Goal: Transaction & Acquisition: Purchase product/service

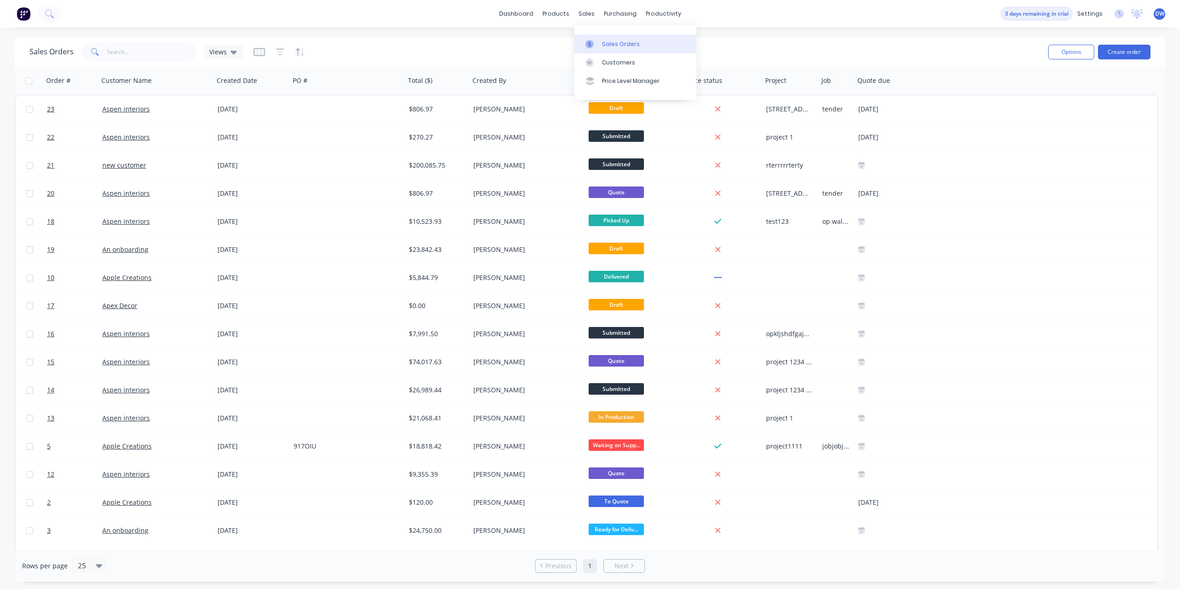
click at [598, 45] on div at bounding box center [592, 44] width 14 height 8
click at [531, 15] on link "dashboard" at bounding box center [515, 14] width 43 height 14
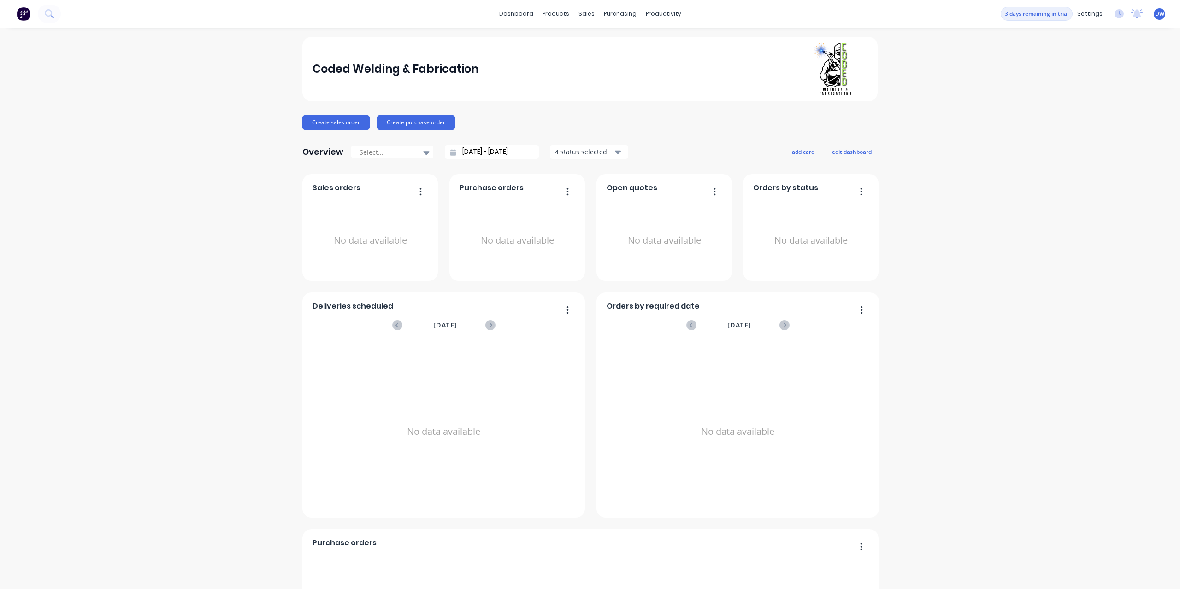
click at [517, 147] on input "[DATE] - [DATE]" at bounding box center [495, 152] width 79 height 14
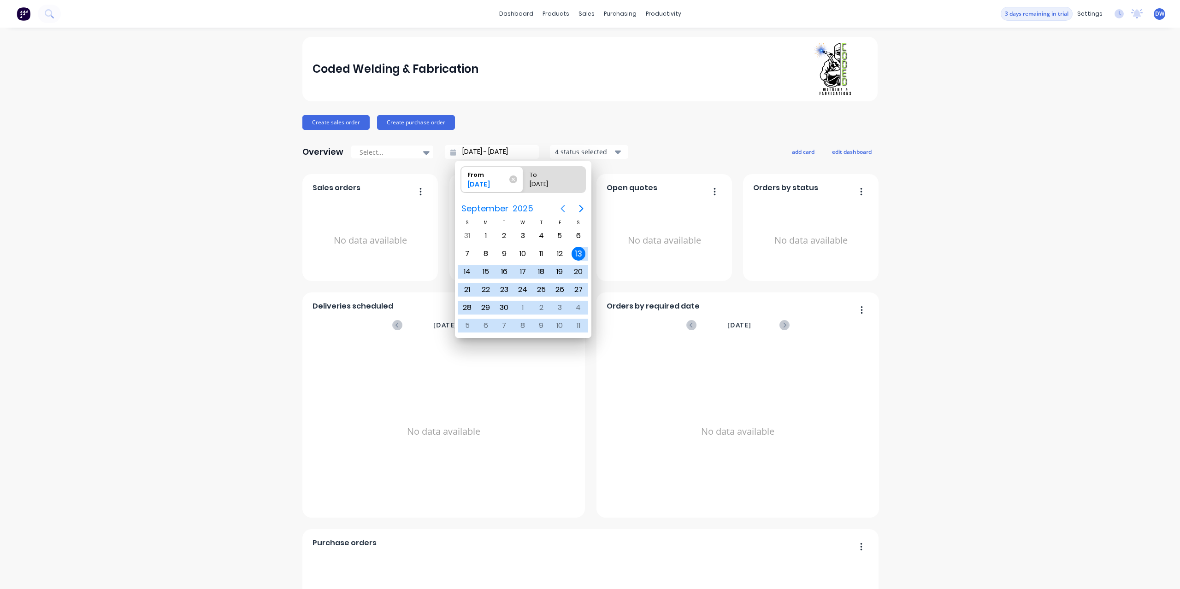
click at [562, 207] on icon "Previous page" at bounding box center [562, 208] width 11 height 11
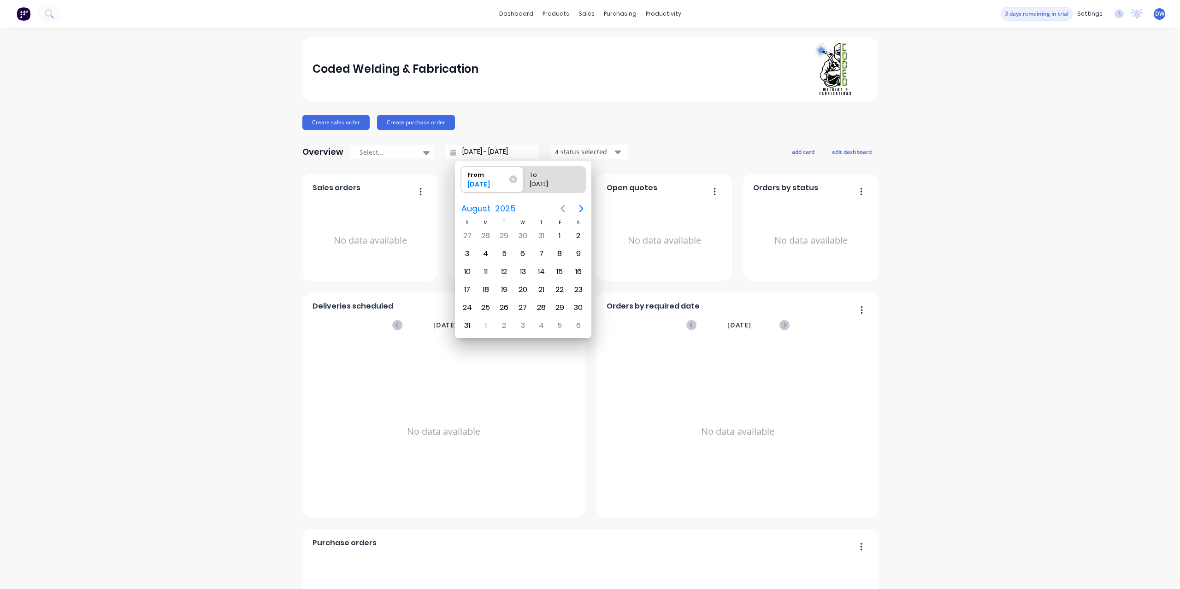
click at [562, 207] on icon "Previous page" at bounding box center [562, 208] width 11 height 11
click at [508, 237] on div "1" at bounding box center [504, 236] width 14 height 14
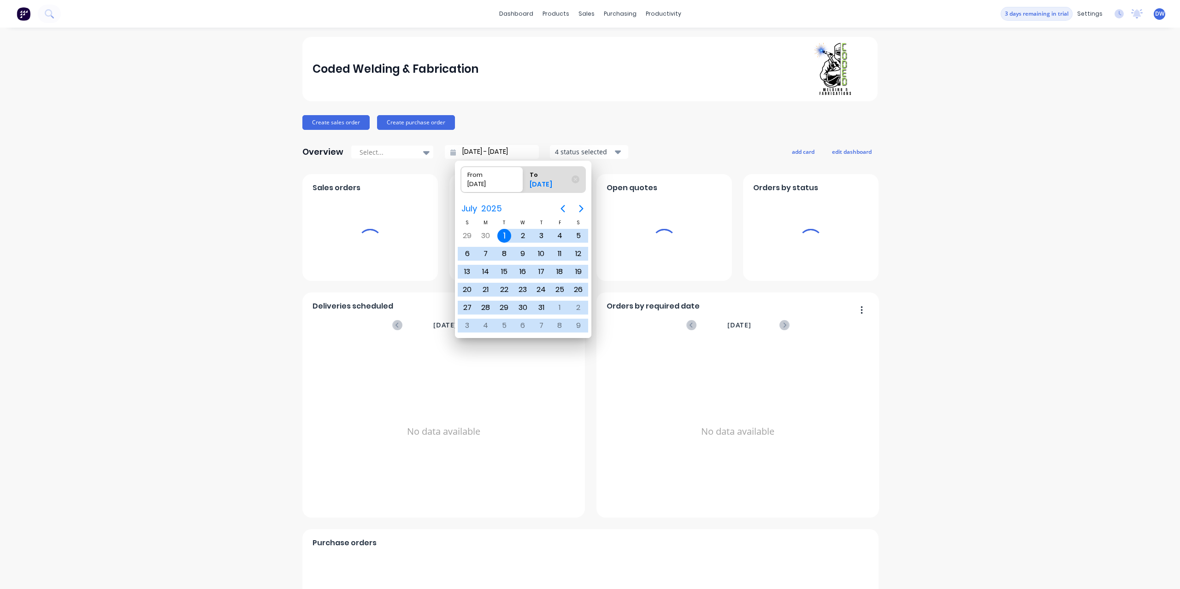
type input "[DATE] - [DATE]"
radio input "false"
radio input "true"
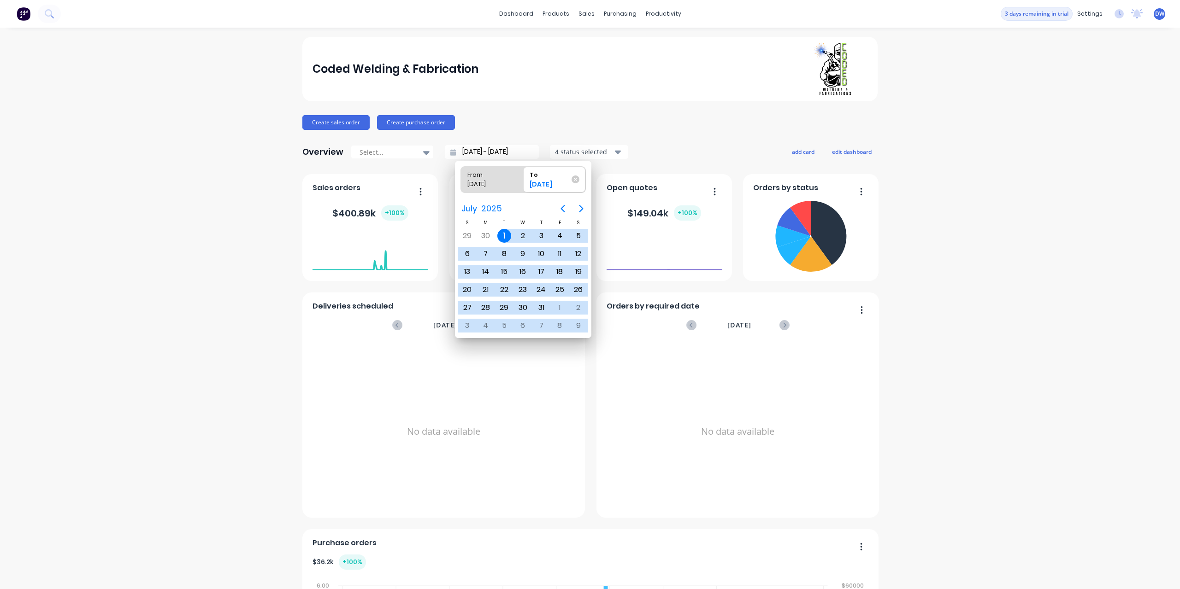
click at [213, 227] on div "Coded Welding & Fabrication Create sales order Create purchase order Overview S…" at bounding box center [590, 396] width 1180 height 718
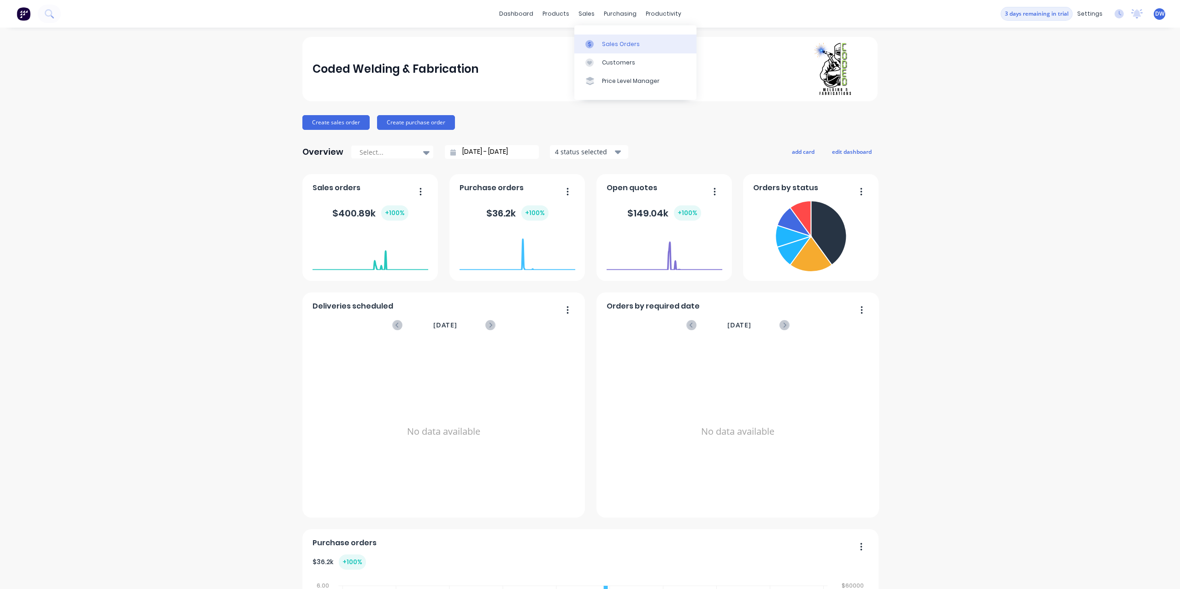
click at [596, 42] on div at bounding box center [592, 44] width 14 height 8
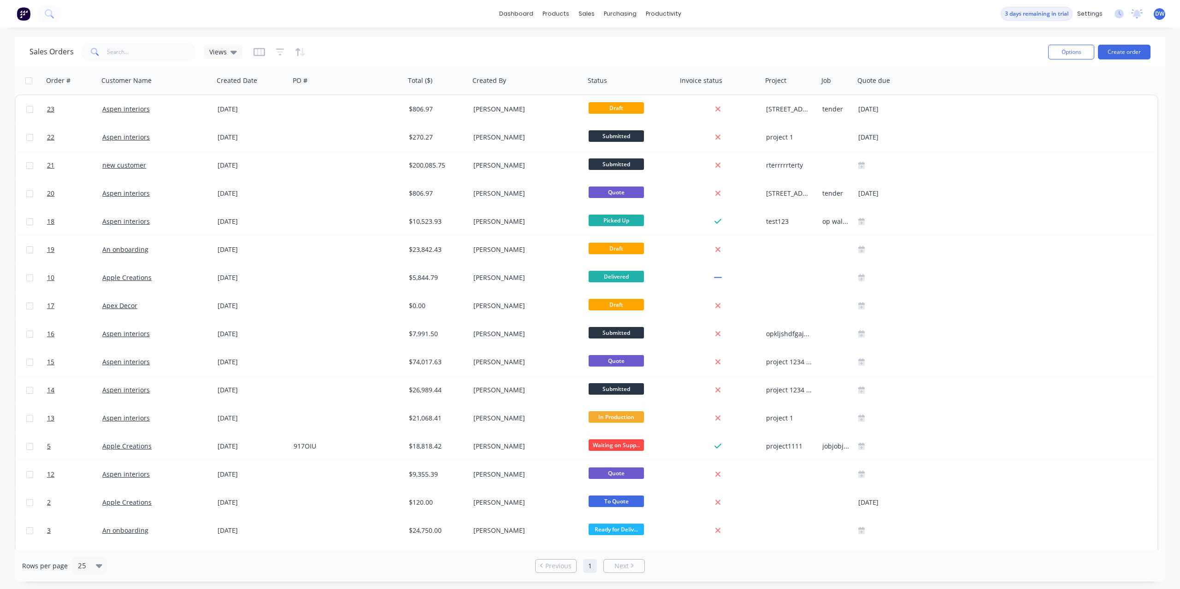
click at [230, 63] on div "Sales Orders Views" at bounding box center [534, 52] width 1011 height 23
click at [232, 57] on div "Views" at bounding box center [223, 52] width 39 height 14
click at [257, 52] on icon "button" at bounding box center [259, 51] width 12 height 9
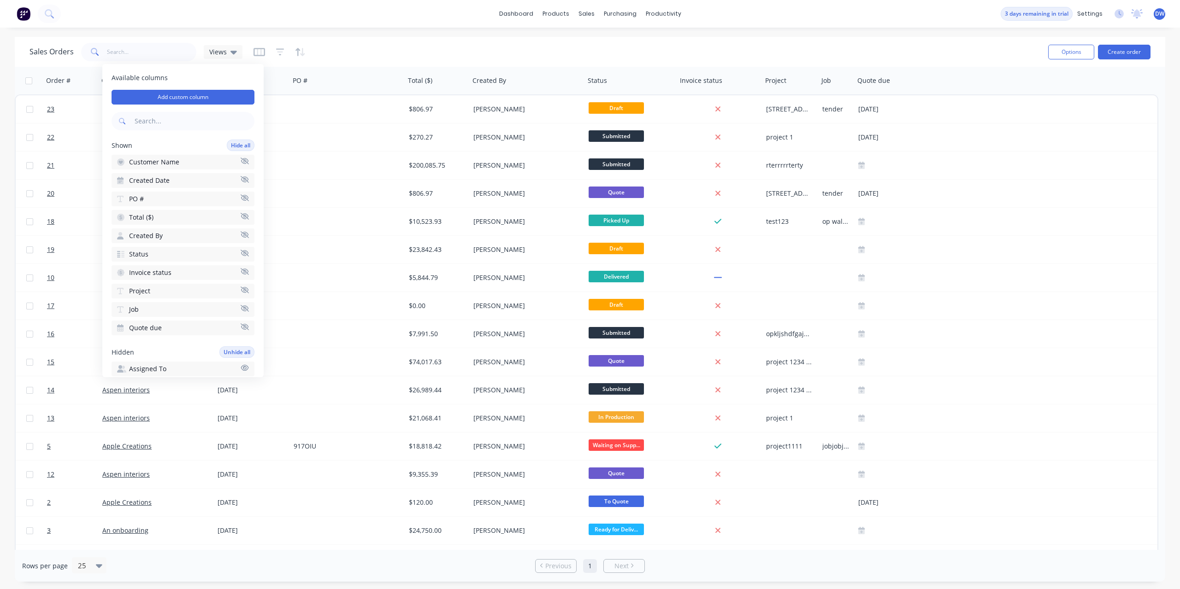
click at [359, 45] on div "Sales Orders Views" at bounding box center [534, 52] width 1011 height 23
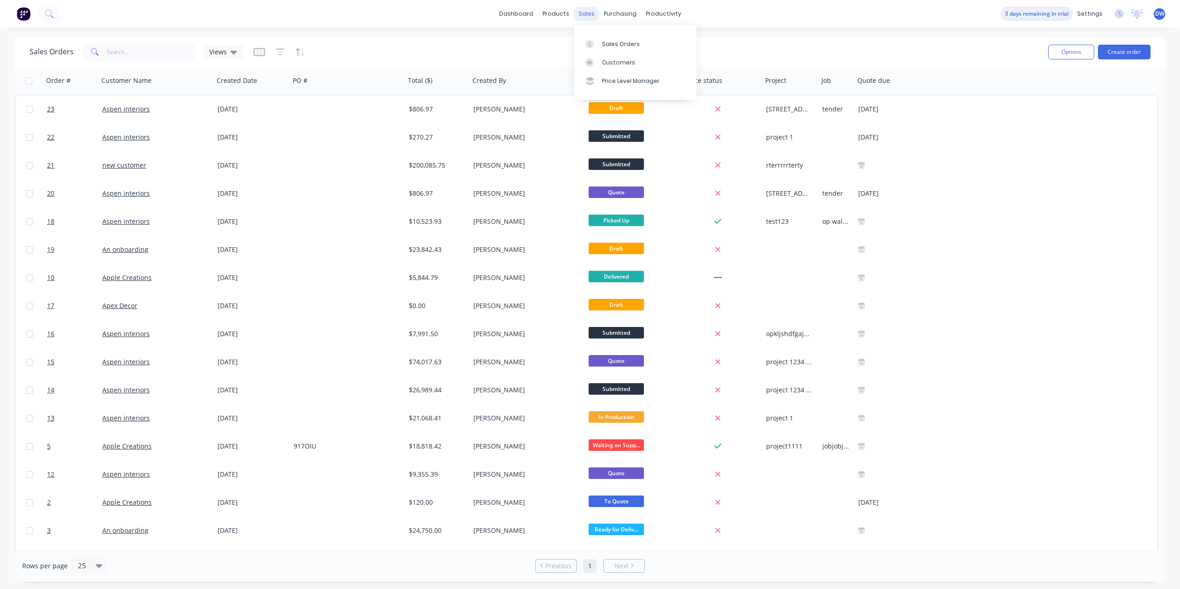
click at [588, 14] on div "sales" at bounding box center [586, 14] width 25 height 14
click at [596, 41] on div at bounding box center [592, 44] width 14 height 8
click at [608, 43] on div "Sales Orders" at bounding box center [621, 44] width 38 height 8
click at [1067, 54] on button "Options" at bounding box center [1071, 52] width 46 height 15
click at [978, 48] on div "Sales Orders Views" at bounding box center [534, 52] width 1011 height 23
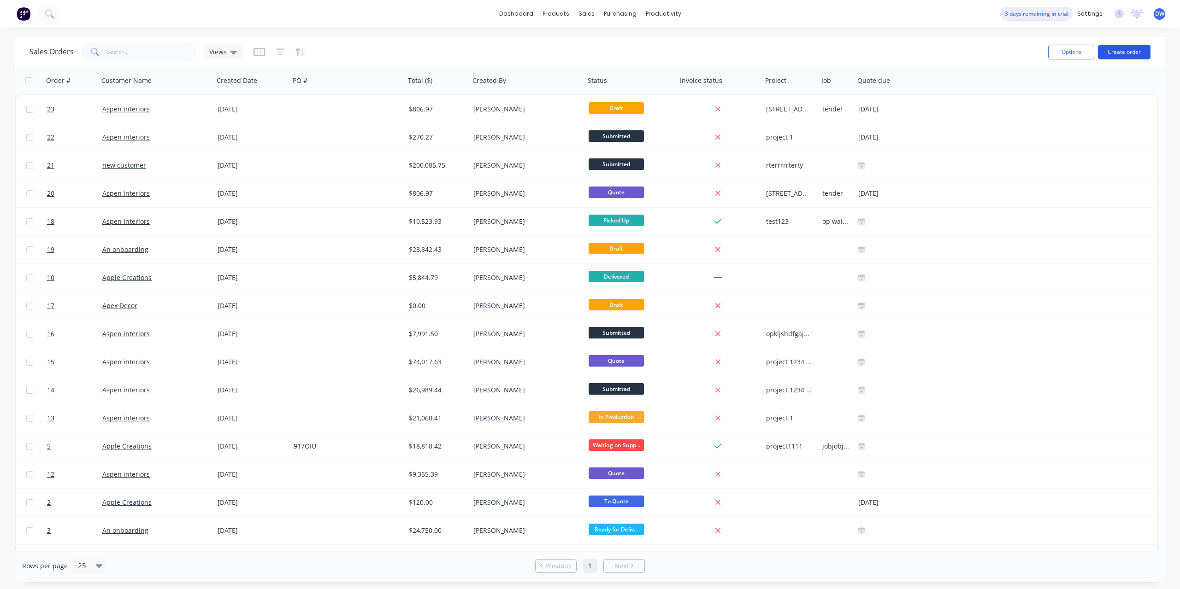
click at [1113, 48] on button "Create order" at bounding box center [1124, 52] width 53 height 15
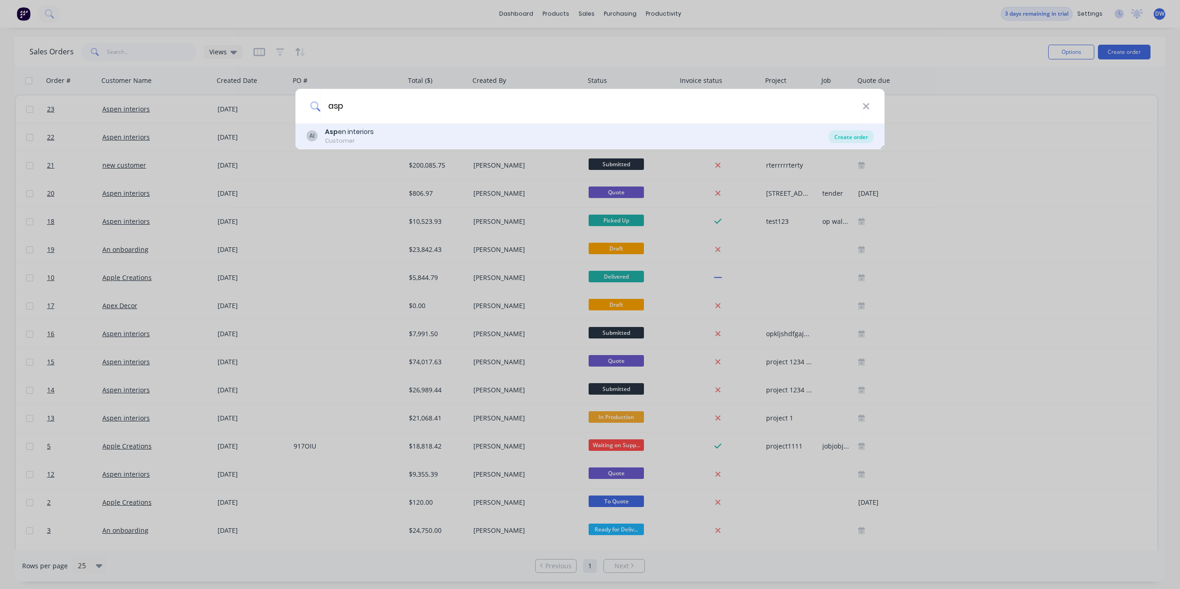
type input "asp"
click at [841, 132] on div "Create order" at bounding box center [851, 136] width 45 height 13
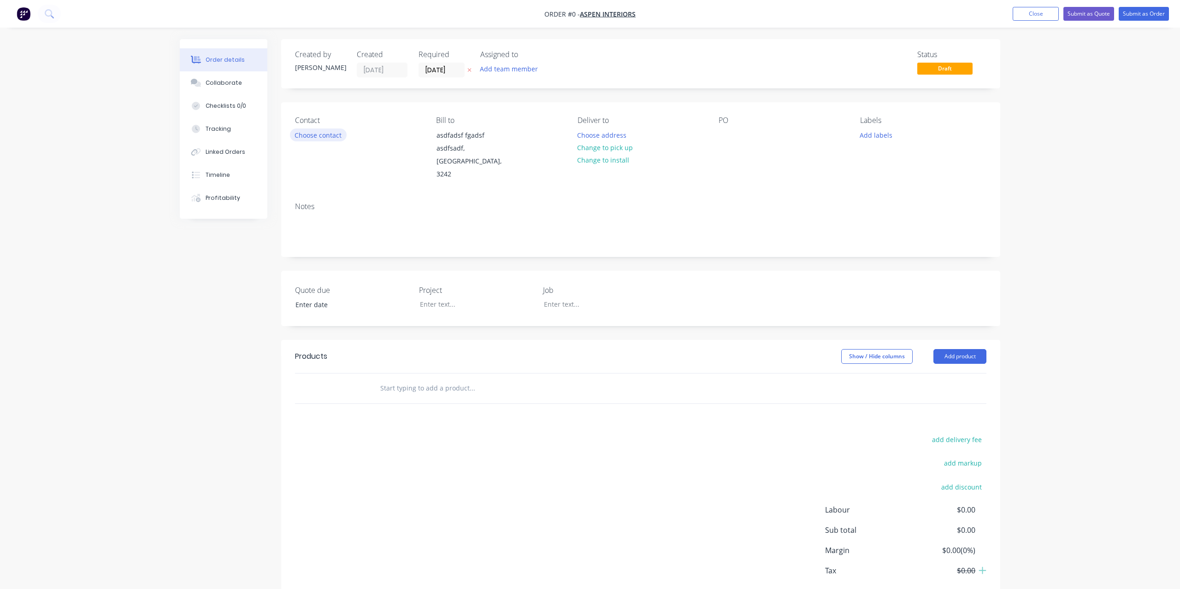
click at [327, 140] on button "Choose contact" at bounding box center [318, 135] width 57 height 12
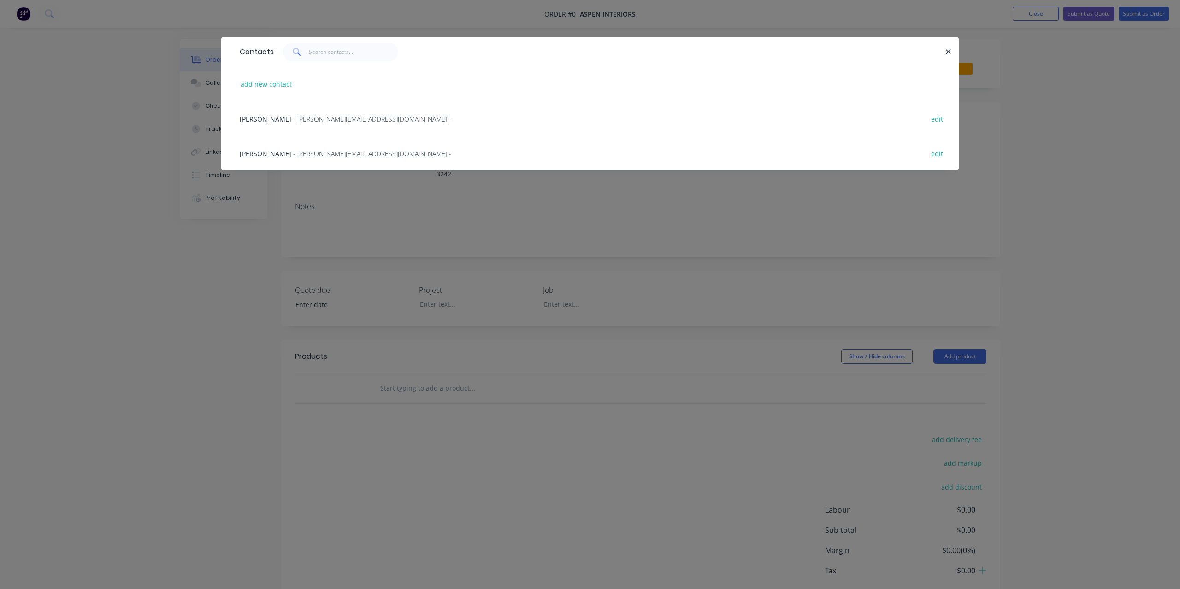
click at [314, 119] on span "- [PERSON_NAME][EMAIL_ADDRESS][DOMAIN_NAME] -" at bounding box center [372, 119] width 158 height 9
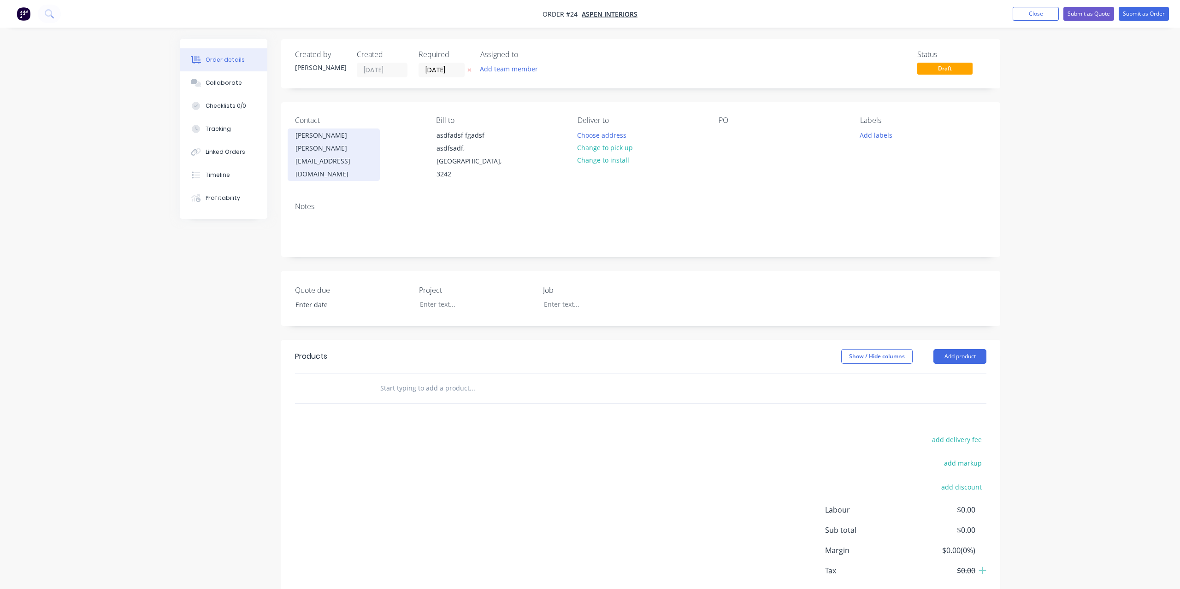
click at [318, 144] on div "[PERSON_NAME][EMAIL_ADDRESS][DOMAIN_NAME]" at bounding box center [333, 161] width 76 height 39
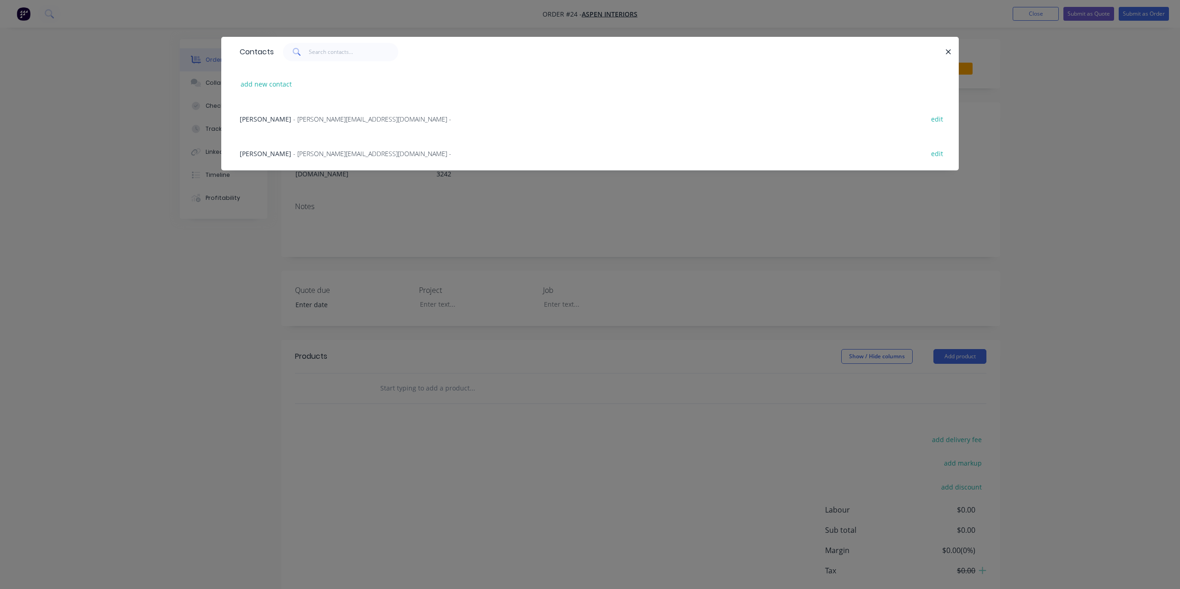
click at [299, 153] on span "- [PERSON_NAME][EMAIL_ADDRESS][DOMAIN_NAME] -" at bounding box center [372, 153] width 158 height 9
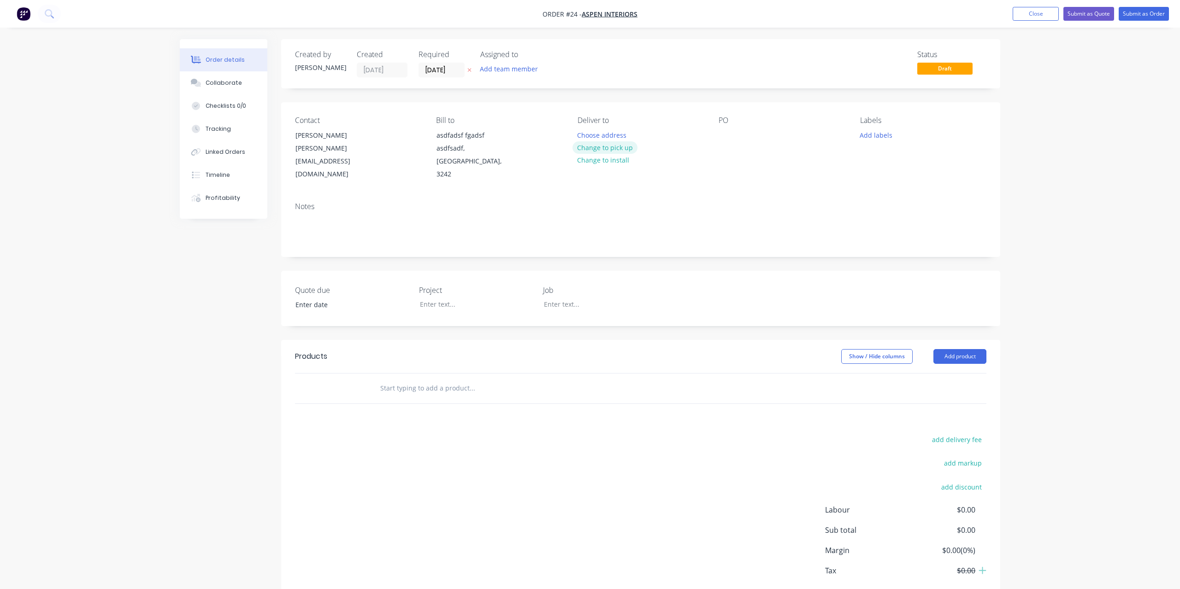
click at [598, 147] on button "Change to pick up" at bounding box center [604, 147] width 65 height 12
click at [729, 137] on div at bounding box center [725, 135] width 15 height 13
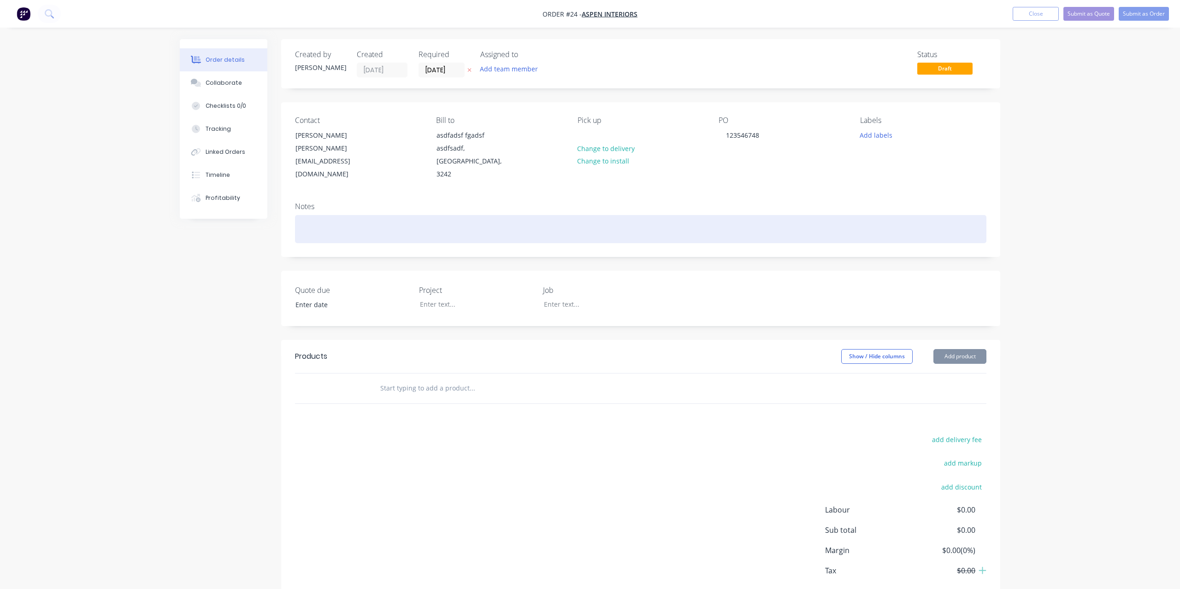
click at [537, 215] on div at bounding box center [640, 229] width 691 height 28
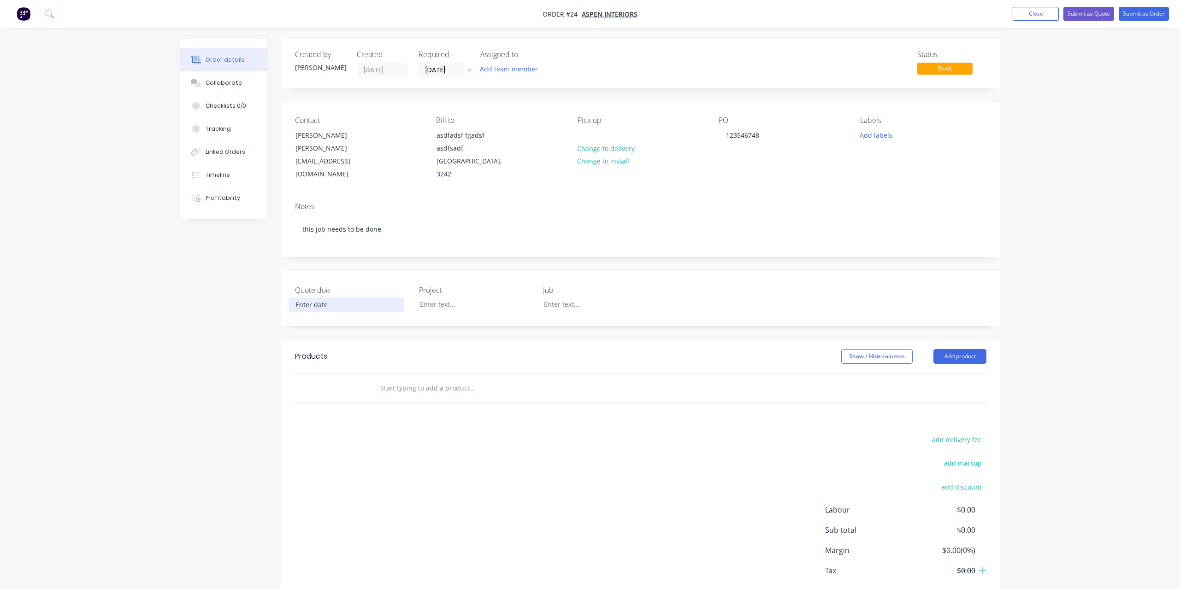
click at [350, 298] on input at bounding box center [346, 305] width 115 height 14
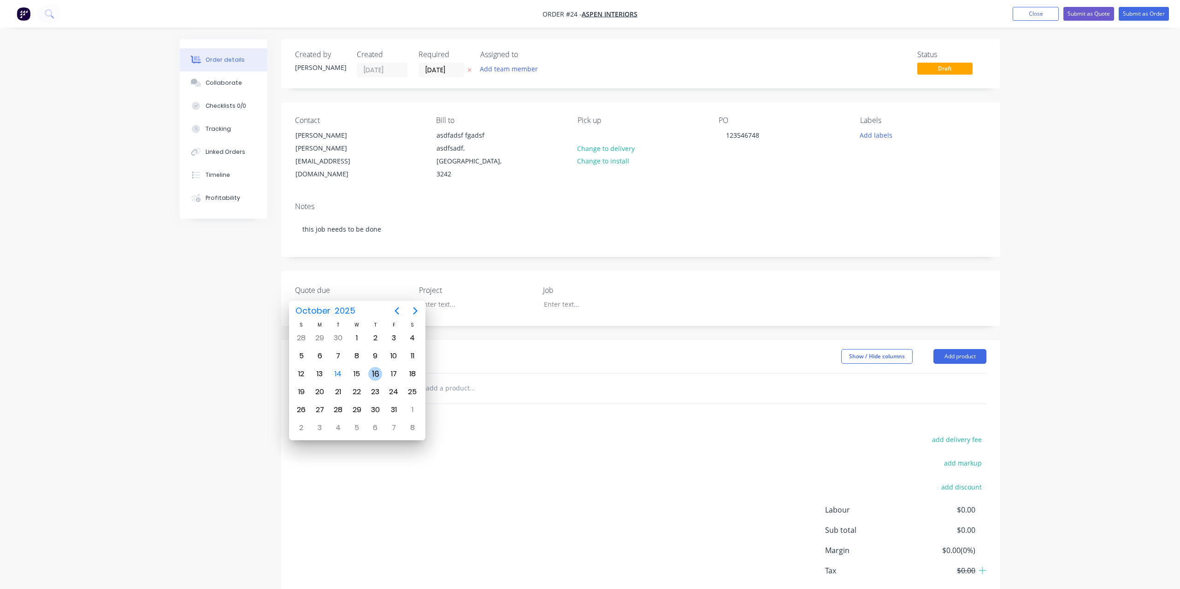
click at [375, 371] on div "16" at bounding box center [375, 374] width 14 height 14
type input "[DATE]"
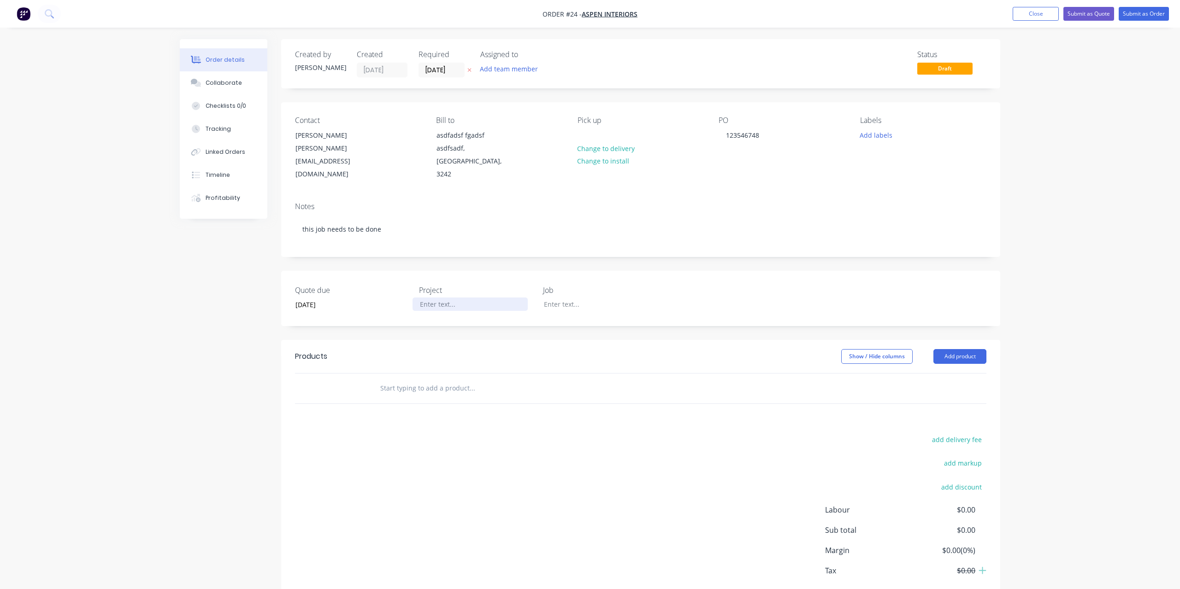
click at [459, 298] on div at bounding box center [469, 304] width 115 height 13
click at [564, 298] on div at bounding box center [593, 304] width 115 height 13
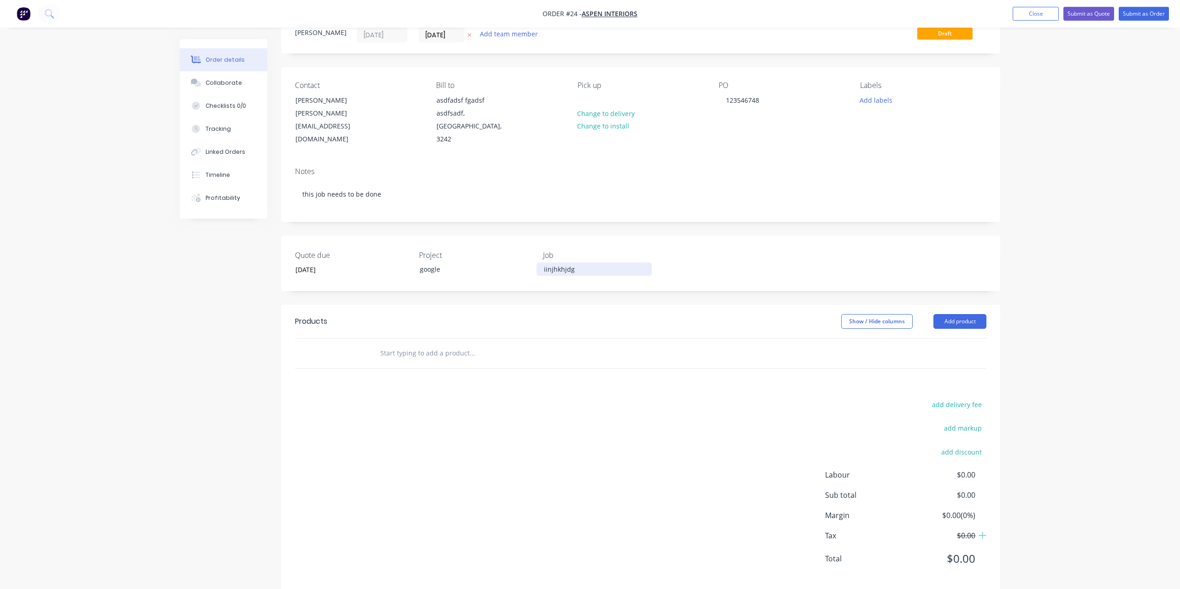
scroll to position [37, 0]
click at [475, 347] on input "text" at bounding box center [472, 351] width 184 height 18
click at [961, 312] on button "Add product" at bounding box center [959, 319] width 53 height 15
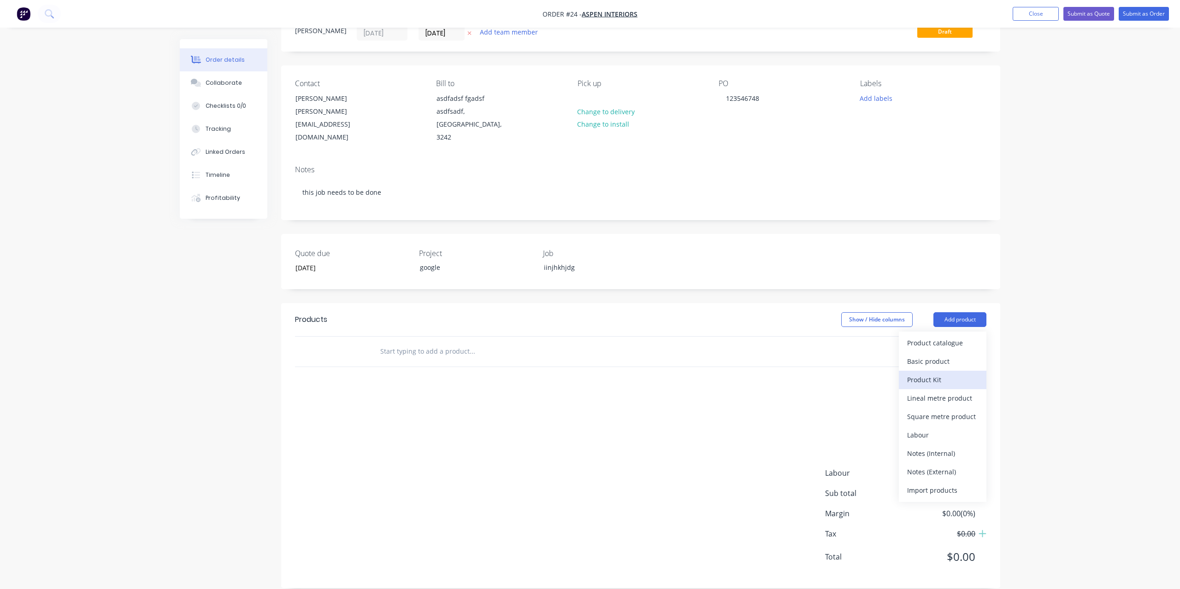
click at [921, 373] on div "Product Kit" at bounding box center [942, 379] width 71 height 13
click at [923, 355] on div "Standard pricing" at bounding box center [942, 361] width 71 height 13
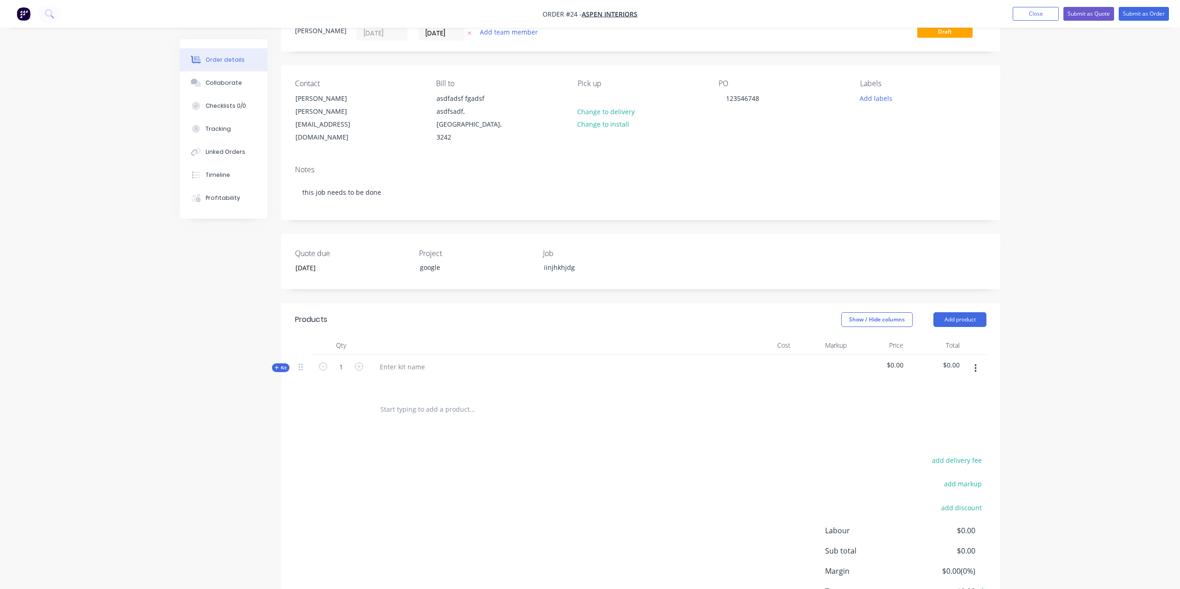
click at [443, 355] on div at bounding box center [553, 375] width 369 height 40
click at [398, 360] on div at bounding box center [402, 366] width 60 height 13
drag, startPoint x: 385, startPoint y: 355, endPoint x: 373, endPoint y: 354, distance: 11.5
click at [373, 360] on div "jn 01" at bounding box center [387, 366] width 30 height 13
click at [419, 379] on div "JN 01" at bounding box center [553, 375] width 369 height 40
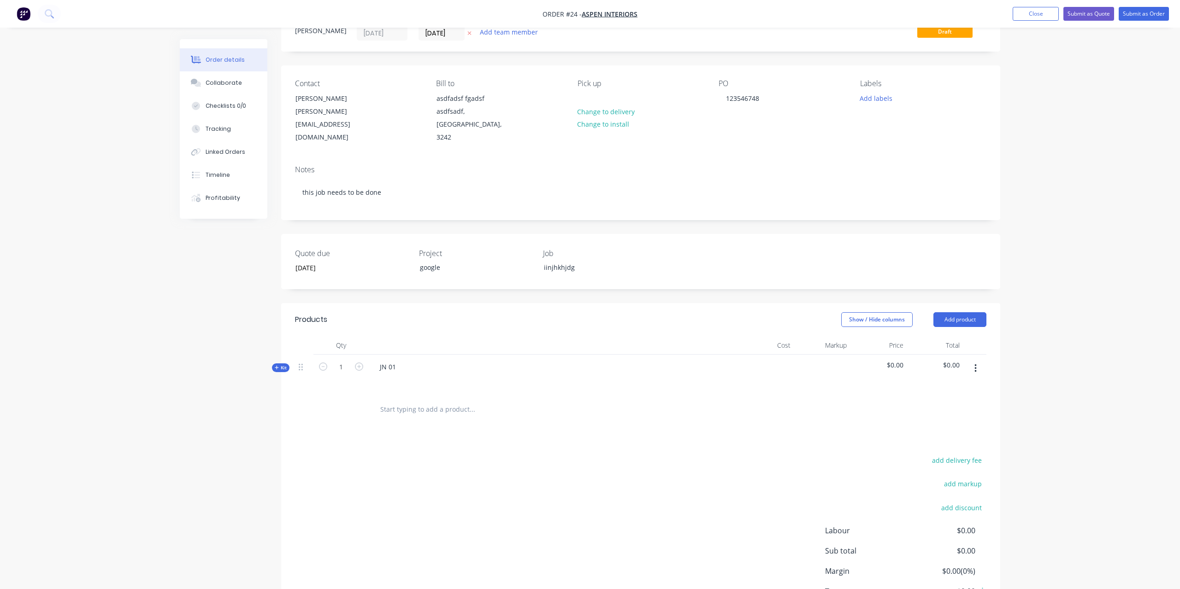
click at [435, 375] on div "JN 01" at bounding box center [553, 375] width 369 height 40
click at [285, 364] on span "Kit" at bounding box center [281, 367] width 12 height 7
click at [270, 356] on div "Created by [PERSON_NAME] Created [DATE] Required [DATE] Assigned to Add team me…" at bounding box center [590, 340] width 820 height 676
click at [278, 365] on icon "button" at bounding box center [277, 367] width 4 height 5
click at [280, 364] on span "Kit" at bounding box center [281, 367] width 12 height 7
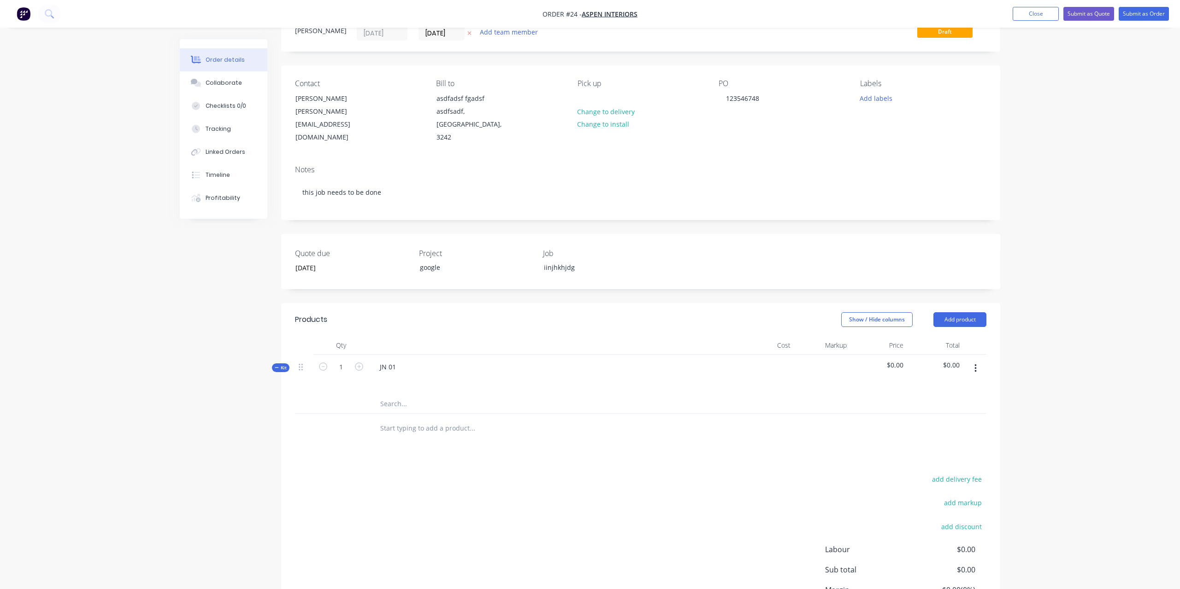
click at [404, 395] on input "text" at bounding box center [472, 404] width 184 height 18
type input "2"
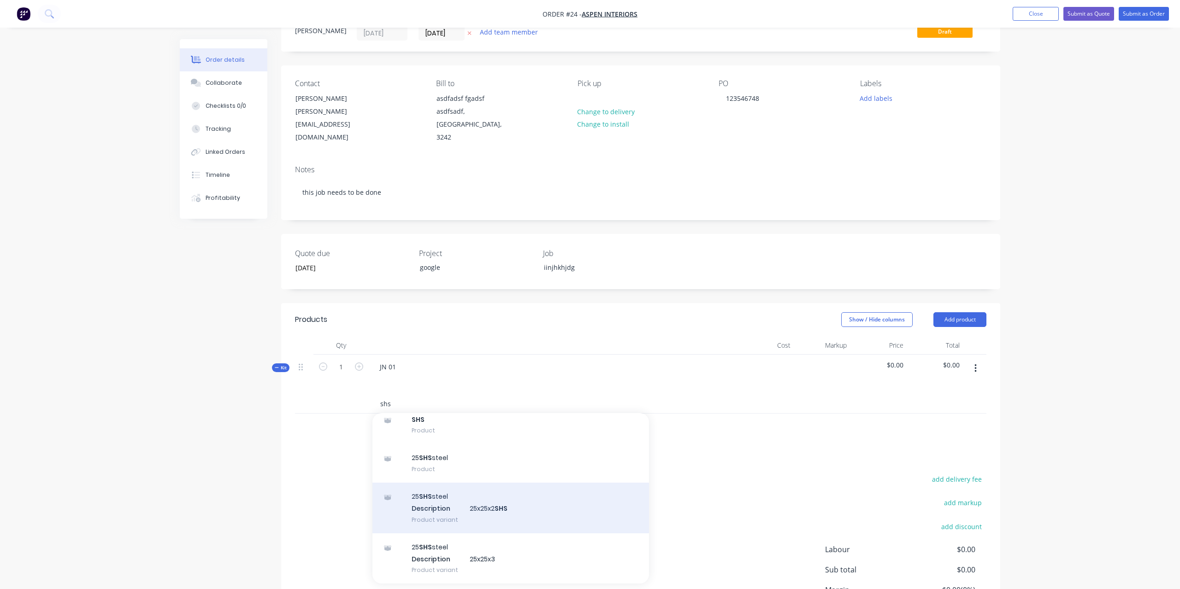
type input "shs"
click at [467, 495] on div "25 SHS steel Description 25x25x2 SHS Product variant" at bounding box center [510, 508] width 276 height 51
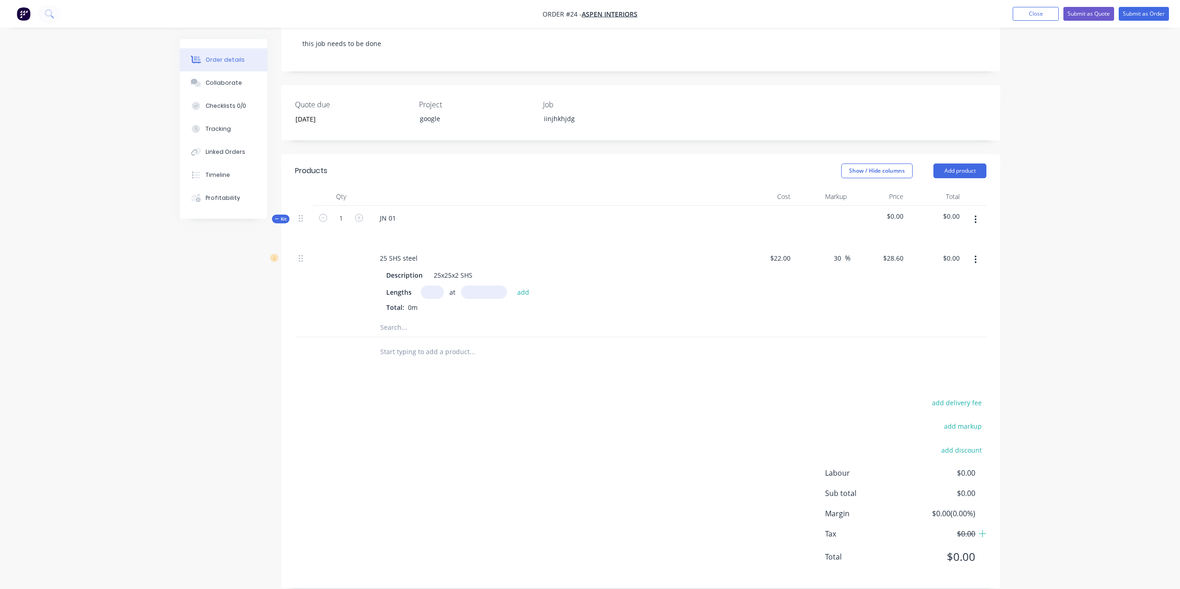
scroll to position [45, 0]
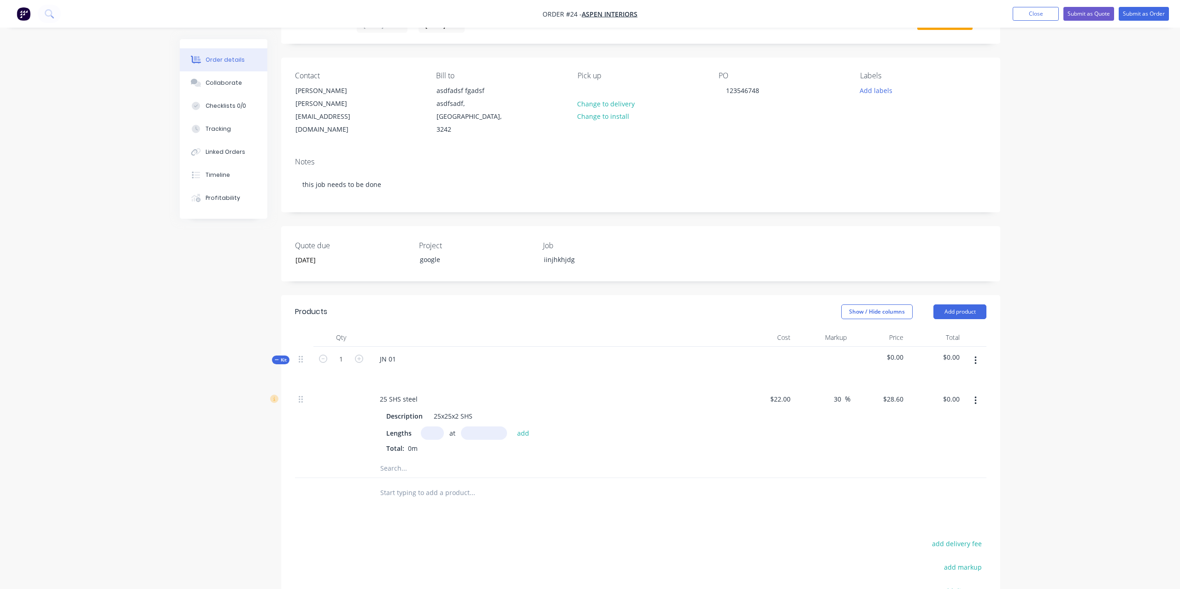
click at [574, 459] on div at bounding box center [510, 468] width 276 height 18
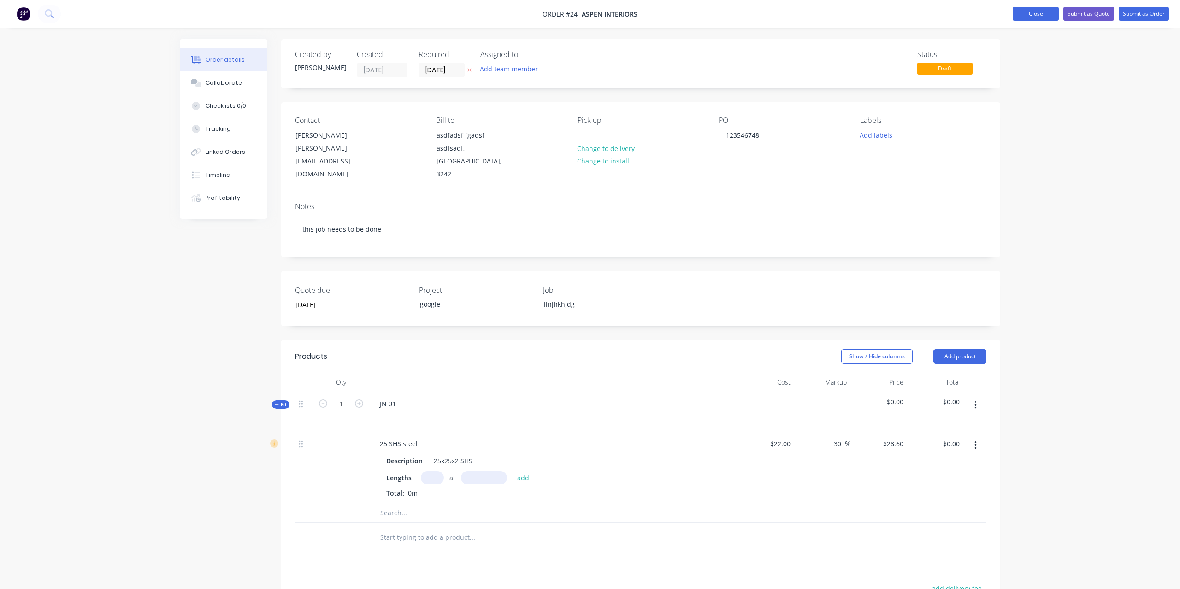
click at [1038, 15] on button "Close" at bounding box center [1035, 14] width 46 height 14
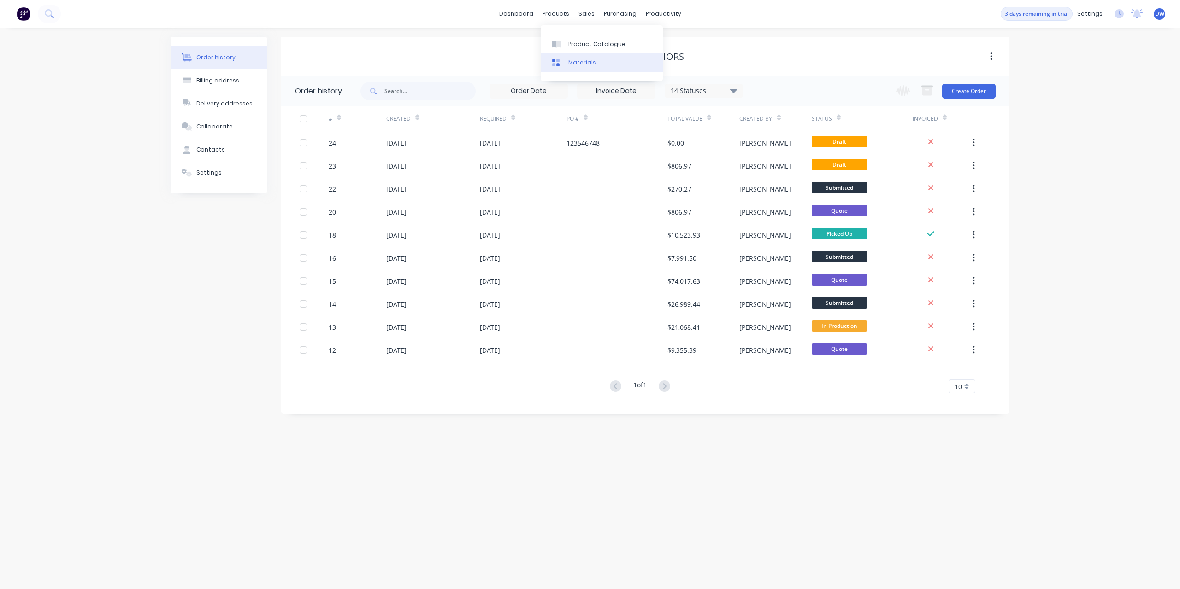
click at [572, 62] on div "Materials" at bounding box center [582, 63] width 28 height 8
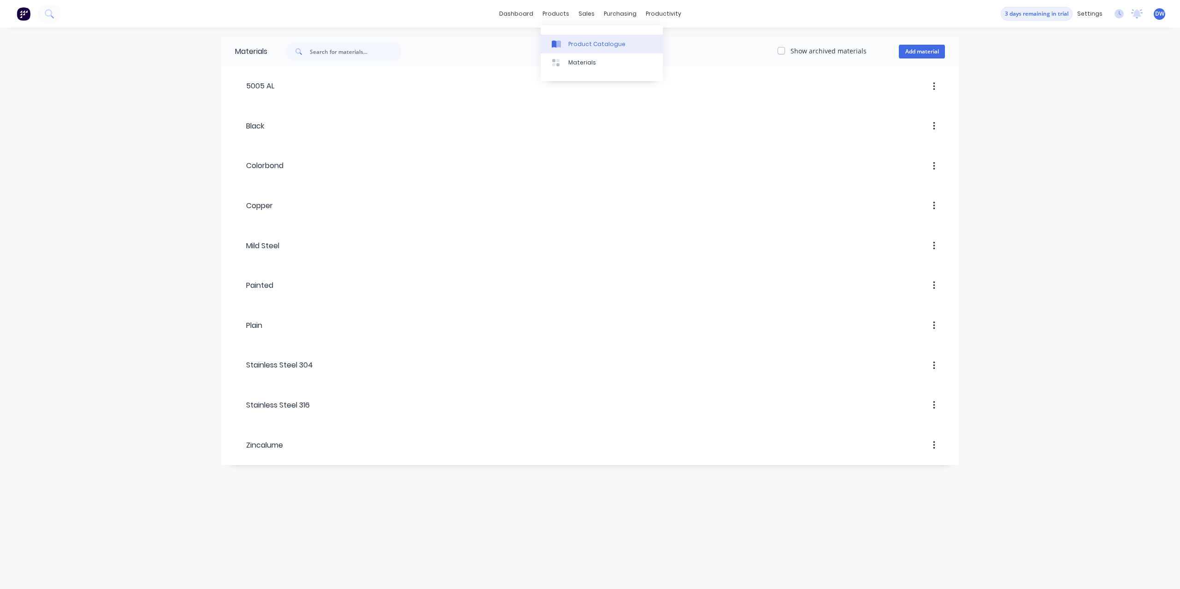
click at [566, 40] on link "Product Catalogue" at bounding box center [602, 44] width 122 height 18
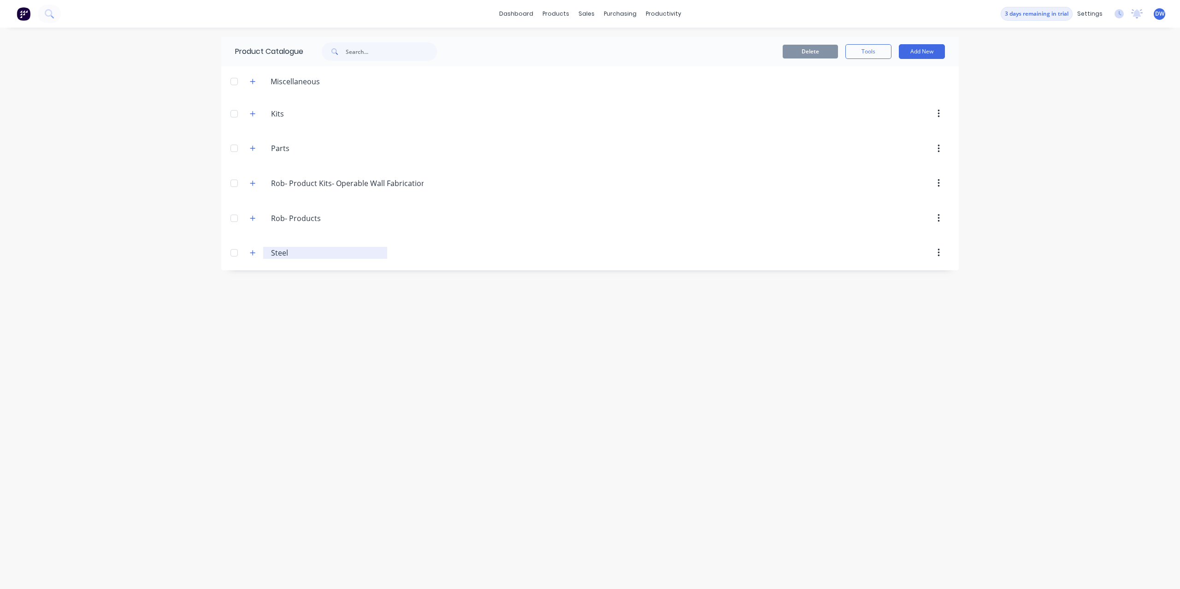
click at [277, 255] on input "Steel" at bounding box center [325, 252] width 109 height 11
click at [257, 255] on button "button" at bounding box center [253, 253] width 12 height 12
click at [258, 221] on button "button" at bounding box center [253, 218] width 12 height 12
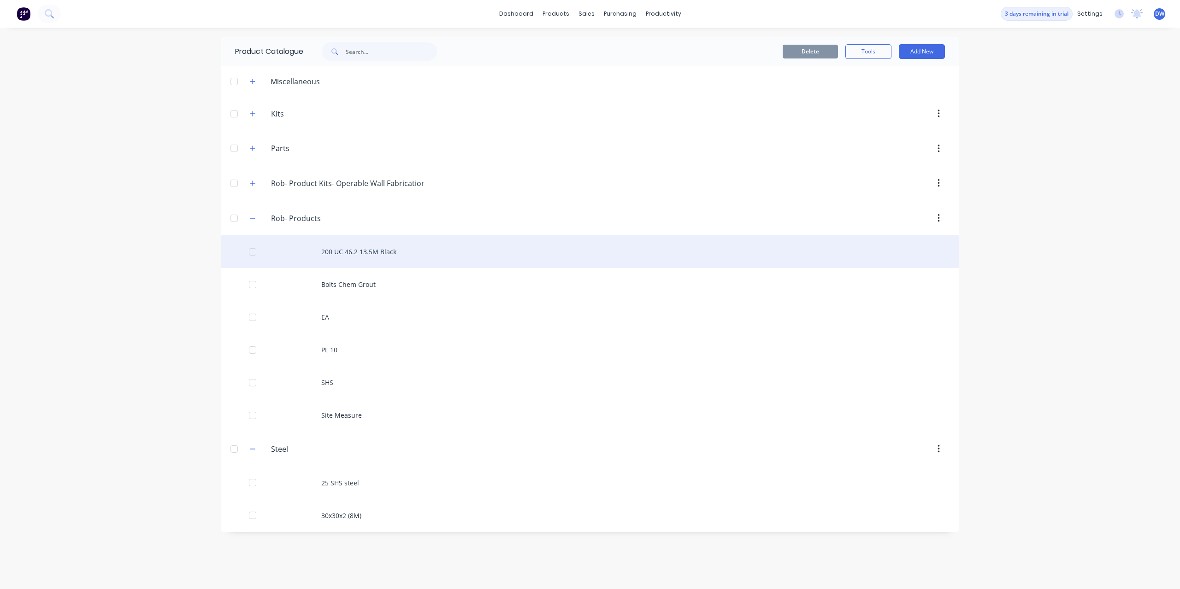
click at [375, 252] on div "200 UC 46.2 13.5M Black" at bounding box center [589, 251] width 737 height 33
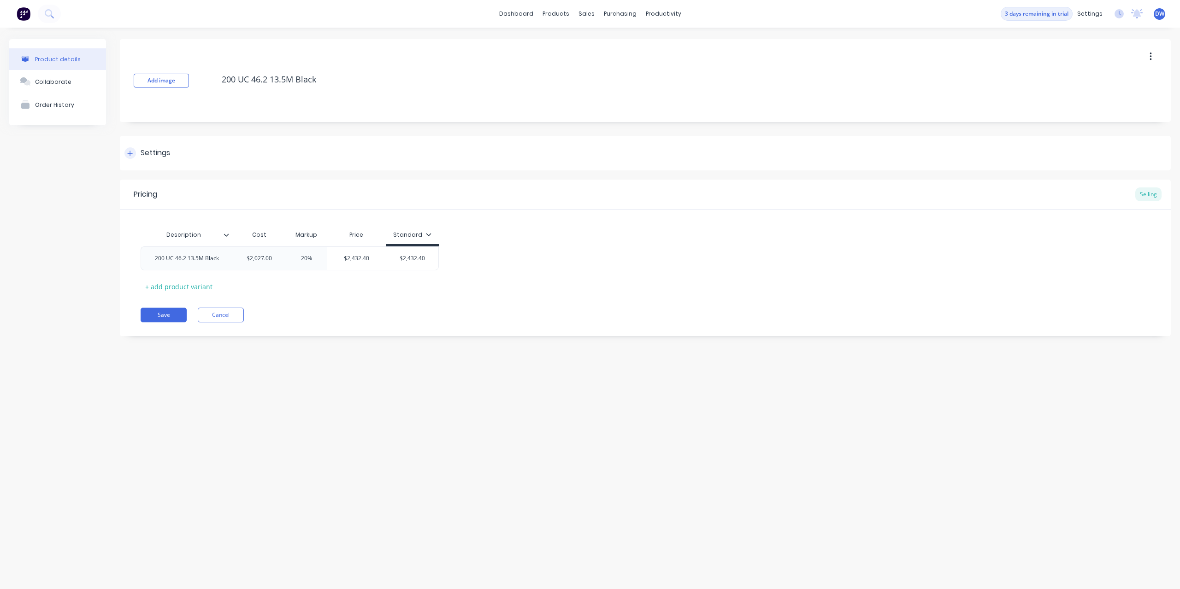
click at [129, 158] on div at bounding box center [130, 153] width 12 height 12
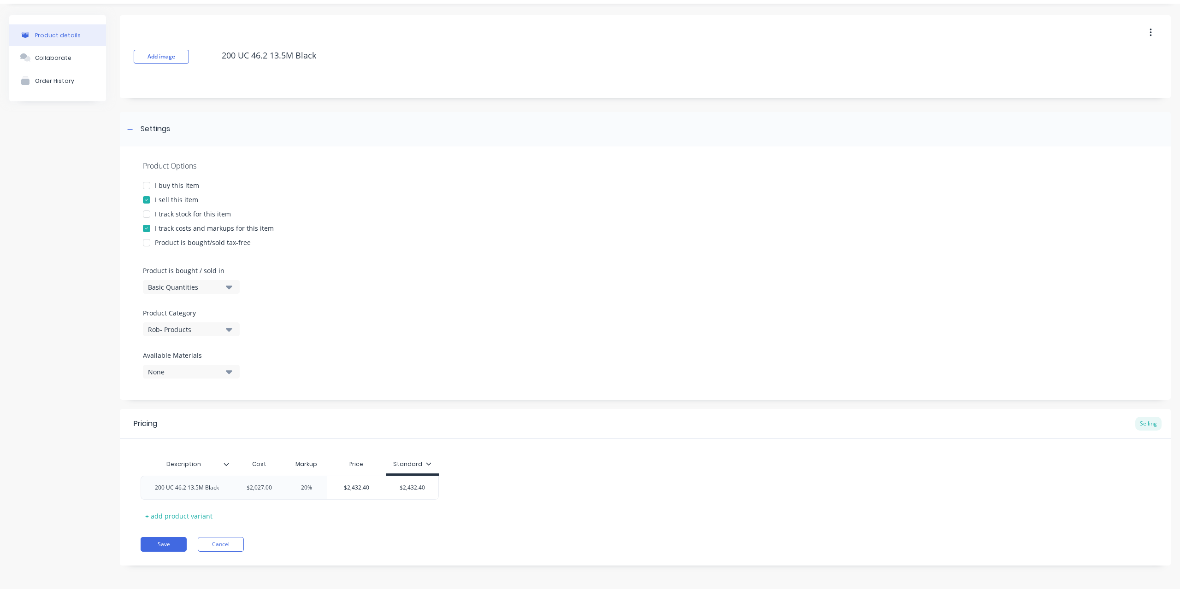
scroll to position [26, 0]
click at [230, 287] on icon "button" at bounding box center [229, 286] width 6 height 4
click at [258, 287] on div "Product Options I buy this item I sell this item I track stock for this item I …" at bounding box center [645, 271] width 1051 height 253
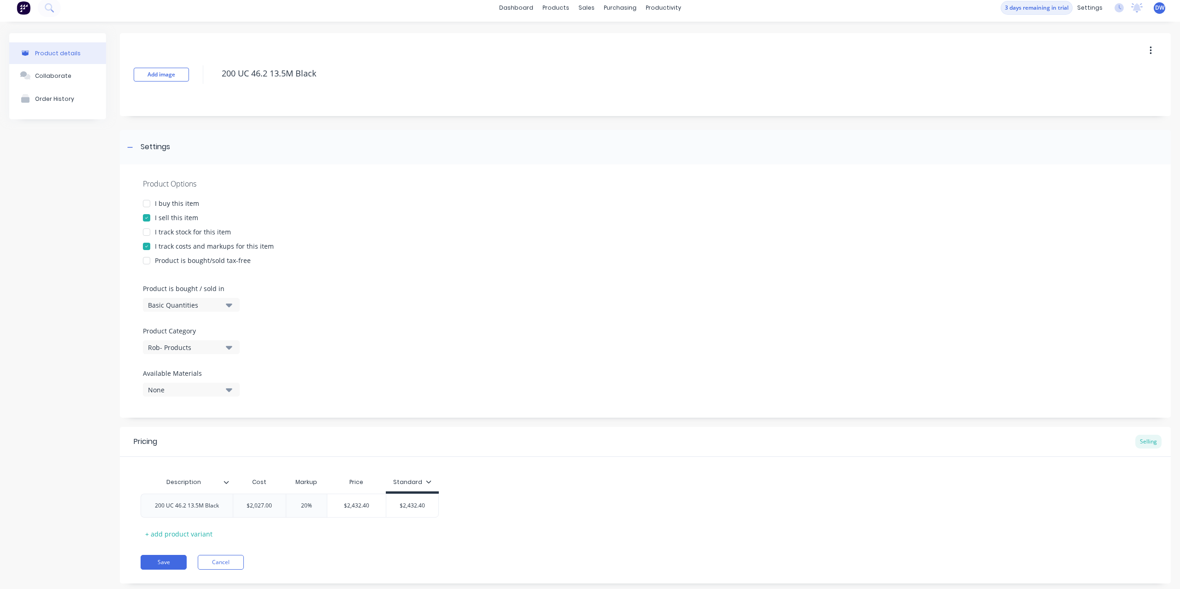
scroll to position [0, 0]
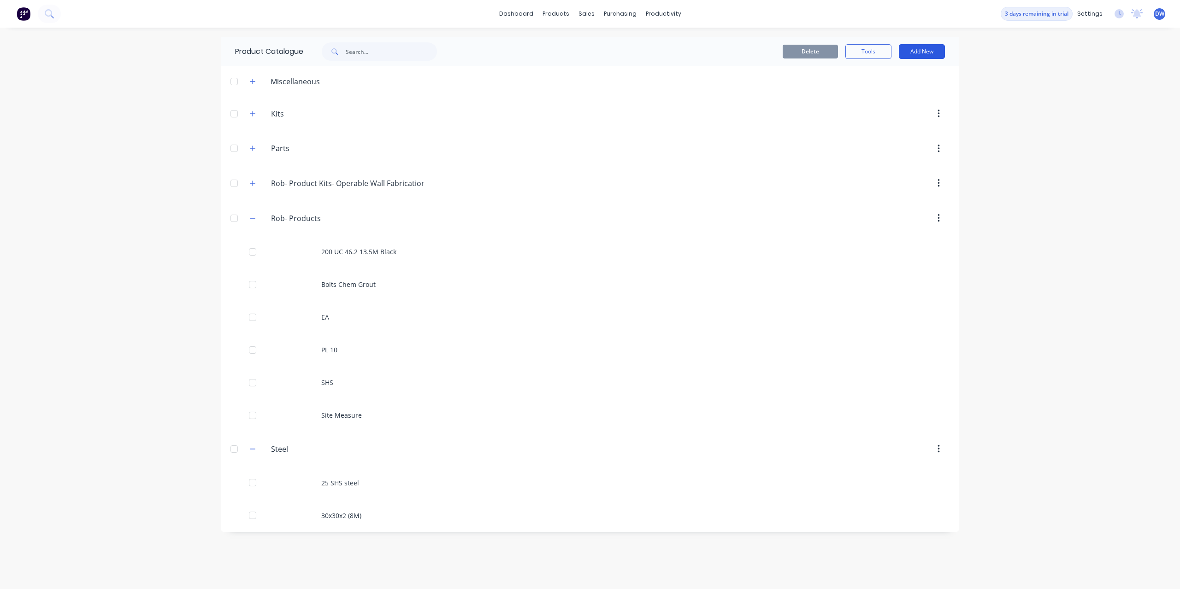
click at [927, 53] on button "Add New" at bounding box center [922, 51] width 46 height 15
click at [896, 96] on div "Product" at bounding box center [900, 93] width 71 height 13
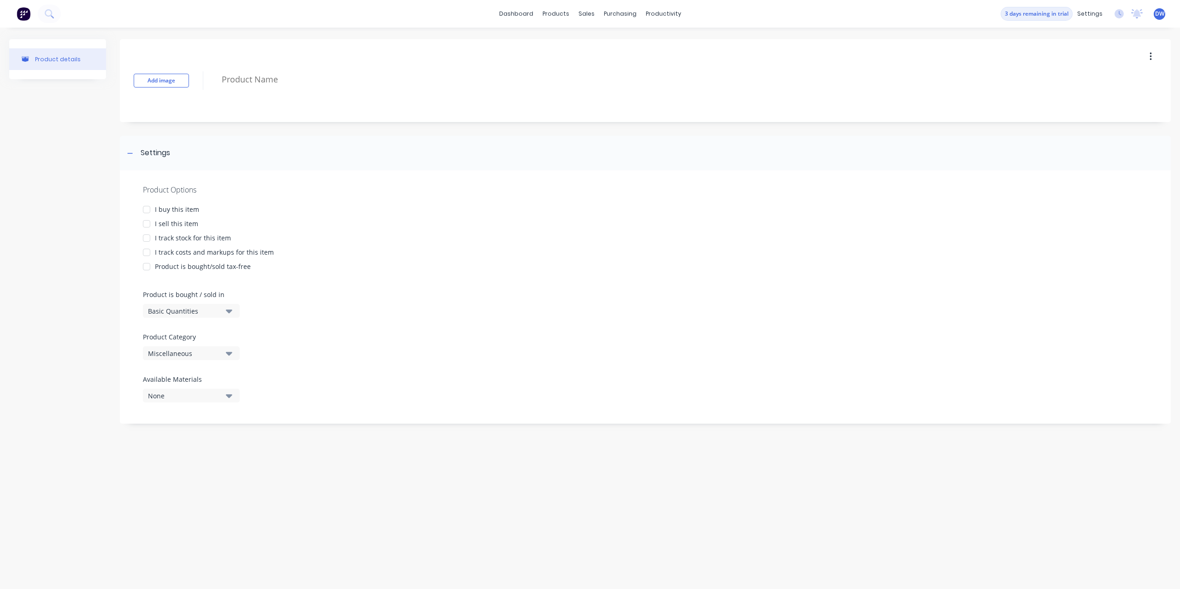
click at [166, 212] on div "I buy this item" at bounding box center [177, 210] width 44 height 10
click at [170, 223] on div "I sell this item" at bounding box center [176, 224] width 43 height 10
click at [182, 239] on div "I track stock for this item" at bounding box center [193, 238] width 76 height 10
click at [191, 254] on div "I track costs and markups for this item" at bounding box center [214, 252] width 119 height 10
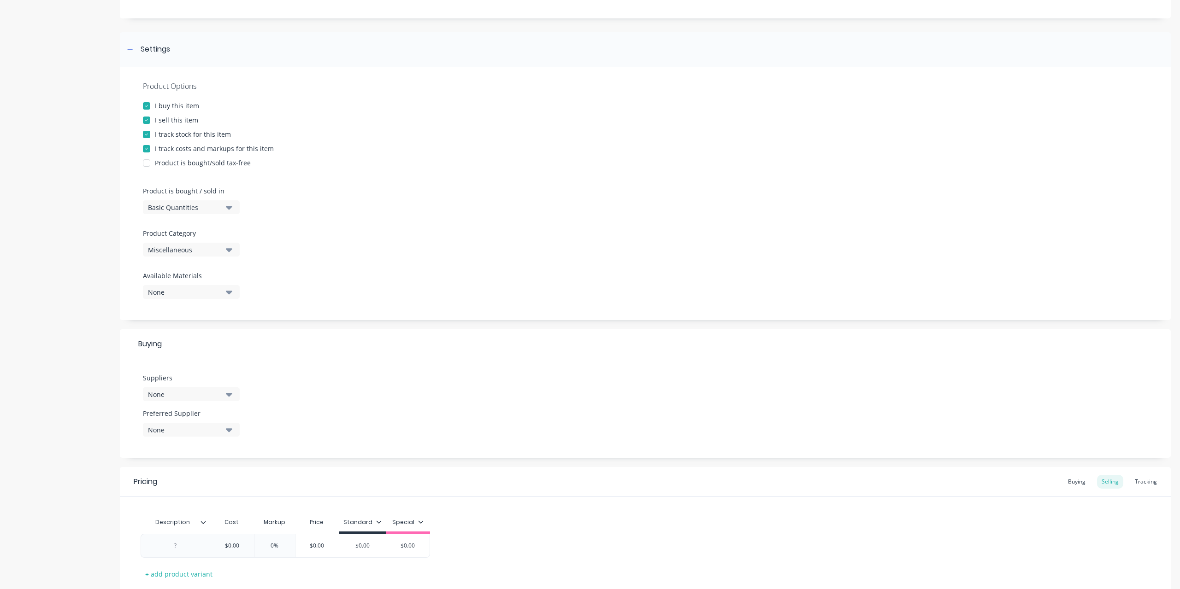
scroll to position [105, 0]
click at [226, 207] on button "Basic Quantities" at bounding box center [191, 206] width 97 height 14
click at [221, 227] on div "Basic Quantities" at bounding box center [212, 229] width 138 height 18
click at [224, 250] on button "Miscellaneous" at bounding box center [191, 248] width 97 height 14
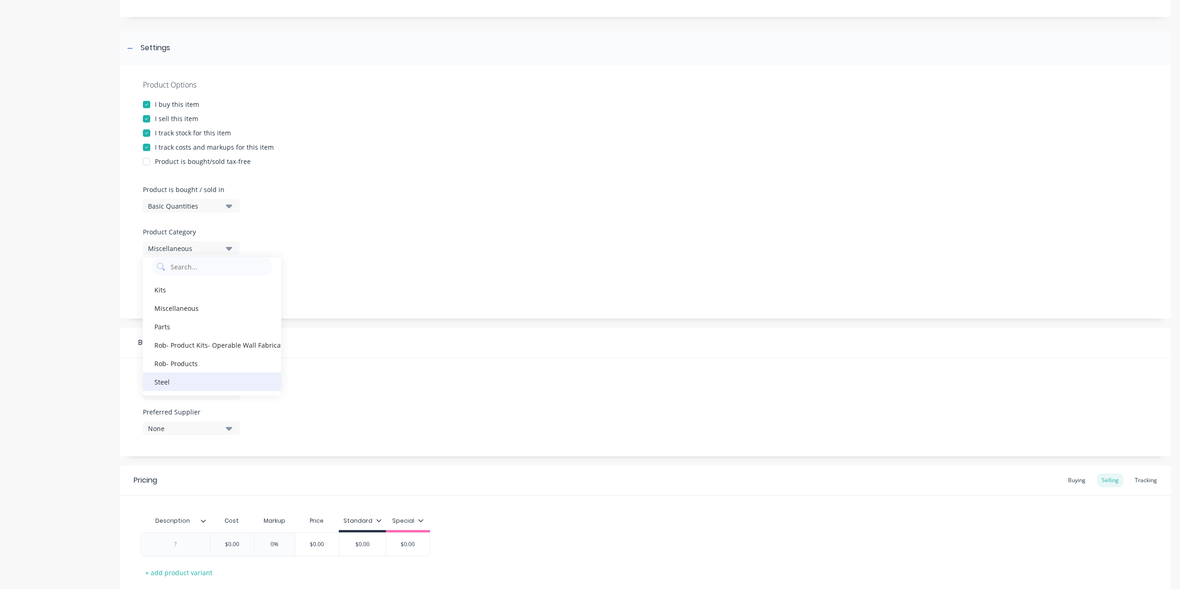
click at [211, 381] on div "Steel" at bounding box center [212, 382] width 138 height 18
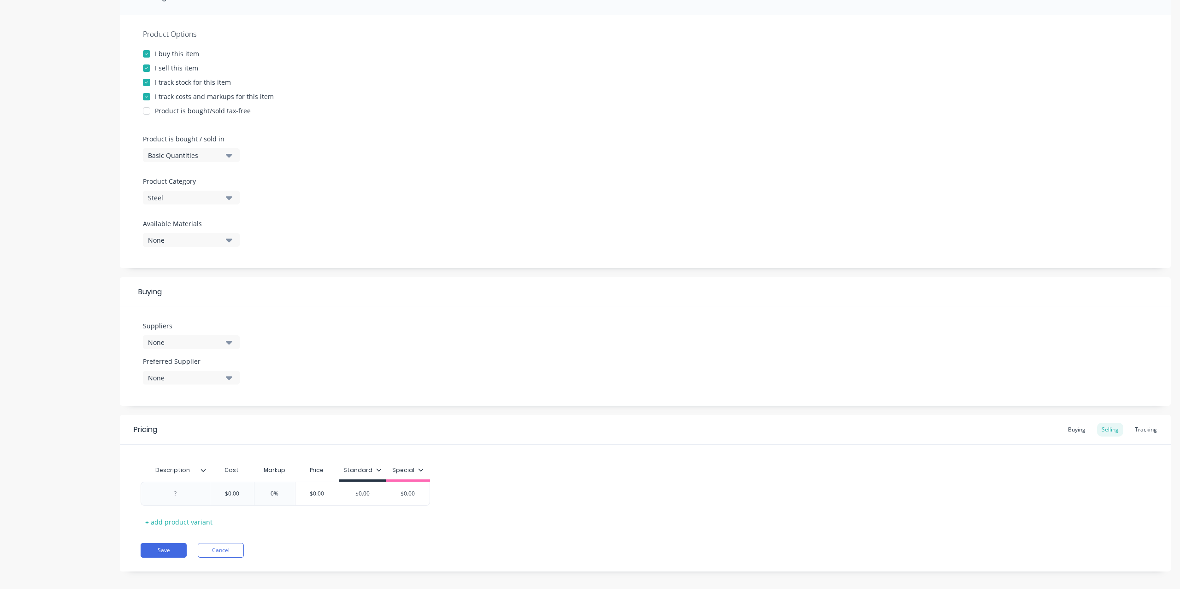
scroll to position [164, 0]
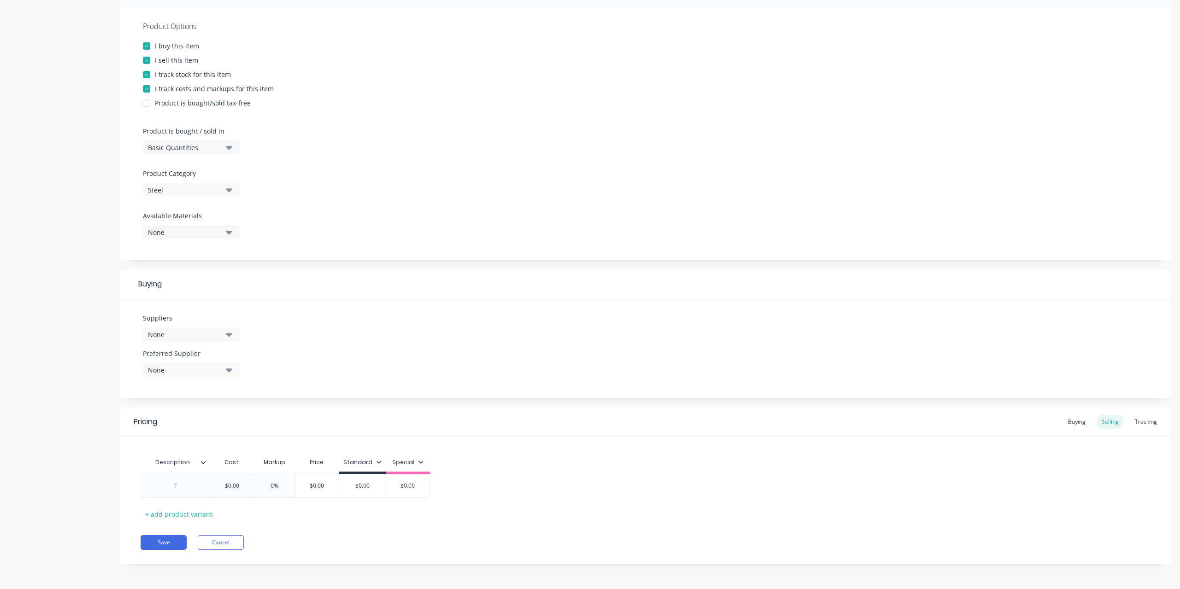
click at [229, 235] on icon "button" at bounding box center [229, 233] width 6 height 4
click at [159, 318] on div "button" at bounding box center [158, 320] width 18 height 18
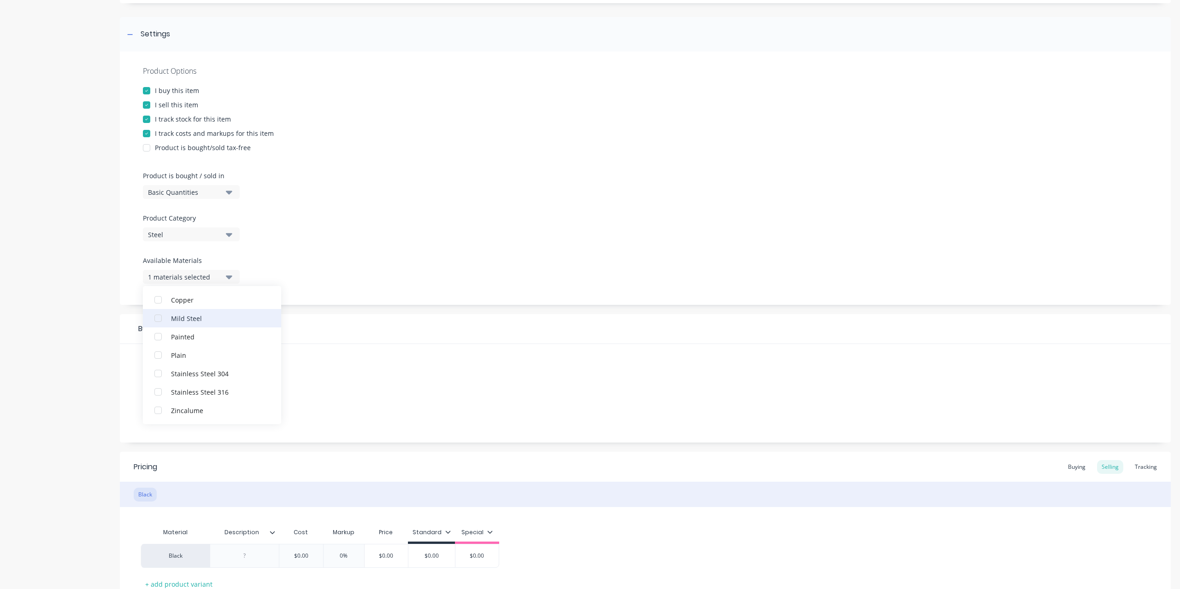
click at [158, 319] on div "button" at bounding box center [158, 318] width 18 height 18
click at [159, 344] on div "button" at bounding box center [158, 339] width 18 height 18
click at [352, 349] on div "Suppliers None Preferred Supplier None No options..." at bounding box center [645, 393] width 1051 height 99
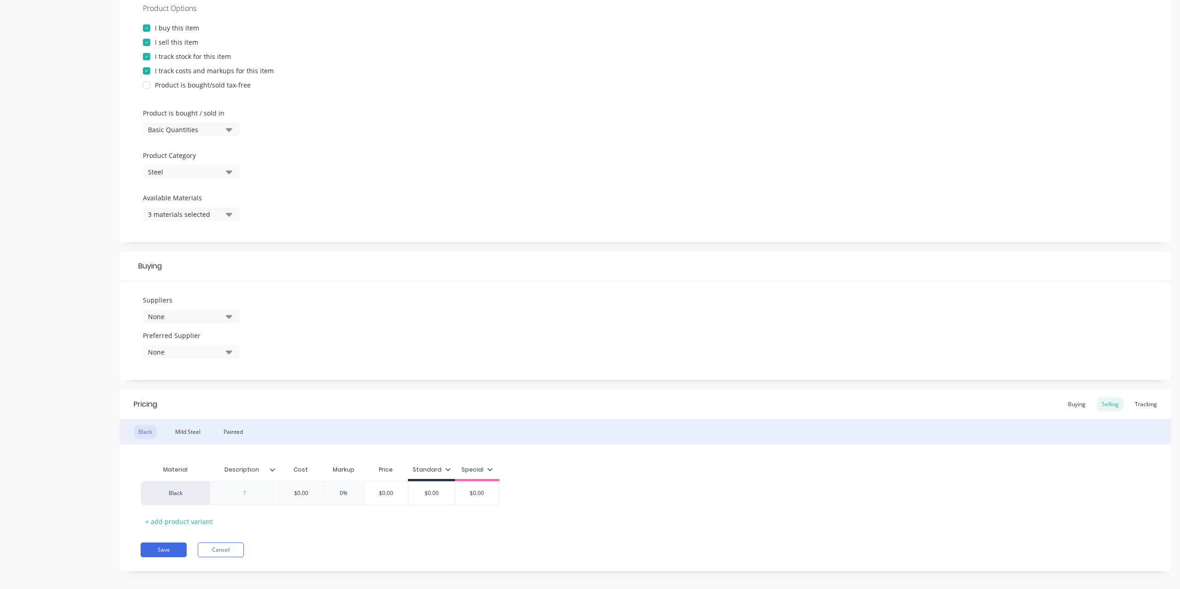
scroll to position [189, 0]
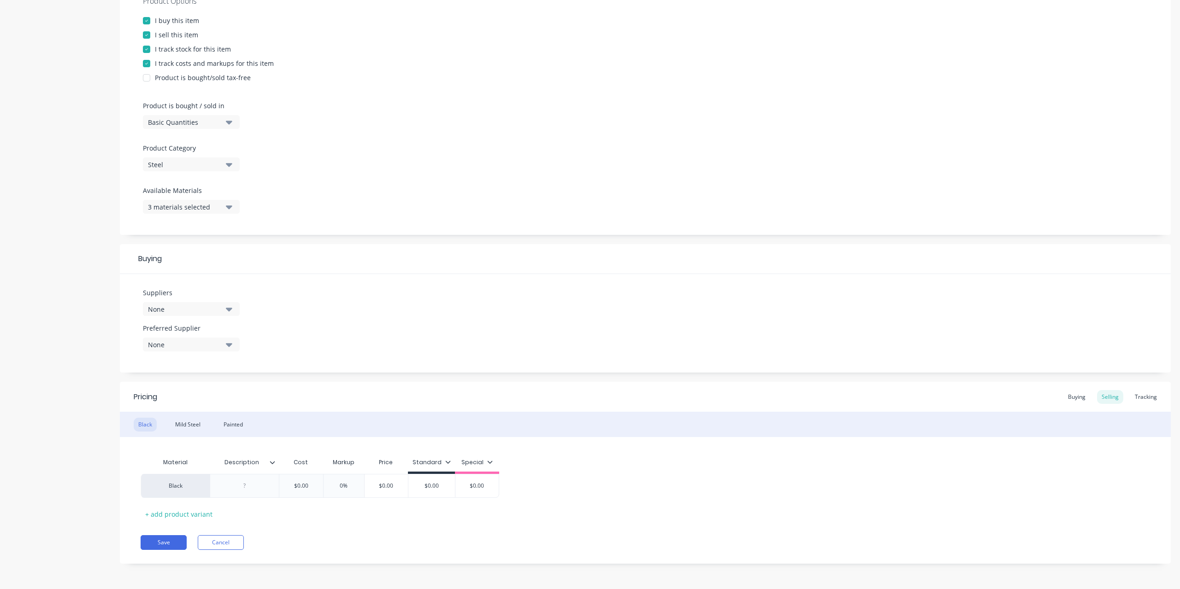
click at [229, 308] on icon "button" at bounding box center [229, 310] width 6 height 4
click at [230, 399] on div "TAS Metalworks" at bounding box center [217, 397] width 92 height 10
click at [351, 323] on div "Suppliers 1 suppliers selected TAS Metalworks .1a Test Supplier Tailored Plasti…" at bounding box center [645, 323] width 1051 height 99
click at [228, 344] on icon "button" at bounding box center [229, 345] width 6 height 4
click at [229, 396] on div "TAS Metalworks" at bounding box center [217, 395] width 92 height 10
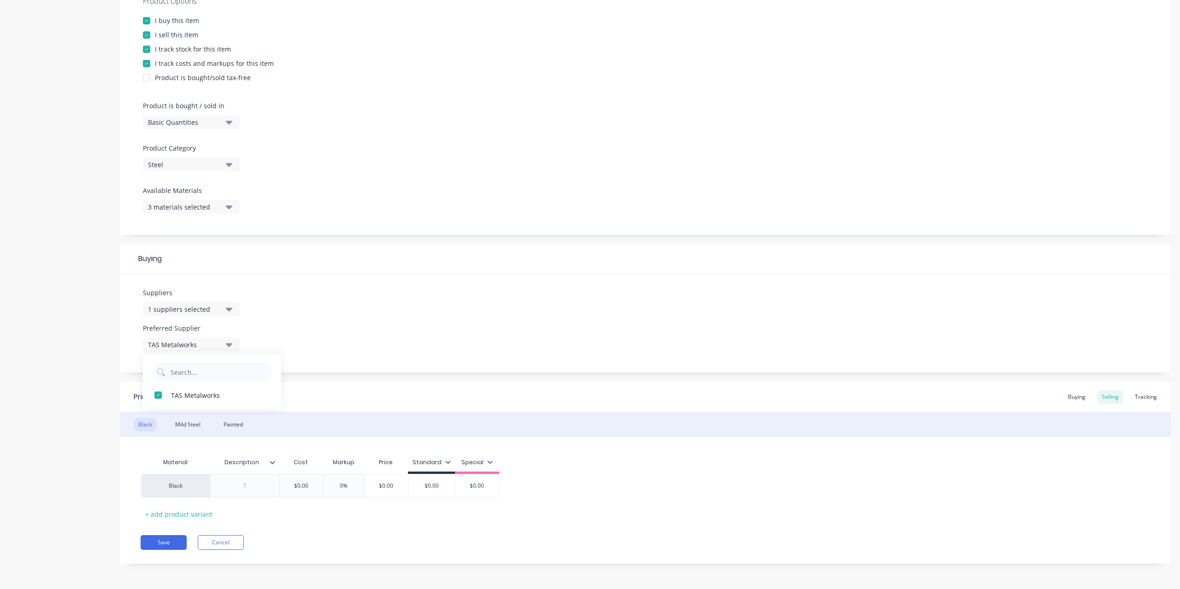
click at [358, 335] on div "Suppliers 1 suppliers selected Preferred Supplier TAS Metalworks TAS Metalworks" at bounding box center [645, 323] width 1051 height 99
click at [249, 489] on div at bounding box center [245, 486] width 46 height 12
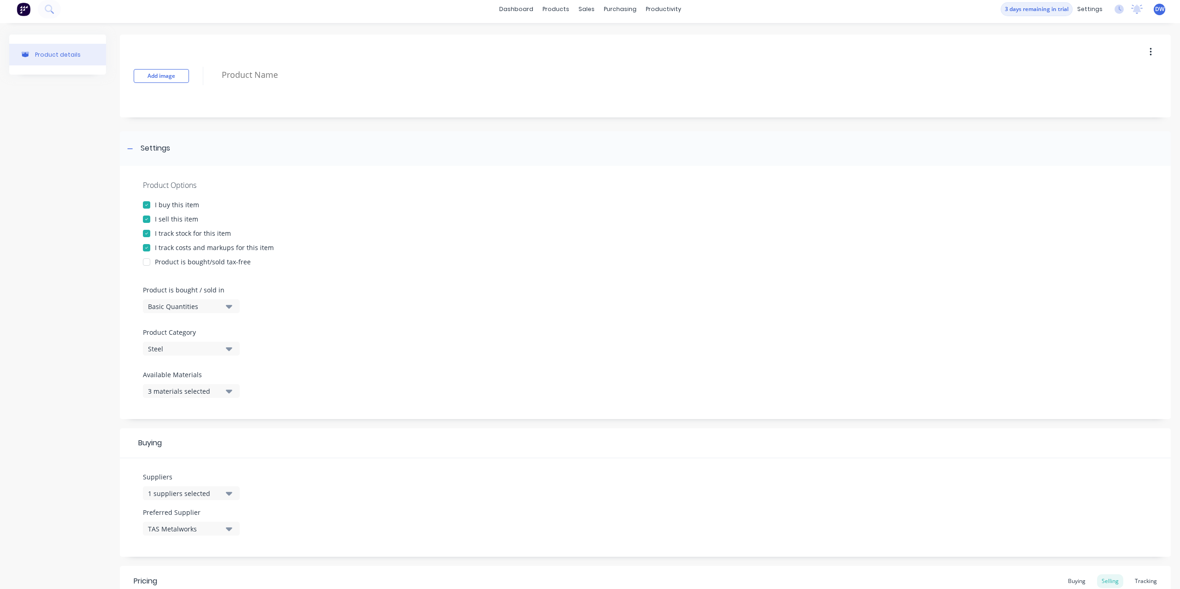
scroll to position [0, 0]
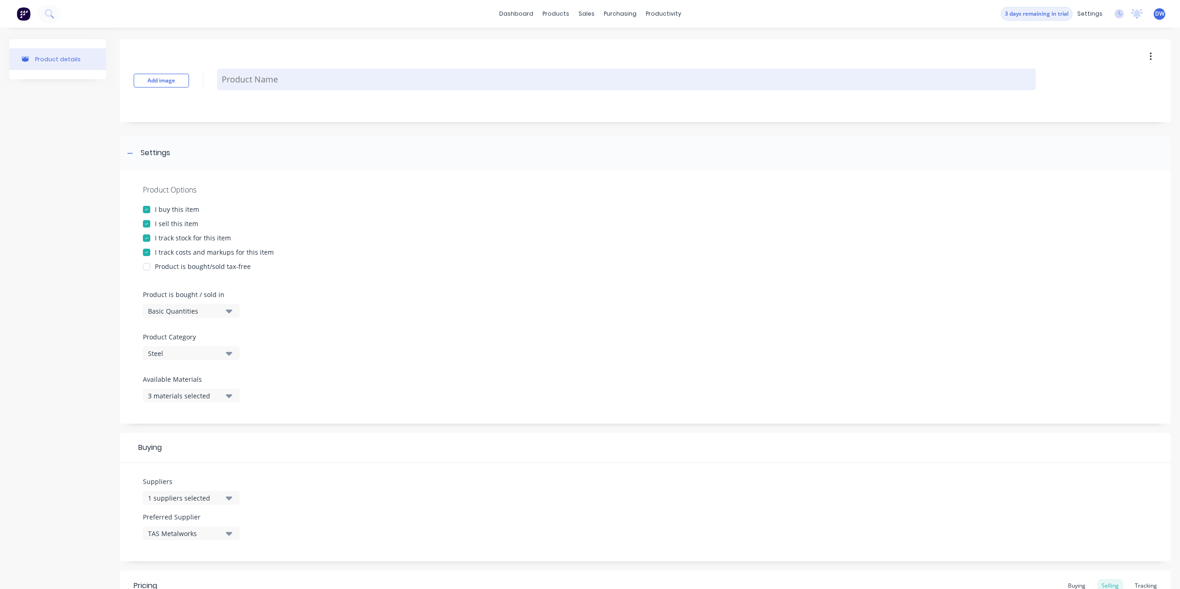
click at [282, 86] on textarea at bounding box center [626, 80] width 818 height 22
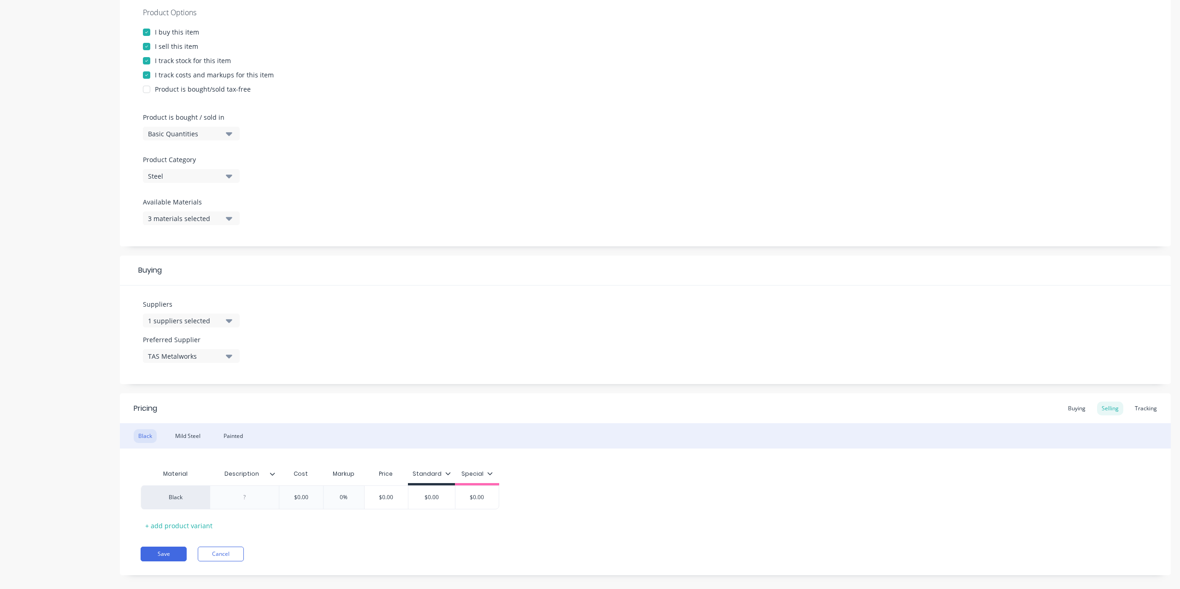
scroll to position [189, 0]
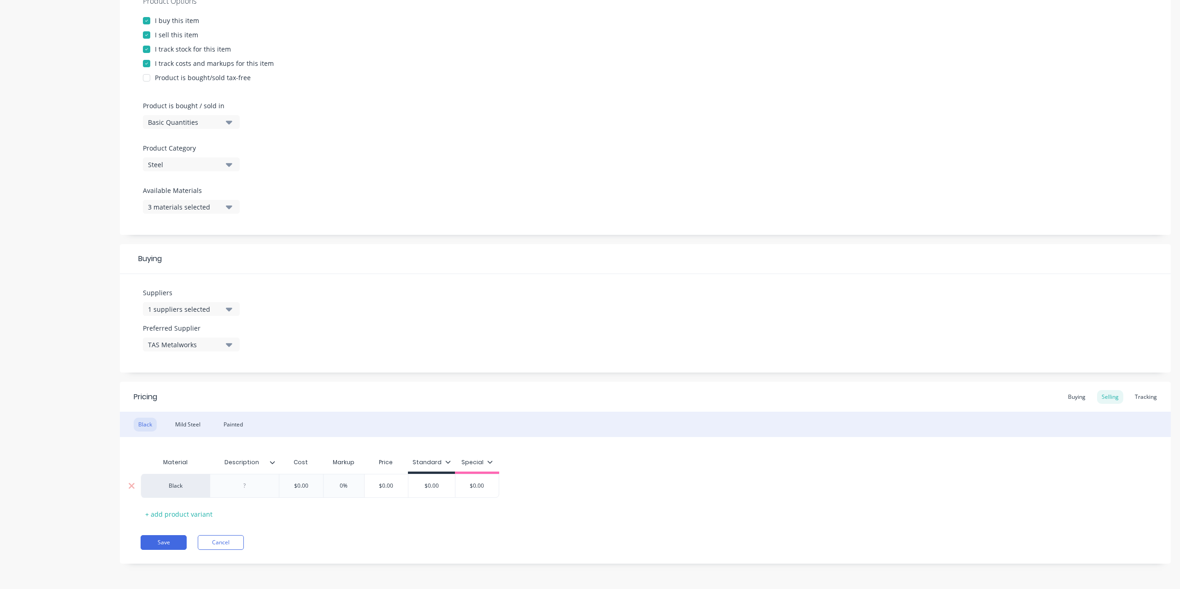
type textarea "50x50x2 shs"
click at [246, 488] on div at bounding box center [245, 486] width 46 height 12
click at [262, 494] on div "50x50x2 shs (Black)" at bounding box center [244, 488] width 61 height 20
drag, startPoint x: 258, startPoint y: 494, endPoint x: 229, endPoint y: 485, distance: 30.2
click at [229, 485] on div "50x50x2 shs (Black)" at bounding box center [244, 488] width 61 height 20
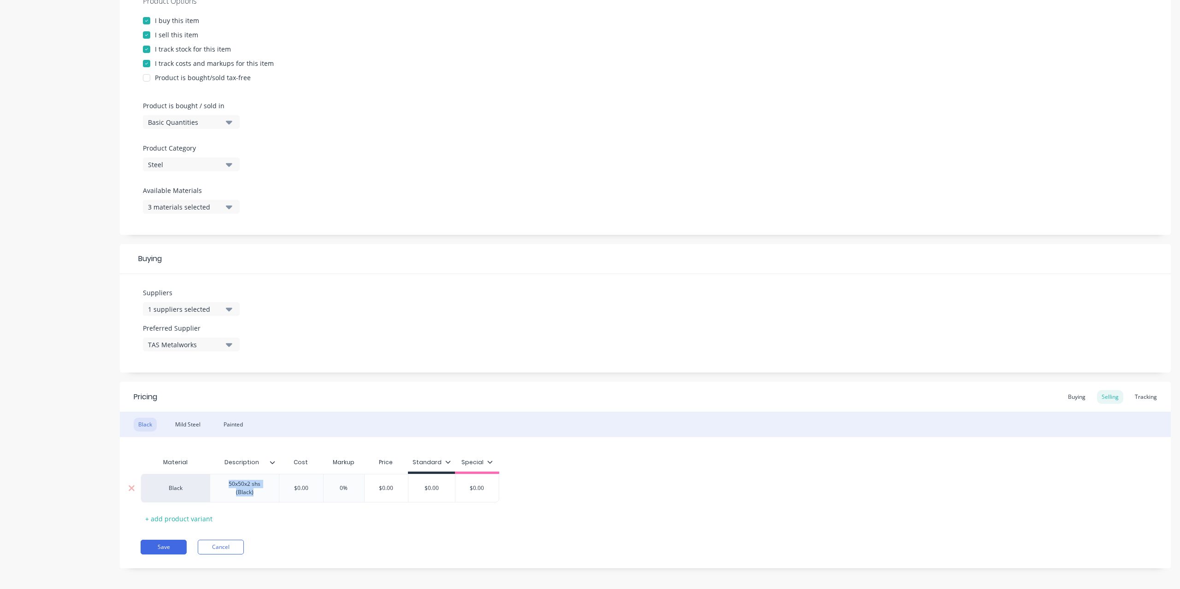
copy div "50x50x2 shs (Black)"
click at [302, 488] on input "$0.00" at bounding box center [312, 486] width 46 height 8
drag, startPoint x: 320, startPoint y: 484, endPoint x: 298, endPoint y: 484, distance: 22.1
click at [298, 484] on input "$0.00" at bounding box center [312, 486] width 46 height 8
type input "152.25"
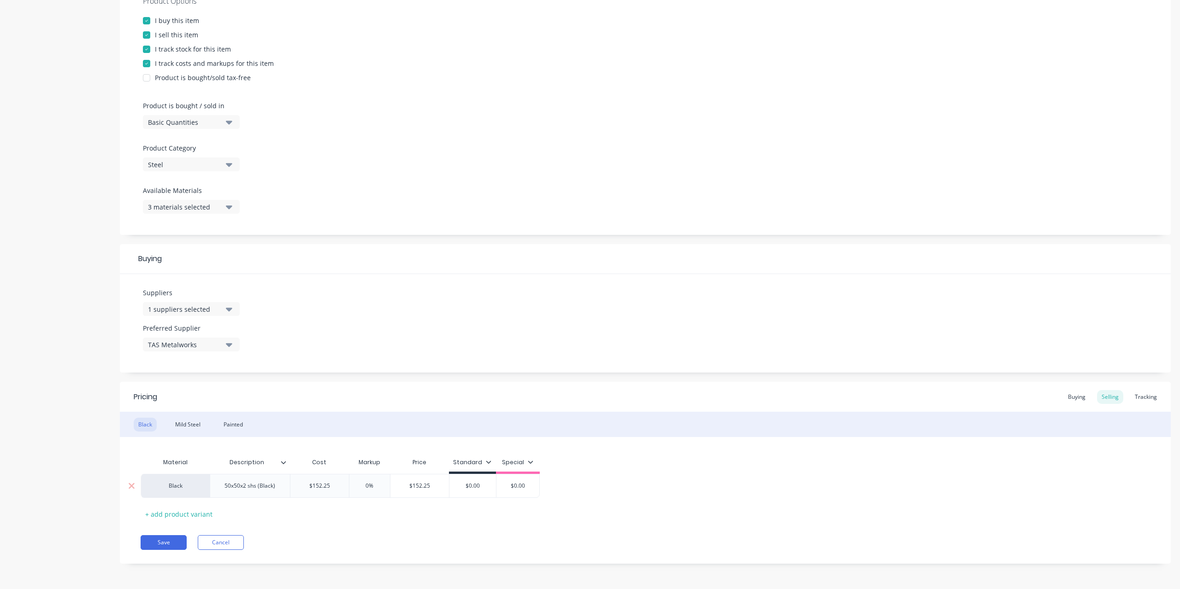
click at [378, 488] on input "0%" at bounding box center [370, 486] width 46 height 8
type input "0"
type input "30"
click at [369, 513] on div "Material Description Cost Markup Price Standard Special Black 50x50x2 shs (Blac…" at bounding box center [645, 487] width 1009 height 68
click at [192, 515] on div "+ add product variant" at bounding box center [179, 514] width 76 height 14
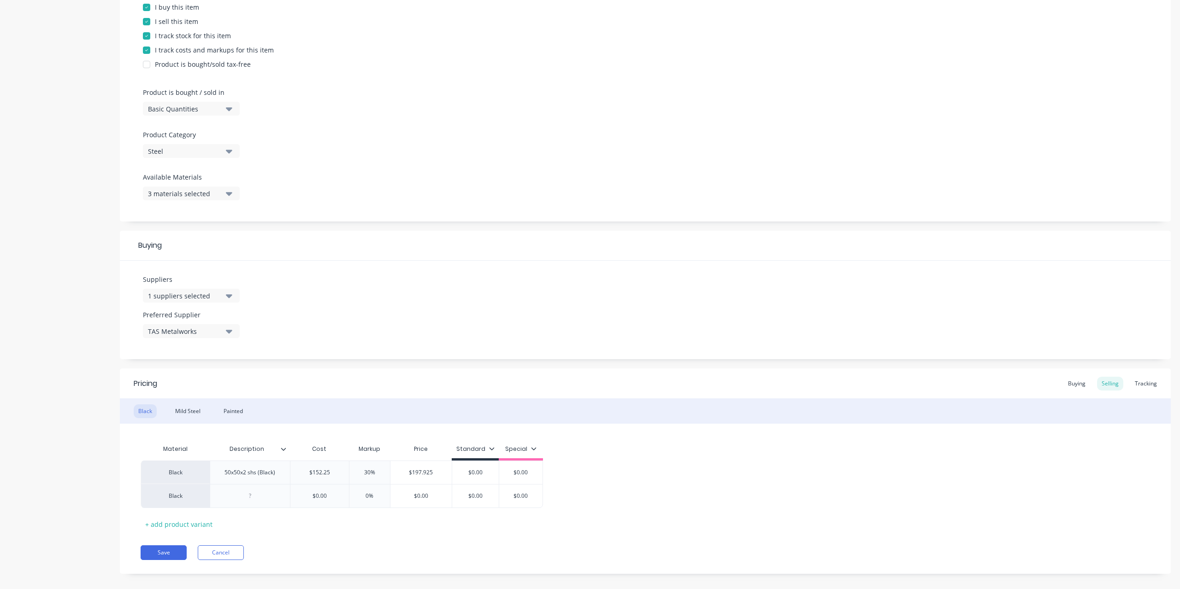
scroll to position [212, 0]
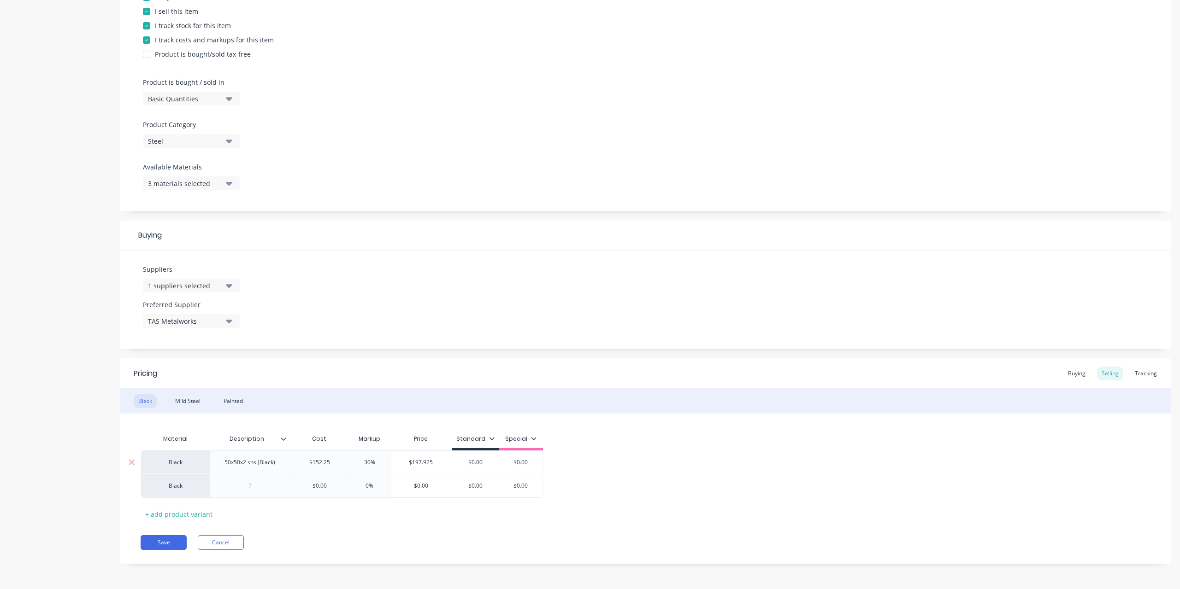
click at [227, 464] on div "50x50x2 shs (Black)" at bounding box center [249, 463] width 65 height 12
click at [225, 463] on div "50x50x2 shs (Black)" at bounding box center [249, 463] width 65 height 12
click at [244, 492] on div at bounding box center [254, 486] width 46 height 12
click at [321, 488] on input "$0.00" at bounding box center [328, 486] width 59 height 8
drag, startPoint x: 342, startPoint y: 485, endPoint x: 315, endPoint y: 485, distance: 27.6
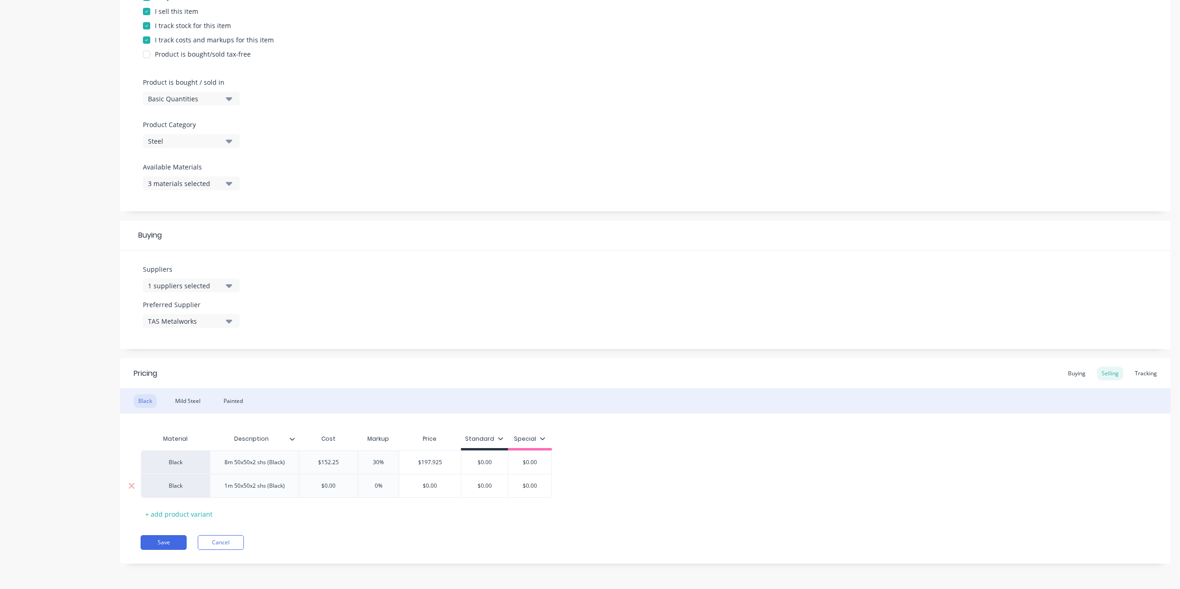
click at [315, 485] on input "$0.00" at bounding box center [328, 486] width 59 height 8
type input "15.26"
click at [370, 488] on input "0%" at bounding box center [378, 486] width 46 height 8
type input "0"
type input "30"
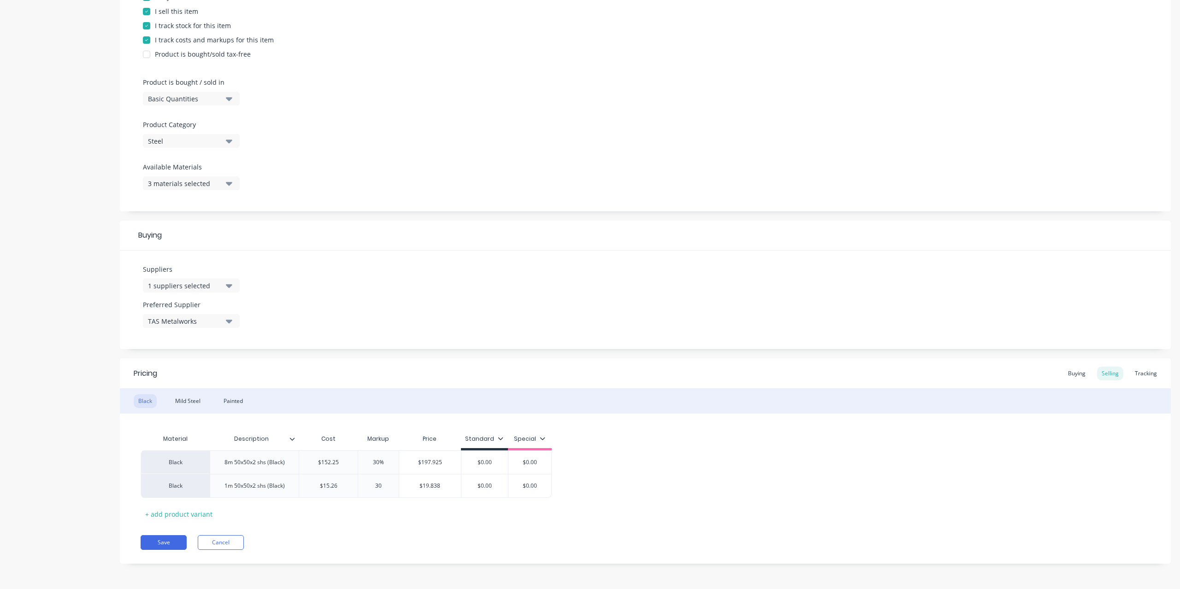
click at [370, 521] on div "Material Description Cost Markup Price Standard Special Black 8m 50x50x2 shs (B…" at bounding box center [645, 476] width 1009 height 92
click at [162, 544] on button "Save" at bounding box center [164, 542] width 46 height 15
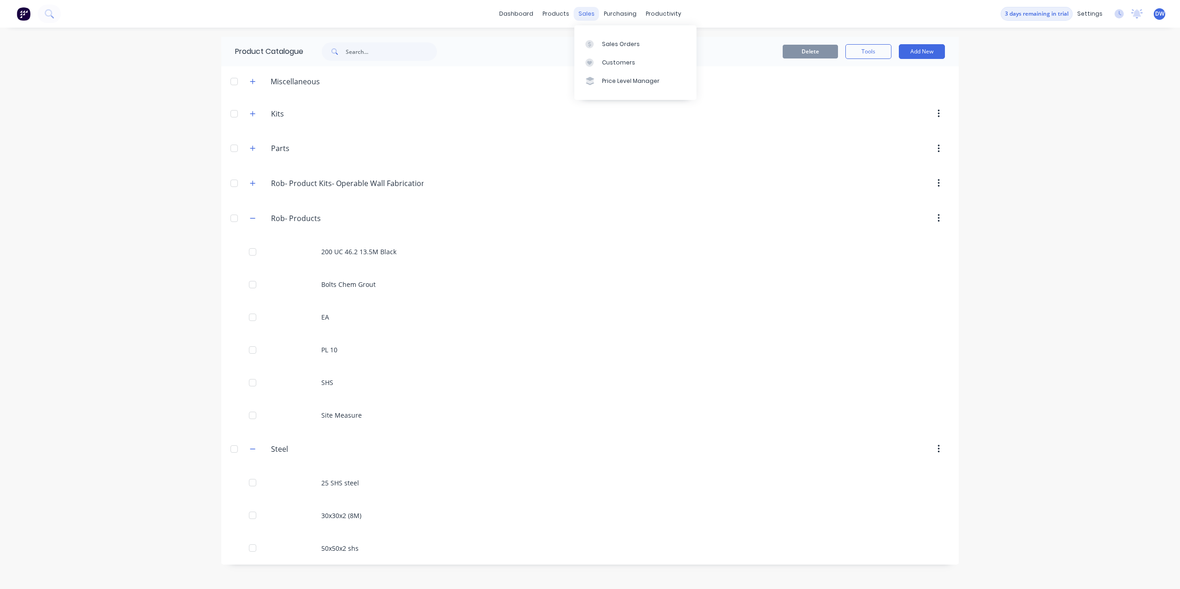
click at [588, 17] on div "sales" at bounding box center [586, 14] width 25 height 14
click at [588, 43] on icon at bounding box center [589, 43] width 3 height 5
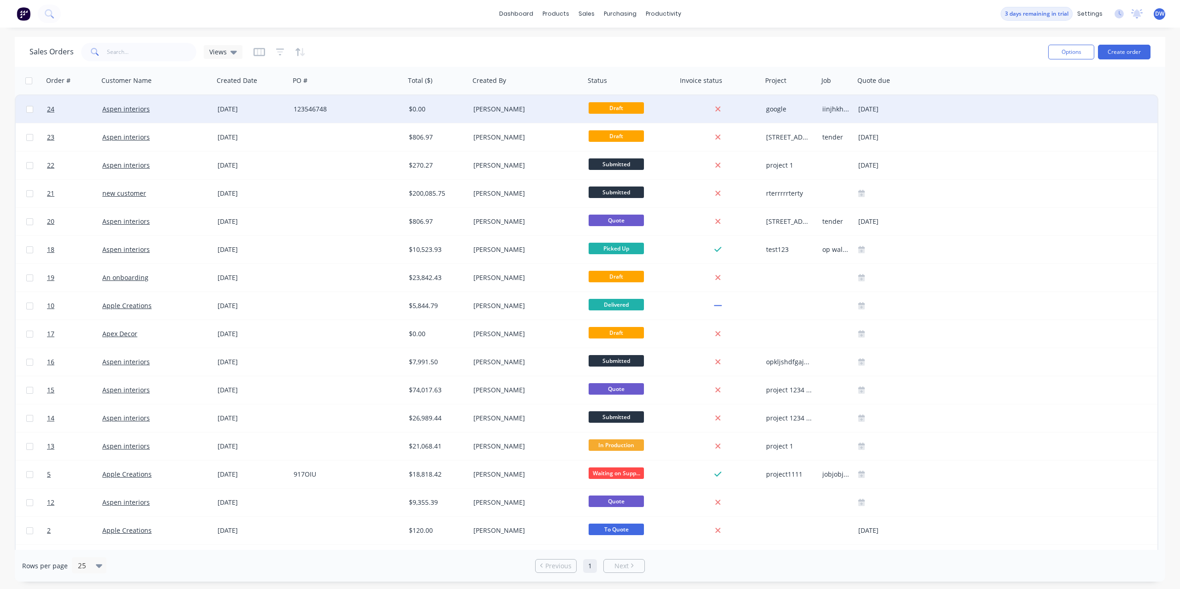
click at [469, 114] on div "$0.00" at bounding box center [437, 109] width 65 height 28
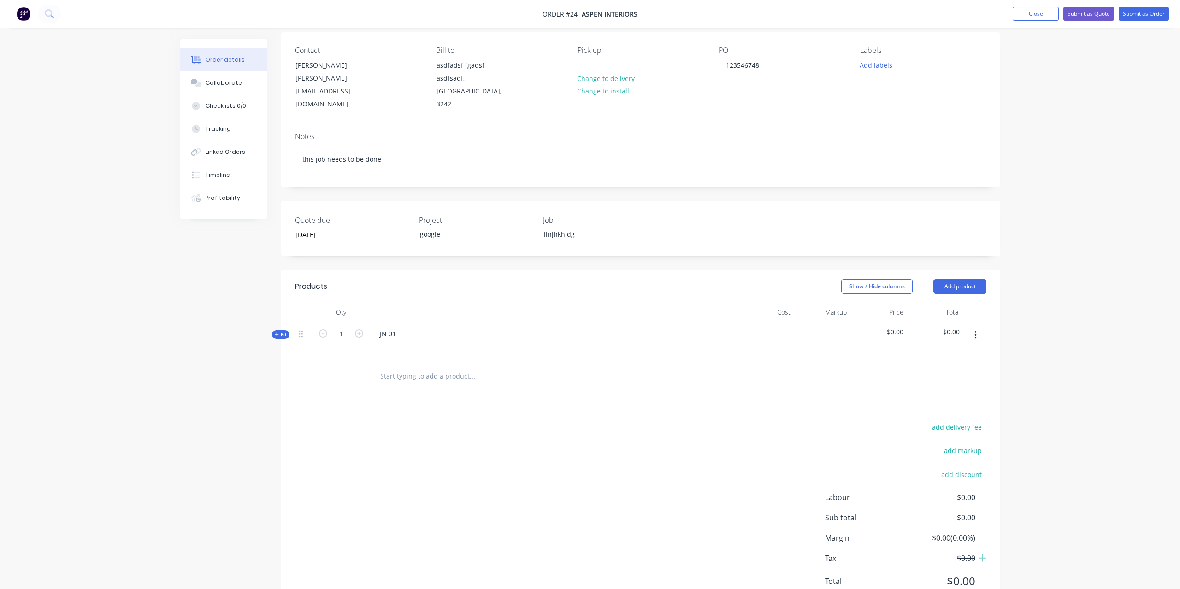
scroll to position [94, 0]
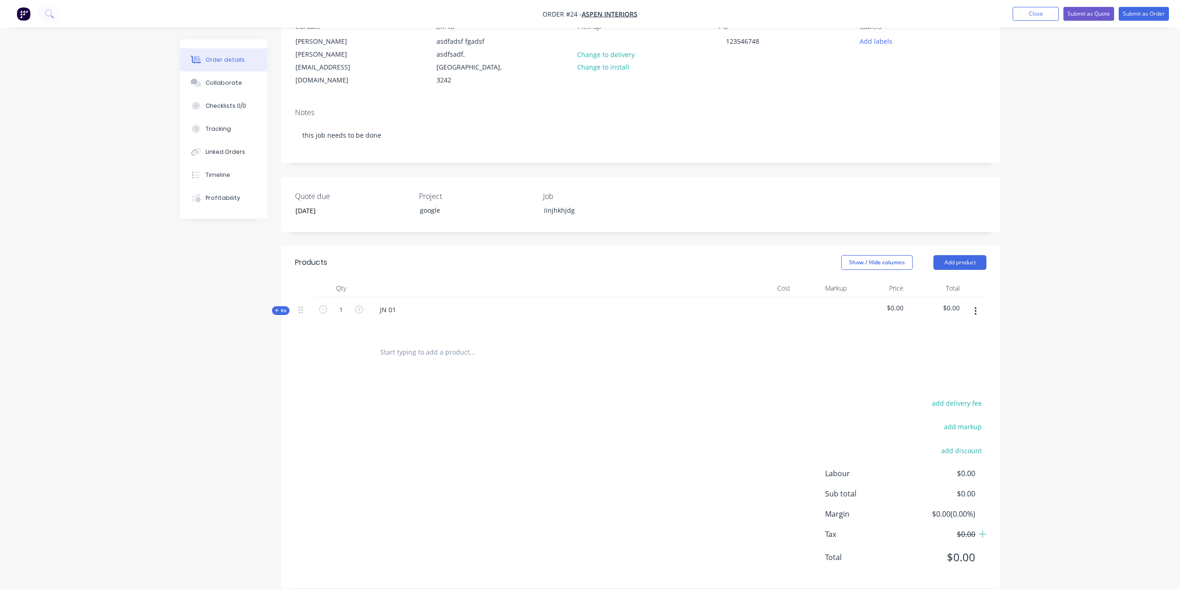
click at [274, 306] on button "Kit" at bounding box center [281, 310] width 18 height 9
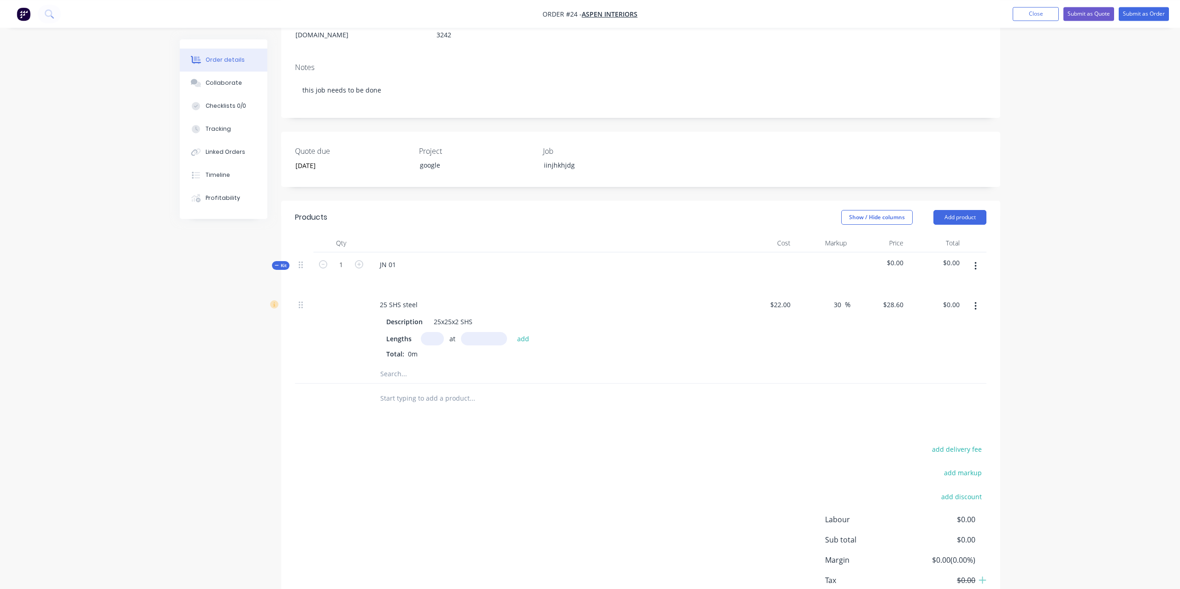
scroll to position [141, 0]
click at [429, 330] on input "text" at bounding box center [432, 336] width 23 height 13
type input "1"
type input "520"
click at [512, 330] on button "add" at bounding box center [523, 336] width 22 height 12
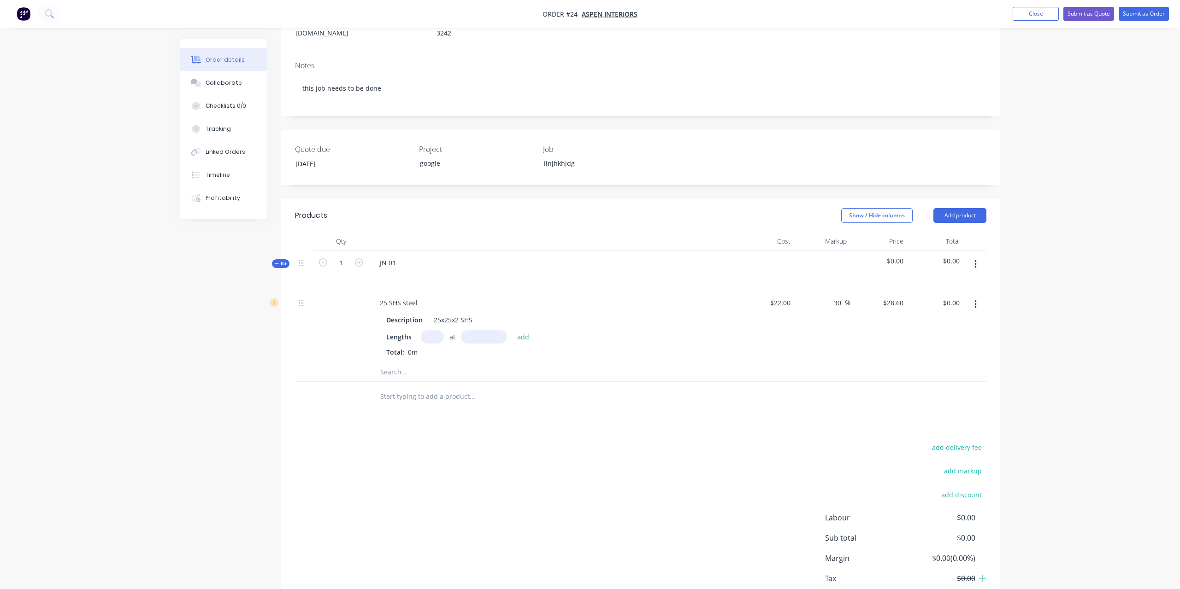
type input "$28.60"
click at [454, 378] on input "text" at bounding box center [472, 387] width 184 height 18
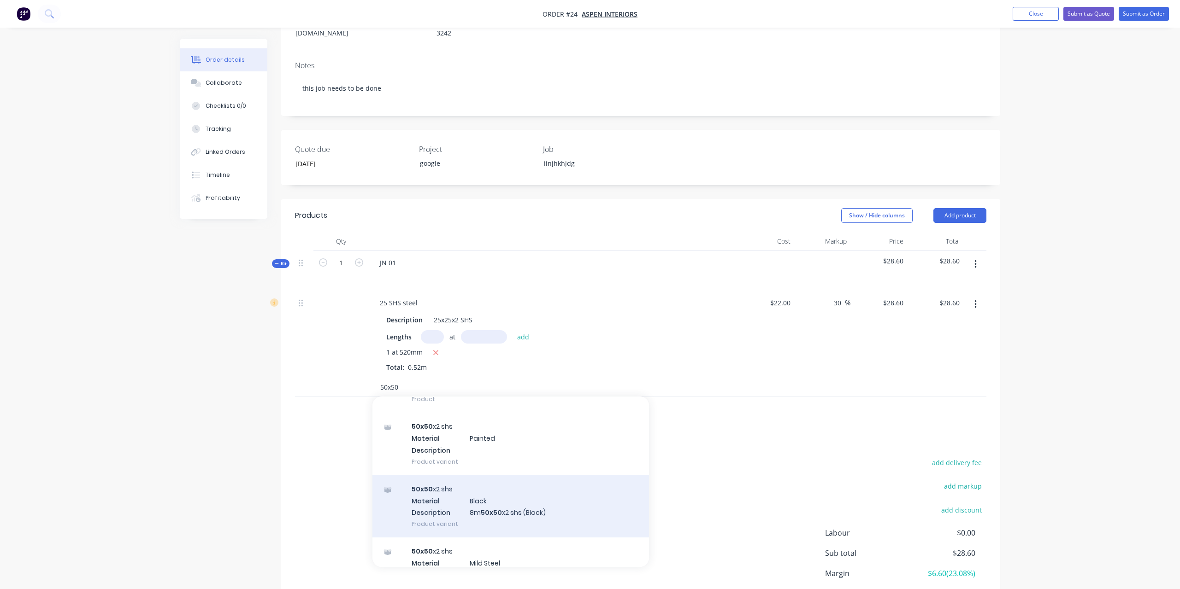
scroll to position [42, 0]
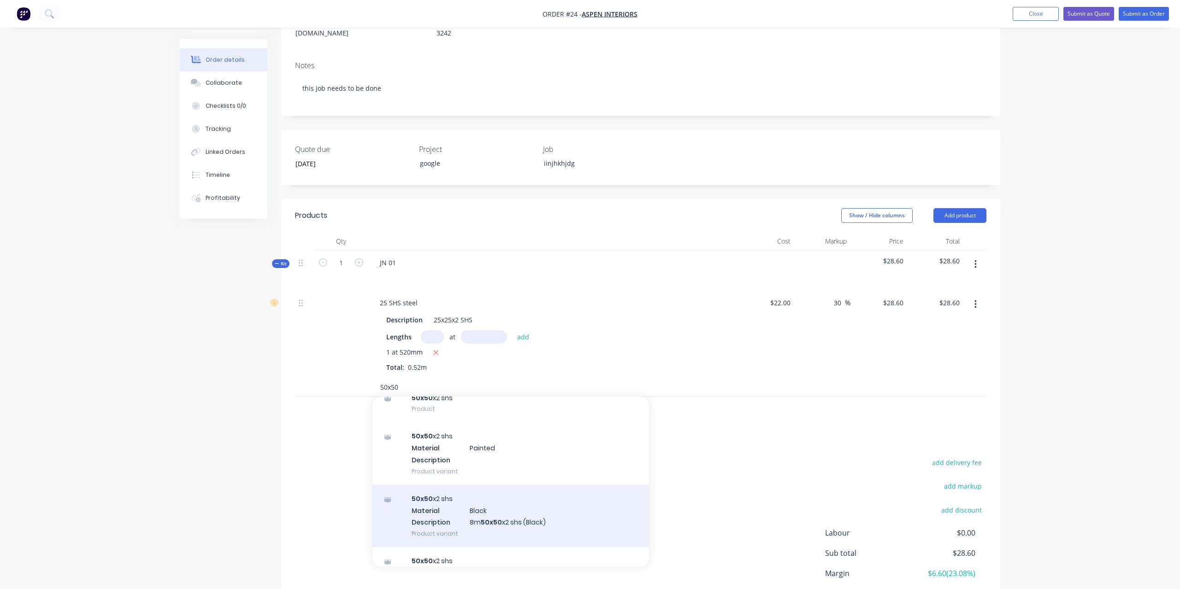
type input "50x50"
click at [510, 498] on div "50x50 x2 shs Material Black Description 8m 50x50 x2 shs (Black) Product variant" at bounding box center [510, 516] width 276 height 62
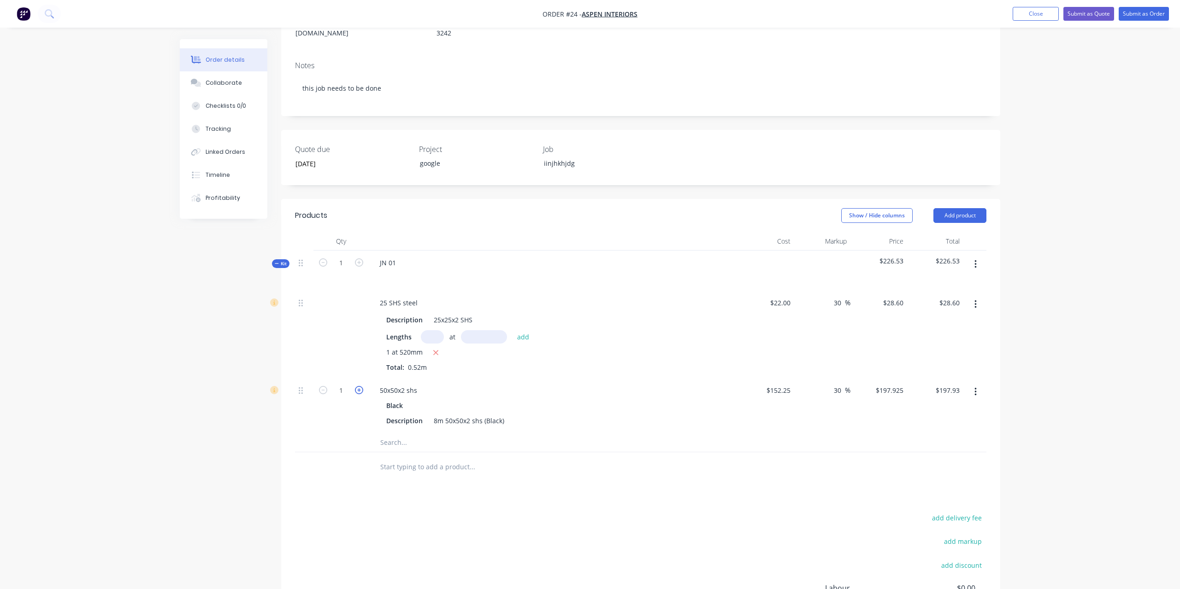
click at [359, 386] on icon "button" at bounding box center [359, 390] width 8 height 8
type input "2"
type input "$395.85"
click at [359, 386] on icon "button" at bounding box center [359, 390] width 8 height 8
type input "3"
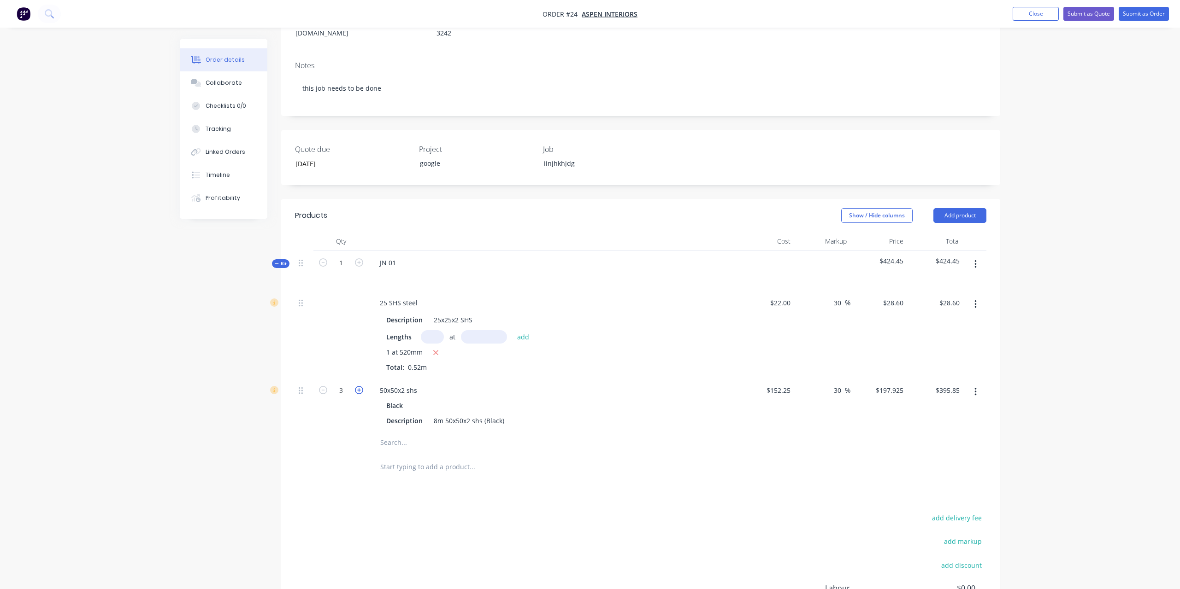
type input "$593.78"
click at [359, 386] on icon "button" at bounding box center [359, 390] width 8 height 8
type input "4"
type input "$791.70"
click at [506, 482] on div "Products Show / Hide columns Add product Qty Cost Markup Price Total Kit 1 JN 0…" at bounding box center [640, 451] width 719 height 505
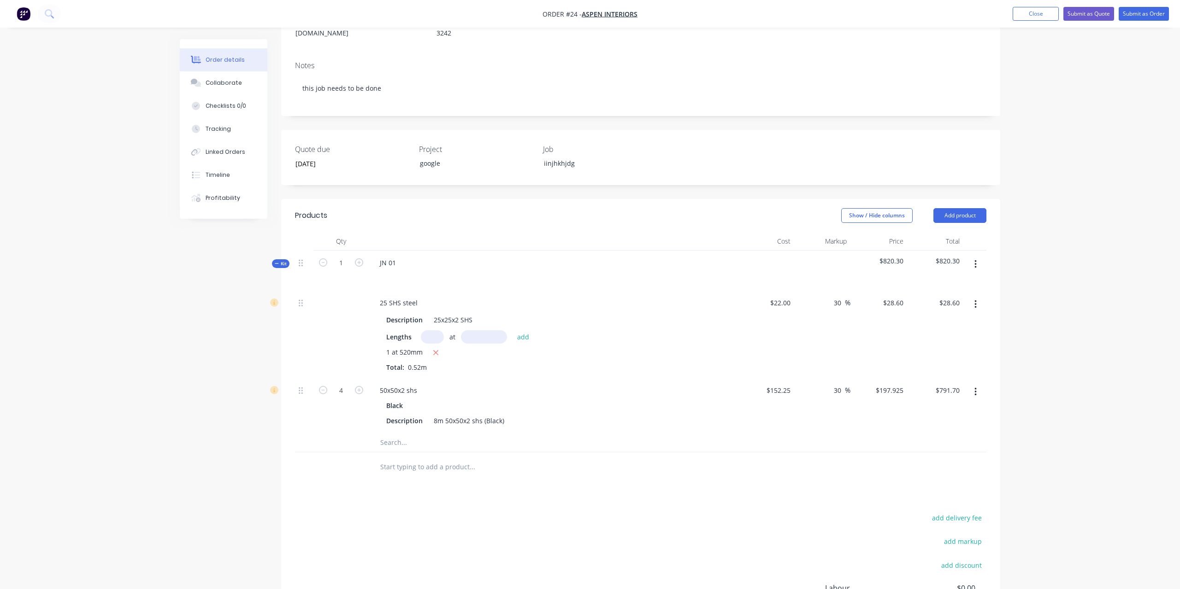
click at [439, 434] on input "text" at bounding box center [472, 443] width 184 height 18
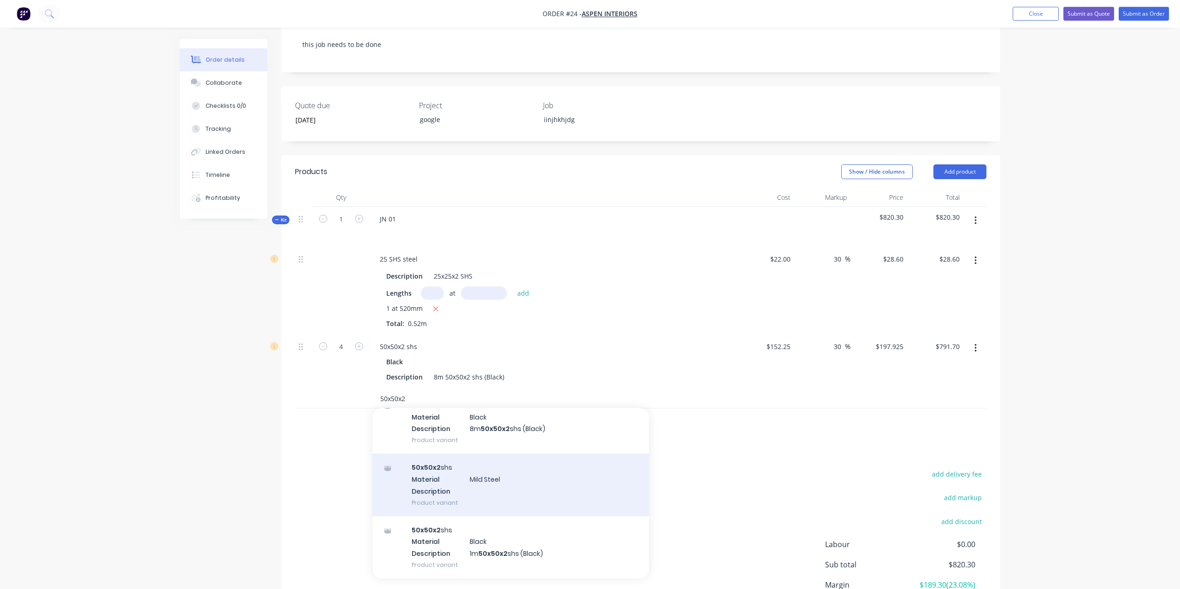
scroll to position [188, 0]
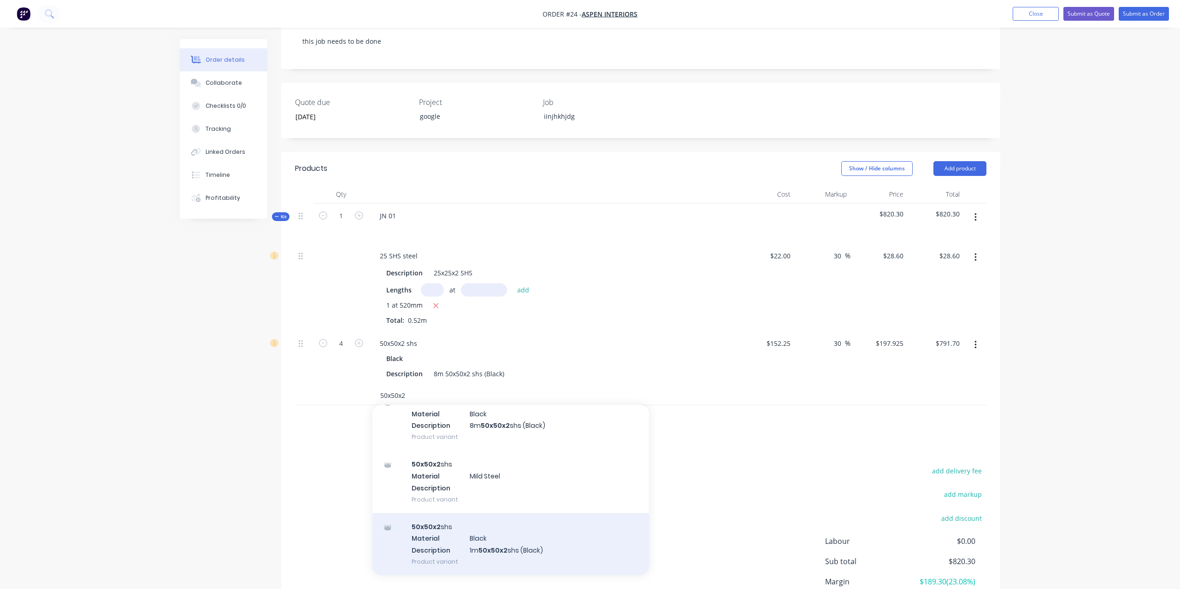
type input "50x50x2"
click at [509, 539] on div "50x50x2 shs Material Black Description 1m 50x50x2 shs (Black) Product variant" at bounding box center [510, 544] width 276 height 62
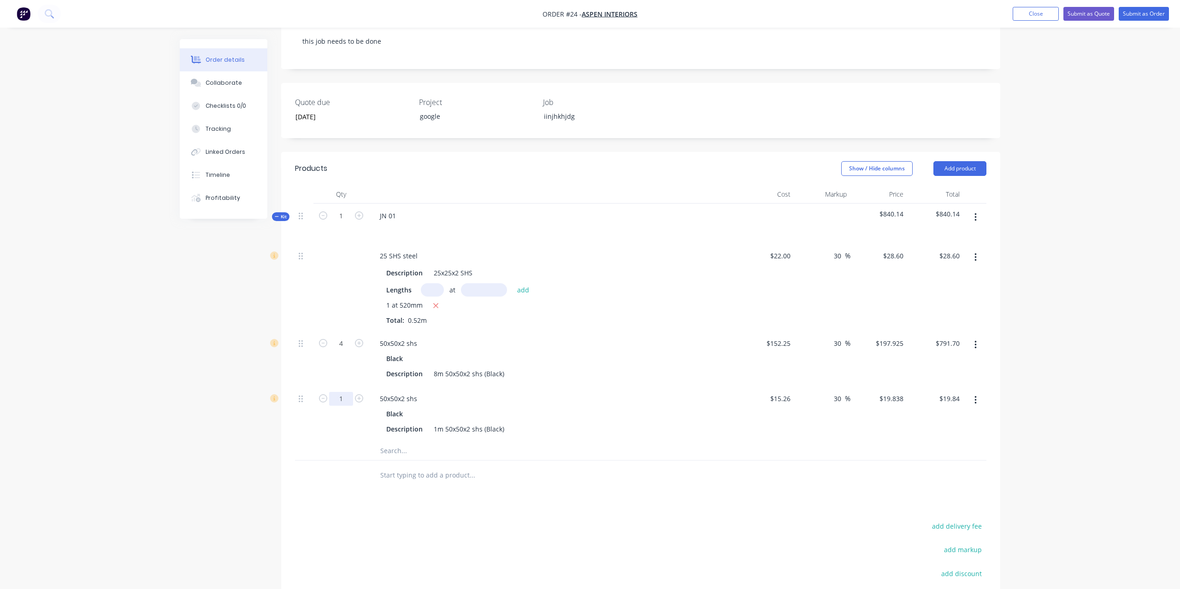
click at [339, 392] on input "1" at bounding box center [341, 399] width 24 height 14
type input "56"
type input "$1,110.93"
click at [522, 468] on input "text" at bounding box center [472, 475] width 184 height 18
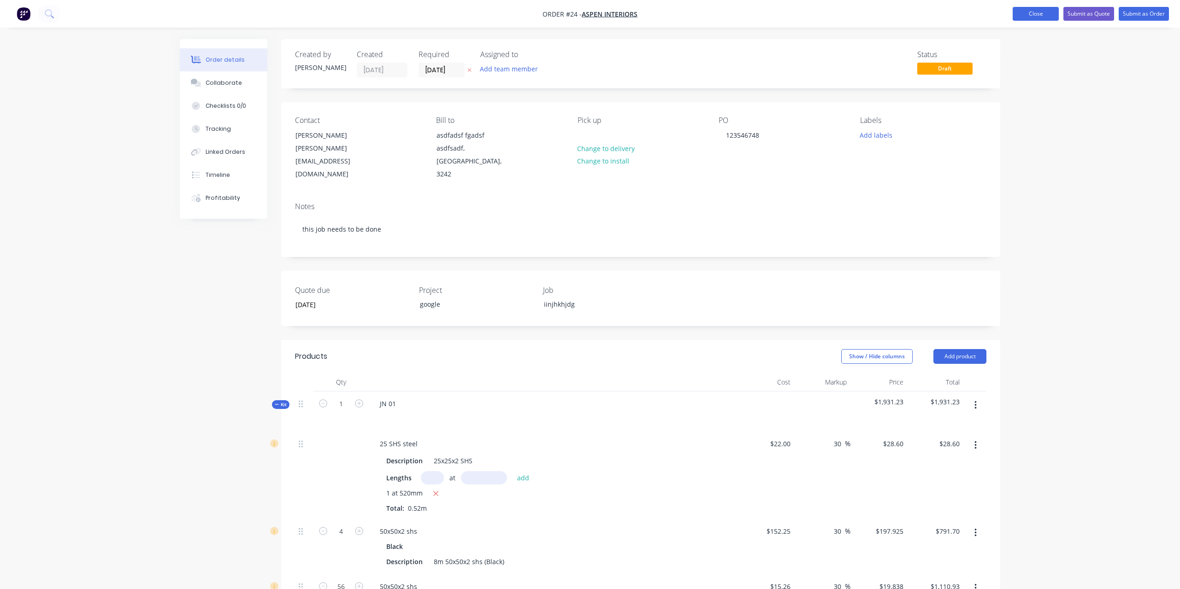
click at [1028, 17] on button "Close" at bounding box center [1035, 14] width 46 height 14
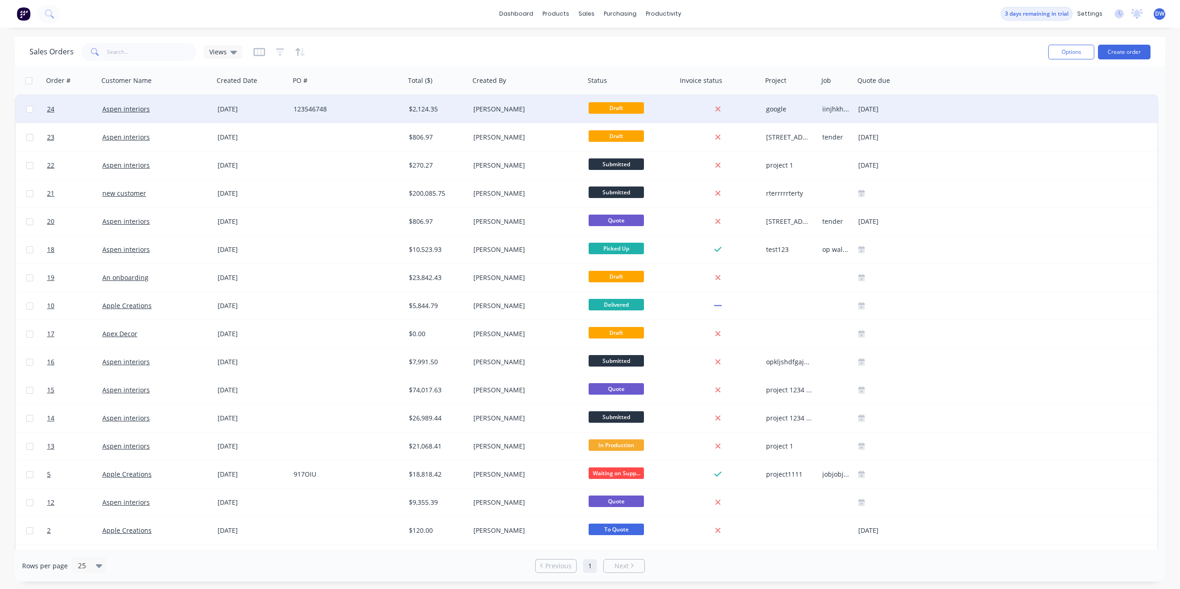
click at [616, 109] on span "Draft" at bounding box center [615, 108] width 55 height 12
click at [615, 106] on span "Draft" at bounding box center [615, 108] width 55 height 12
click at [604, 108] on span "Draft" at bounding box center [615, 108] width 55 height 12
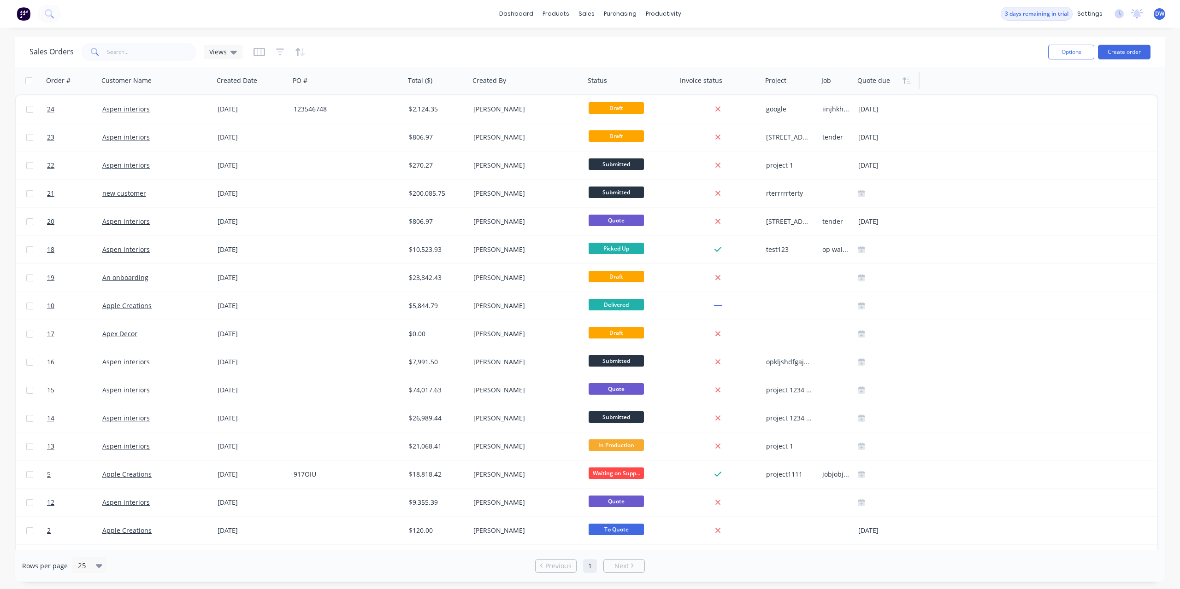
click at [874, 85] on div at bounding box center [885, 80] width 56 height 18
click at [905, 83] on icon "button" at bounding box center [906, 80] width 8 height 7
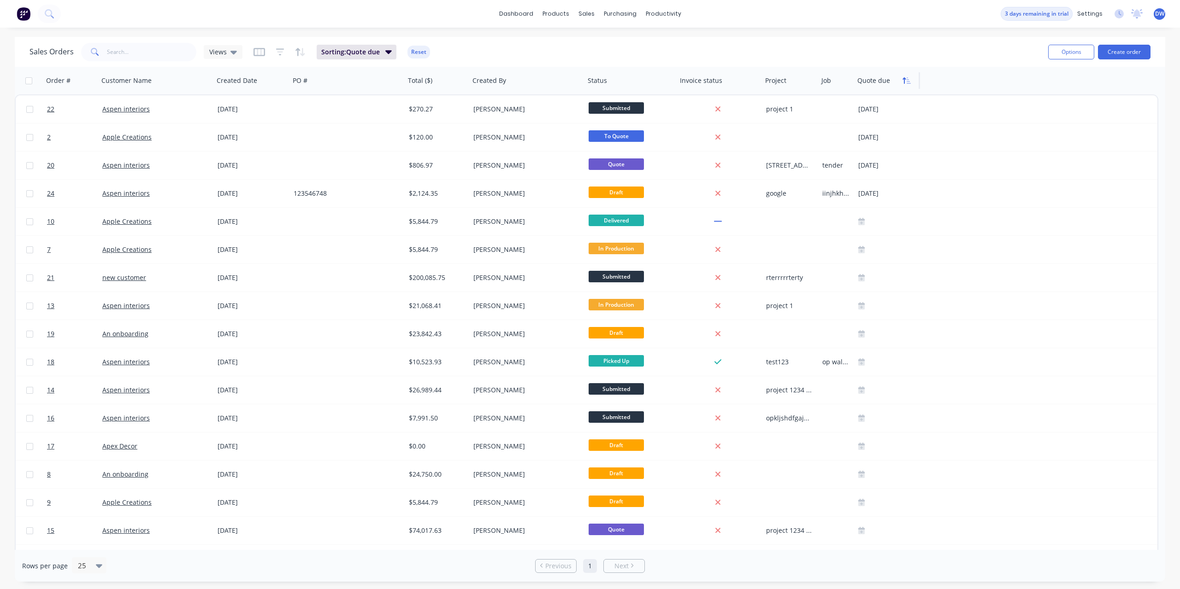
click at [905, 81] on icon "button" at bounding box center [903, 80] width 3 height 6
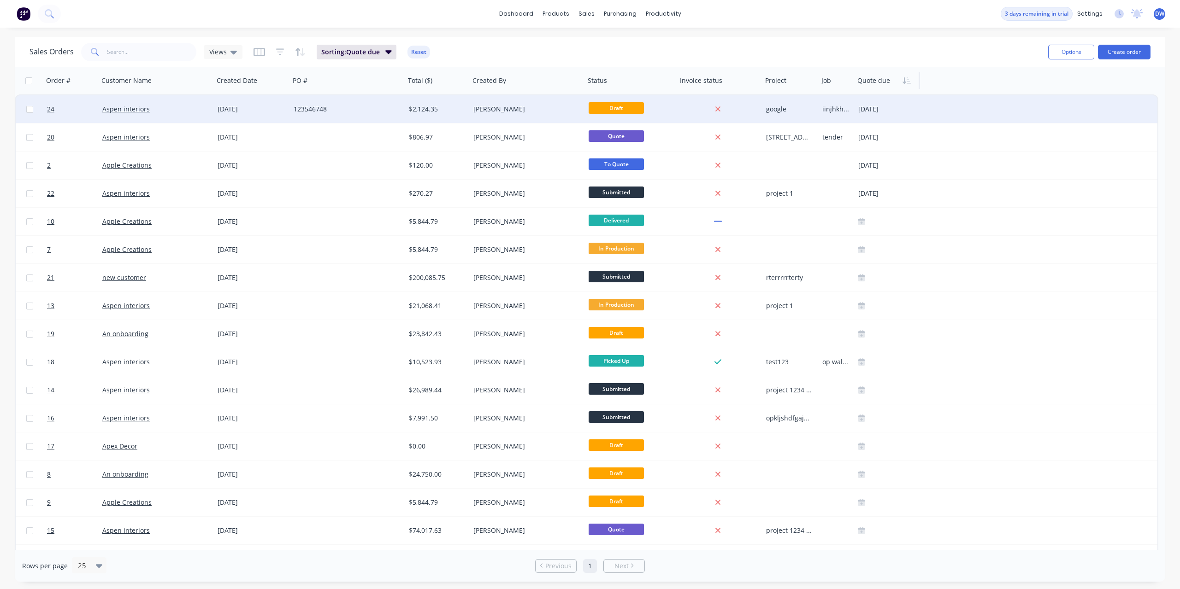
click at [383, 111] on div "123546748" at bounding box center [345, 109] width 102 height 9
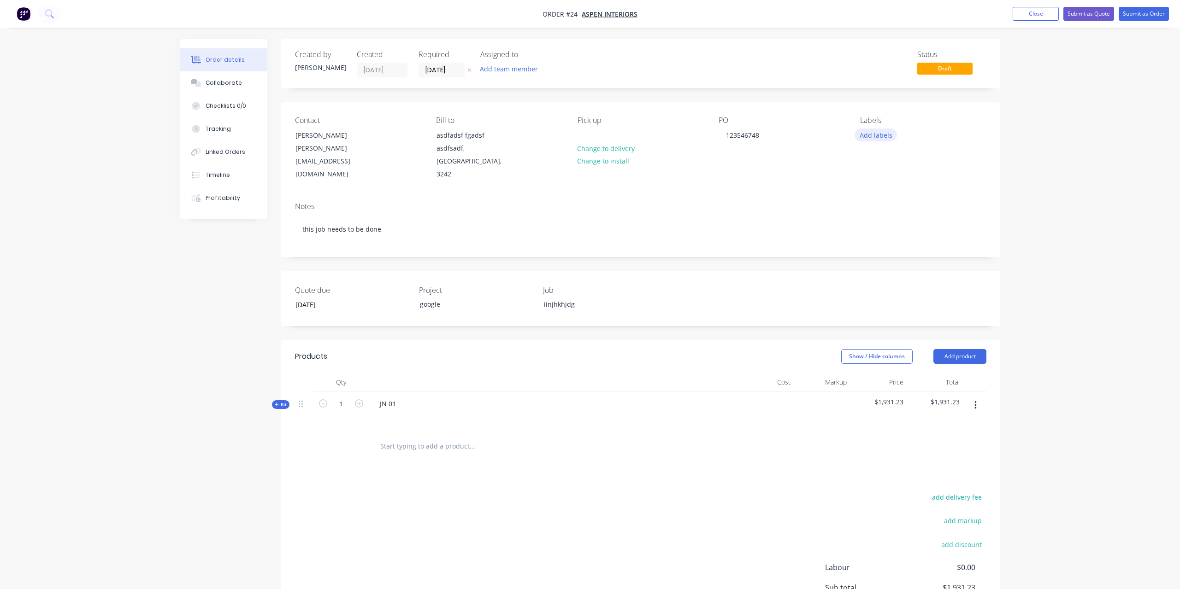
click at [876, 137] on button "Add labels" at bounding box center [875, 135] width 42 height 12
click at [895, 272] on div "Urgent" at bounding box center [898, 273] width 26 height 10
click at [795, 195] on div "Notes this job needs to be done" at bounding box center [640, 226] width 719 height 62
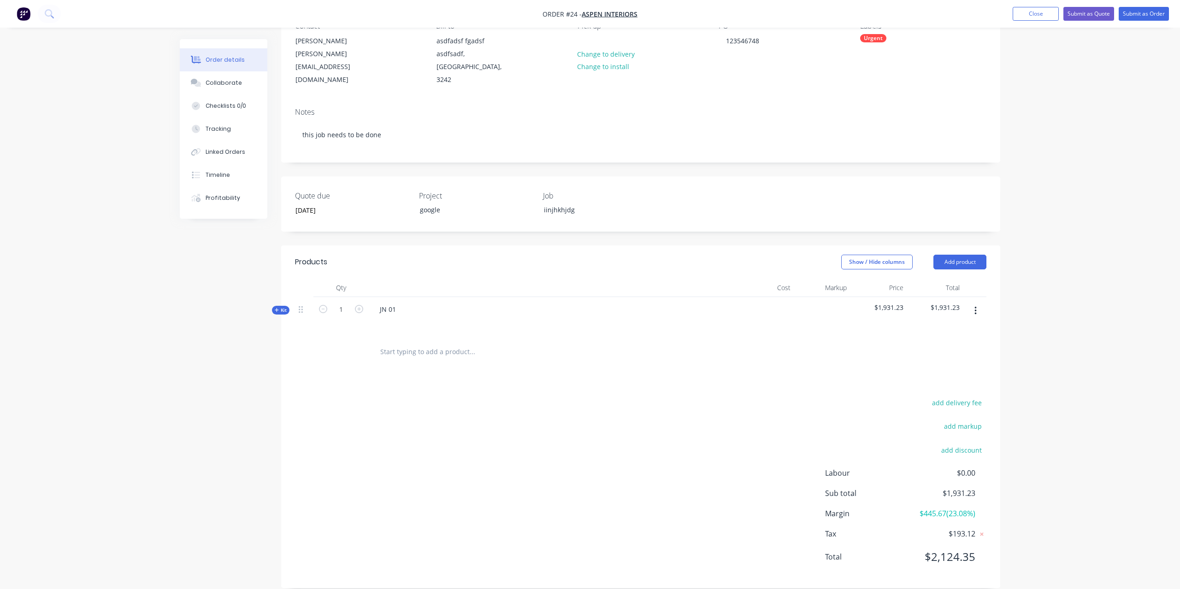
scroll to position [0, 0]
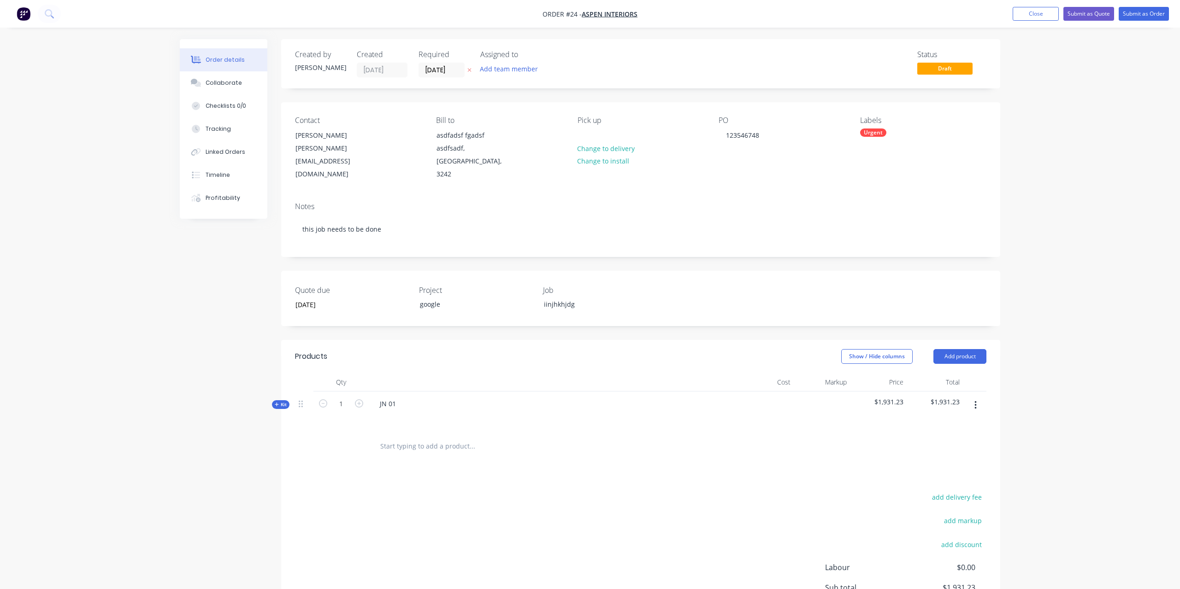
click at [278, 402] on icon "button" at bounding box center [277, 404] width 4 height 5
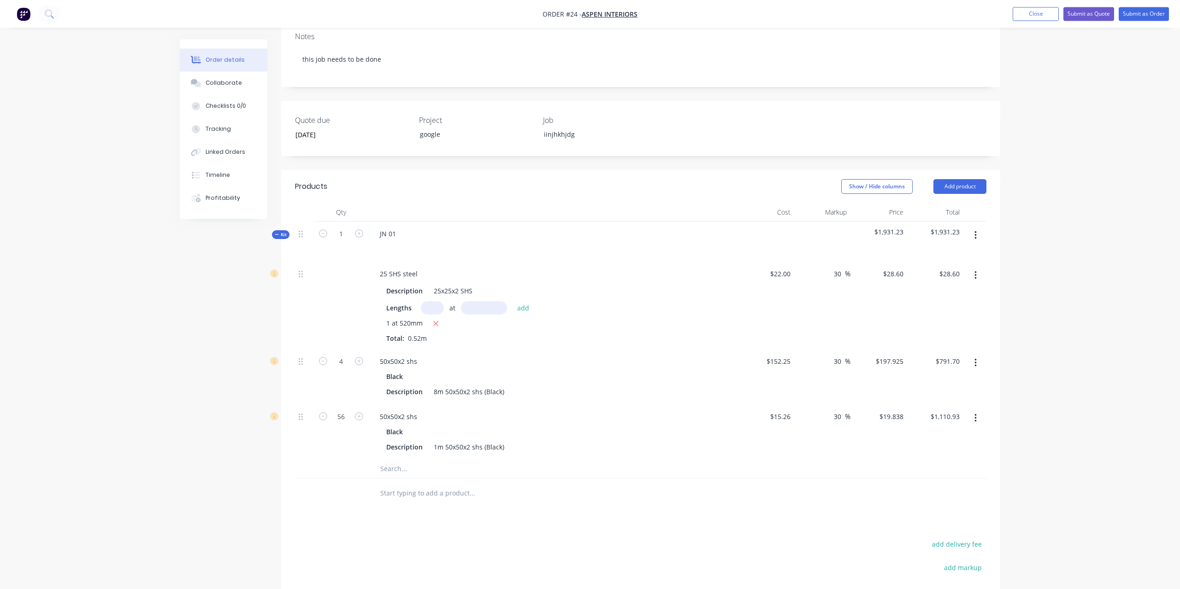
scroll to position [188, 0]
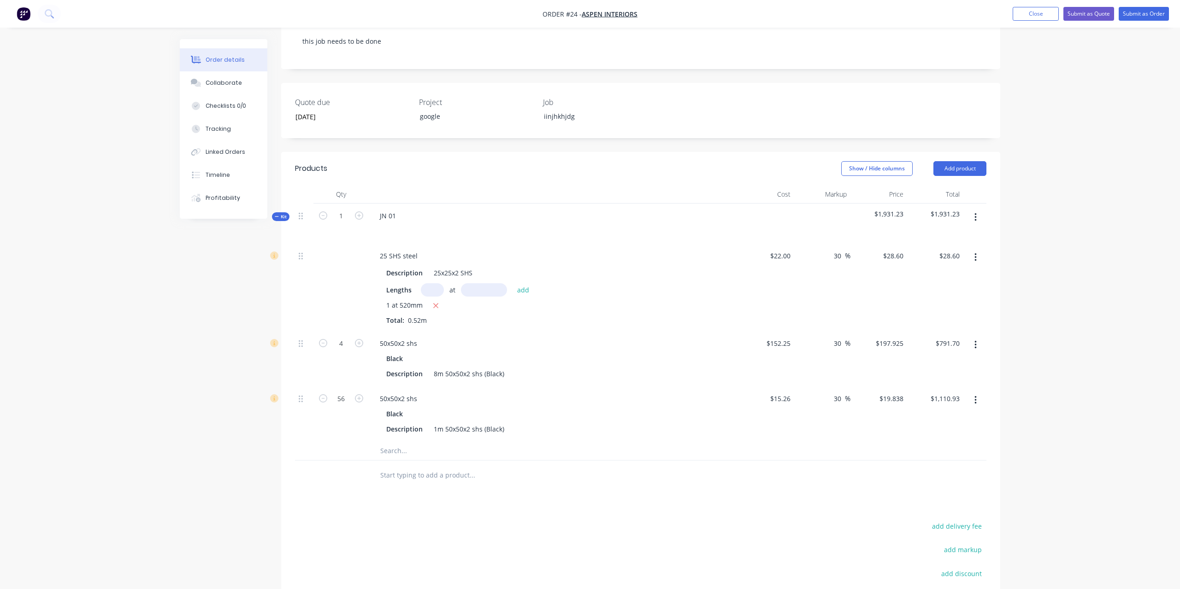
click at [279, 213] on span "Kit" at bounding box center [281, 216] width 12 height 7
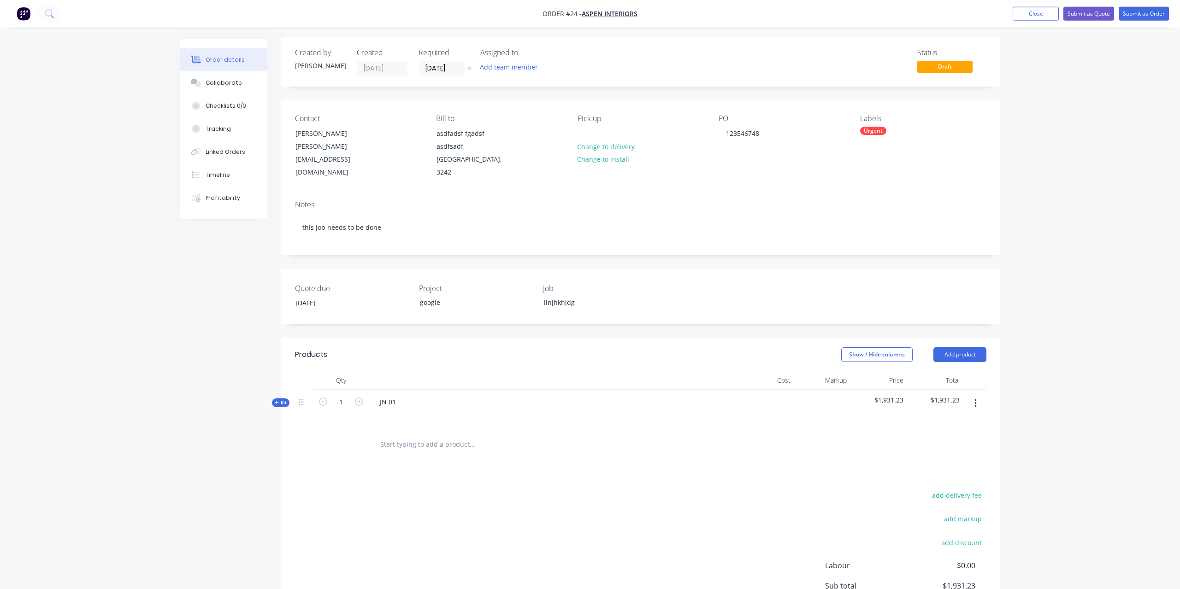
scroll to position [0, 0]
click at [1043, 9] on button "Close" at bounding box center [1035, 14] width 46 height 14
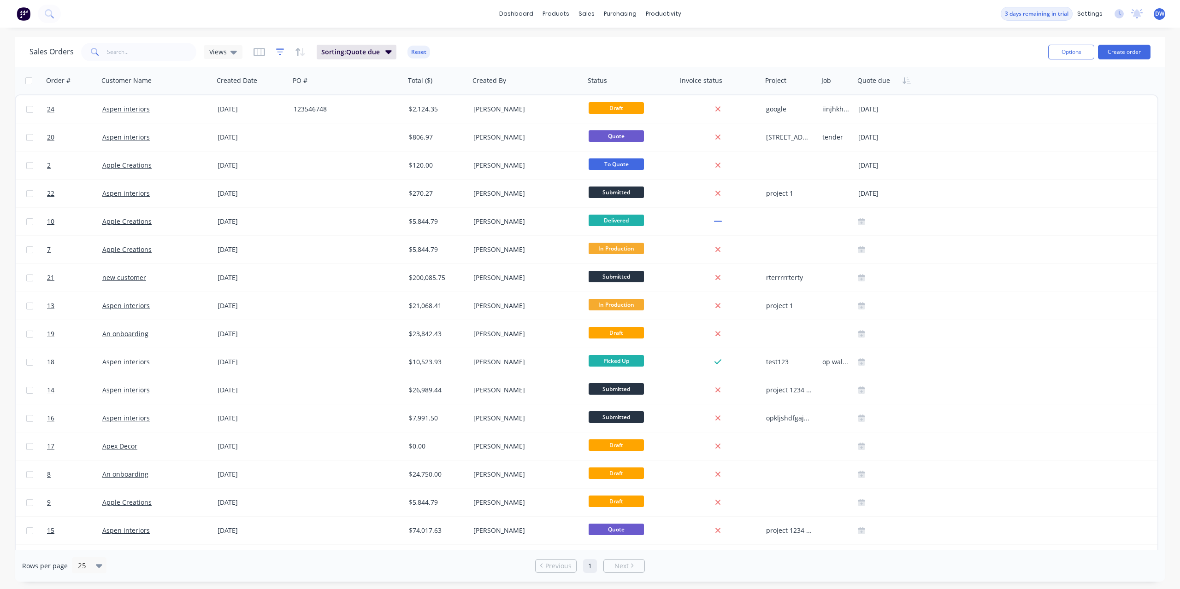
click at [277, 52] on icon "button" at bounding box center [280, 51] width 6 height 1
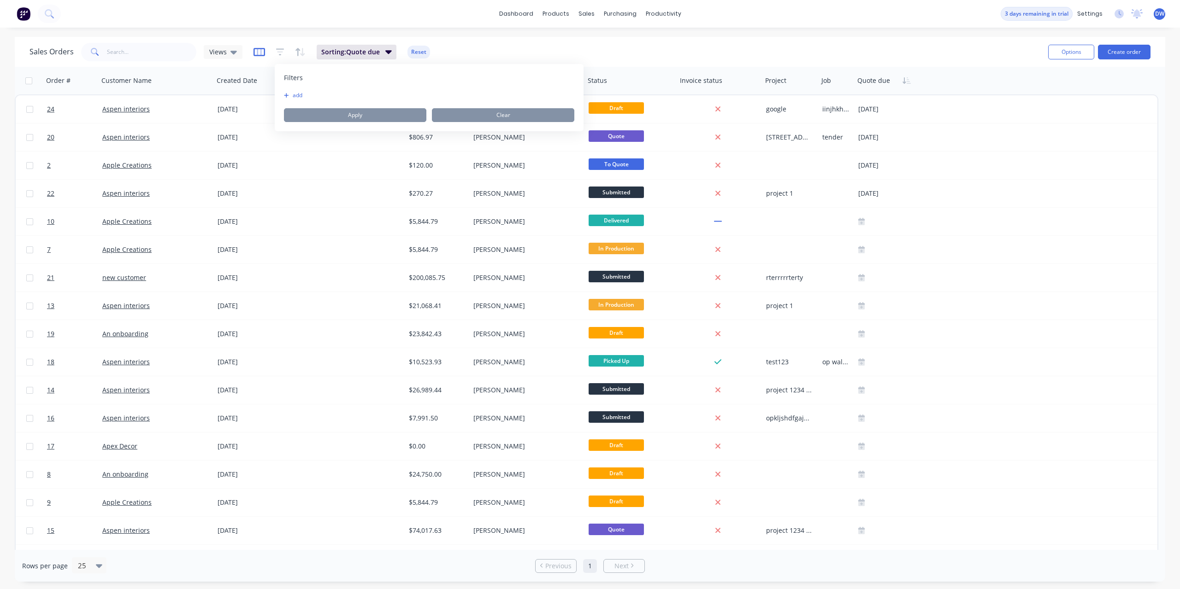
click at [257, 51] on icon "button" at bounding box center [259, 52] width 5 height 6
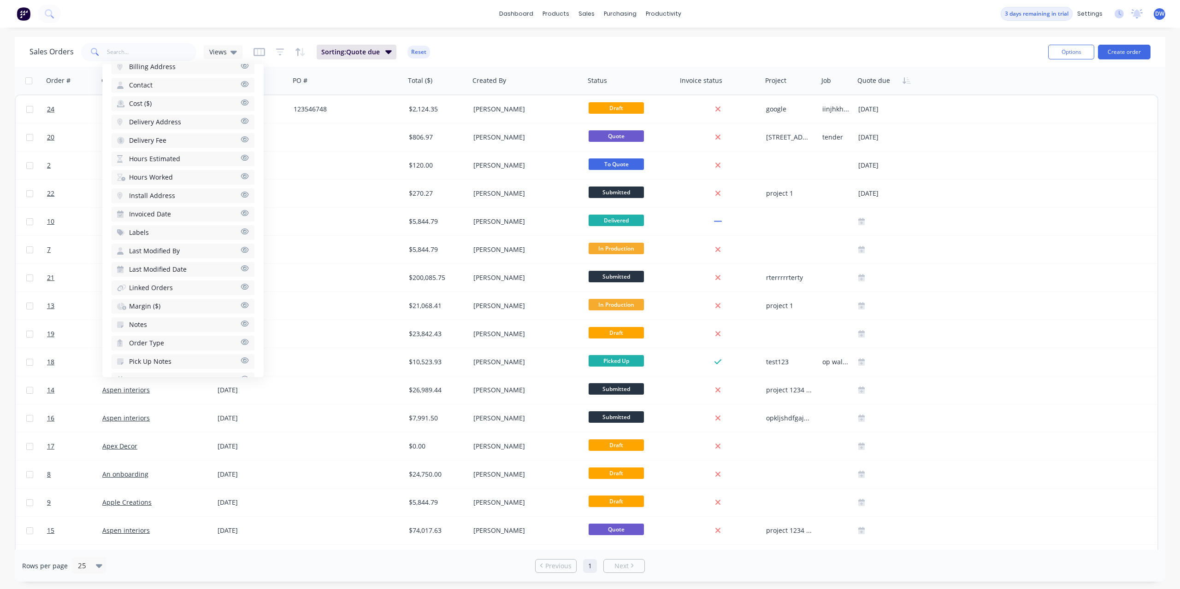
scroll to position [327, 0]
click at [247, 227] on icon "button" at bounding box center [245, 226] width 8 height 6
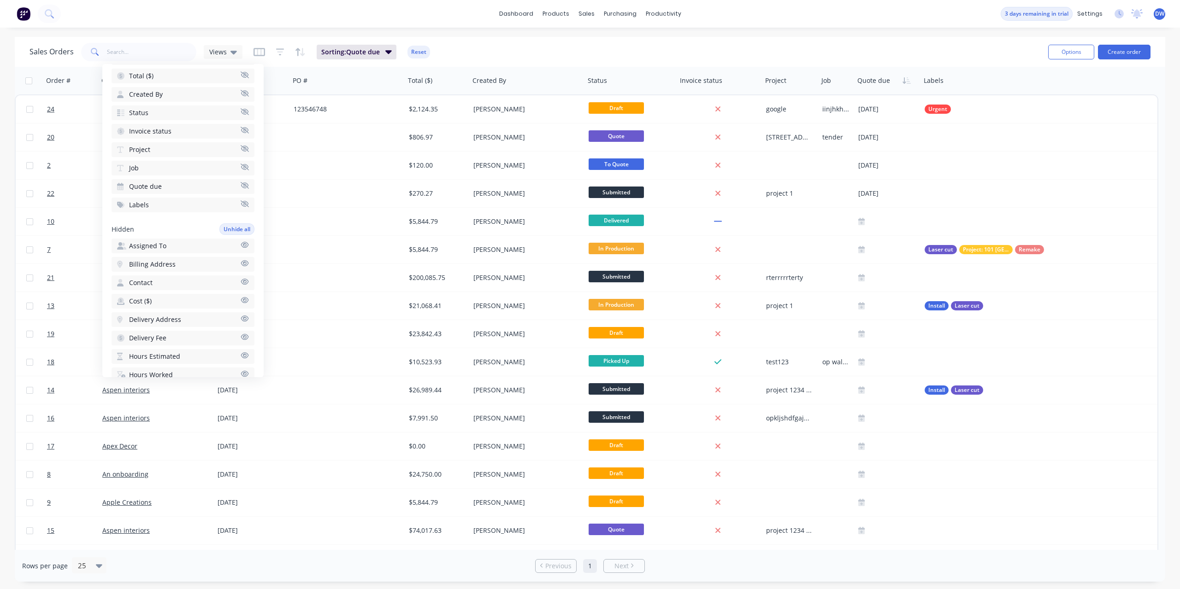
scroll to position [114, 0]
click at [491, 52] on div "Sales Orders Views Sorting: Quote due Reset" at bounding box center [534, 52] width 1011 height 23
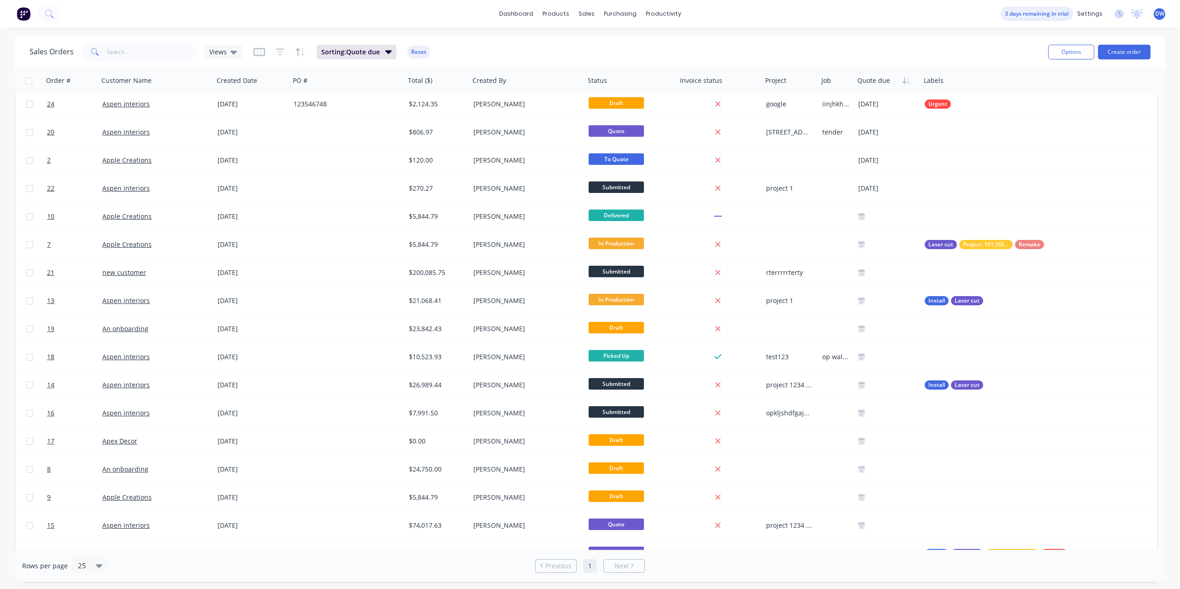
scroll to position [163, 0]
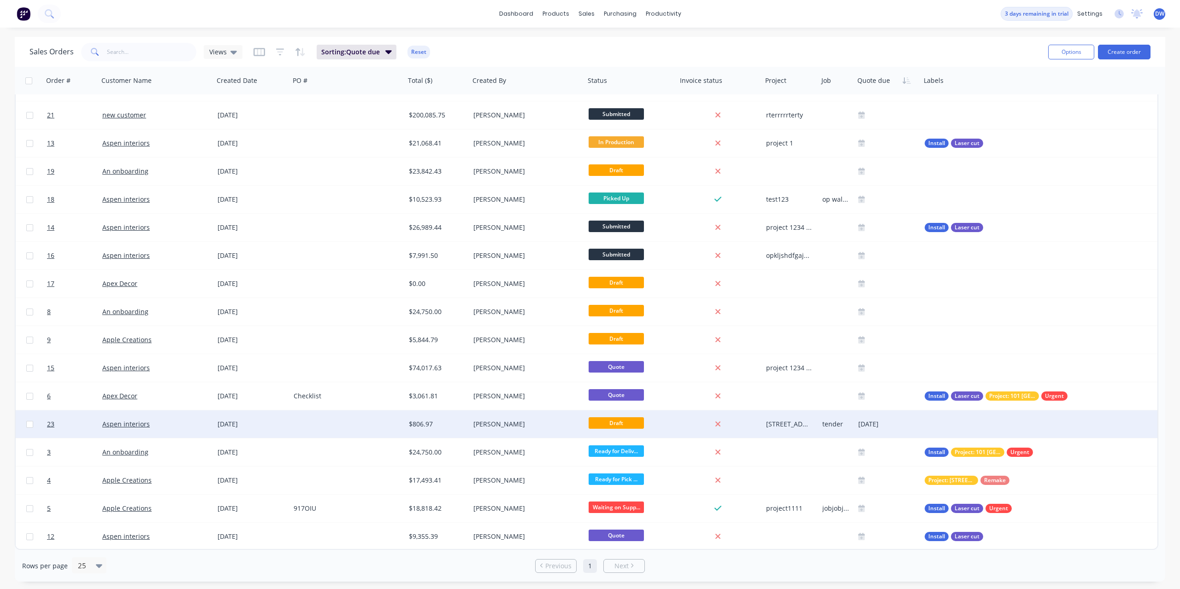
click at [424, 430] on div "$806.97" at bounding box center [437, 425] width 65 height 28
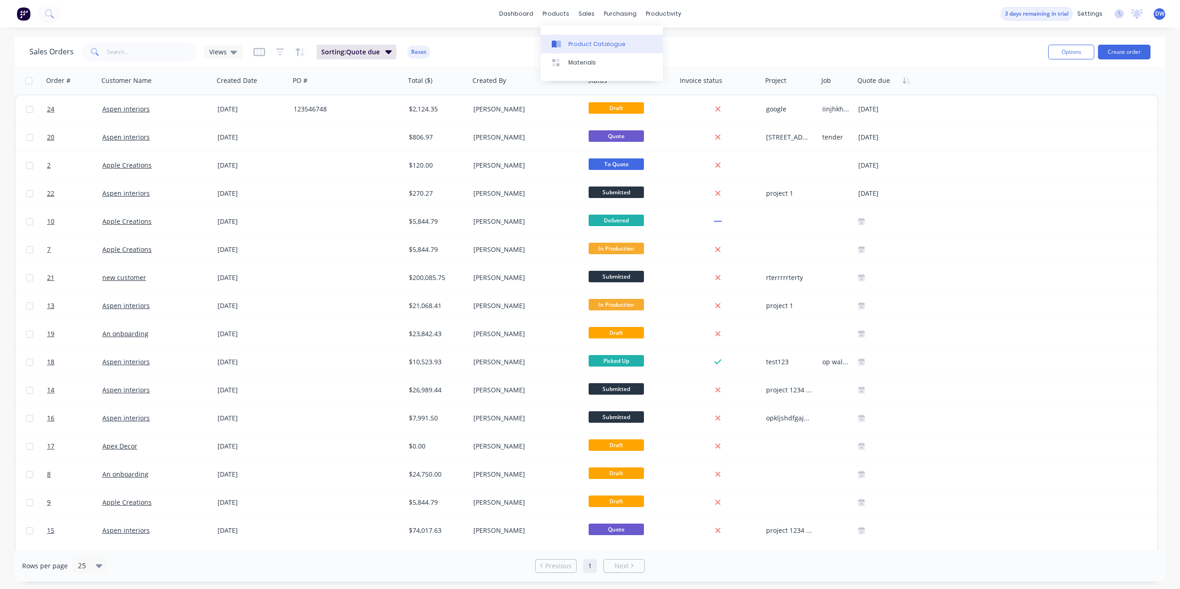
click at [569, 49] on link "Product Catalogue" at bounding box center [602, 44] width 122 height 18
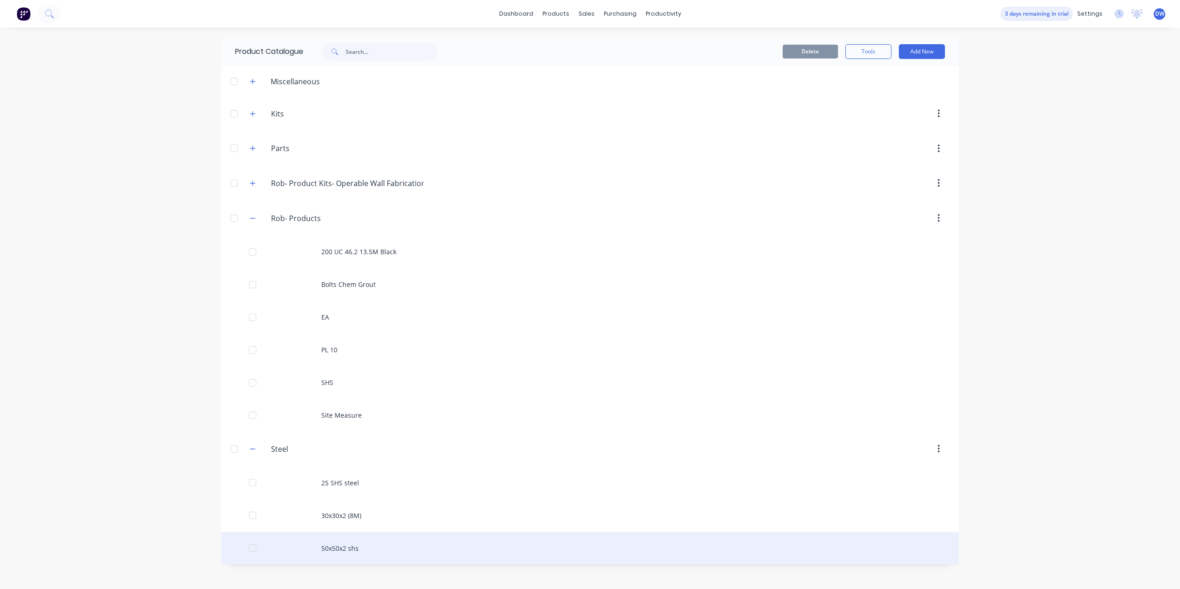
click at [343, 546] on div "50x50x2 shs" at bounding box center [589, 548] width 737 height 33
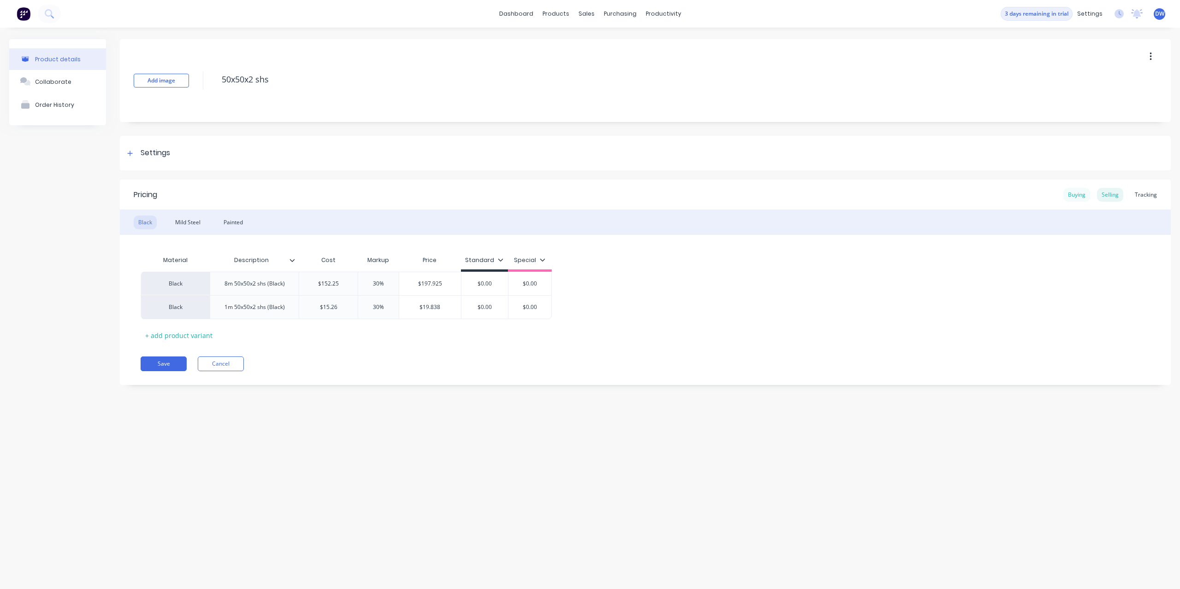
click at [1077, 195] on div "Buying" at bounding box center [1076, 195] width 27 height 14
click at [1102, 194] on div "Selling" at bounding box center [1110, 195] width 26 height 14
click at [1081, 196] on div "Buying" at bounding box center [1076, 195] width 27 height 14
click at [346, 288] on div "$0.00" at bounding box center [331, 281] width 64 height 23
type input "$0.00"
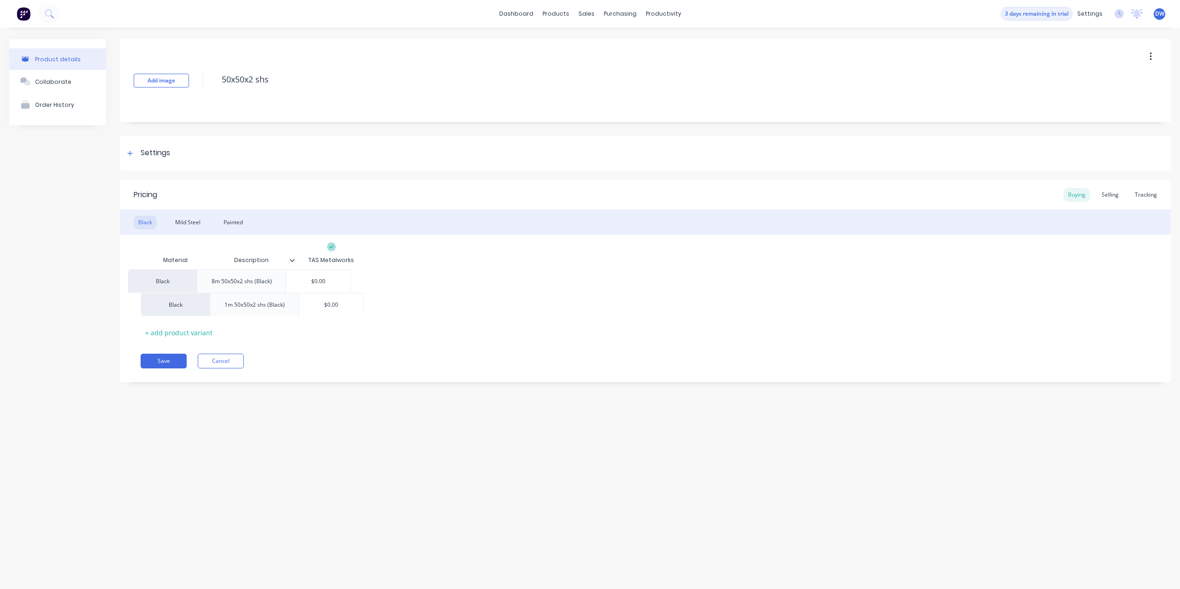
drag, startPoint x: 346, startPoint y: 288, endPoint x: 327, endPoint y: 287, distance: 18.9
click at [327, 287] on div "Black 8m 50x50x2 shs (Black) $0.00 $0.00 Black 1m 50x50x2 shs (Black) $0.00" at bounding box center [645, 293] width 1009 height 47
click at [328, 284] on input "$0.00" at bounding box center [331, 281] width 64 height 8
click at [329, 283] on input "$0.00" at bounding box center [331, 281] width 64 height 8
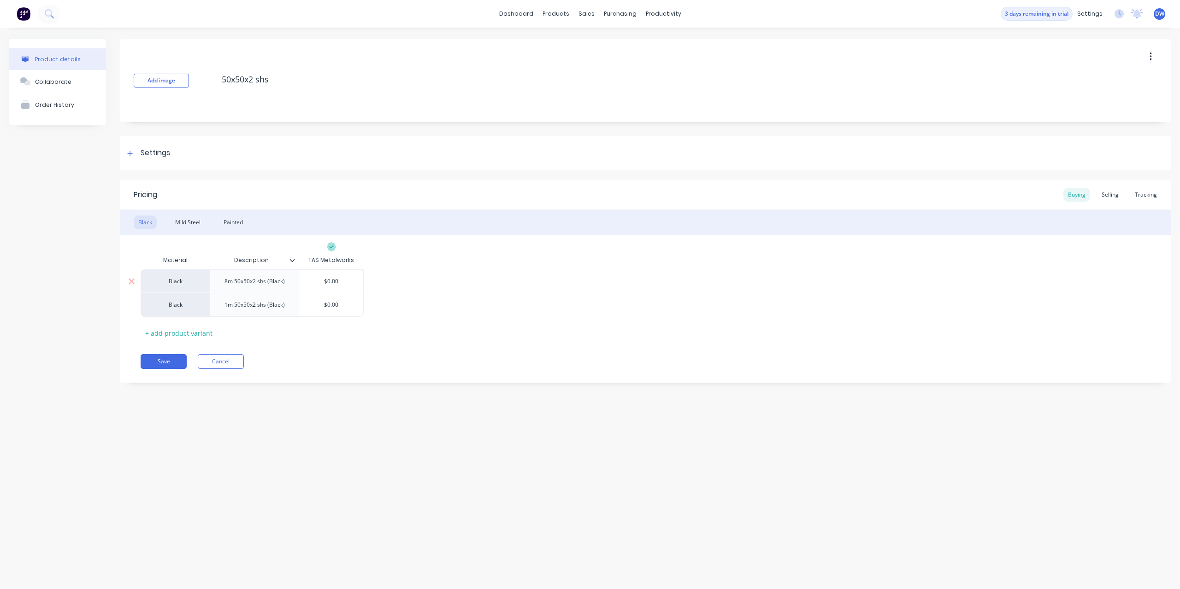
drag, startPoint x: 324, startPoint y: 282, endPoint x: 334, endPoint y: 282, distance: 10.1
click at [334, 282] on input "$0.00" at bounding box center [331, 281] width 64 height 8
drag, startPoint x: 322, startPoint y: 283, endPoint x: 340, endPoint y: 281, distance: 18.1
click at [340, 281] on input "$0.00" at bounding box center [331, 281] width 64 height 8
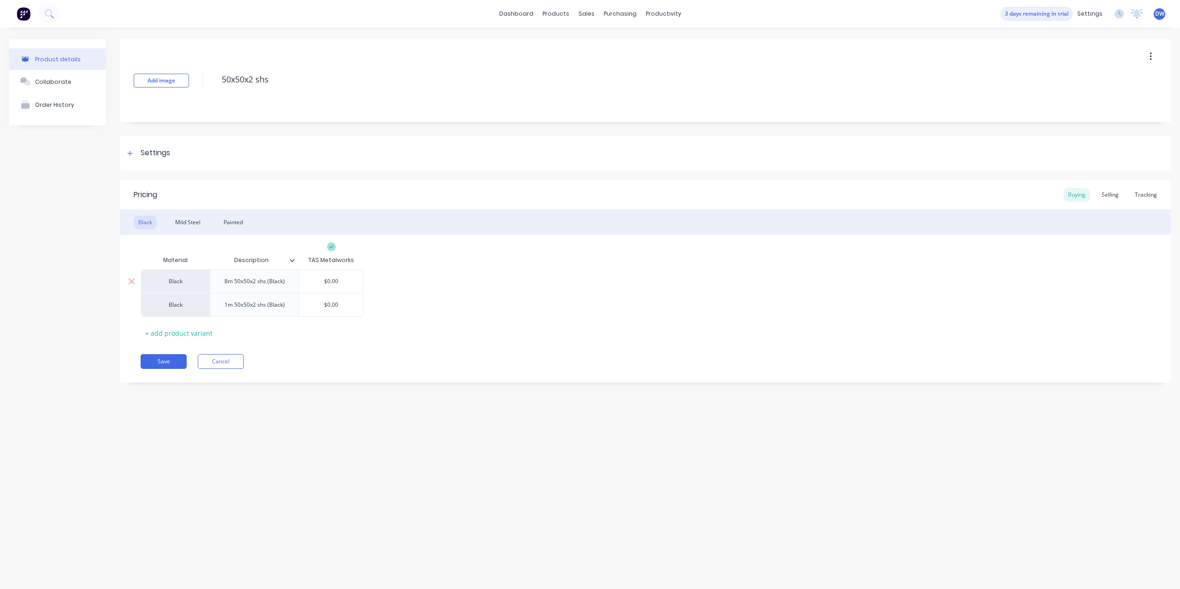
click at [337, 281] on input "$0.00" at bounding box center [331, 281] width 64 height 8
drag, startPoint x: 321, startPoint y: 280, endPoint x: 344, endPoint y: 279, distance: 23.0
click at [344, 279] on input "$0.00" at bounding box center [331, 281] width 64 height 8
drag, startPoint x: 340, startPoint y: 281, endPoint x: 318, endPoint y: 284, distance: 21.4
click at [318, 284] on input "$0.00" at bounding box center [331, 281] width 64 height 8
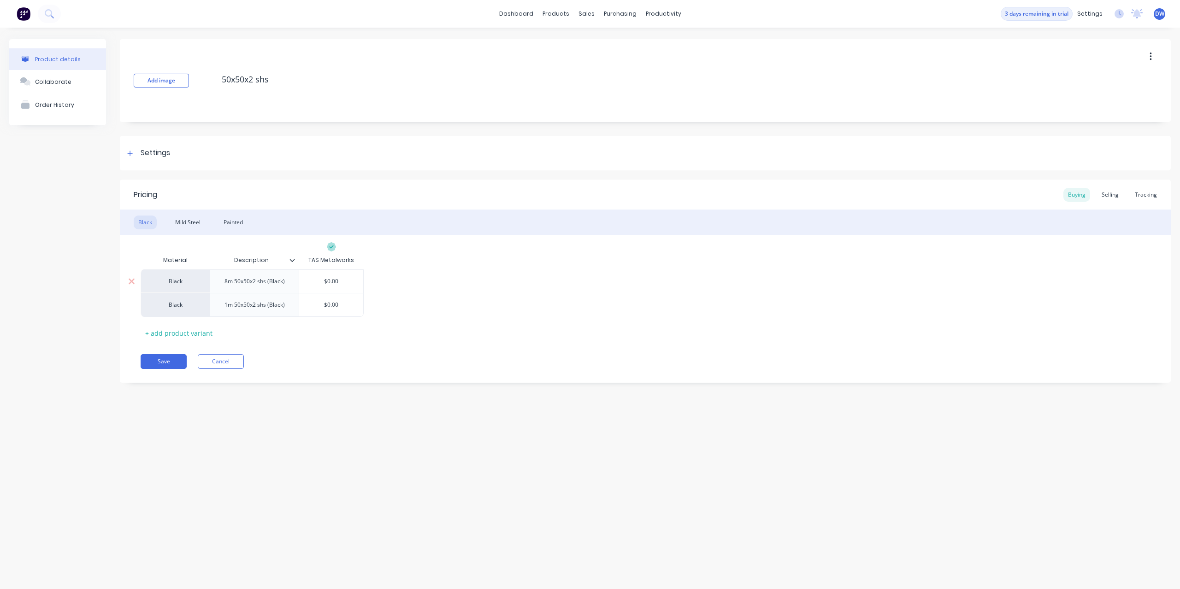
drag, startPoint x: 318, startPoint y: 284, endPoint x: 343, endPoint y: 280, distance: 25.2
click at [343, 280] on input "$0.00" at bounding box center [331, 281] width 64 height 8
drag, startPoint x: 345, startPoint y: 280, endPoint x: 323, endPoint y: 283, distance: 22.4
click at [323, 283] on input "$0.00" at bounding box center [331, 281] width 64 height 8
drag, startPoint x: 323, startPoint y: 283, endPoint x: 343, endPoint y: 282, distance: 19.8
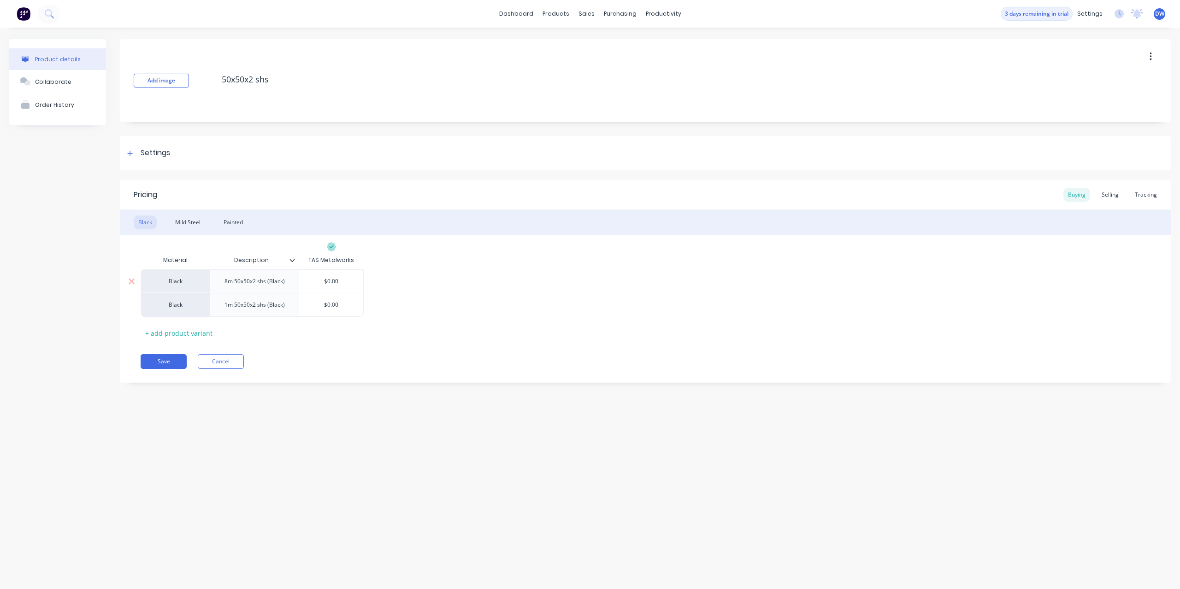
click at [343, 282] on input "$0.00" at bounding box center [331, 281] width 64 height 8
click at [317, 283] on input "$0.00" at bounding box center [331, 281] width 64 height 8
drag, startPoint x: 317, startPoint y: 283, endPoint x: 339, endPoint y: 282, distance: 22.6
click at [339, 282] on input "$0.00" at bounding box center [331, 281] width 64 height 8
click at [322, 283] on input "$0.00" at bounding box center [331, 281] width 64 height 8
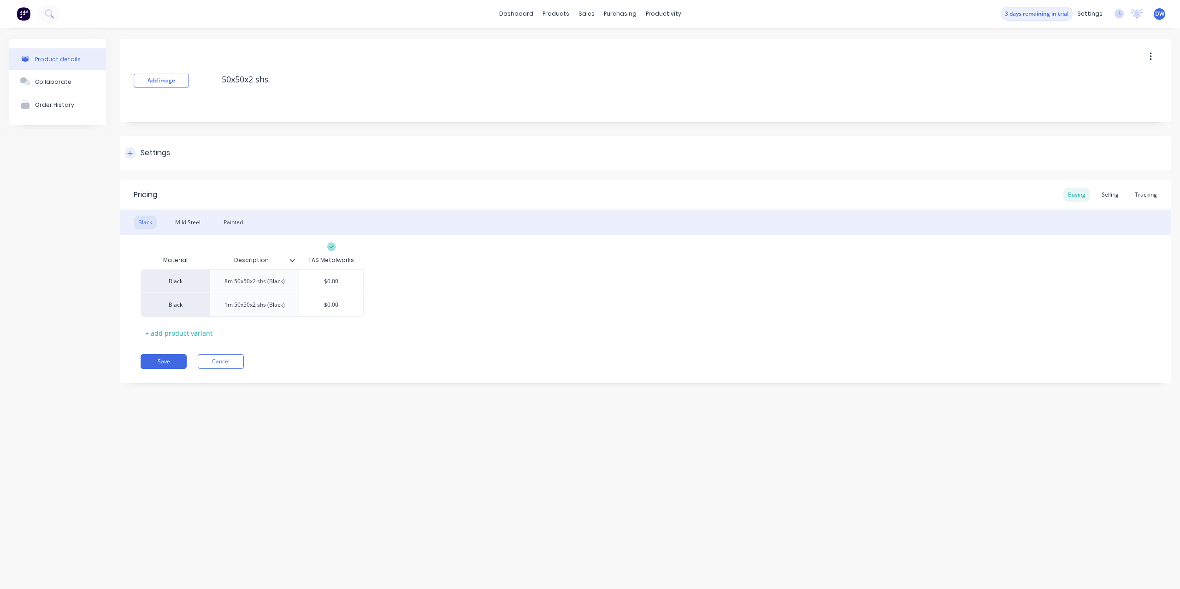
click at [134, 155] on div at bounding box center [130, 153] width 12 height 12
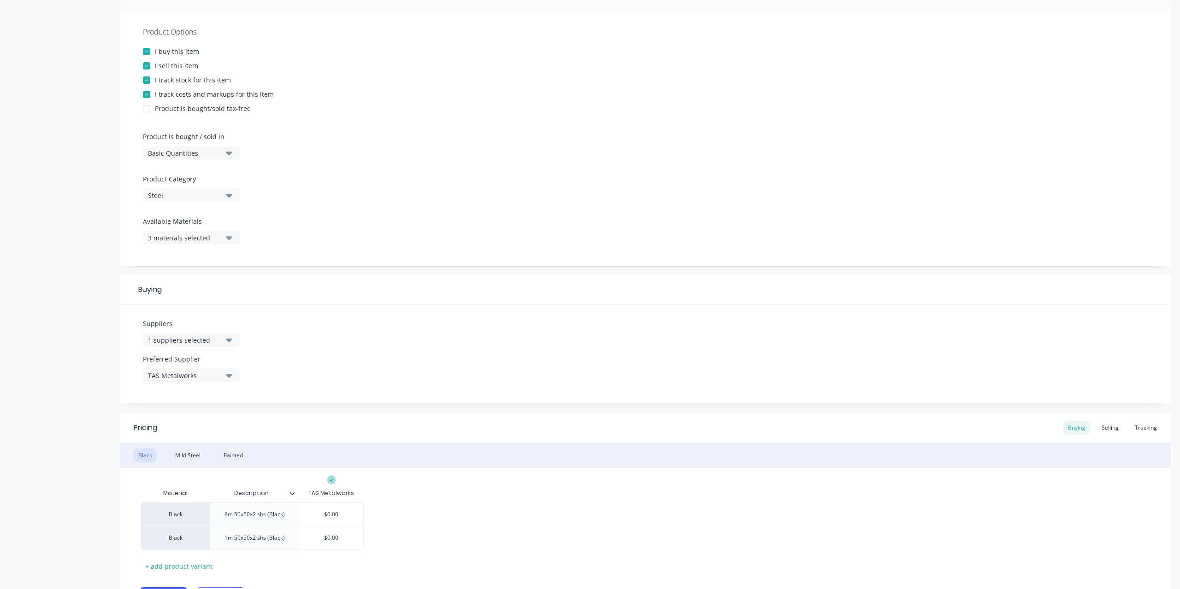
scroll to position [210, 0]
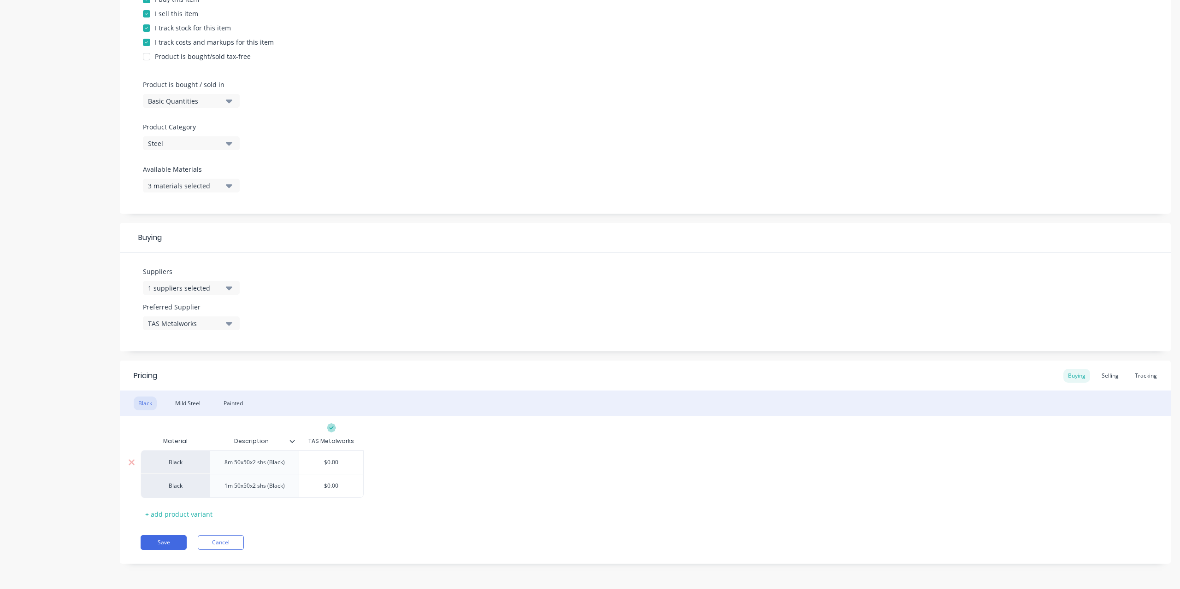
click at [326, 460] on input "$0.00" at bounding box center [331, 462] width 64 height 8
click at [328, 486] on input "$0.00" at bounding box center [331, 486] width 64 height 8
type input "10"
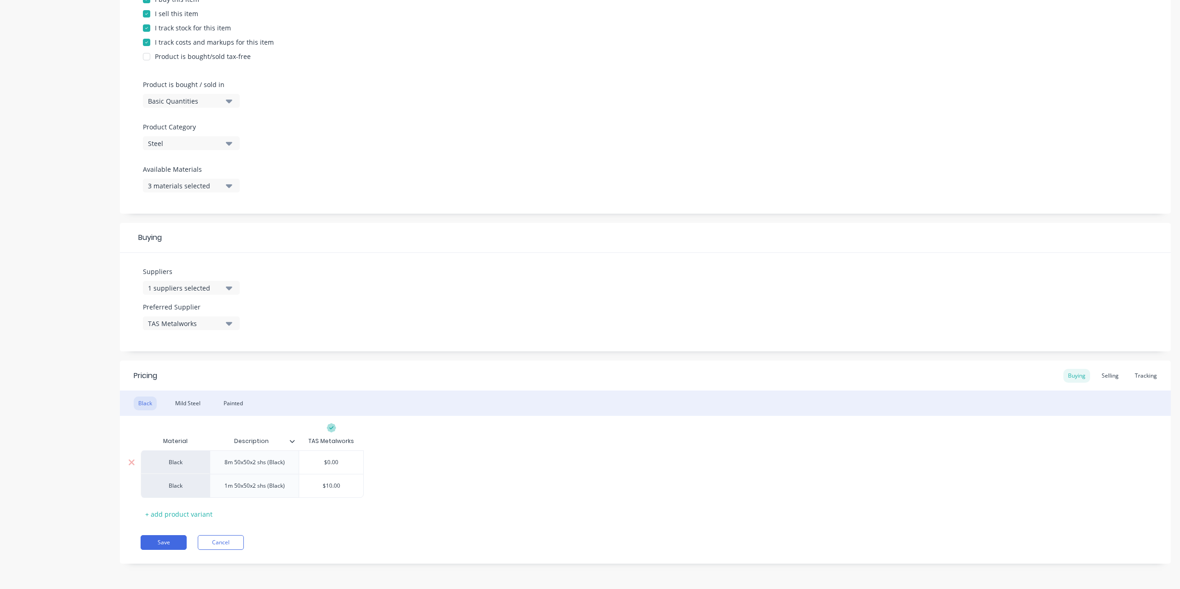
click at [331, 464] on input "$0.00" at bounding box center [331, 462] width 64 height 8
type input "130"
click at [1154, 376] on div "Tracking" at bounding box center [1145, 376] width 31 height 14
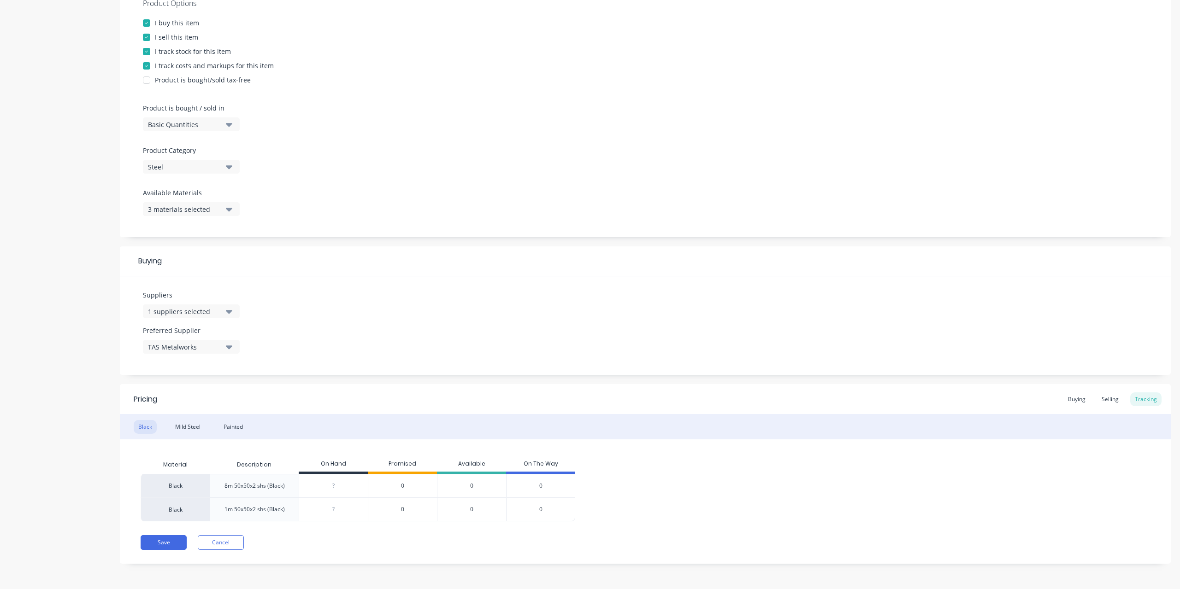
scroll to position [187, 0]
click at [344, 485] on input "0" at bounding box center [333, 486] width 69 height 8
drag, startPoint x: 344, startPoint y: 485, endPoint x: 324, endPoint y: 485, distance: 20.3
click at [324, 485] on input "0" at bounding box center [333, 486] width 69 height 8
type input "25"
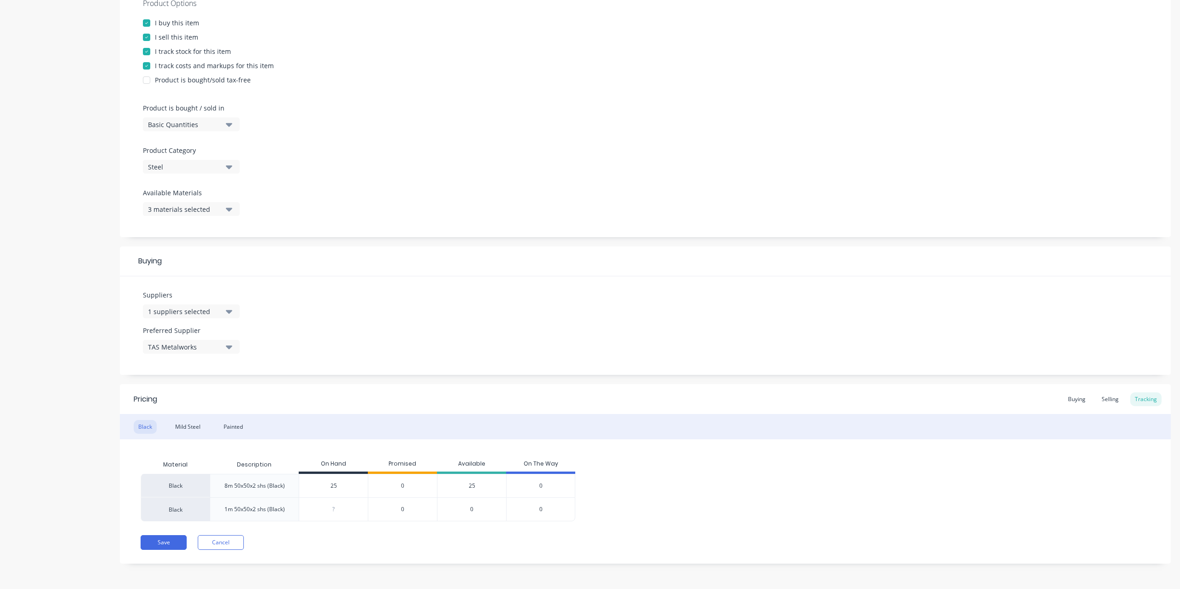
click at [340, 515] on div "?" at bounding box center [333, 509] width 69 height 23
type input "0"
type input "2"
type input "100"
click at [725, 521] on div "Black 8m 50x50x2 shs (Black) 25 25 0 25 0 Black 1m 50x50x2 shs (Black) 100 100 …" at bounding box center [645, 497] width 1009 height 47
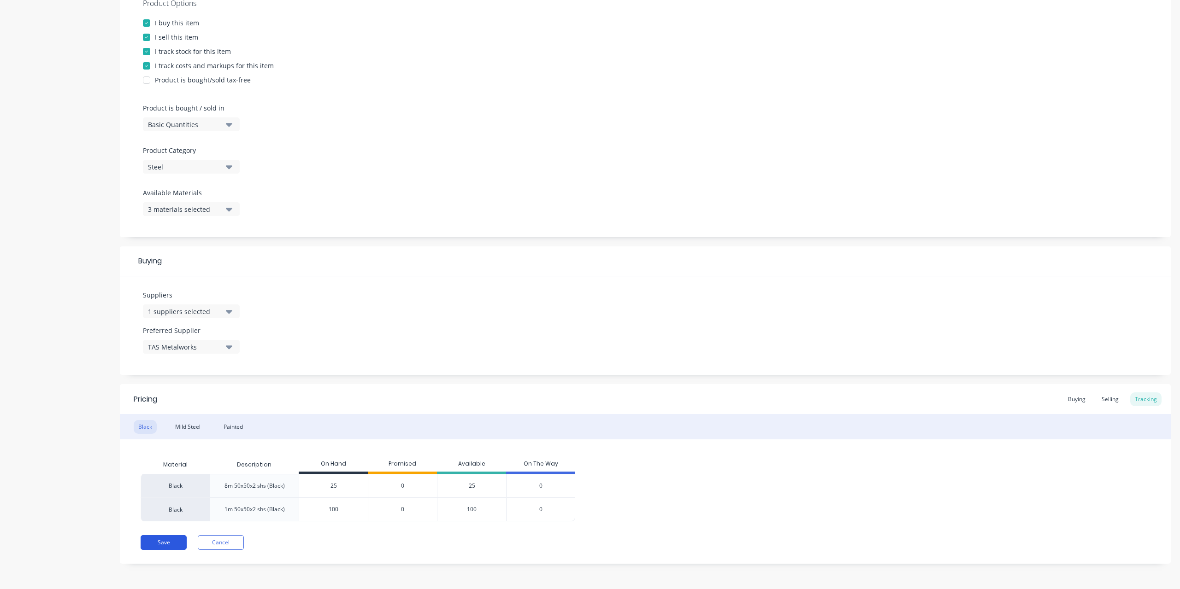
click at [167, 538] on button "Save" at bounding box center [164, 542] width 46 height 15
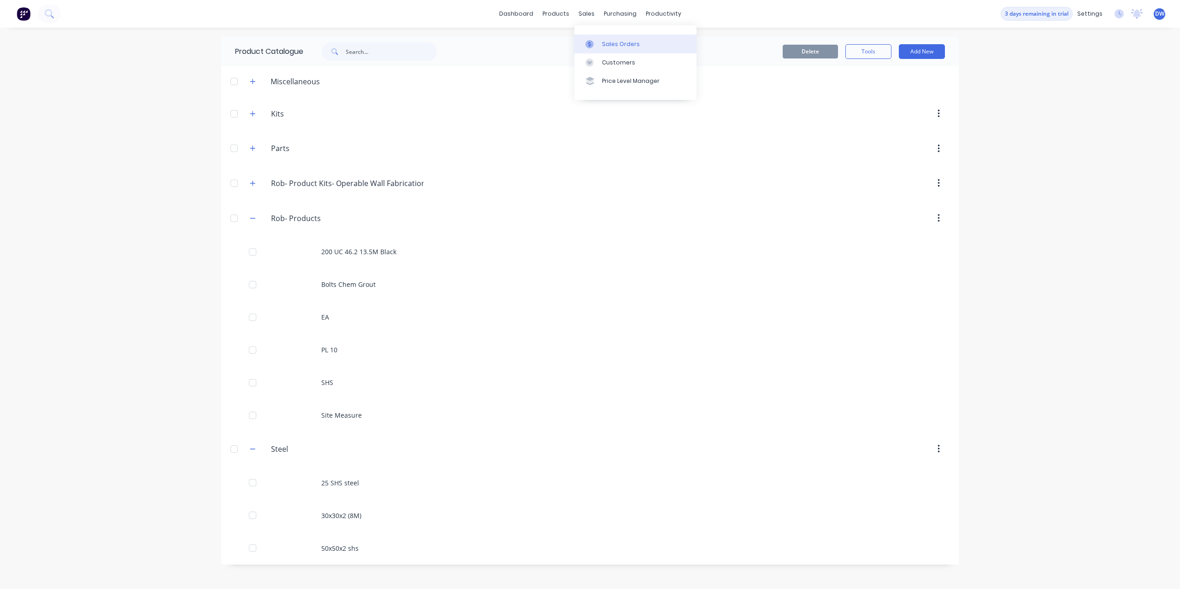
click at [598, 41] on div at bounding box center [592, 44] width 14 height 8
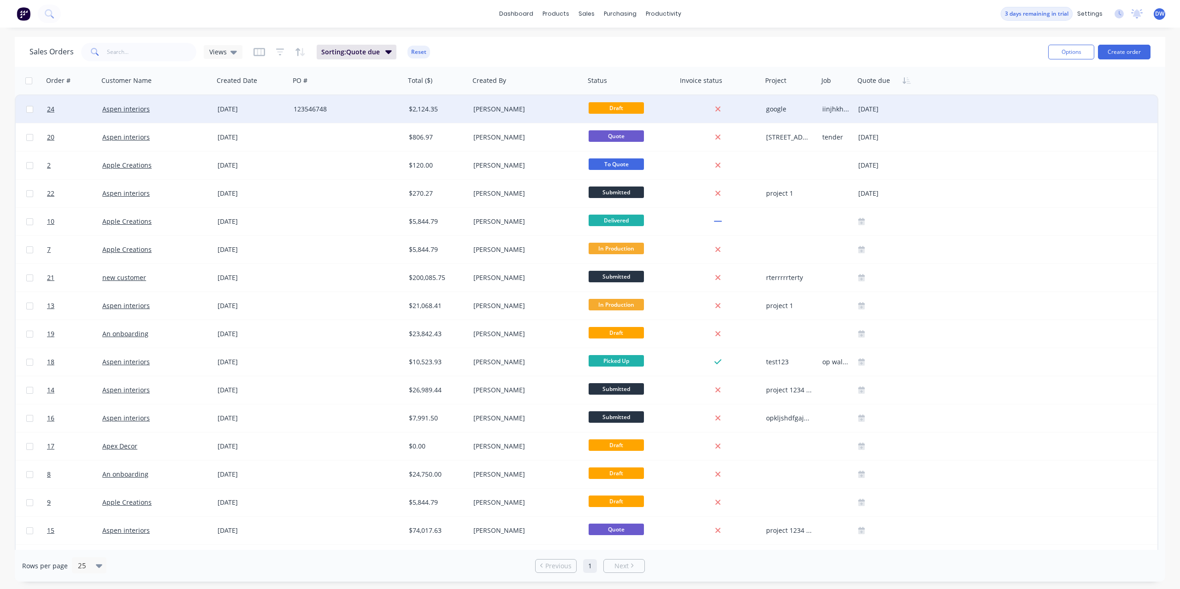
click at [376, 117] on div "123546748" at bounding box center [347, 109] width 115 height 28
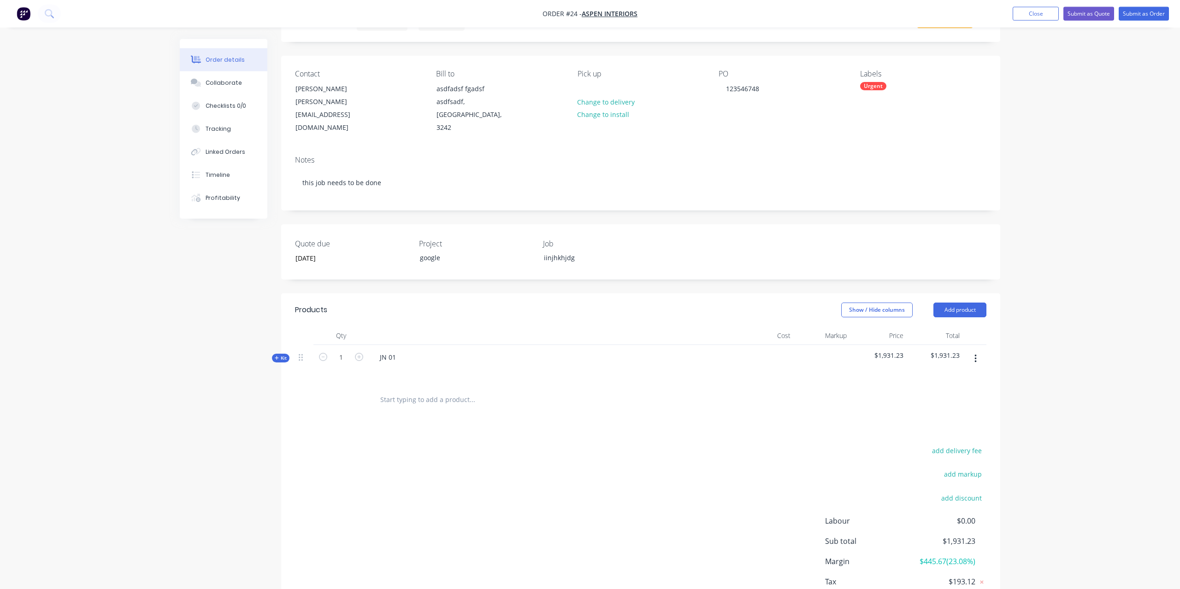
scroll to position [94, 0]
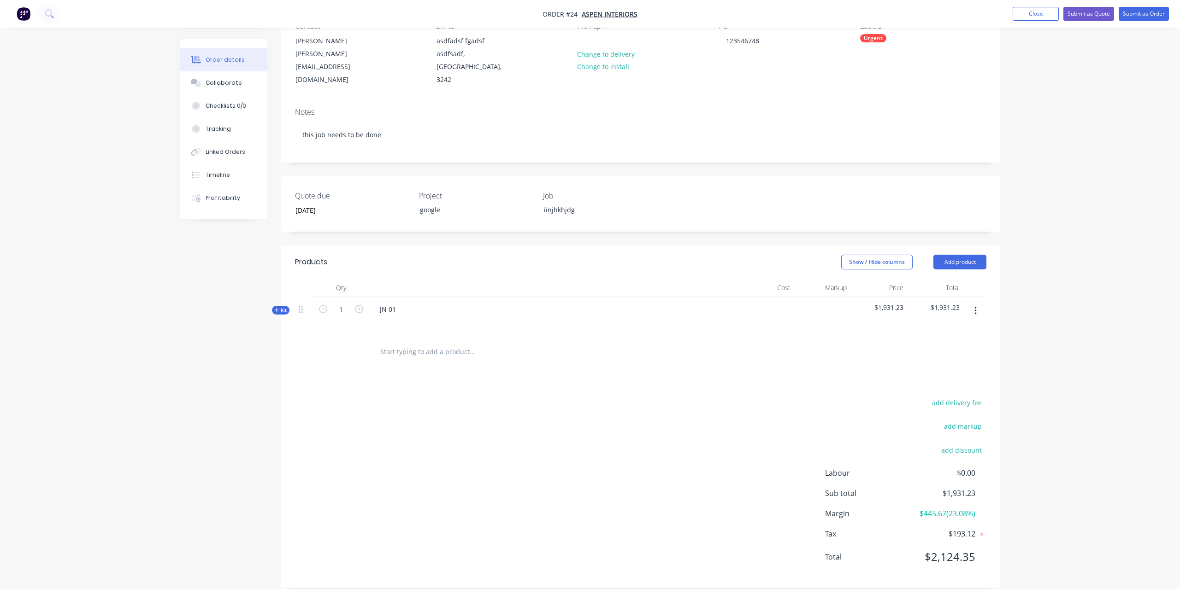
click at [286, 306] on button "Kit" at bounding box center [281, 310] width 18 height 9
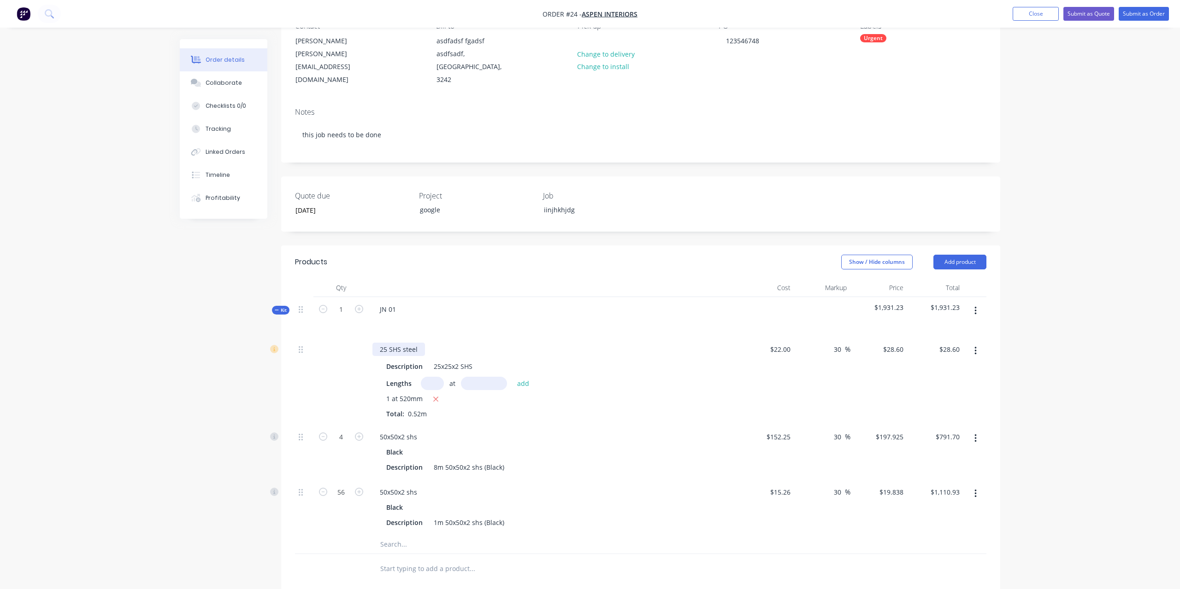
click at [407, 343] on div "25 SHS steel" at bounding box center [398, 349] width 53 height 13
click at [204, 392] on div "Created by [PERSON_NAME] Created [DATE] Required [DATE] Assigned to Add team me…" at bounding box center [590, 382] width 820 height 875
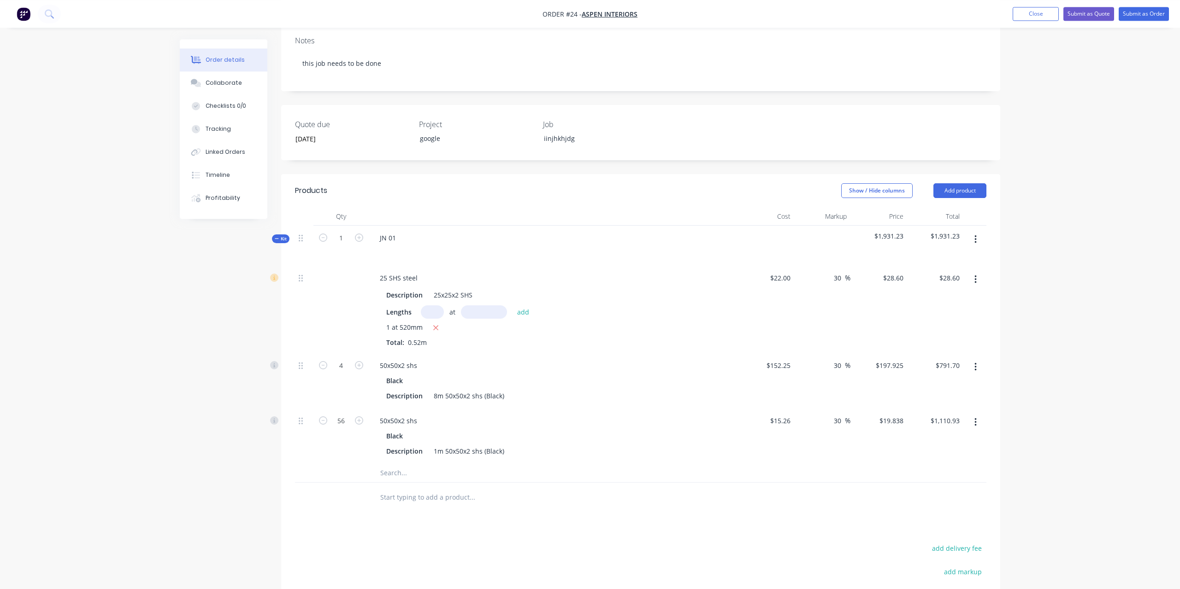
scroll to position [311, 0]
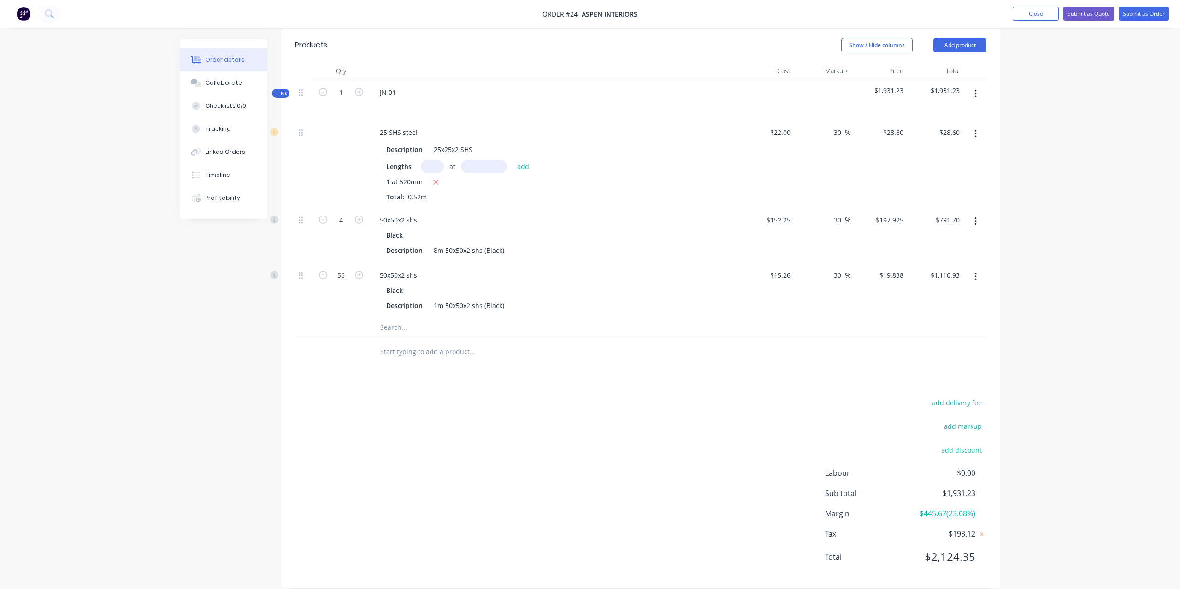
click at [424, 343] on input "text" at bounding box center [472, 352] width 184 height 18
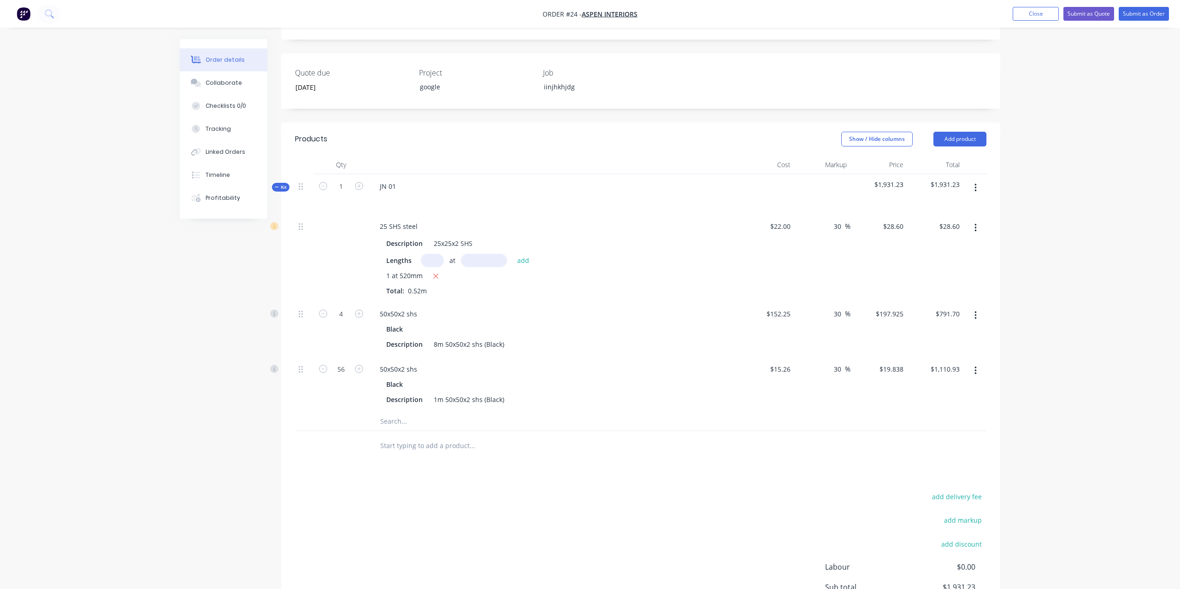
click at [279, 184] on span "Kit" at bounding box center [281, 187] width 12 height 7
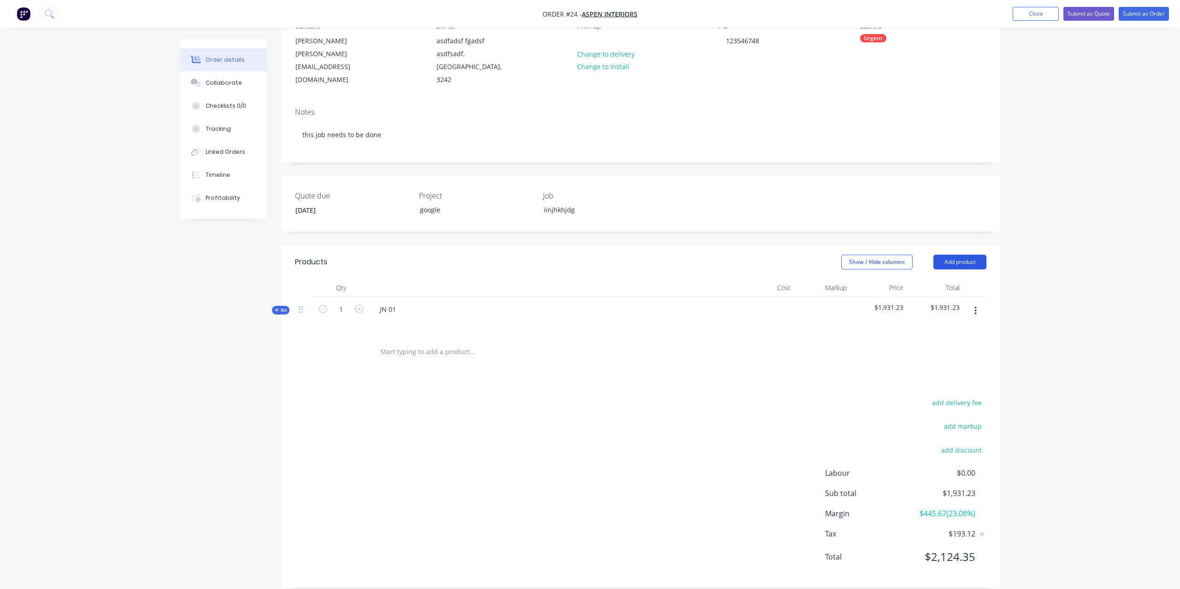
click at [934, 255] on div "Show / Hide columns Add product" at bounding box center [714, 262] width 544 height 15
click at [952, 255] on button "Add product" at bounding box center [959, 262] width 53 height 15
click at [954, 371] on div "Labour" at bounding box center [942, 377] width 71 height 13
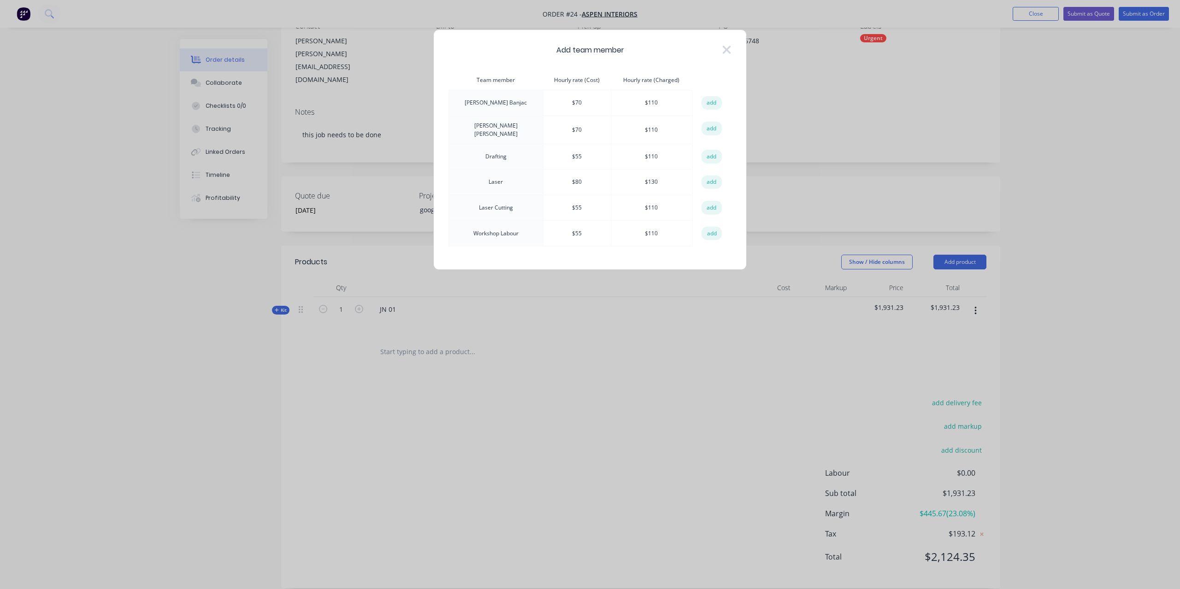
drag, startPoint x: 725, startPoint y: 49, endPoint x: 722, endPoint y: 53, distance: 5.3
click at [725, 49] on icon at bounding box center [727, 50] width 8 height 8
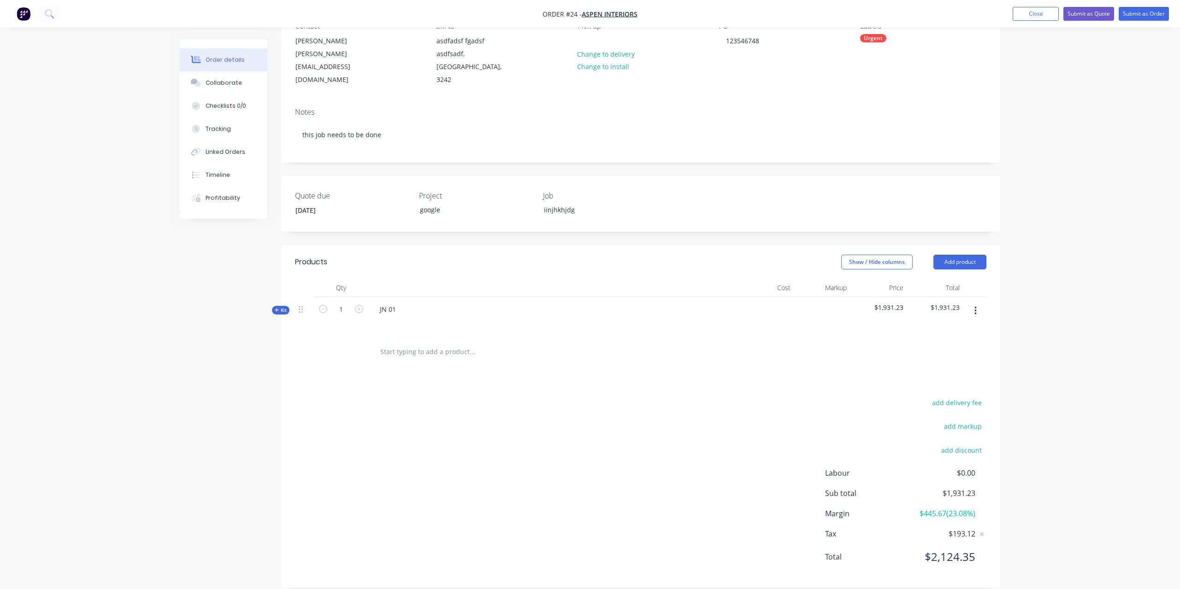
click at [280, 307] on span "Kit" at bounding box center [281, 310] width 12 height 7
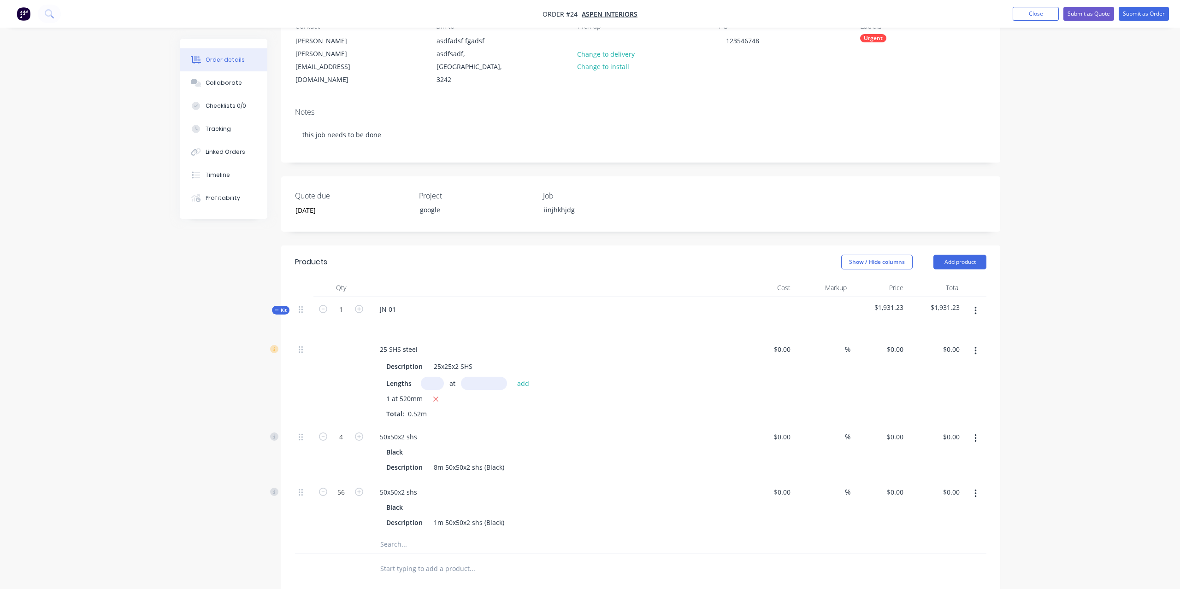
type input "$22.00"
type input "30"
type input "$28.60"
type input "$152.25"
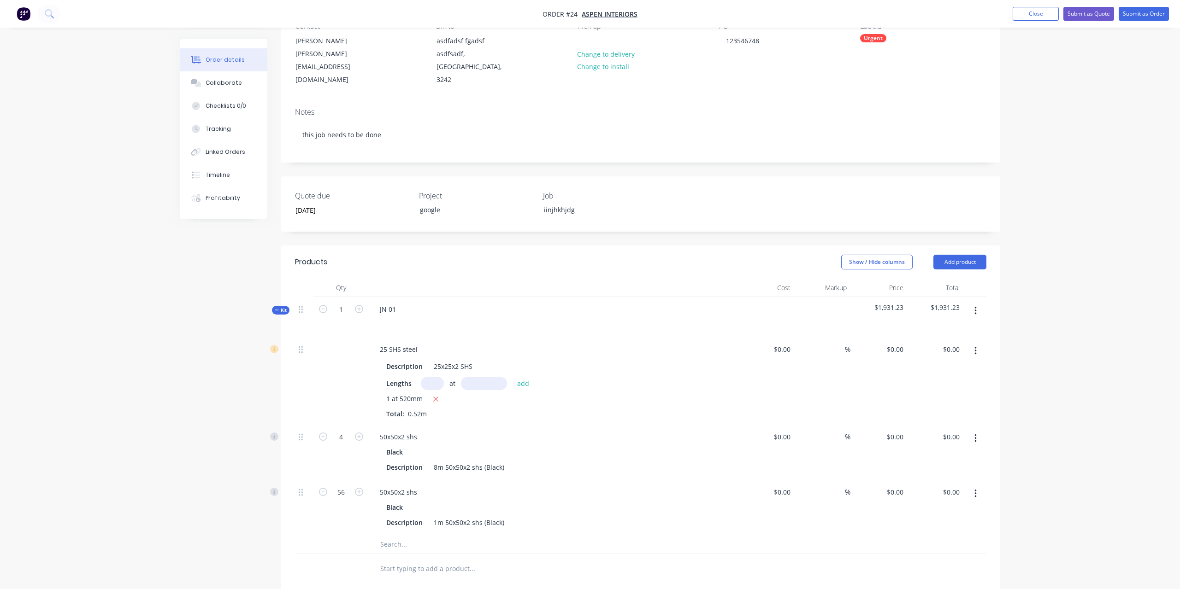
type input "30"
type input "$197.925"
type input "$791.70"
type input "$15.26"
type input "30"
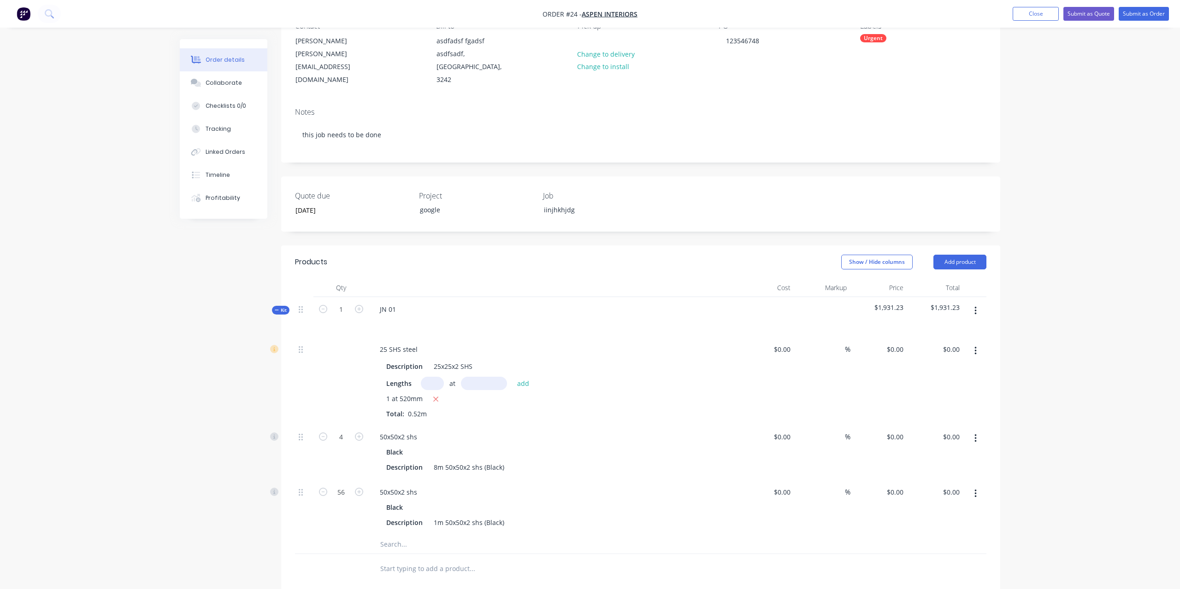
type input "$19.838"
type input "$1,110.93"
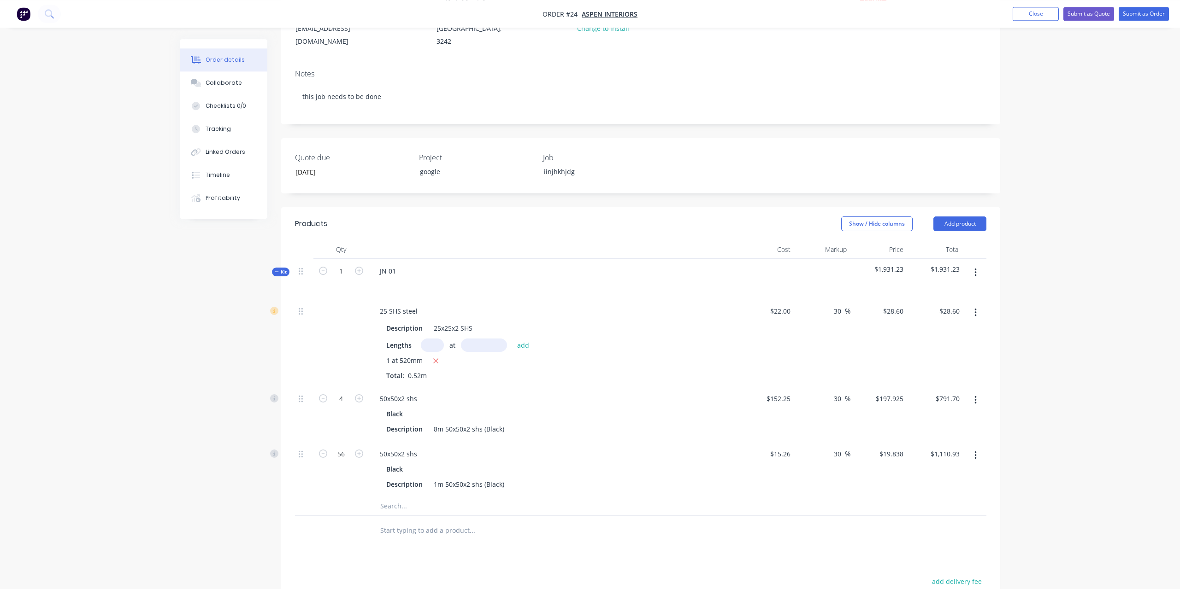
scroll to position [188, 0]
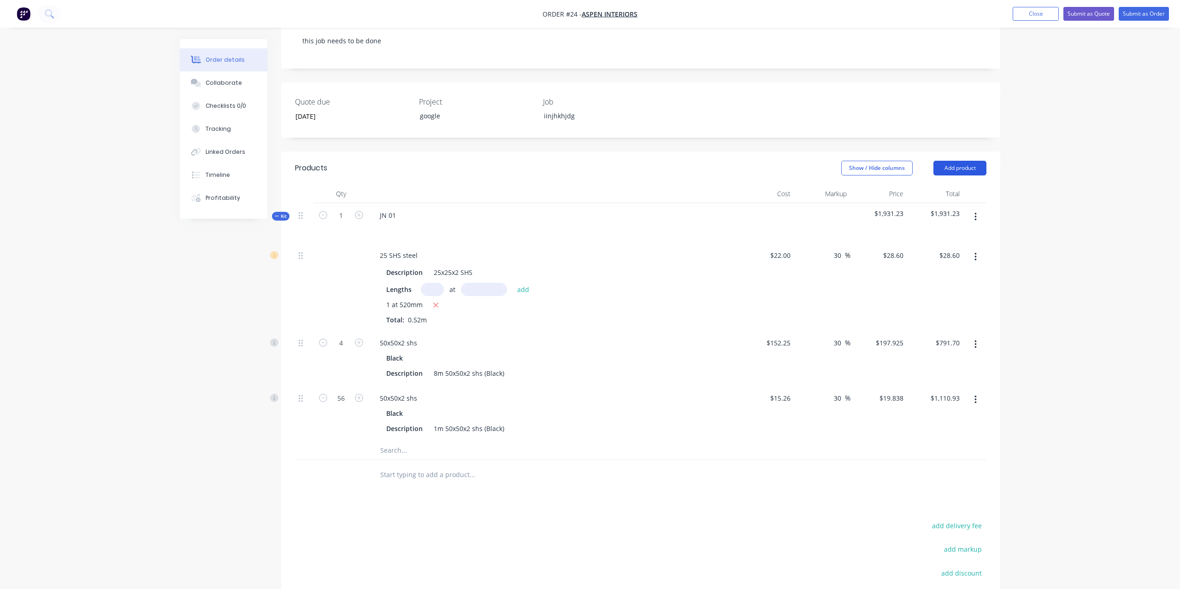
click at [960, 161] on button "Add product" at bounding box center [959, 168] width 53 height 15
click at [953, 277] on div "Labour" at bounding box center [942, 283] width 71 height 13
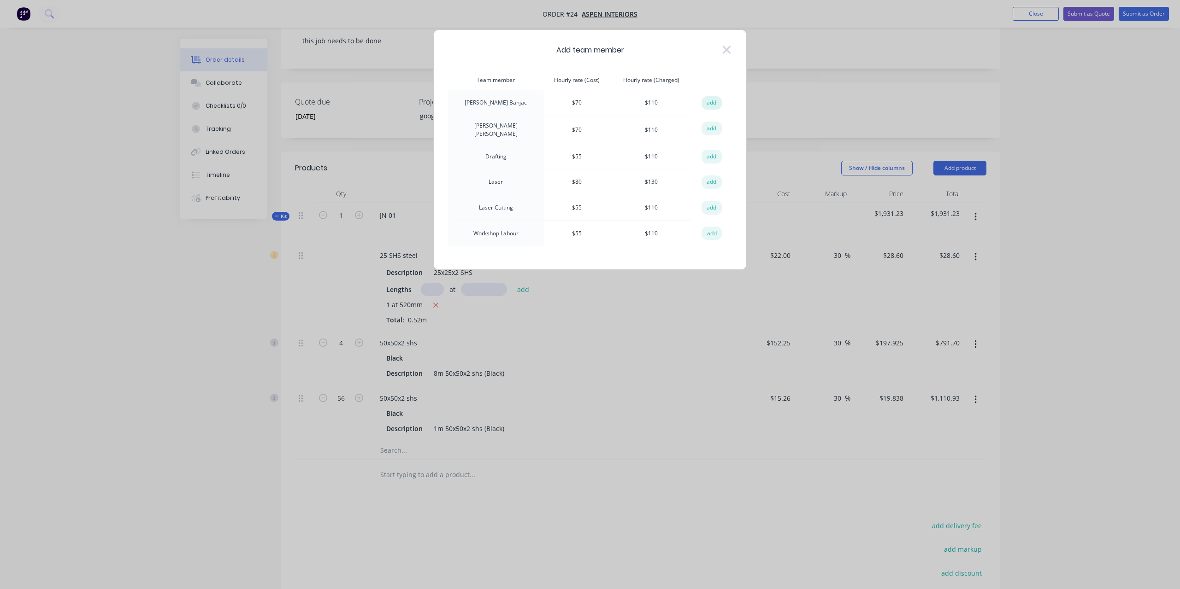
click at [711, 105] on button "add" at bounding box center [711, 103] width 20 height 14
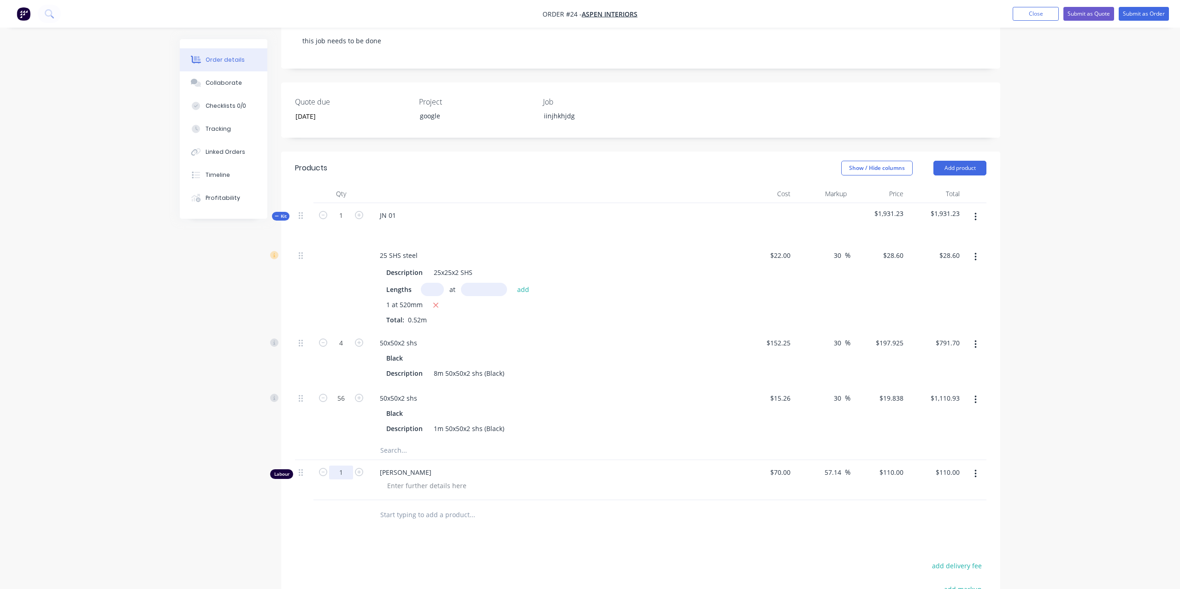
drag, startPoint x: 348, startPoint y: 461, endPoint x: 343, endPoint y: 461, distance: 5.1
click at [343, 466] on input "1" at bounding box center [341, 473] width 24 height 14
type input "30"
type input "$3,300.00"
drag, startPoint x: 232, startPoint y: 476, endPoint x: 229, endPoint y: 480, distance: 5.0
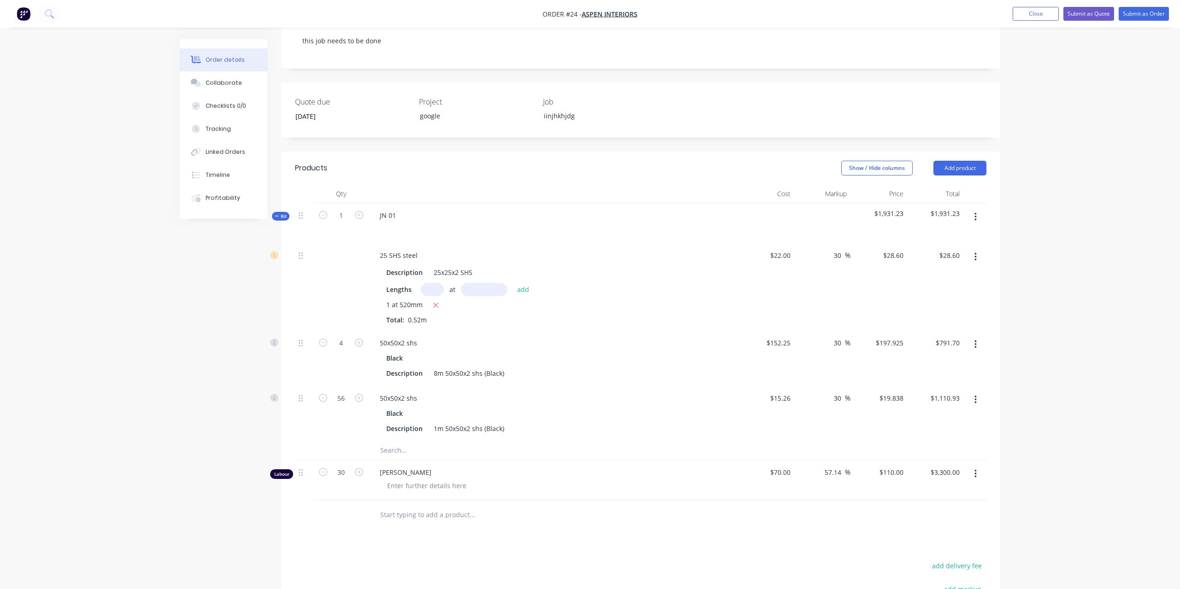
click at [232, 476] on div "Created by [PERSON_NAME] Created [DATE] Required [DATE] Assigned to Add team me…" at bounding box center [590, 308] width 820 height 915
click at [962, 162] on button "Add product" at bounding box center [959, 168] width 53 height 15
click at [955, 277] on div "Labour" at bounding box center [942, 283] width 71 height 13
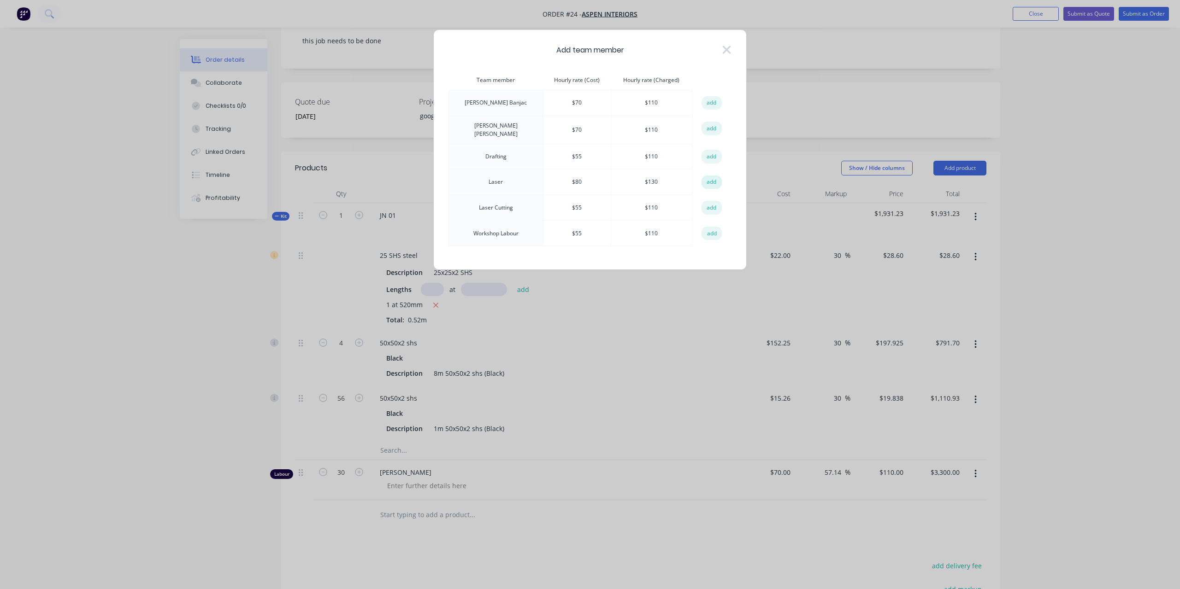
click at [707, 181] on button "add" at bounding box center [711, 183] width 20 height 14
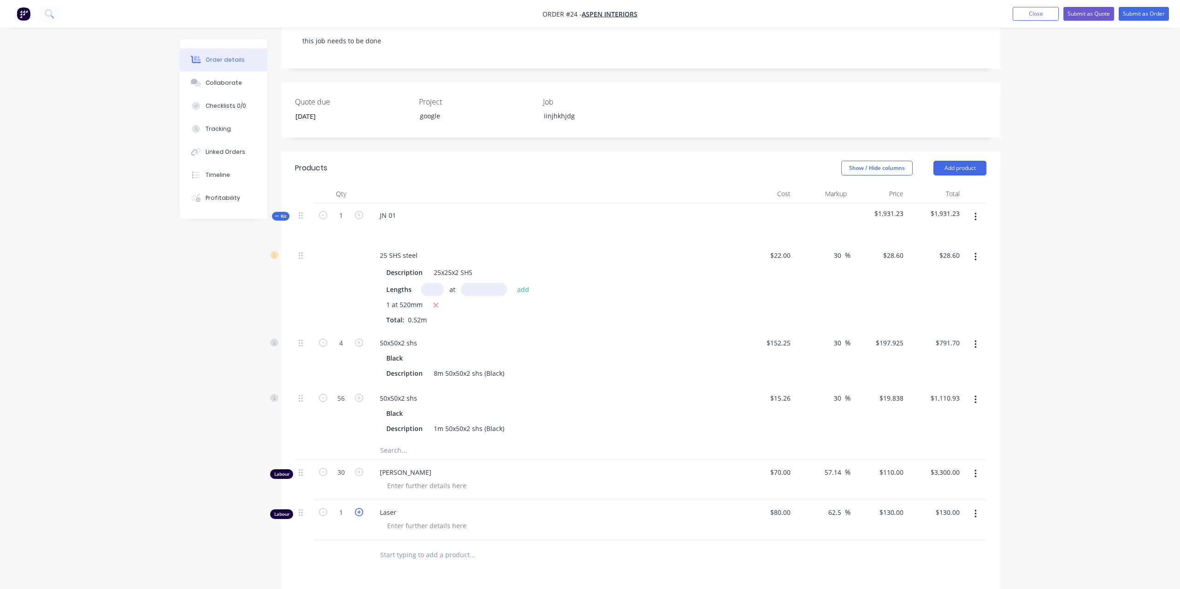
click at [359, 508] on icon "button" at bounding box center [359, 512] width 8 height 8
type input "2"
type input "$260.00"
click at [359, 508] on icon "button" at bounding box center [359, 512] width 8 height 8
type input "3"
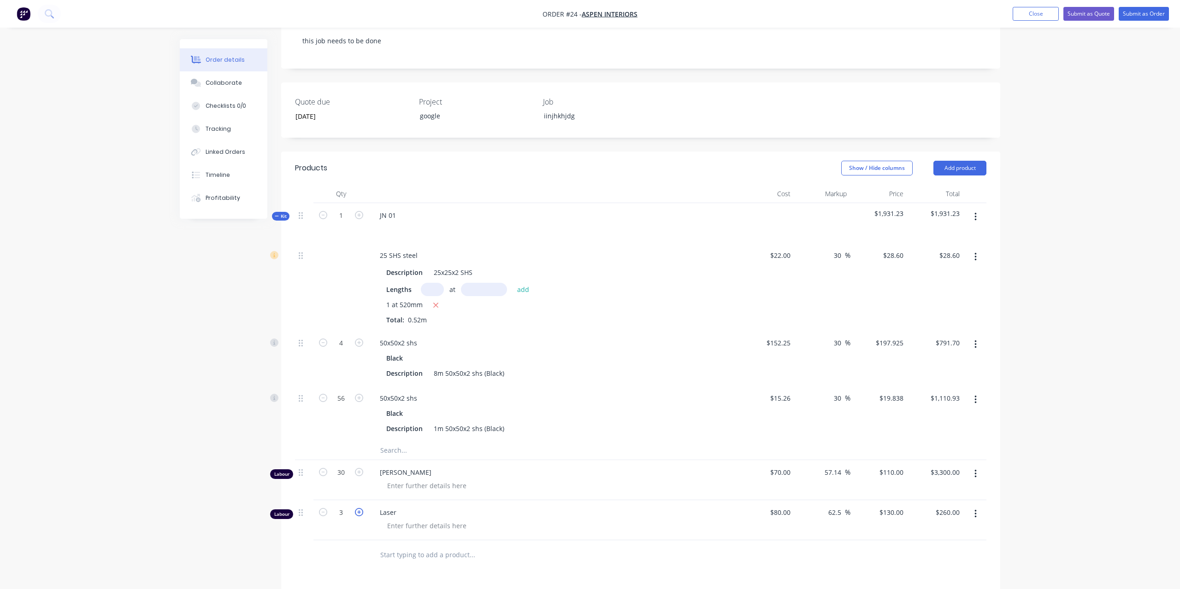
type input "$390.00"
click at [229, 501] on div "Created by [PERSON_NAME] Created [DATE] Required [DATE] Assigned to Add team me…" at bounding box center [590, 328] width 820 height 955
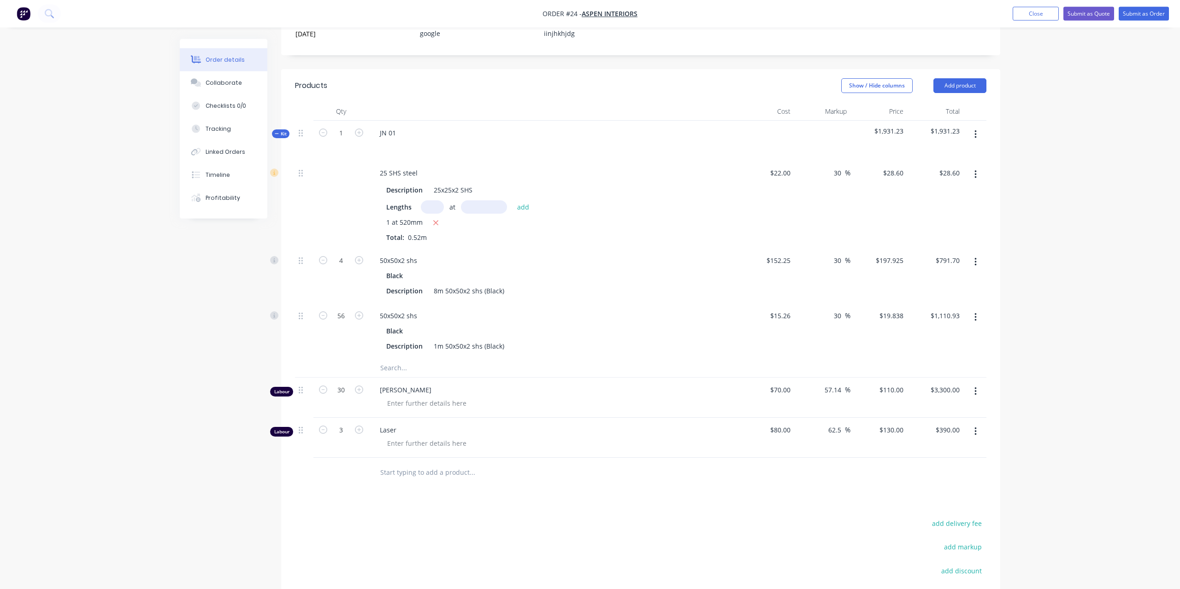
scroll to position [282, 0]
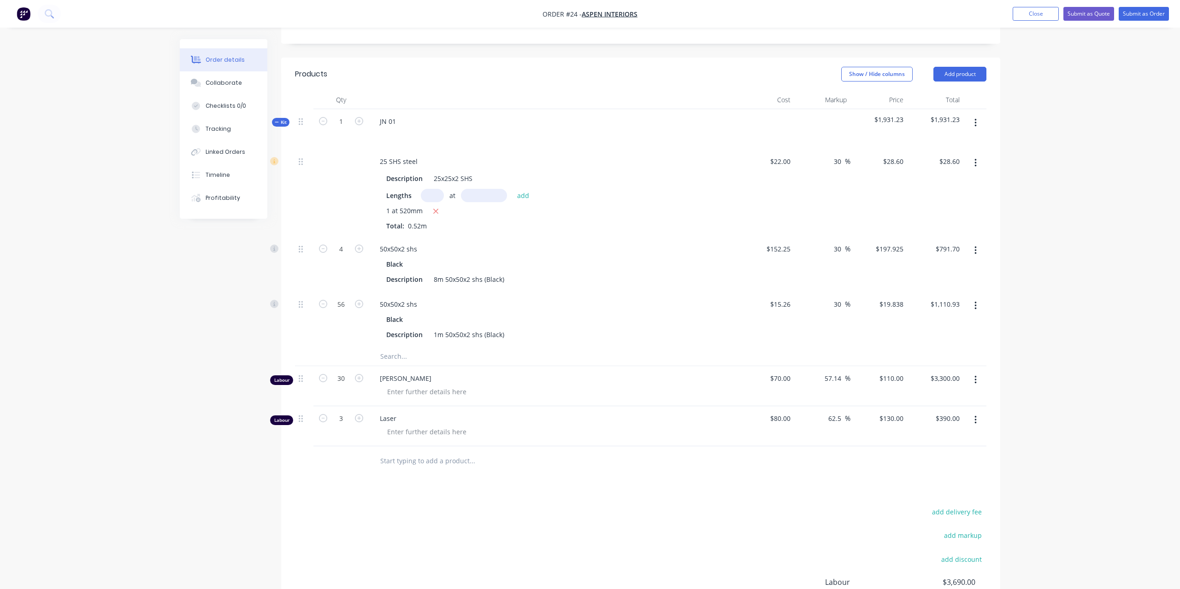
click at [281, 119] on span "Kit" at bounding box center [281, 122] width 12 height 7
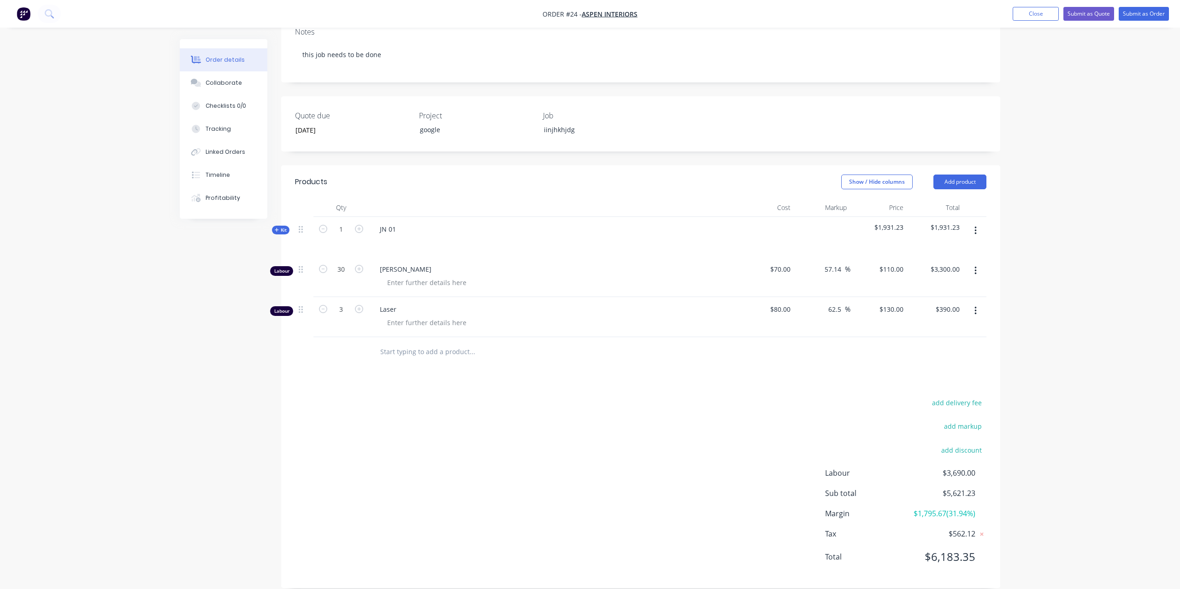
click at [282, 227] on span "Kit" at bounding box center [281, 230] width 12 height 7
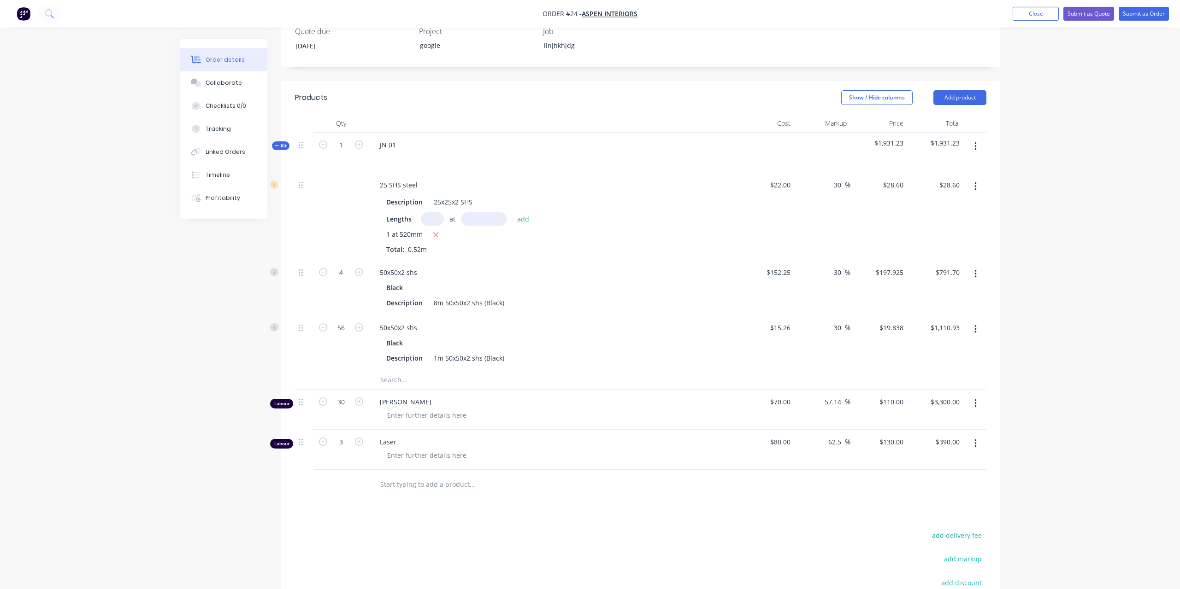
scroll to position [269, 0]
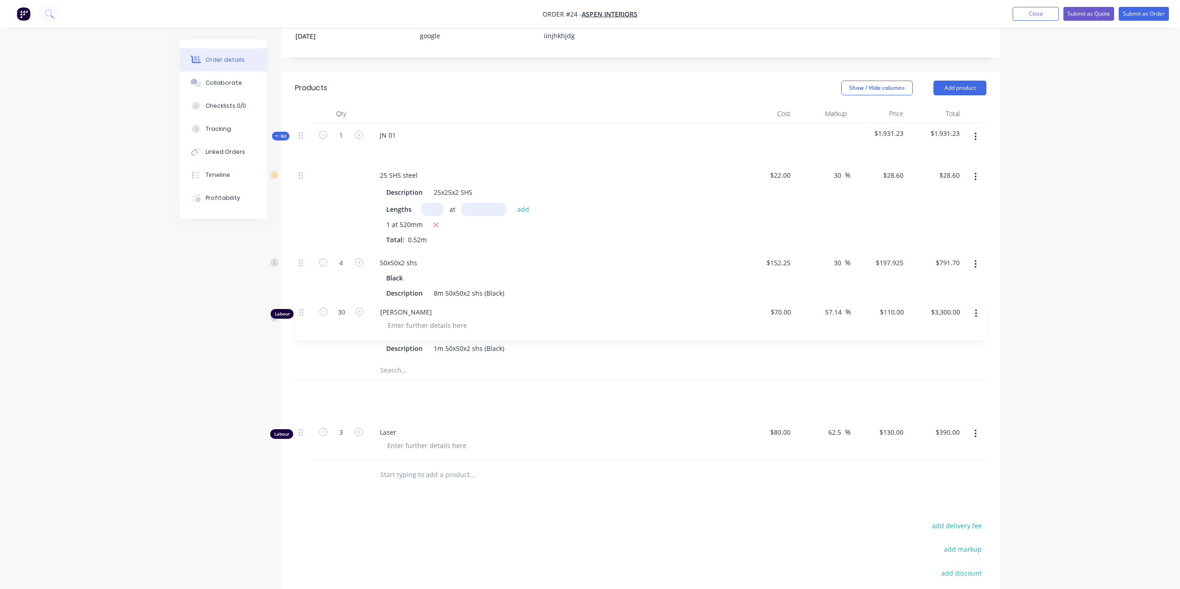
drag, startPoint x: 301, startPoint y: 381, endPoint x: 302, endPoint y: 311, distance: 70.5
click at [302, 311] on div "Kit 1 JN 01 $1,931.23 $1,931.23 25 SHS steel Description 25x25x2 SHS Lengths at…" at bounding box center [640, 291] width 691 height 337
drag, startPoint x: 300, startPoint y: 382, endPoint x: 306, endPoint y: 258, distance: 123.6
click at [306, 258] on div "Kit 1 JN 01 $1,931.23 $1,931.23 25 SHS steel Description 25x25x2 SHS Lengths at…" at bounding box center [640, 291] width 691 height 337
click at [978, 386] on button "button" at bounding box center [975, 394] width 22 height 17
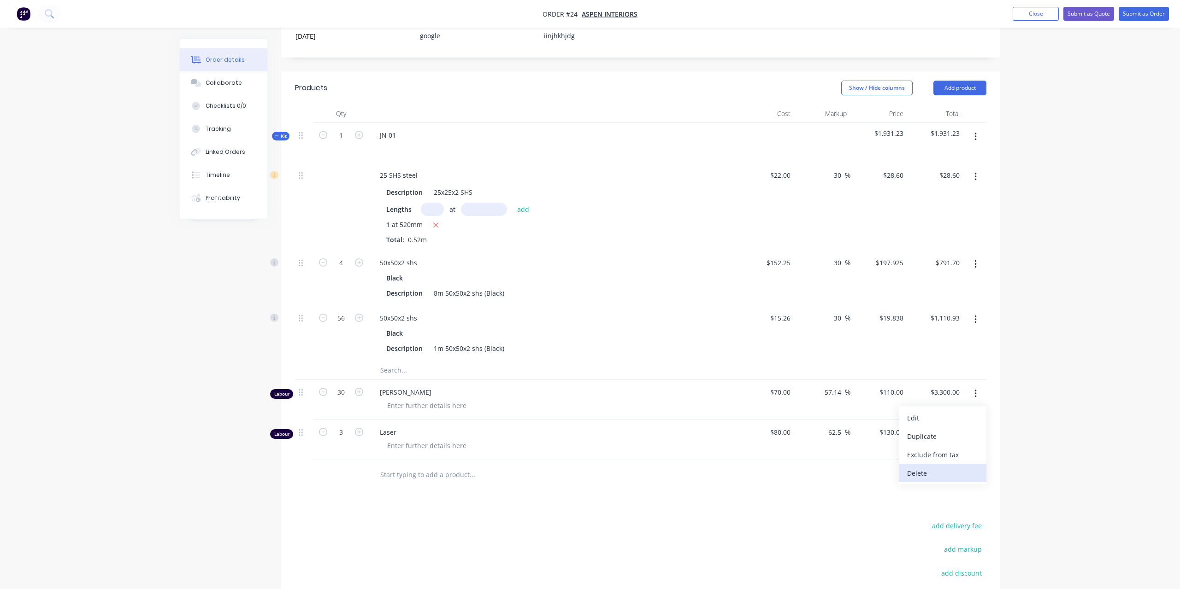
click at [970, 467] on div "Delete" at bounding box center [942, 473] width 71 height 13
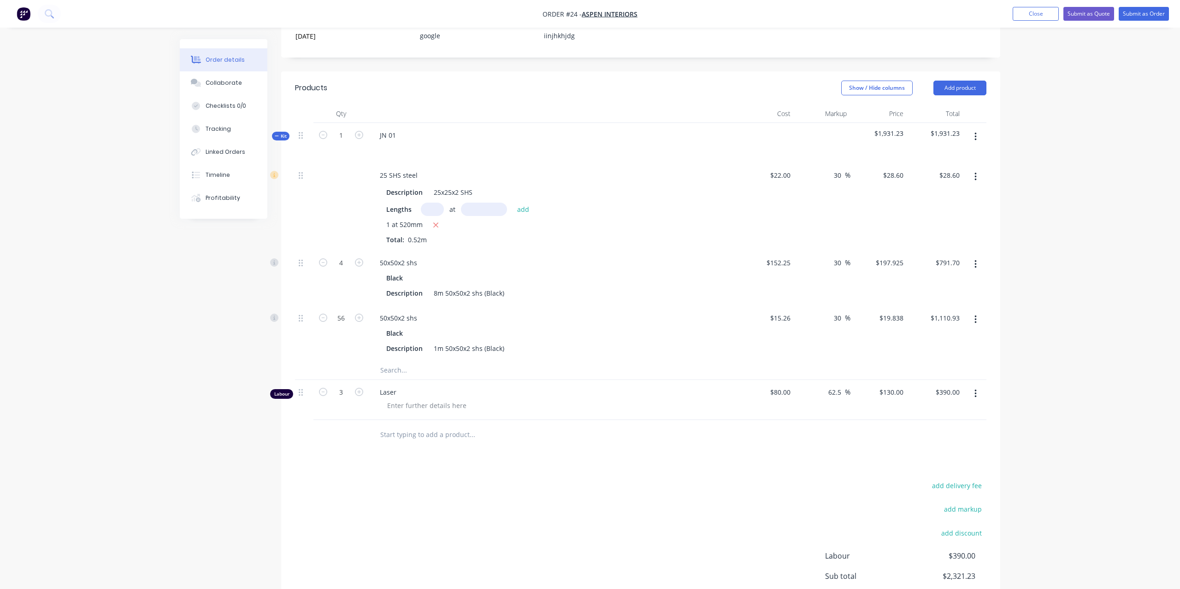
click at [976, 387] on button "button" at bounding box center [975, 394] width 22 height 17
click at [962, 467] on div "Delete" at bounding box center [942, 473] width 71 height 13
click at [534, 361] on input "text" at bounding box center [472, 370] width 184 height 18
drag, startPoint x: 408, startPoint y: 354, endPoint x: 355, endPoint y: 352, distance: 53.5
click at [380, 361] on input "labou" at bounding box center [472, 370] width 184 height 18
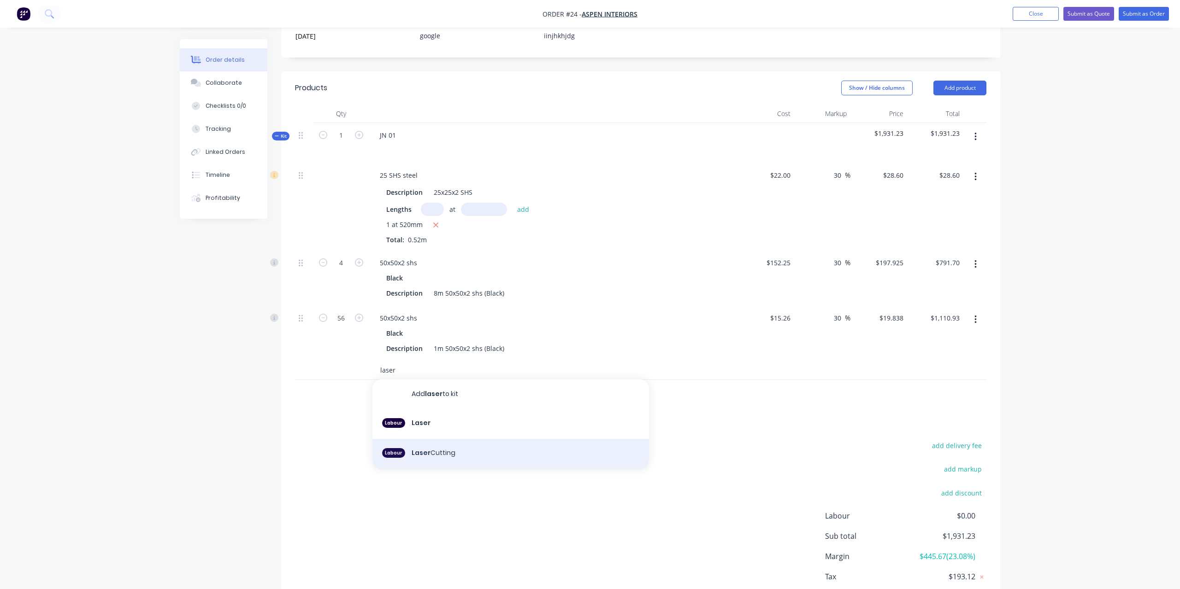
type input "laser"
click at [429, 439] on div "Labour Laser Cutting" at bounding box center [510, 454] width 276 height 30
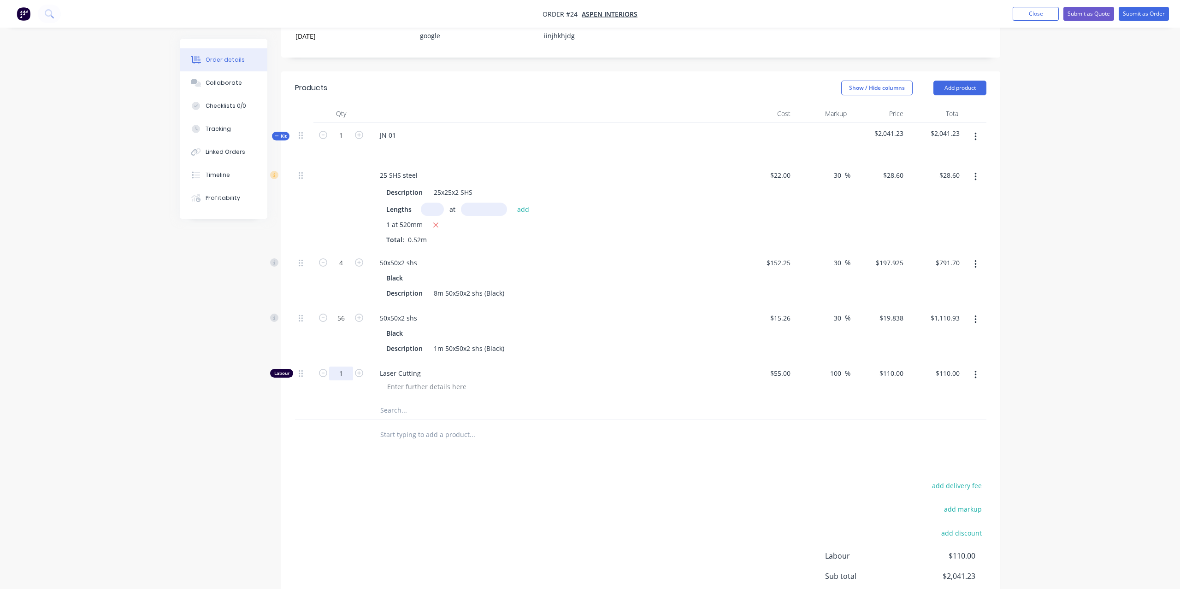
click at [346, 367] on input "1" at bounding box center [341, 374] width 24 height 14
type input "10"
type input "$1,100.00"
click at [513, 458] on div "Products Show / Hide columns Add product Qty Cost Markup Price Total Kit 1 JN 0…" at bounding box center [640, 371] width 719 height 600
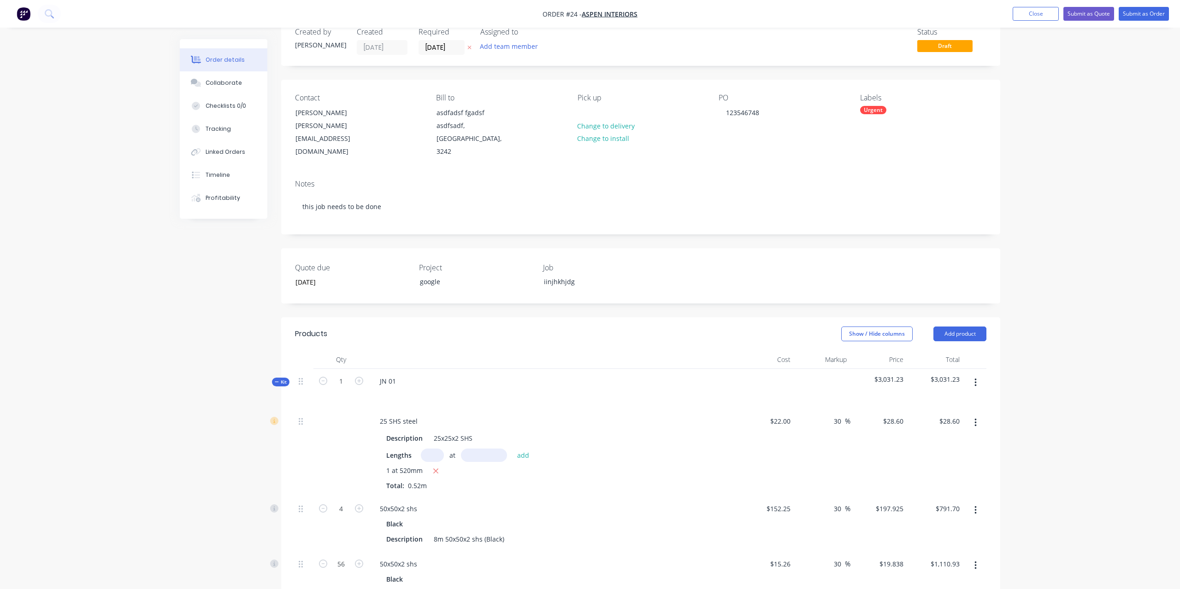
scroll to position [0, 0]
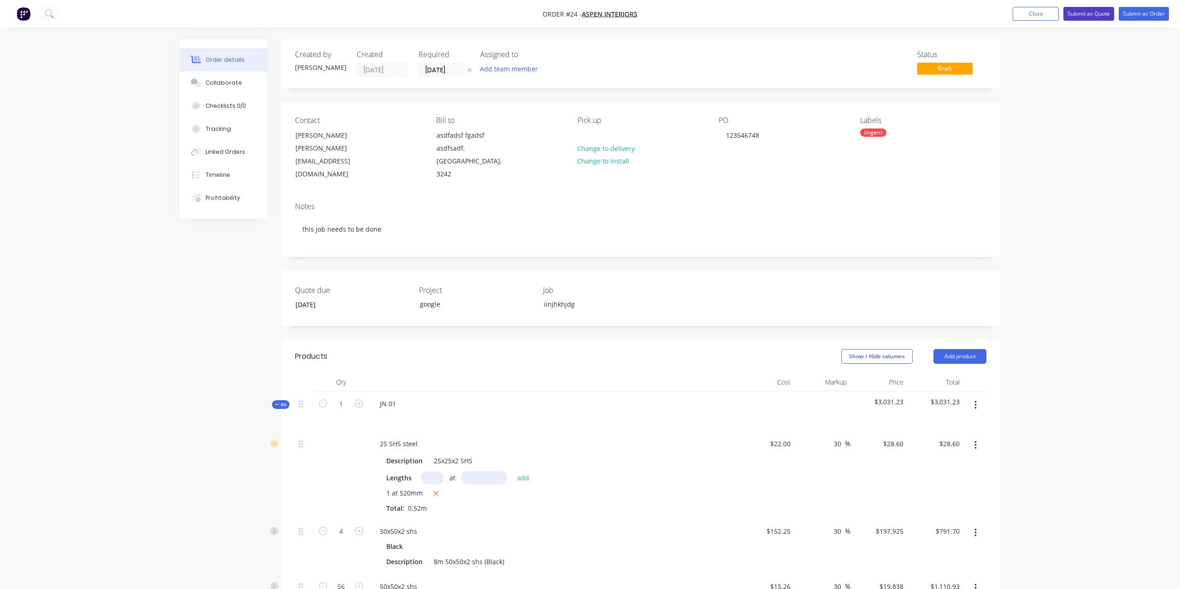
click at [1086, 15] on button "Submit as Quote" at bounding box center [1088, 14] width 51 height 14
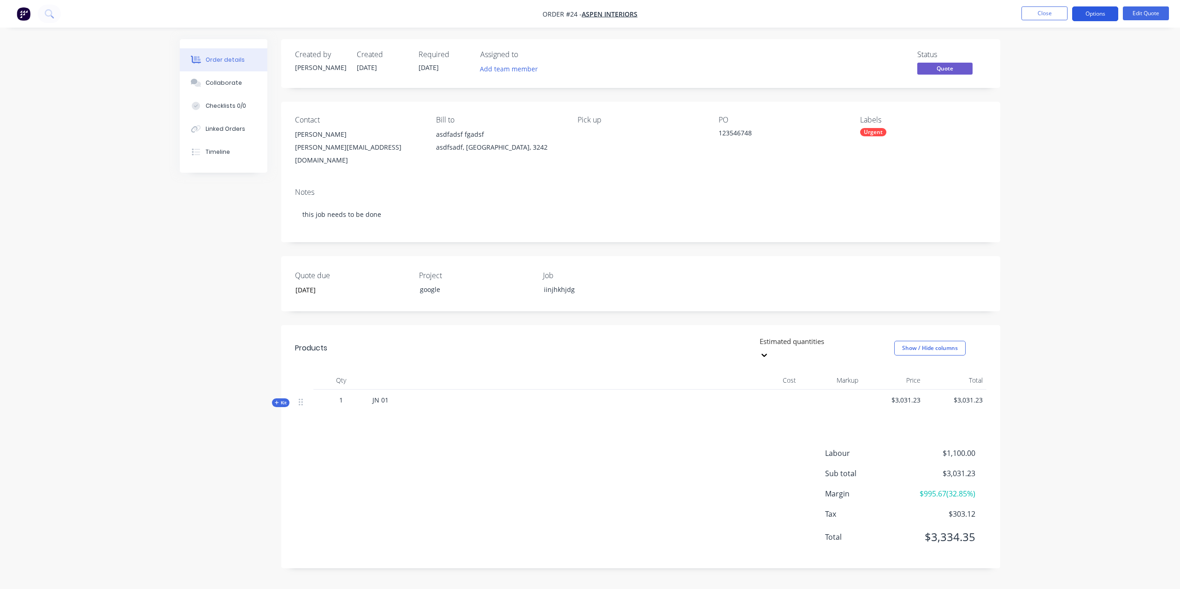
click at [1089, 12] on button "Options" at bounding box center [1095, 13] width 46 height 15
click at [1071, 241] on div "Order details Collaborate Checklists 0/0 Linked Orders Timeline Order details C…" at bounding box center [590, 294] width 1180 height 589
click at [769, 351] on icon at bounding box center [763, 355] width 9 height 9
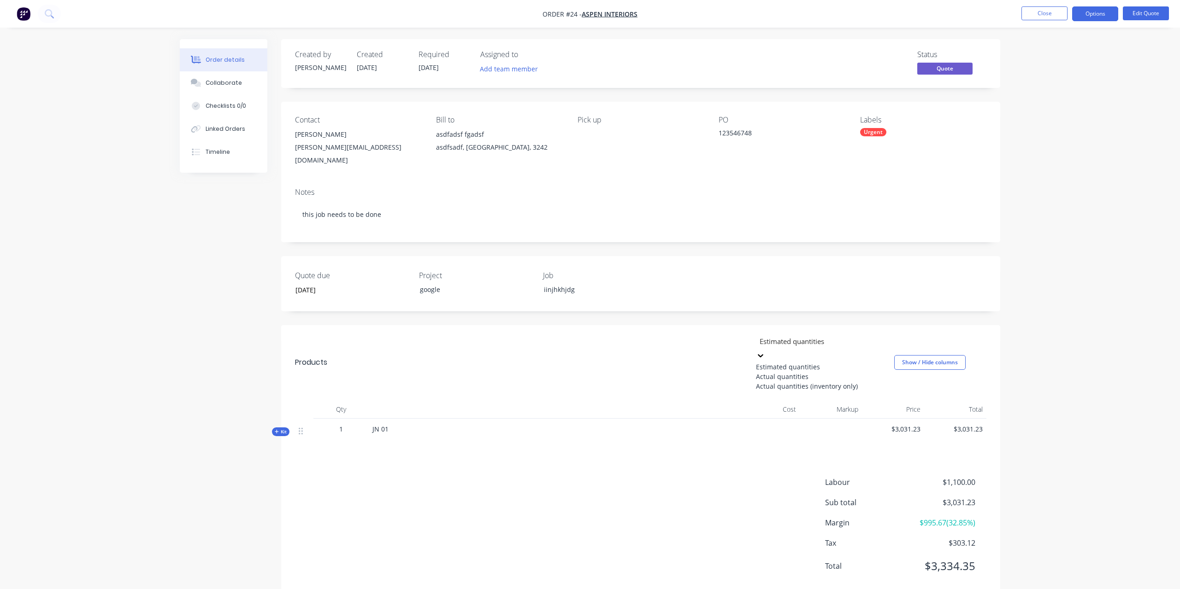
click at [863, 376] on div "Actual quantities" at bounding box center [825, 377] width 138 height 10
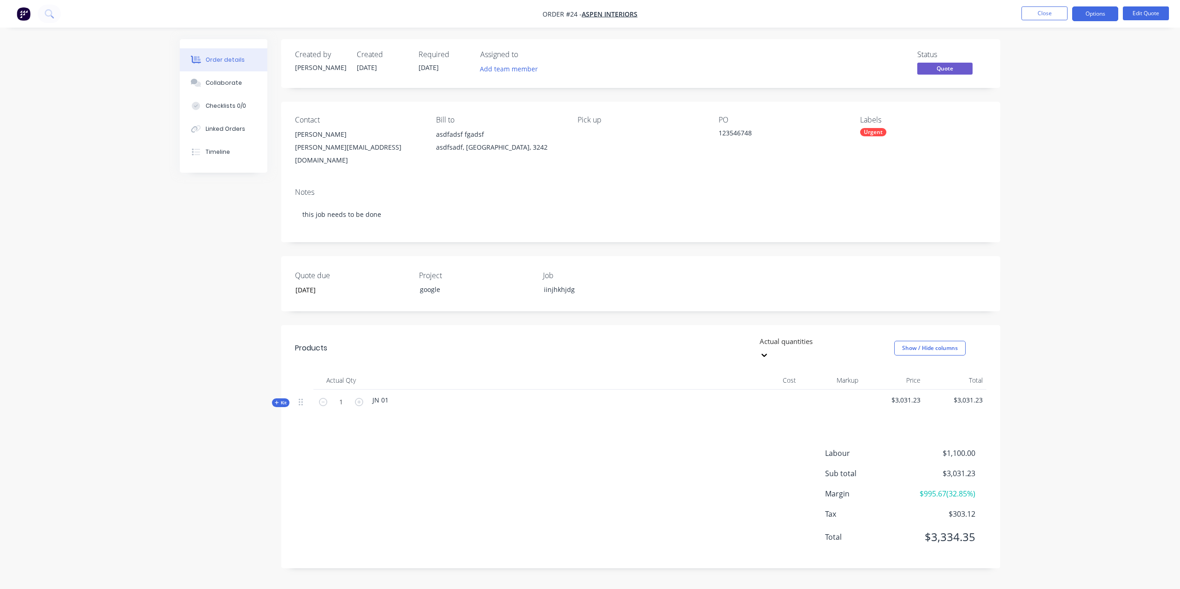
click at [280, 400] on span "Kit" at bounding box center [281, 403] width 12 height 7
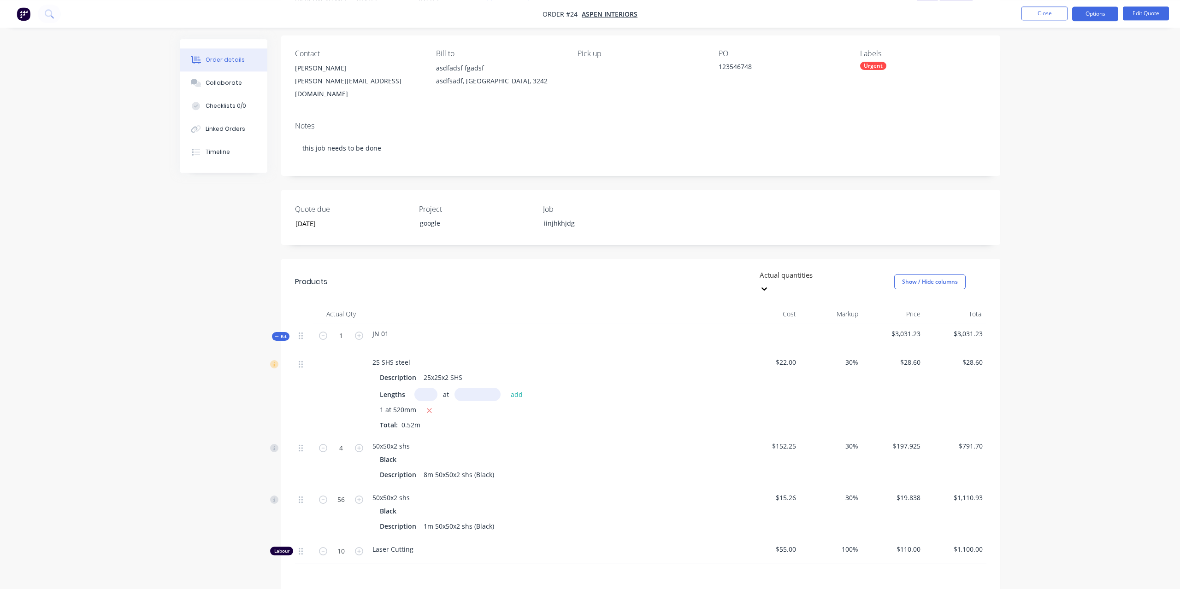
scroll to position [94, 0]
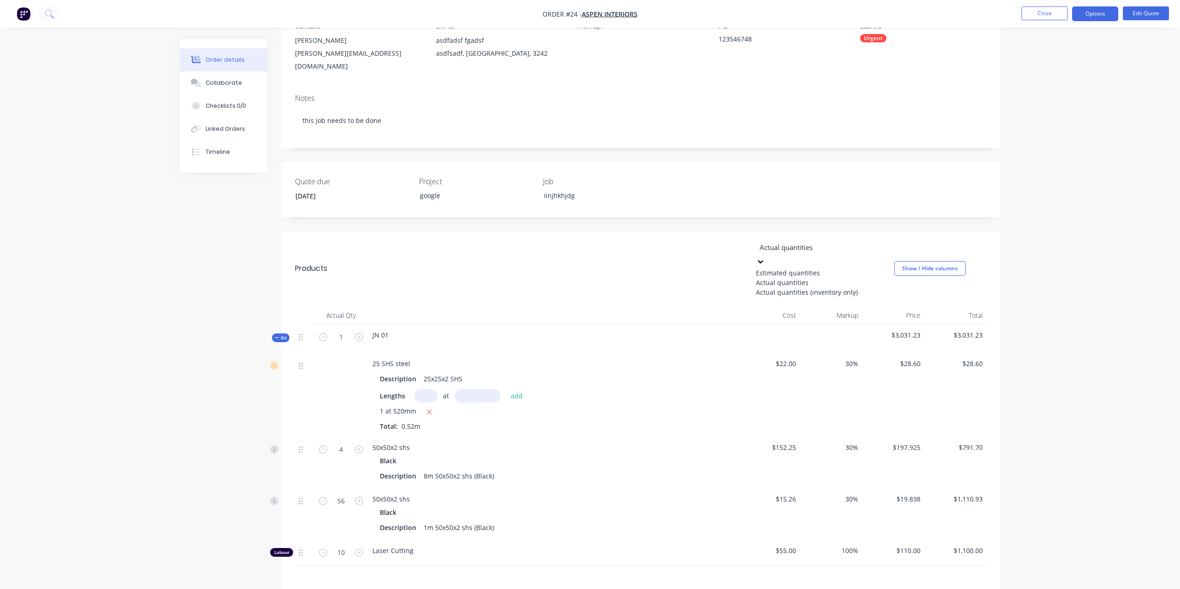
click at [763, 260] on icon at bounding box center [761, 261] width 6 height 3
click at [850, 295] on div "Actual quantities (inventory only)" at bounding box center [825, 293] width 138 height 10
type input "0"
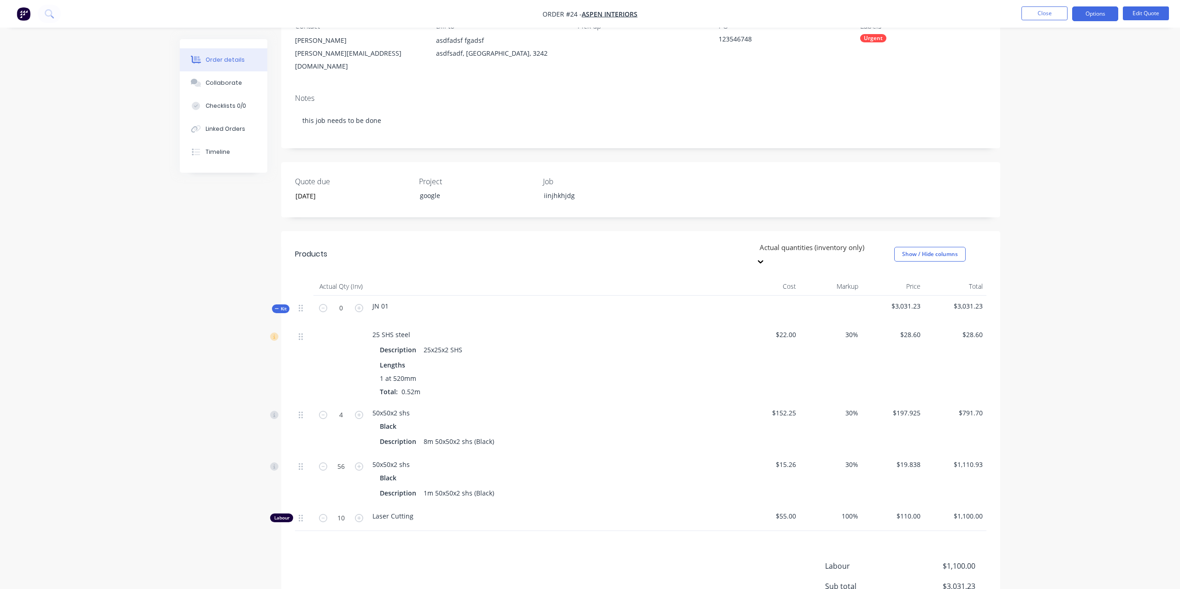
click at [765, 257] on icon at bounding box center [760, 261] width 9 height 9
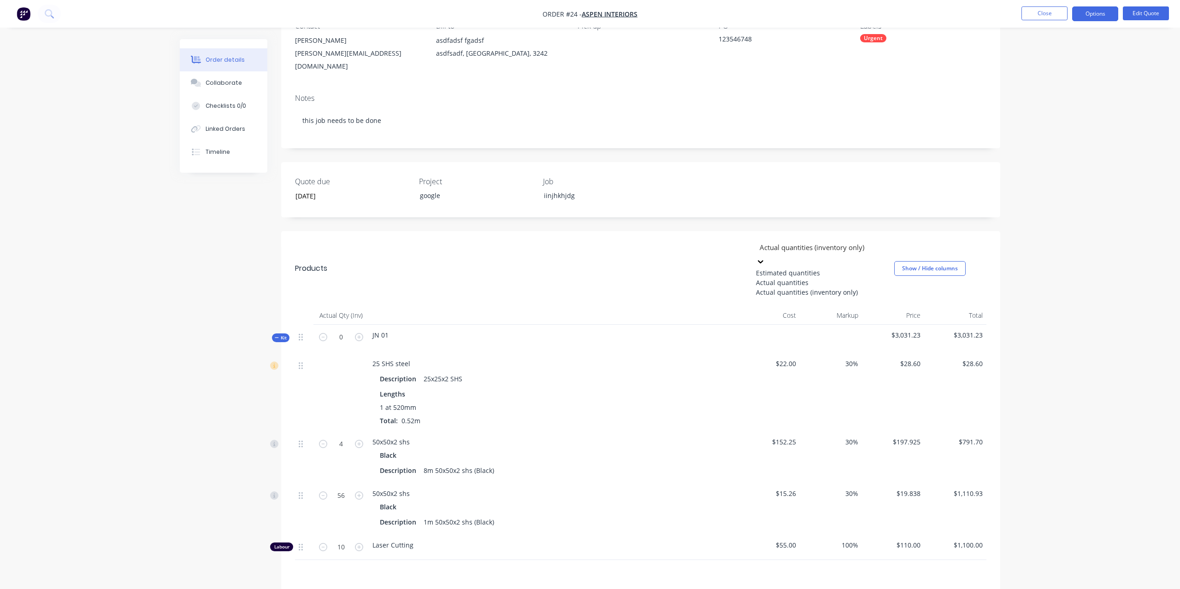
click at [833, 268] on div "Estimated quantities" at bounding box center [825, 273] width 138 height 10
click at [765, 257] on icon at bounding box center [760, 261] width 9 height 9
click at [846, 278] on div "Actual quantities" at bounding box center [825, 283] width 138 height 10
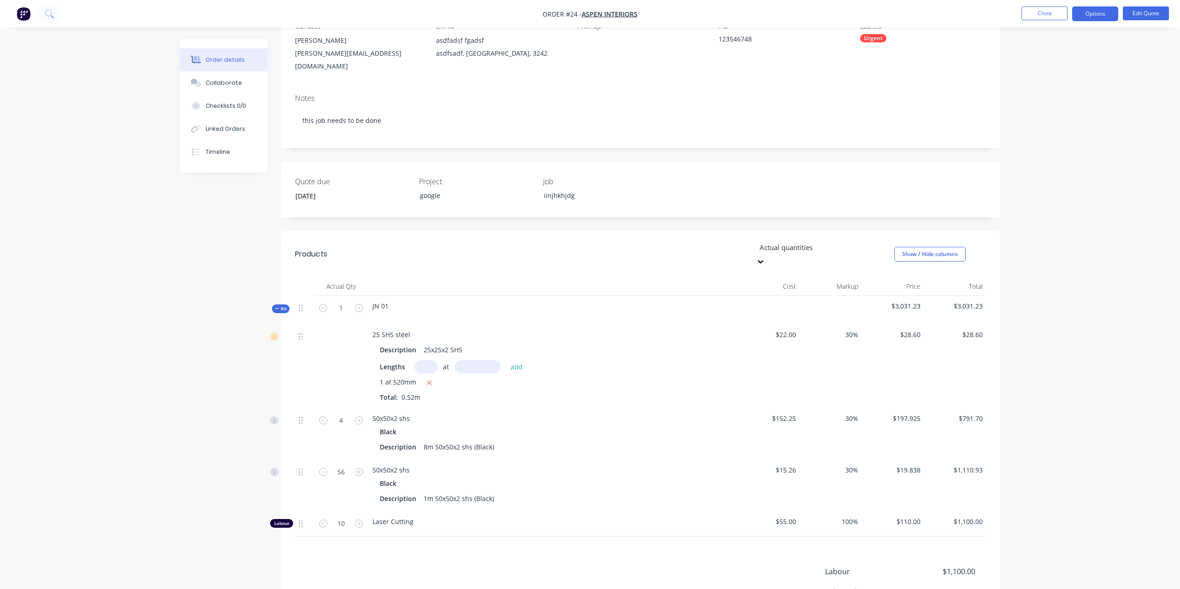
click at [765, 257] on icon at bounding box center [760, 261] width 9 height 9
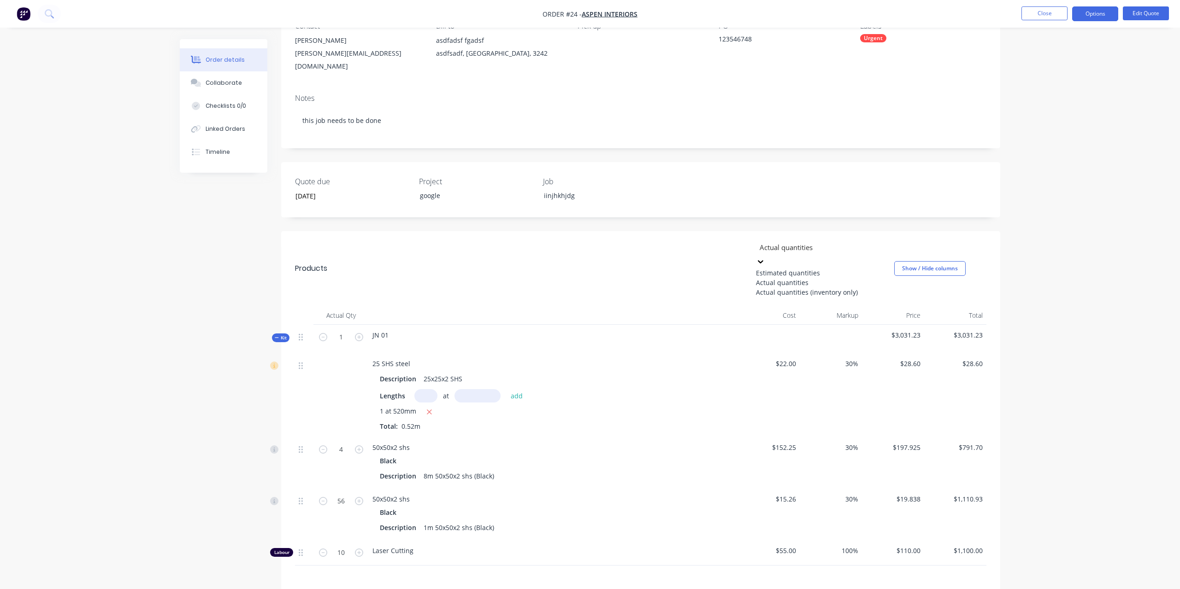
click at [818, 268] on div "Estimated quantities" at bounding box center [825, 273] width 138 height 10
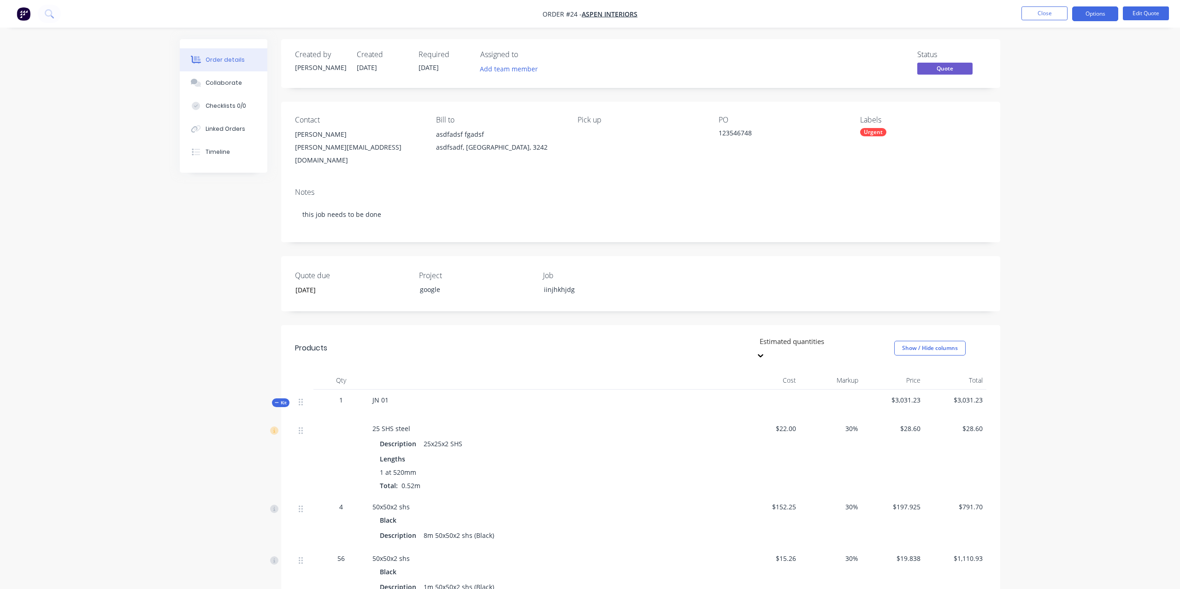
scroll to position [176, 0]
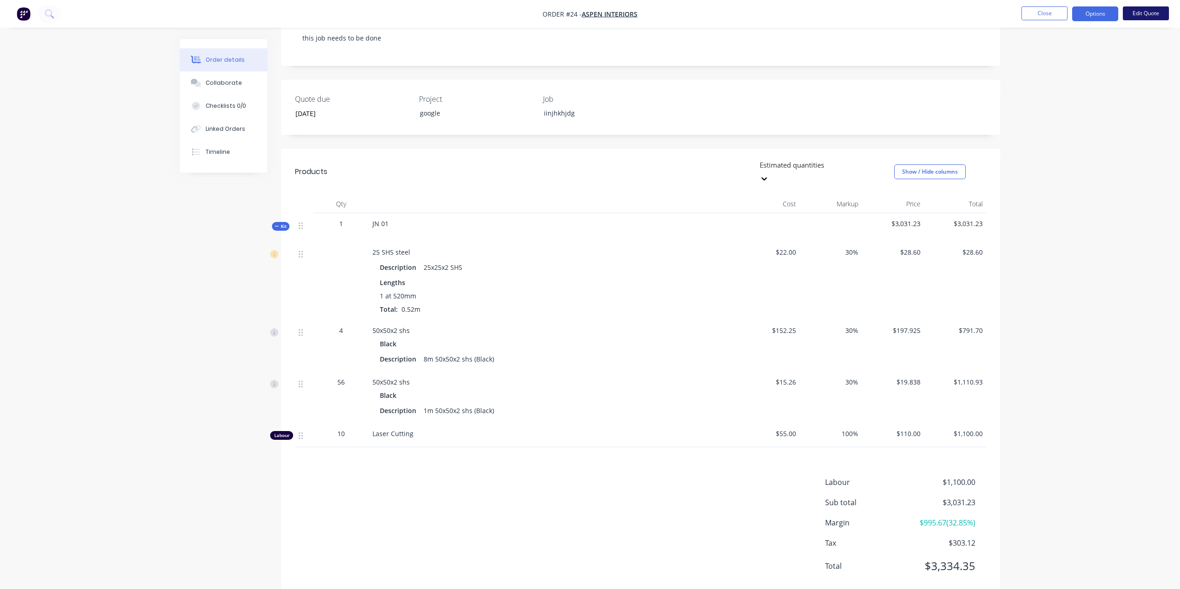
click at [1139, 18] on button "Edit Quote" at bounding box center [1145, 13] width 46 height 14
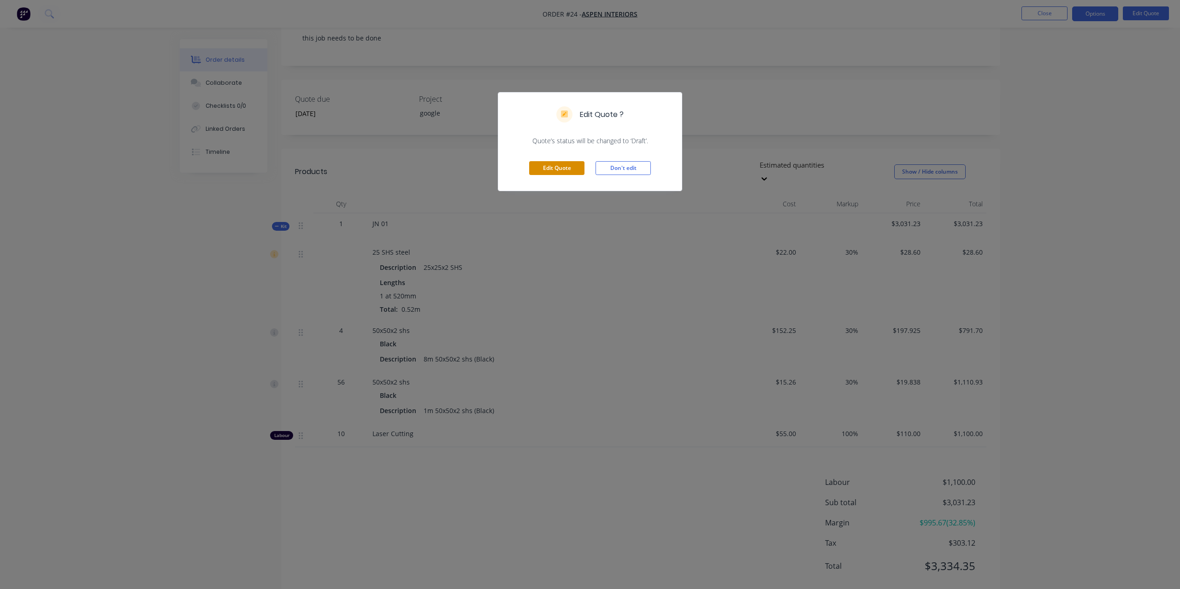
click at [559, 170] on button "Edit Quote" at bounding box center [556, 168] width 55 height 14
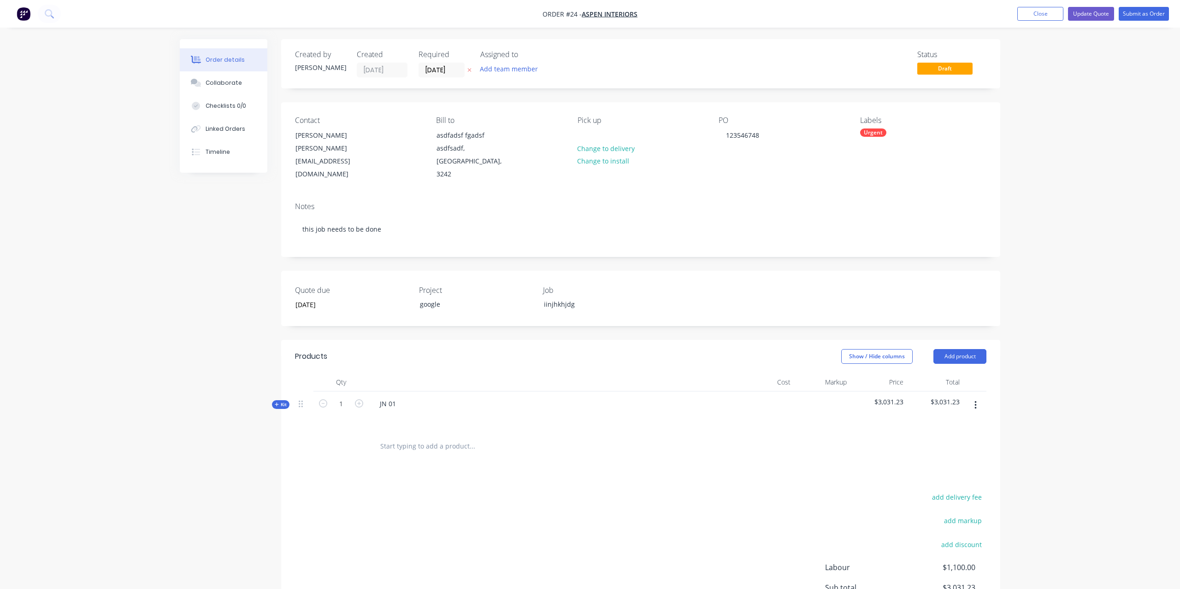
scroll to position [94, 0]
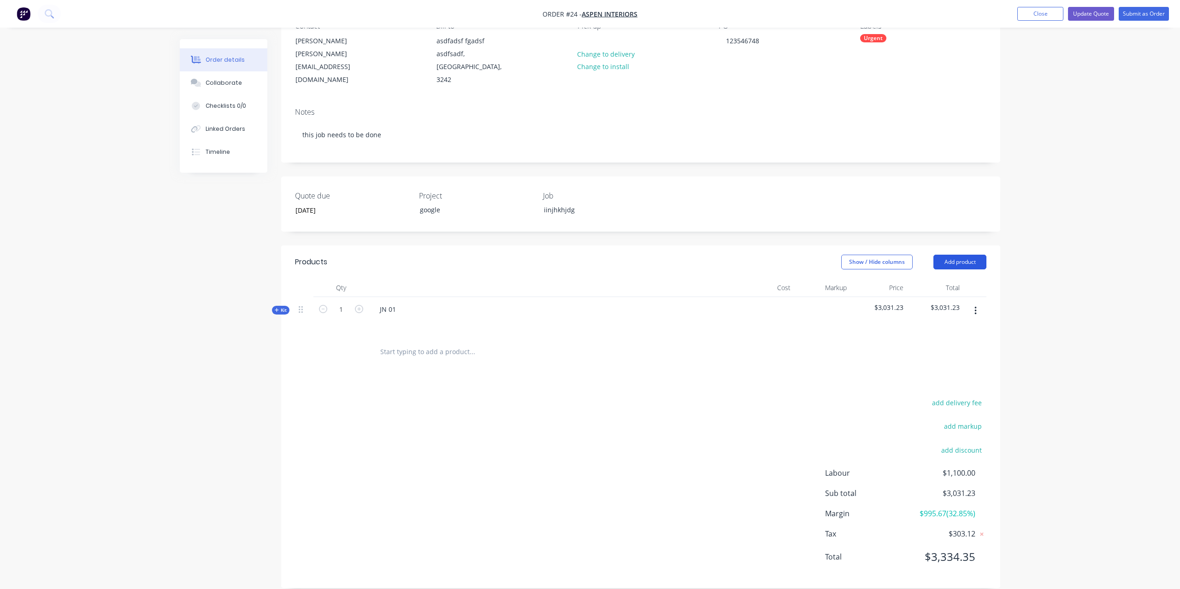
click at [946, 255] on button "Add product" at bounding box center [959, 262] width 53 height 15
click at [949, 316] on div "Product Kit" at bounding box center [942, 322] width 71 height 13
click at [938, 297] on div "Standard pricing" at bounding box center [942, 303] width 71 height 13
click at [975, 347] on icon "button" at bounding box center [975, 351] width 2 height 8
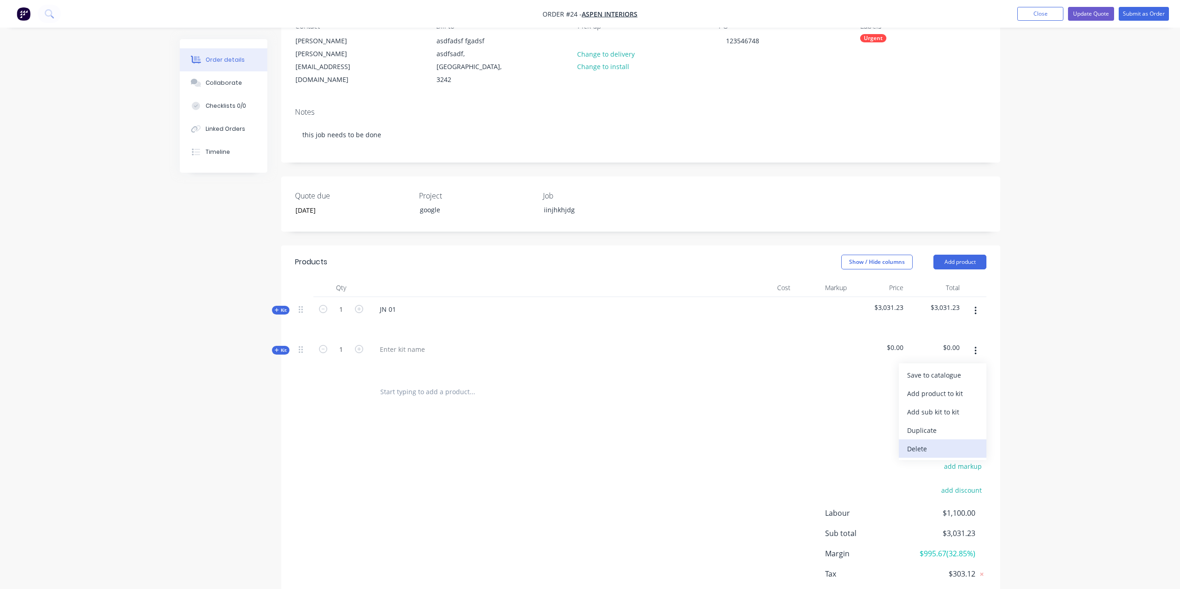
click at [943, 442] on div "Delete" at bounding box center [942, 448] width 71 height 13
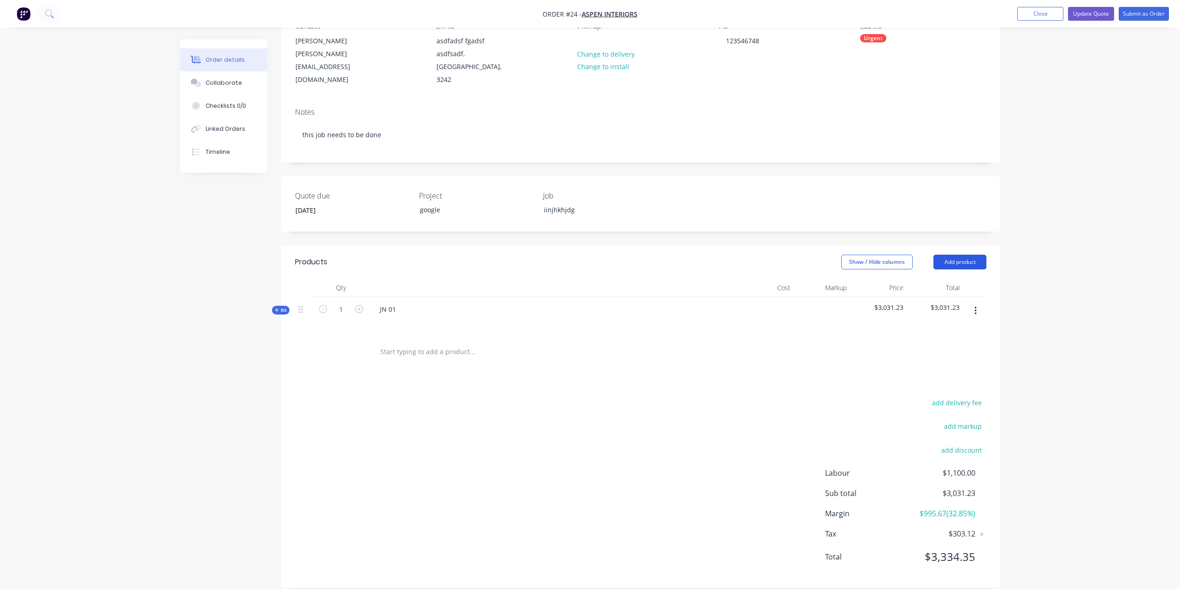
click at [971, 255] on button "Add product" at bounding box center [959, 262] width 53 height 15
click at [948, 279] on div "Product catalogue" at bounding box center [942, 285] width 71 height 13
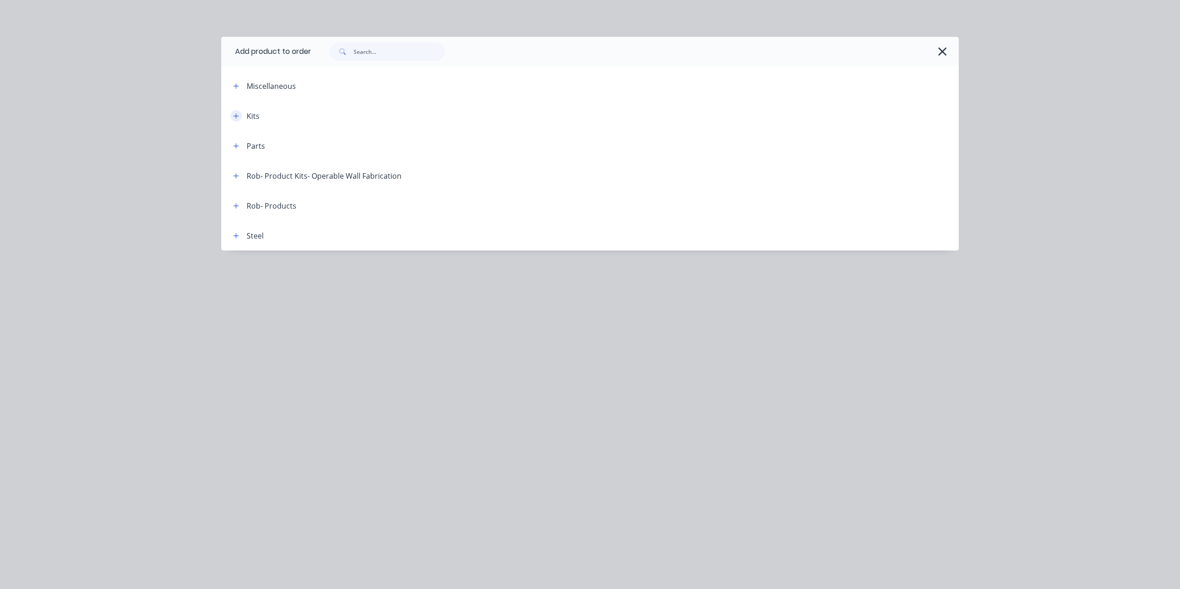
click at [232, 115] on button "button" at bounding box center [236, 116] width 12 height 12
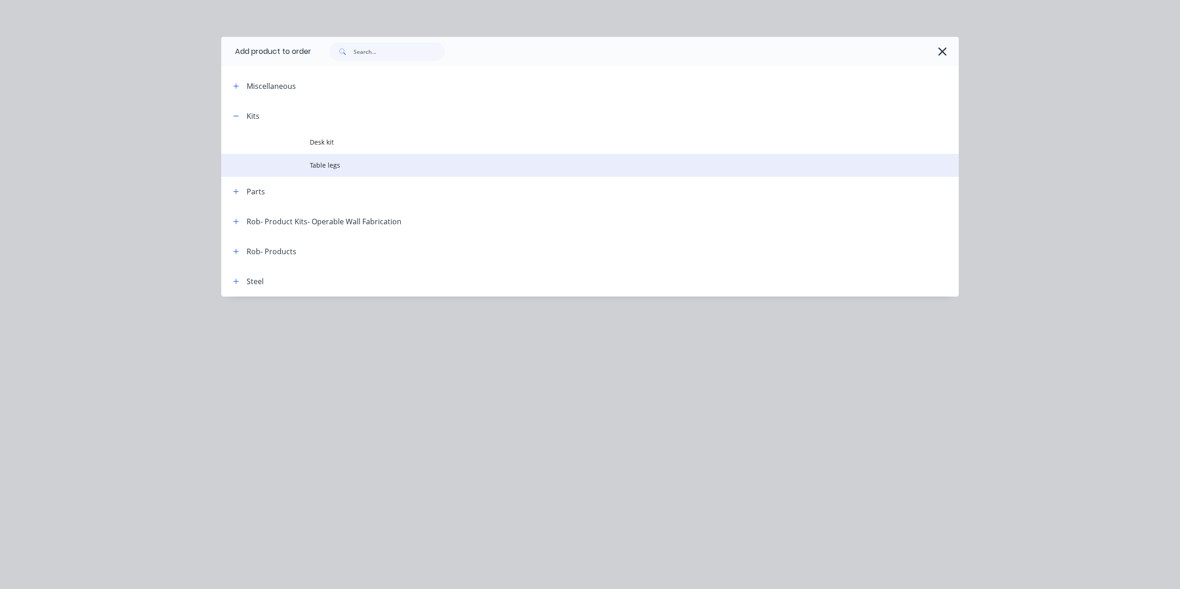
click at [331, 165] on span "Table legs" at bounding box center [569, 165] width 519 height 10
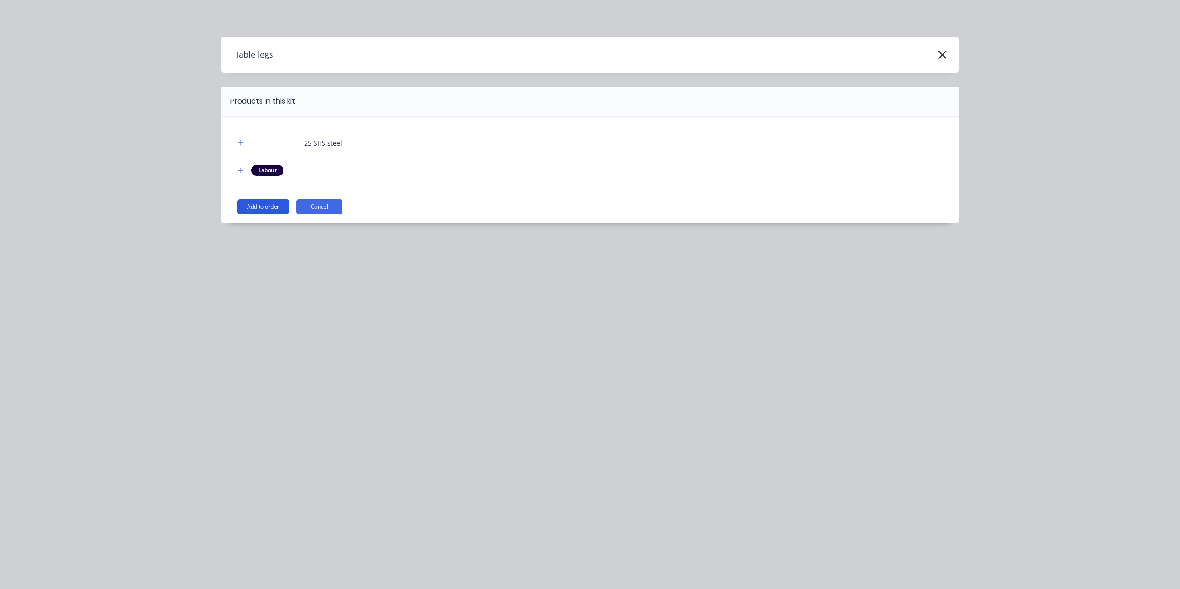
click at [271, 206] on button "Add to order" at bounding box center [263, 207] width 52 height 15
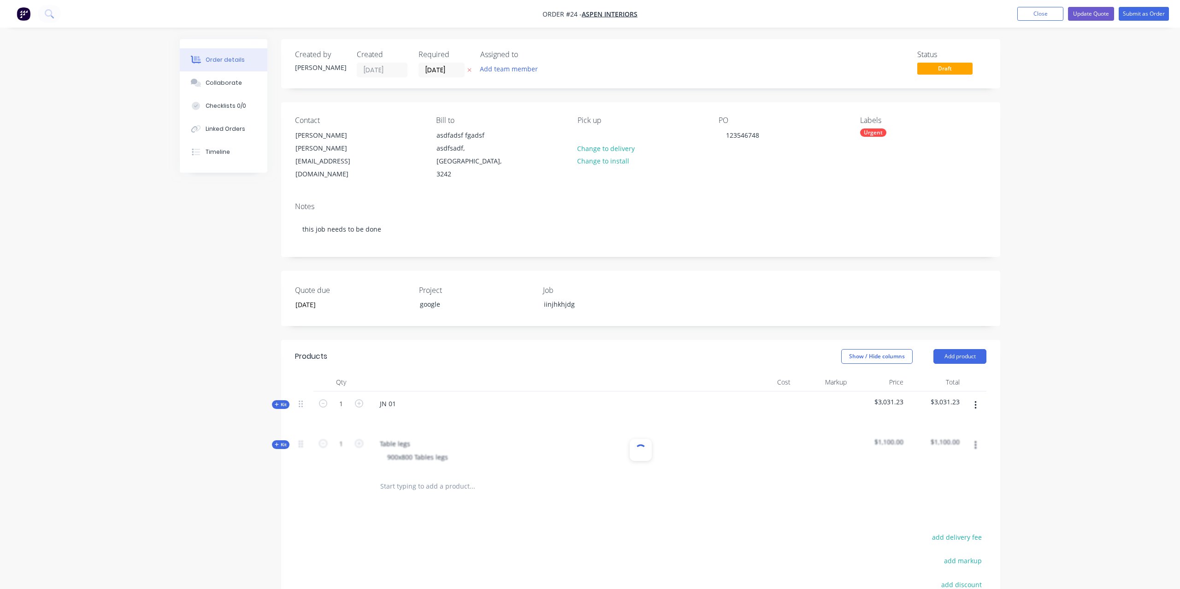
scroll to position [135, 0]
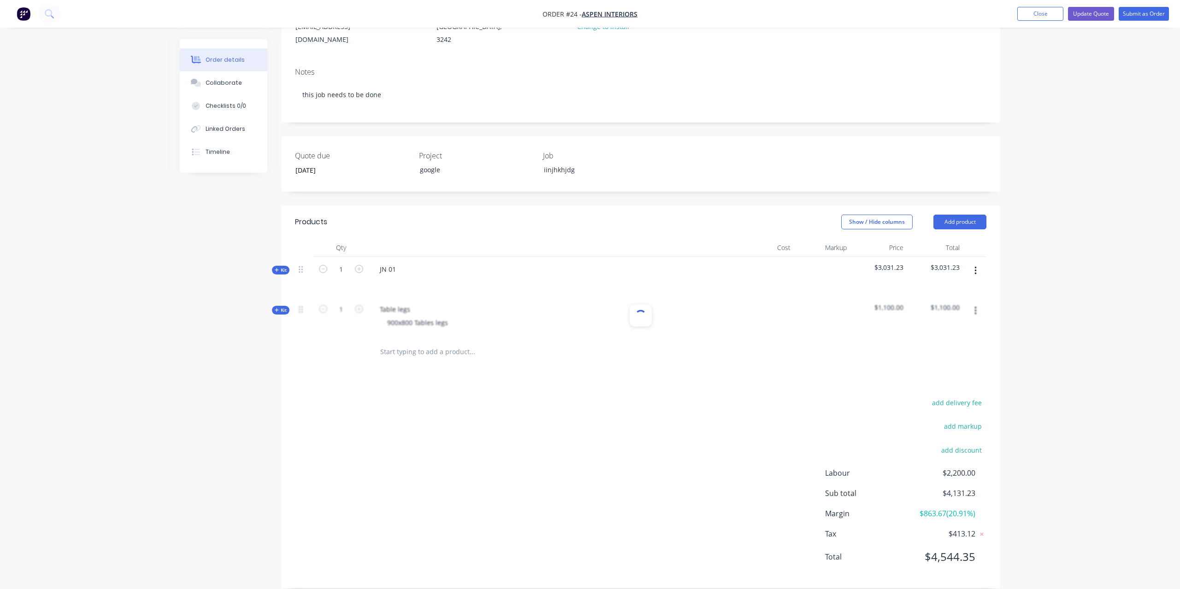
click at [638, 423] on div "add delivery fee add markup add discount Labour $2,200.00 Sub total $4,131.23 M…" at bounding box center [640, 486] width 691 height 178
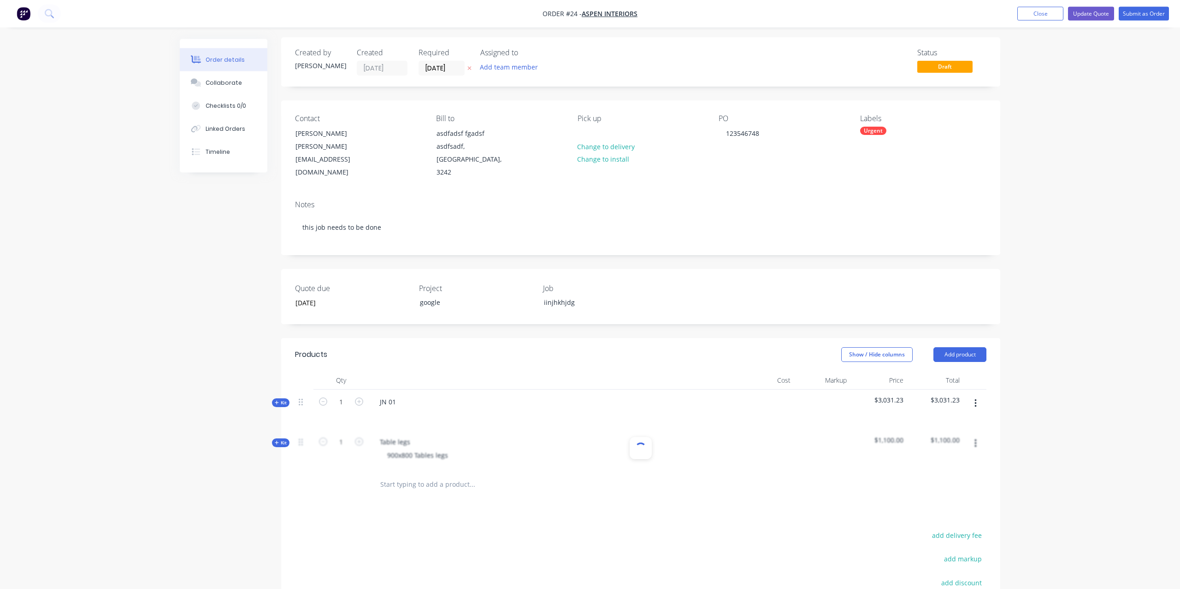
scroll to position [0, 0]
click at [497, 486] on div at bounding box center [535, 487] width 332 height 30
click at [600, 441] on div at bounding box center [640, 452] width 691 height 40
click at [602, 440] on div at bounding box center [640, 452] width 691 height 40
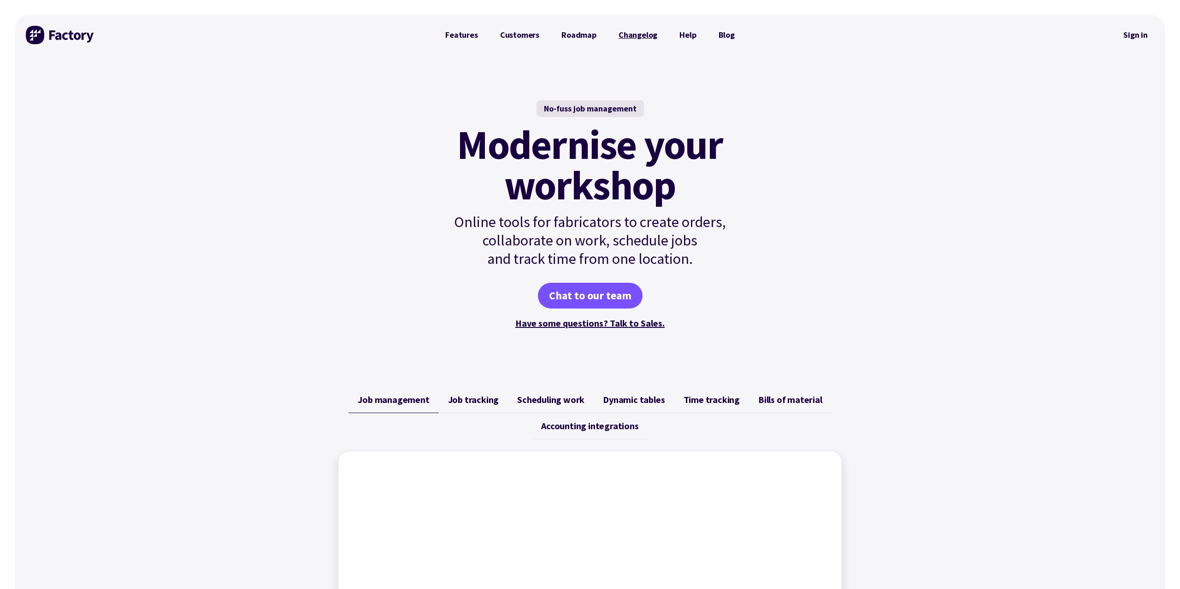
click at [631, 31] on link "Changelog" at bounding box center [637, 35] width 61 height 18
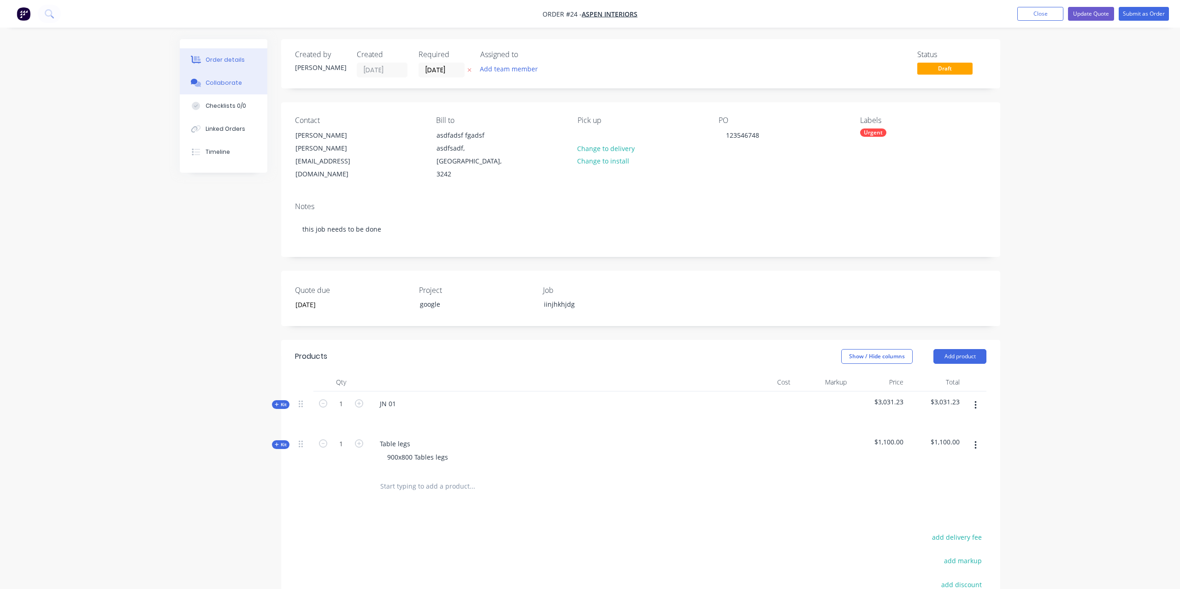
click at [206, 86] on div "Collaborate" at bounding box center [224, 83] width 36 height 8
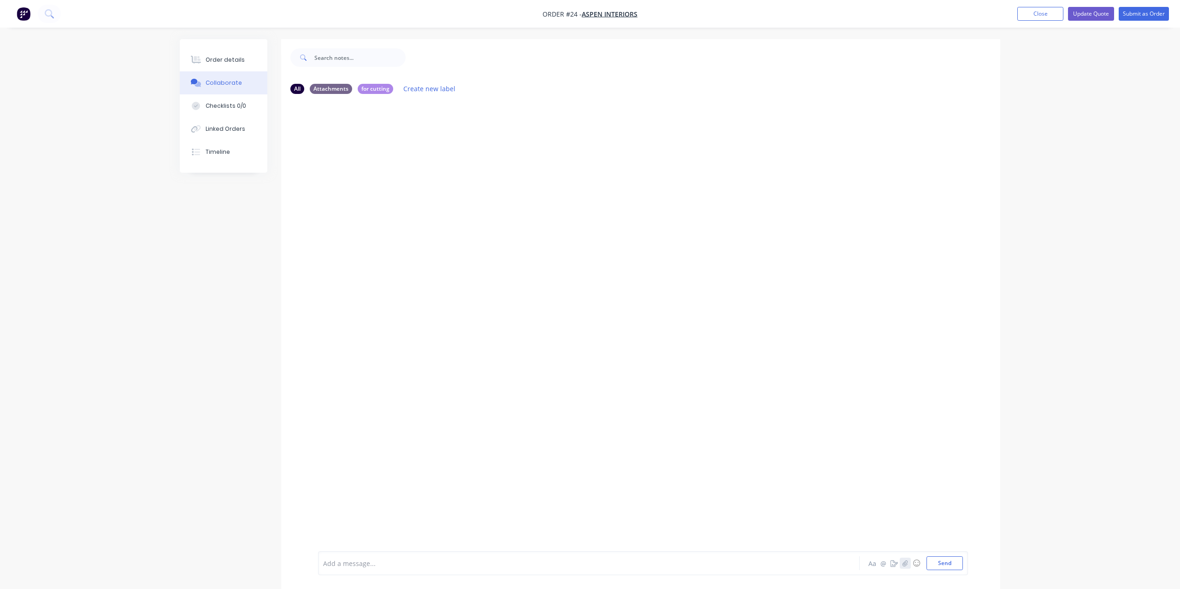
click at [907, 562] on icon "button" at bounding box center [905, 563] width 6 height 6
click at [942, 562] on button "Send" at bounding box center [944, 564] width 36 height 14
click at [837, 566] on div "Add a message... Aa @ ☺ Send" at bounding box center [643, 564] width 640 height 14
click at [870, 564] on button "Aa" at bounding box center [871, 563] width 11 height 11
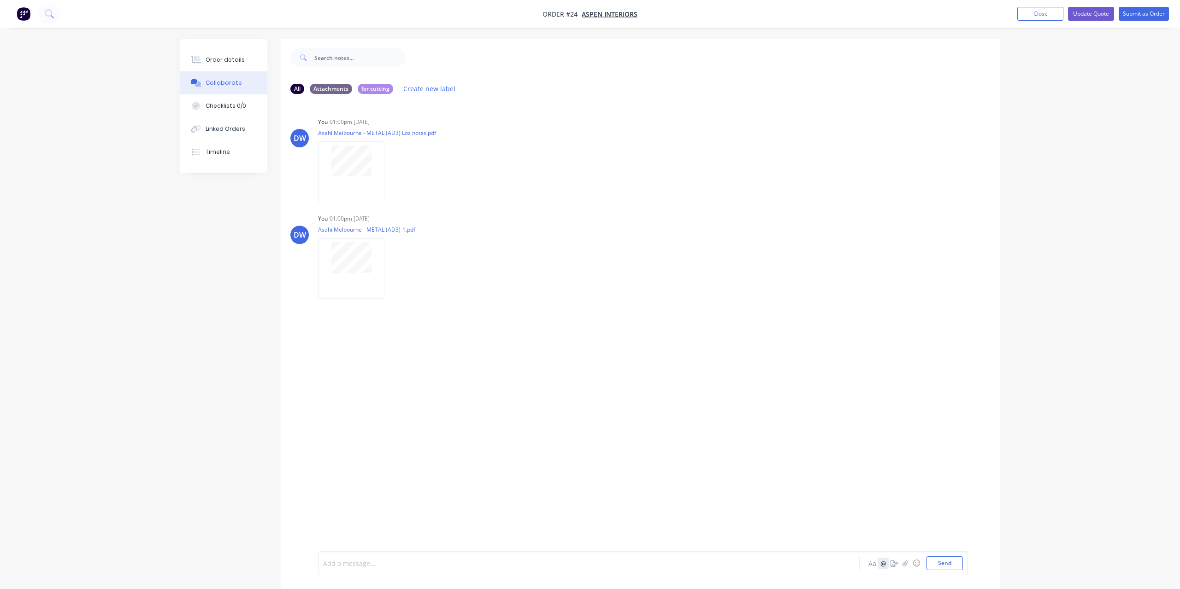
click at [888, 566] on button "@" at bounding box center [882, 563] width 11 height 11
click at [883, 562] on button "@" at bounding box center [882, 563] width 11 height 11
click at [893, 562] on icon "button" at bounding box center [893, 563] width 7 height 6
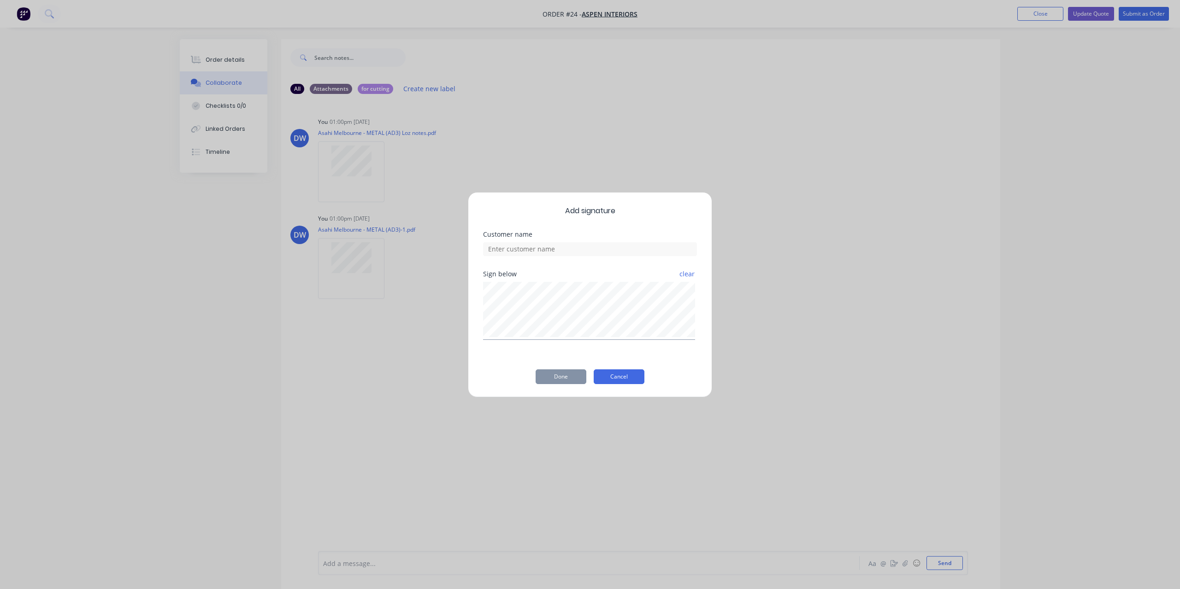
click at [617, 376] on button "Cancel" at bounding box center [619, 377] width 51 height 15
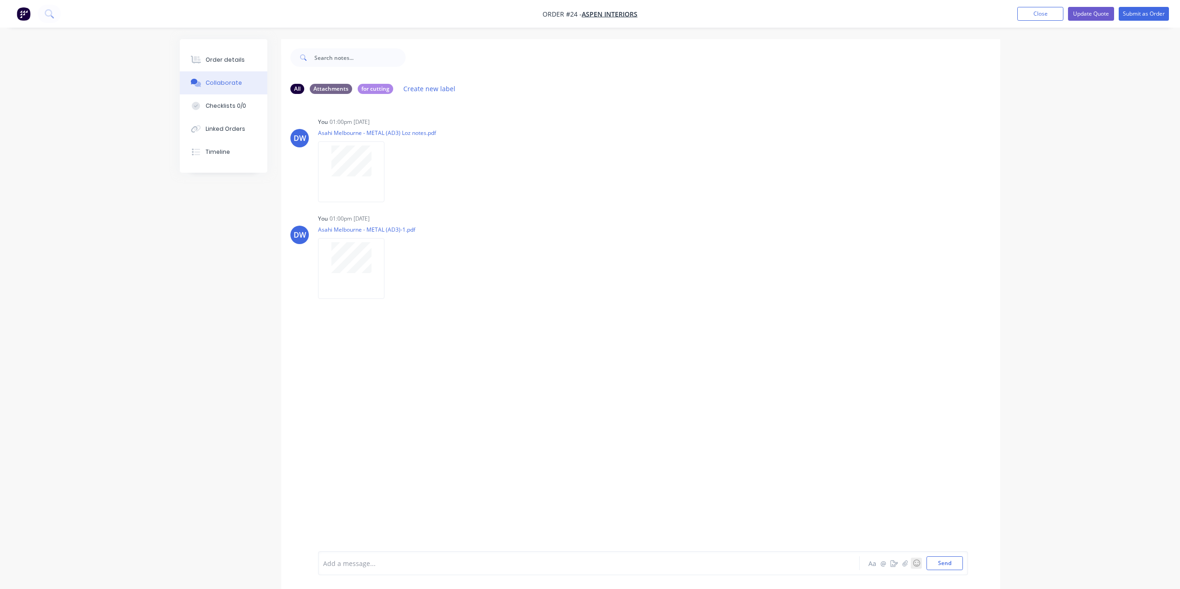
click at [915, 563] on button "☺" at bounding box center [916, 563] width 11 height 11
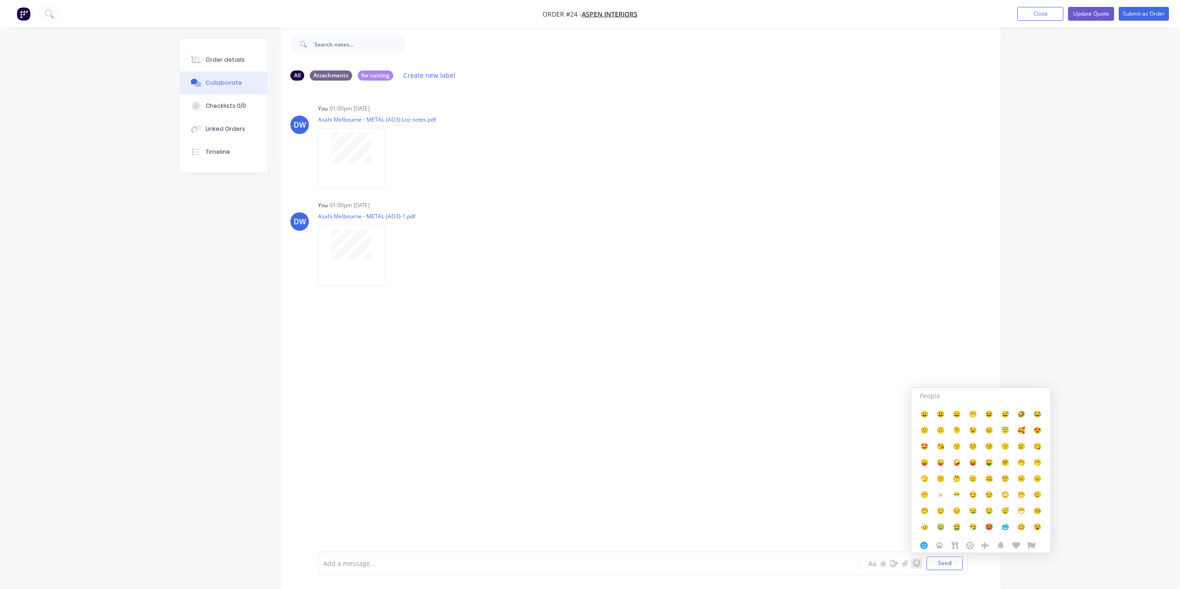
scroll to position [14, 0]
click at [871, 482] on div "DW You 01:00pm 14/10/25 Asahi Melbourne - METAL (AD3) Loz notes.pdf Labels Down…" at bounding box center [640, 313] width 719 height 450
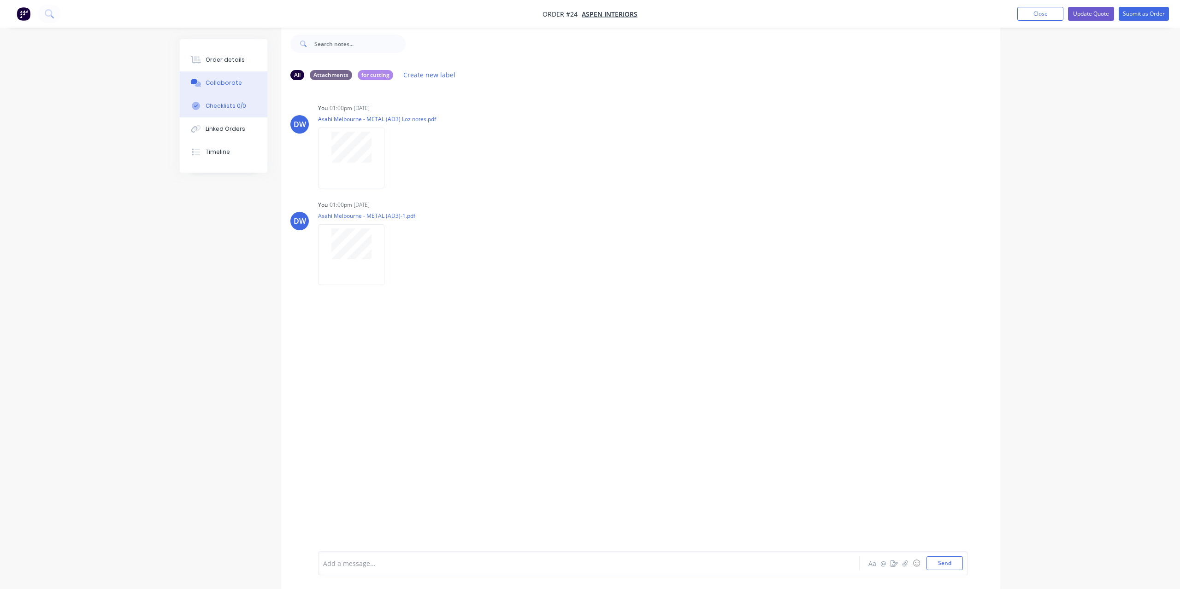
click at [232, 106] on div "Checklists 0/0" at bounding box center [226, 106] width 41 height 8
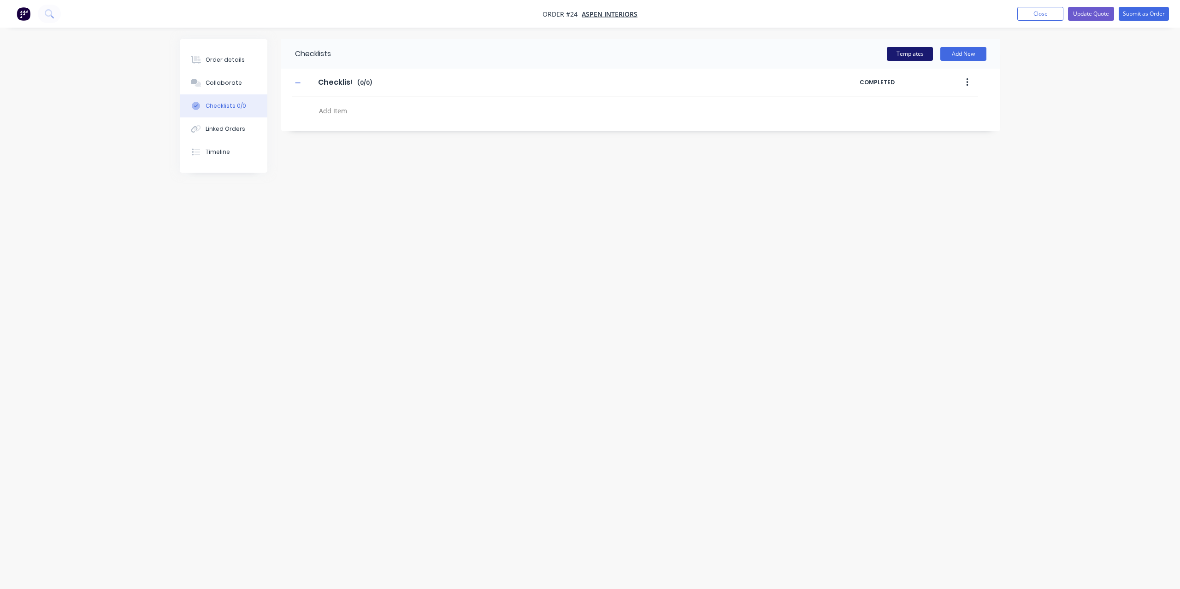
click at [904, 57] on button "Templates" at bounding box center [910, 54] width 46 height 14
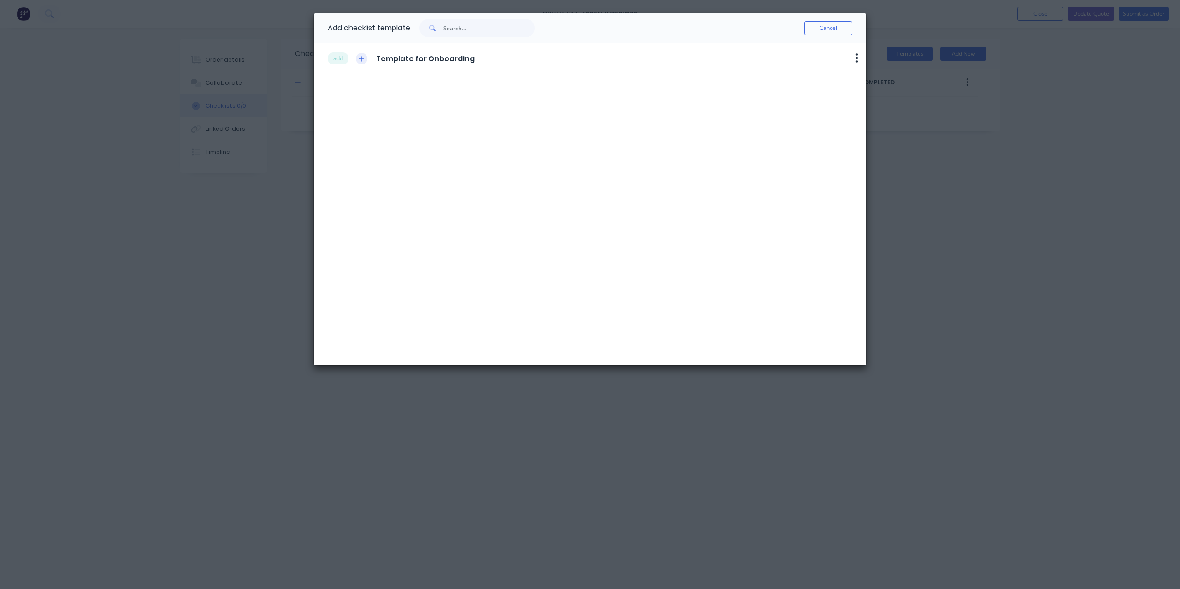
click at [363, 61] on icon "button" at bounding box center [361, 59] width 6 height 6
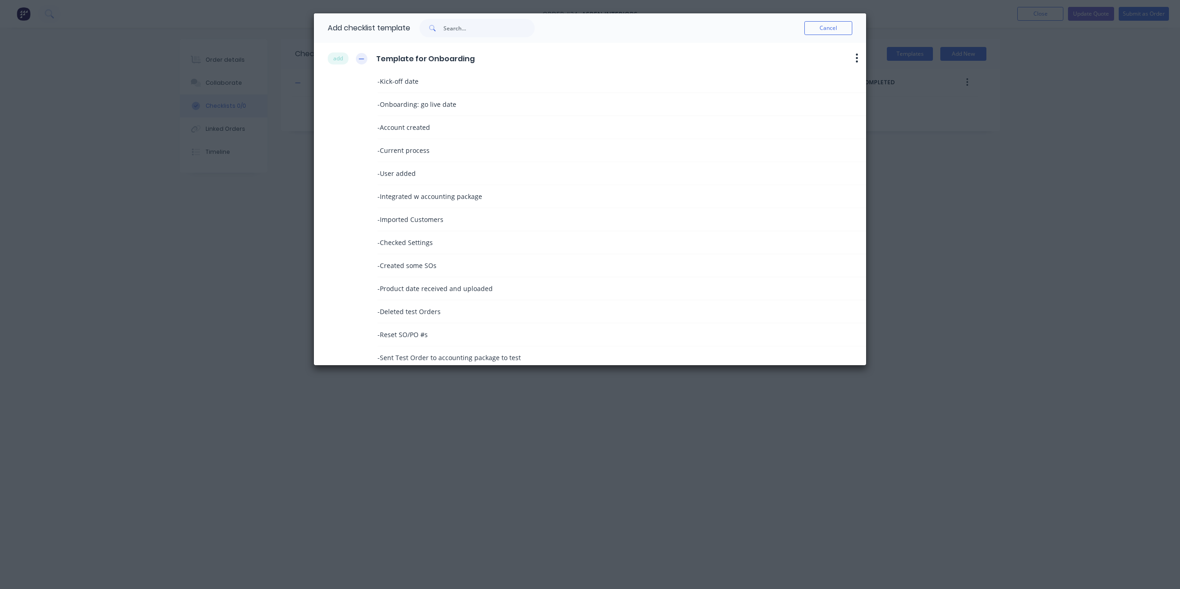
click at [363, 61] on icon "button" at bounding box center [361, 59] width 6 height 6
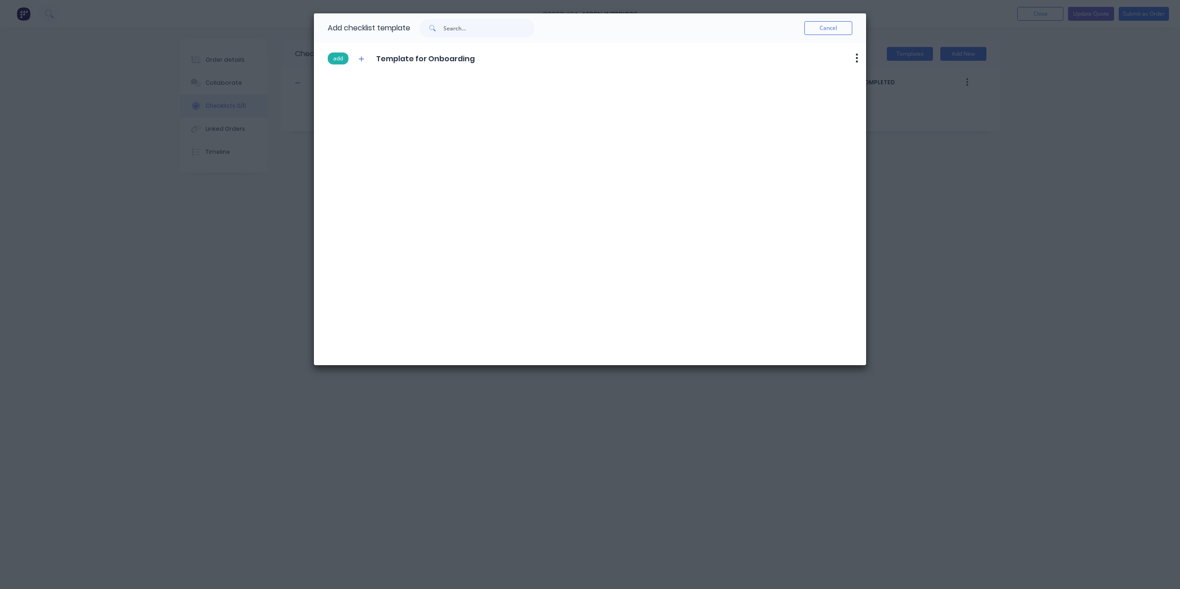
click at [339, 57] on button "add" at bounding box center [338, 59] width 21 height 12
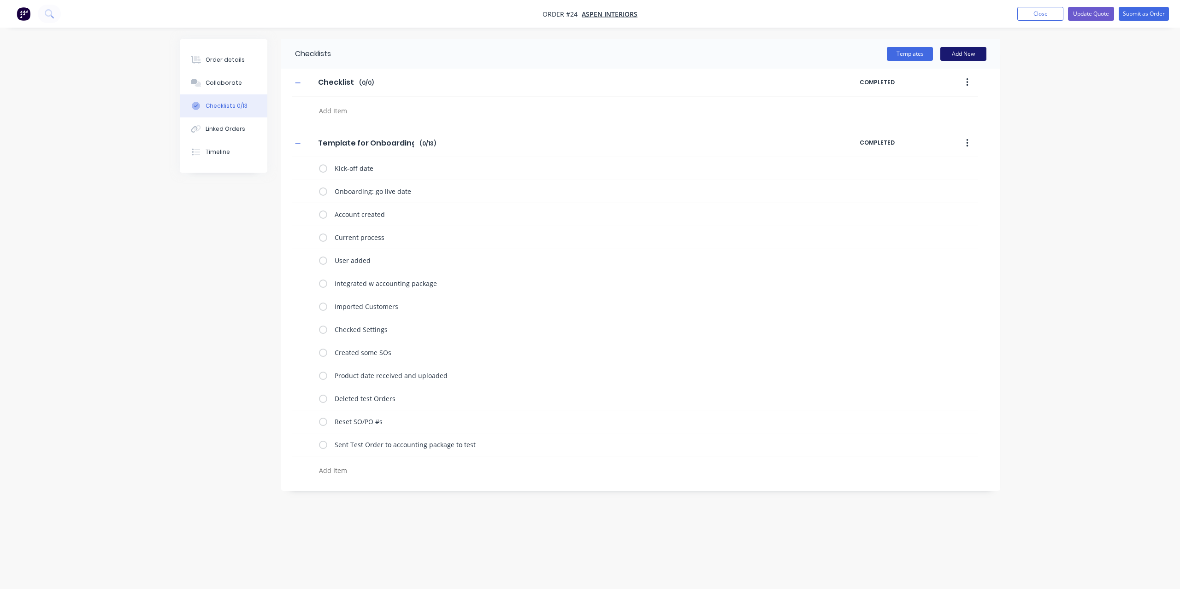
click at [961, 55] on button "Add New" at bounding box center [963, 54] width 46 height 14
type textarea "x"
type input "dsfsdfsdf"
click at [965, 499] on button "button" at bounding box center [967, 503] width 22 height 17
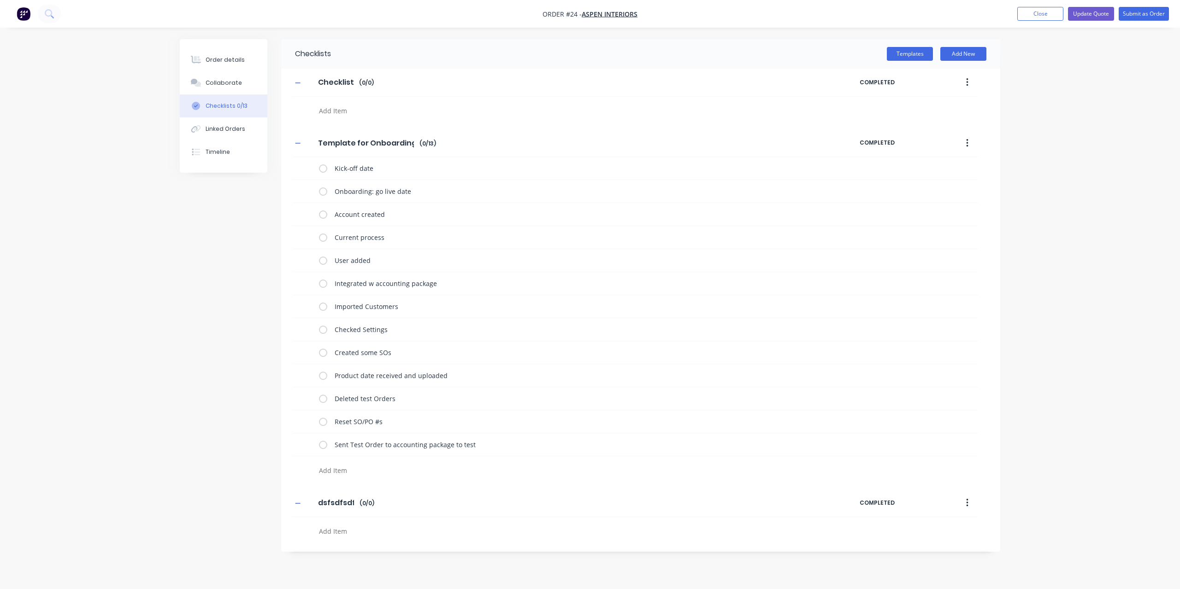
click at [400, 500] on div "dsfsdfsdf dsfsdfsdf Enter Checklist name ( 0 / 0 )" at bounding box center [575, 503] width 567 height 17
click at [355, 499] on input "dsfsdfsdf" at bounding box center [335, 503] width 47 height 14
click at [150, 410] on div "Order details Collaborate Checklists 0/13 Linked Orders Timeline Order details …" at bounding box center [590, 294] width 1180 height 589
click at [358, 532] on textarea at bounding box center [536, 531] width 443 height 13
type textarea "x"
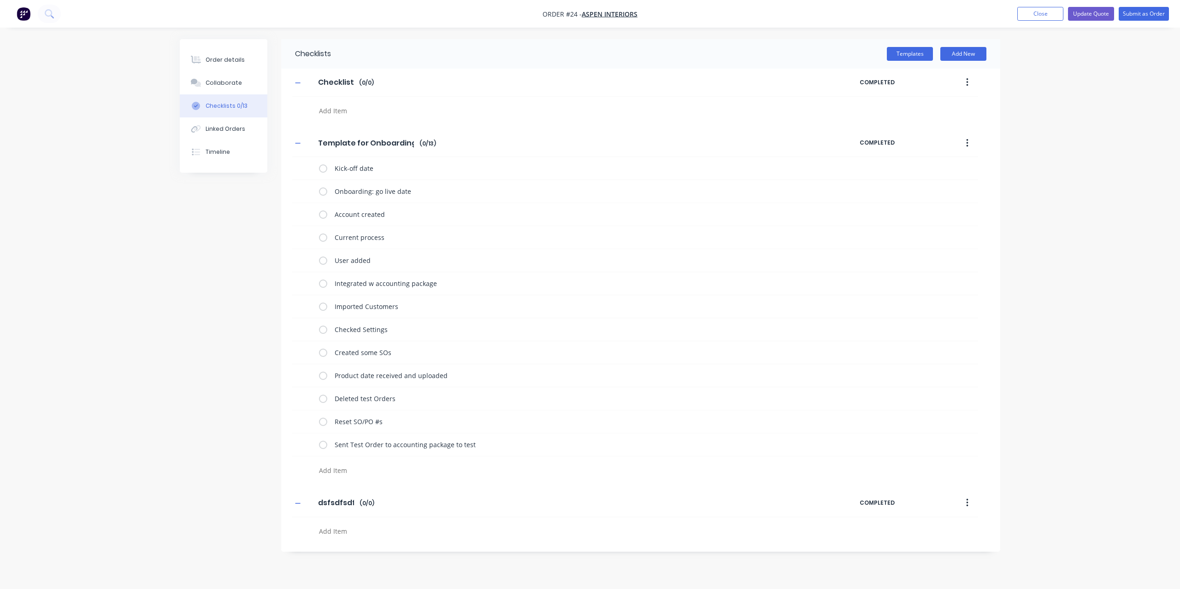
type textarea "f"
type textarea "x"
type textarea "fh"
type textarea "x"
type textarea "fhn"
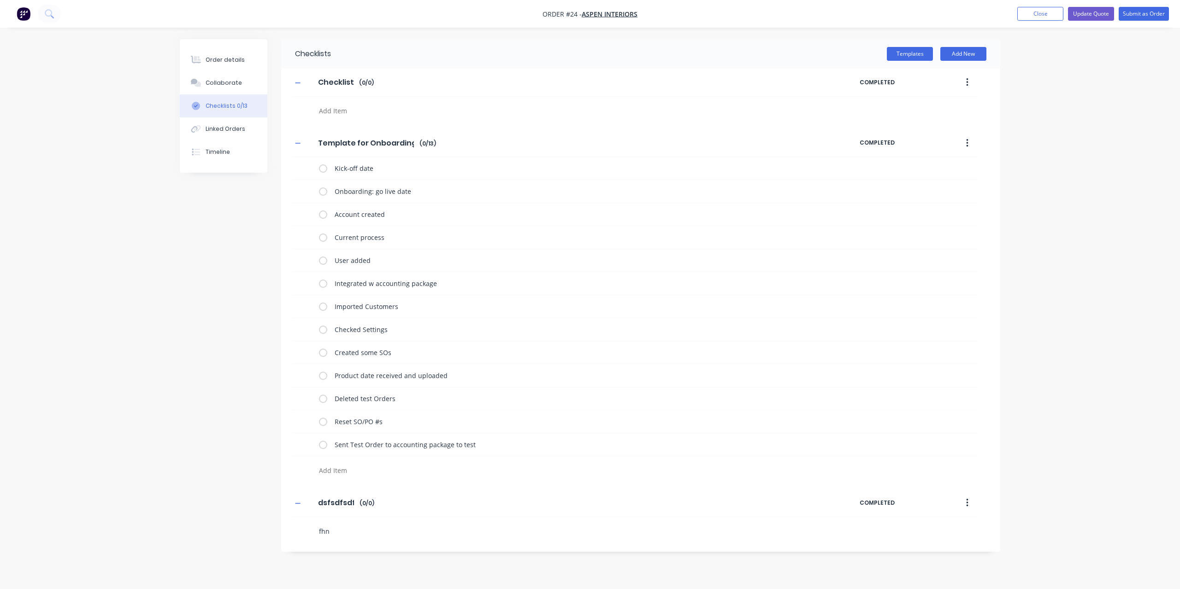
type textarea "x"
type textarea "fhnhd"
type textarea "x"
type textarea "fhnhds"
type textarea "x"
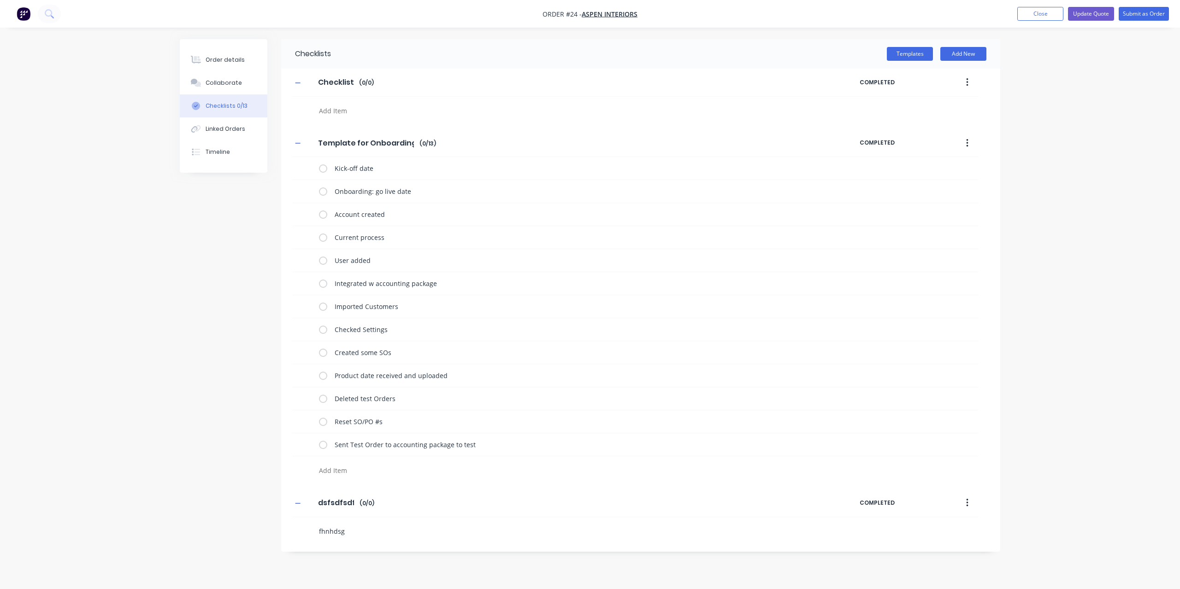
type textarea "fhnhdsgh"
type textarea "x"
type textarea "sd"
type textarea "x"
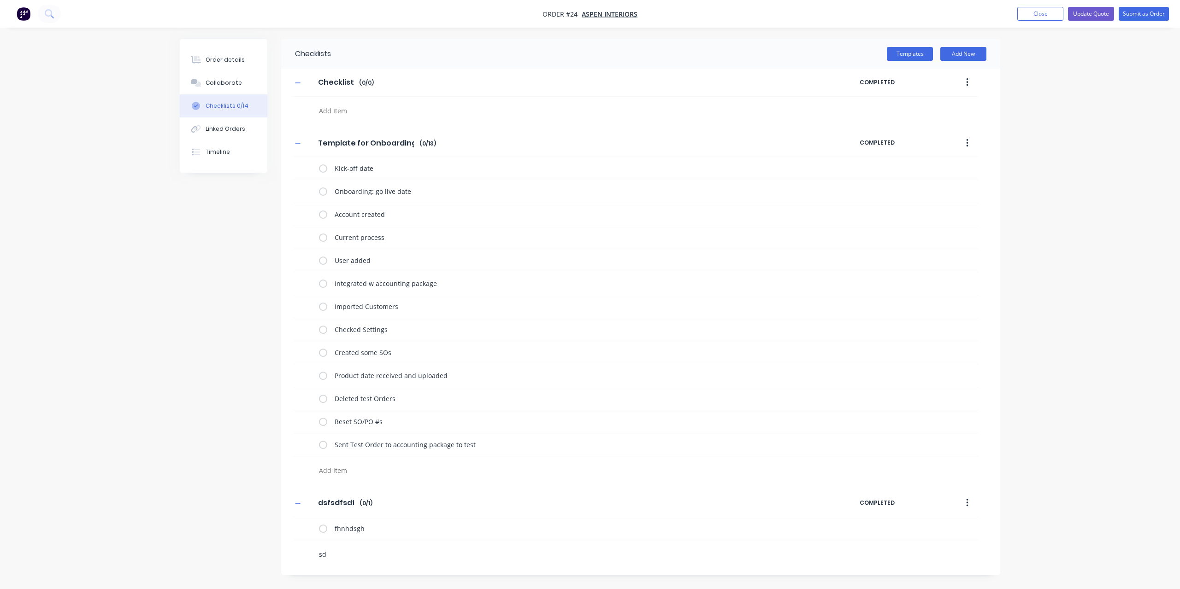
type textarea "sdf"
type textarea "x"
type textarea "sdfgs"
type textarea "x"
type textarea "sdfgsd"
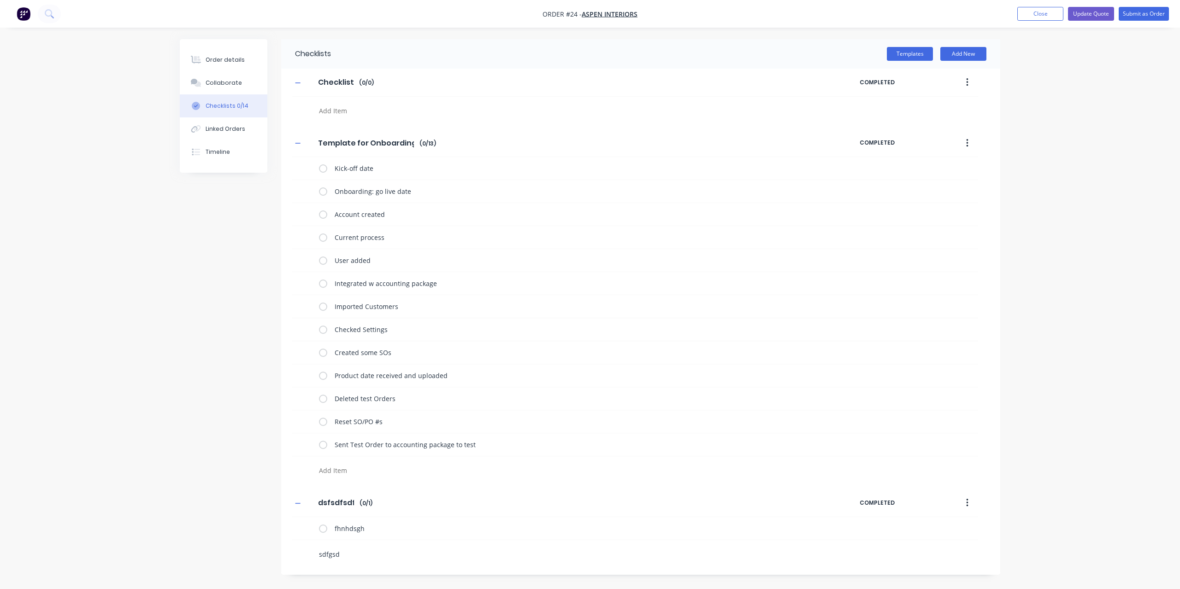
type textarea "x"
type textarea "sdfgsdf"
type textarea "x"
type textarea "sdfgsdfg"
type textarea "x"
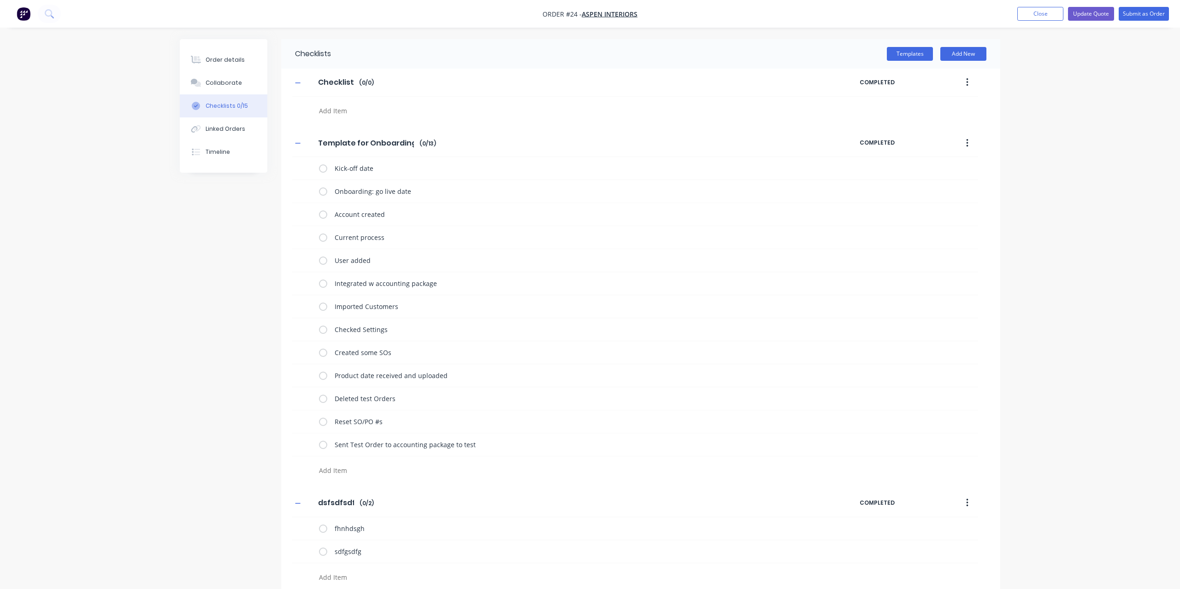
type textarea "x"
type textarea "s"
type textarea "x"
type textarea "sd"
type textarea "x"
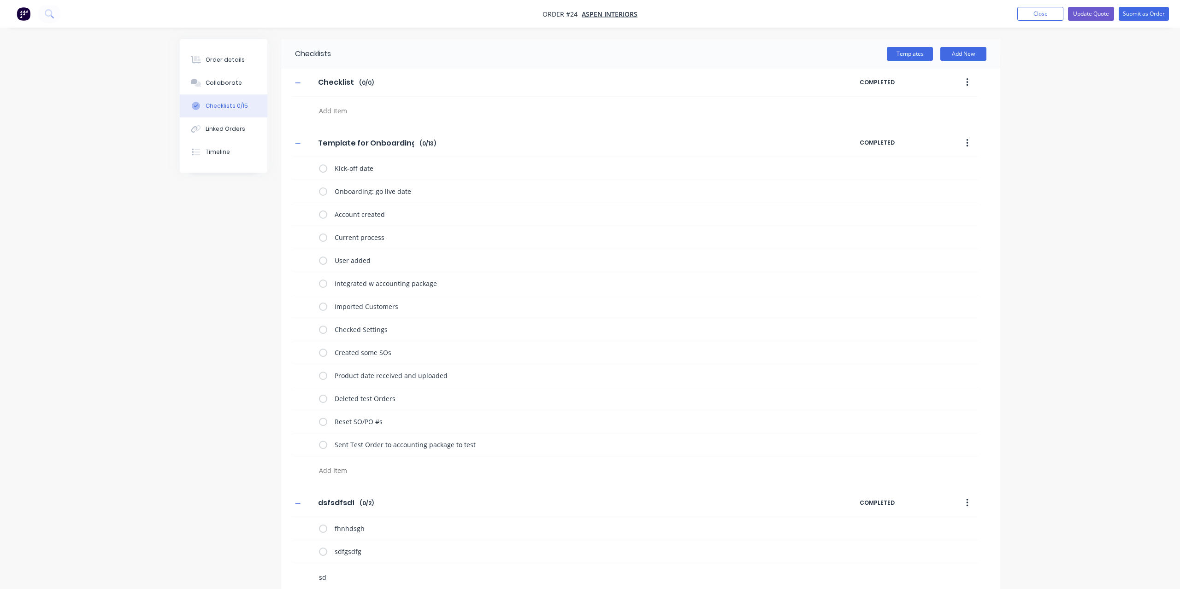
type textarea "sdf"
type textarea "x"
type textarea "sdfg"
type textarea "x"
type textarea "sdfgs"
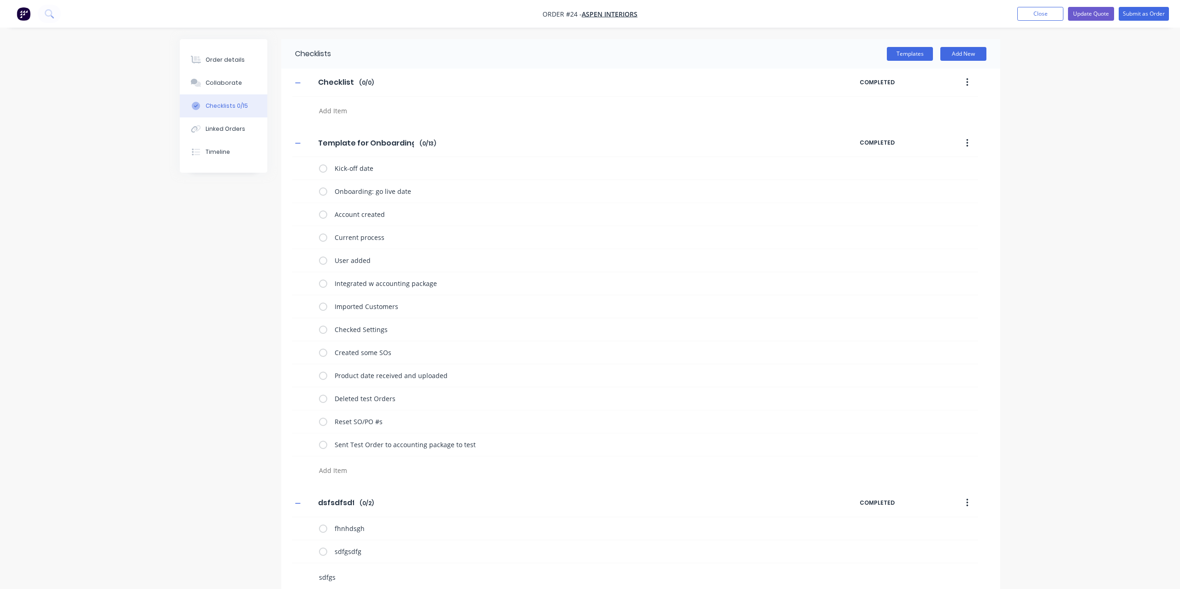
type textarea "x"
type textarea "sdfgsd"
type textarea "x"
type textarea "sdfgsdf"
type textarea "x"
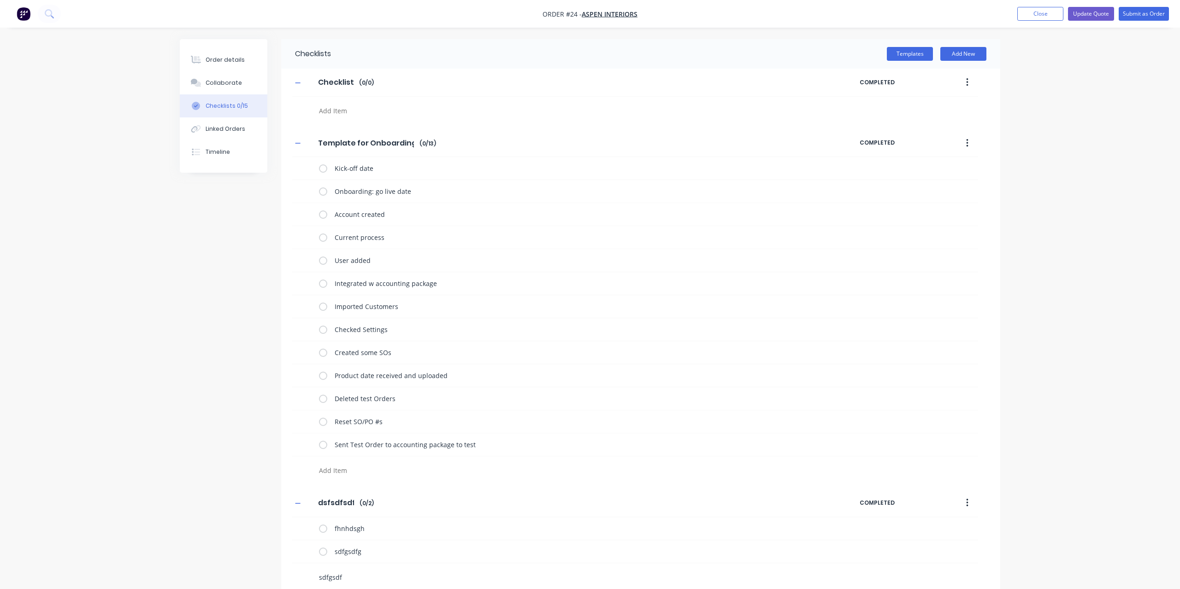
type textarea "sdfgsdfg"
type textarea "x"
type textarea "sdfgsdfgs"
type textarea "x"
type textarea "sdfgsdfgsd"
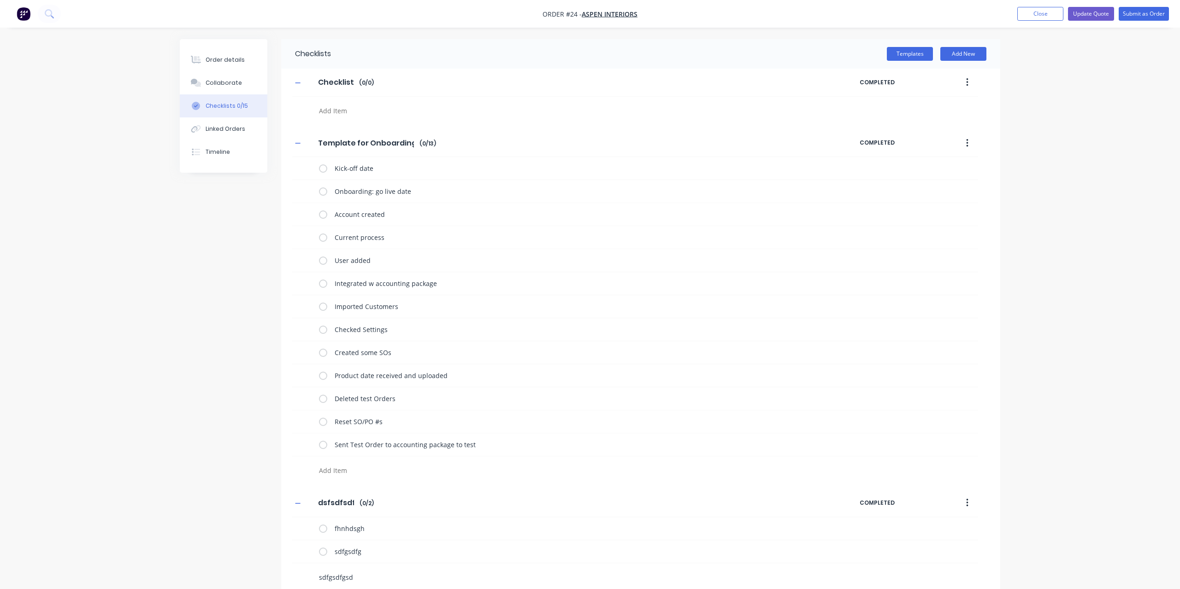
type textarea "x"
type textarea "s"
type textarea "x"
type textarea "sd"
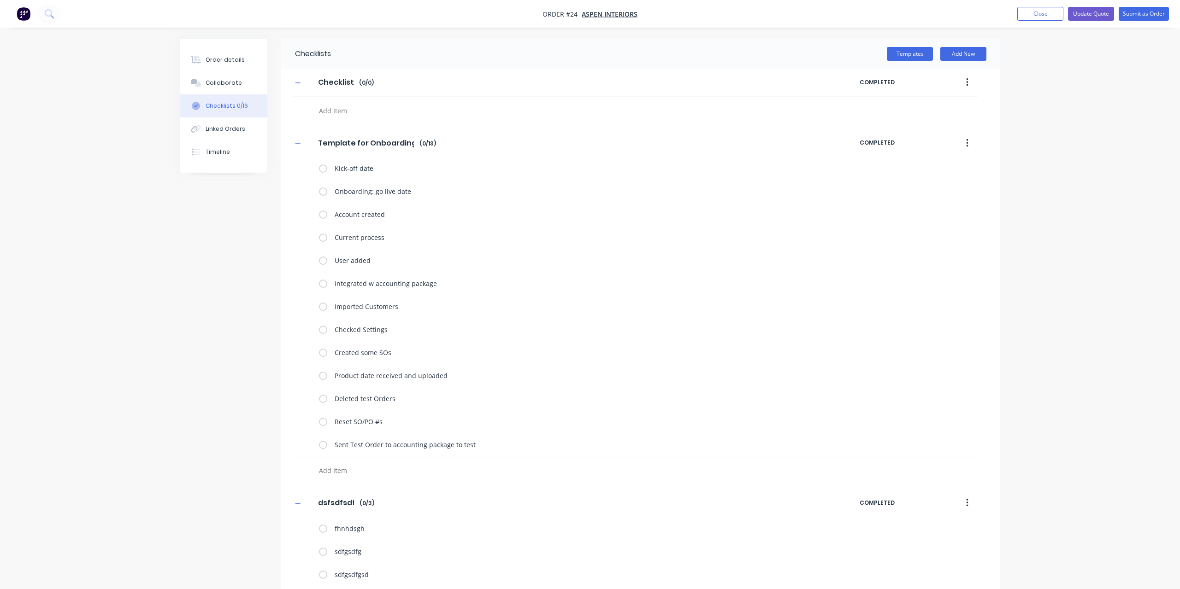
type textarea "x"
type textarea "sdf"
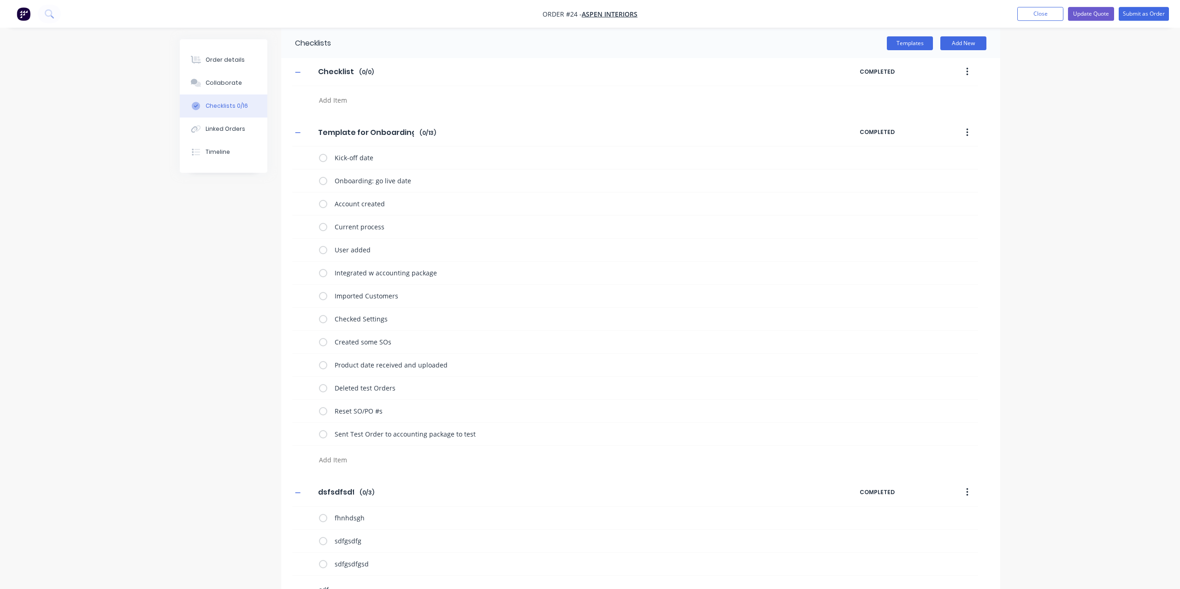
type textarea "x"
type textarea "sdfg"
type textarea "x"
type textarea "sdfgs"
type textarea "x"
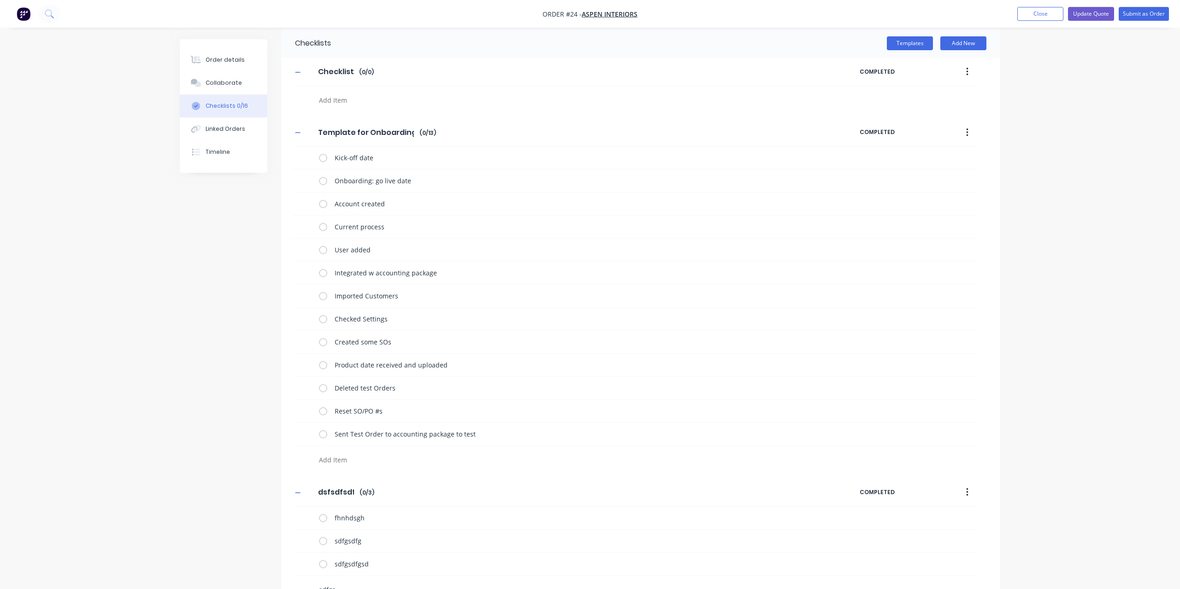
type textarea "sdfgsd"
type textarea "x"
type textarea "sdfgsdf"
type textarea "x"
type textarea "sdfgsdfgs"
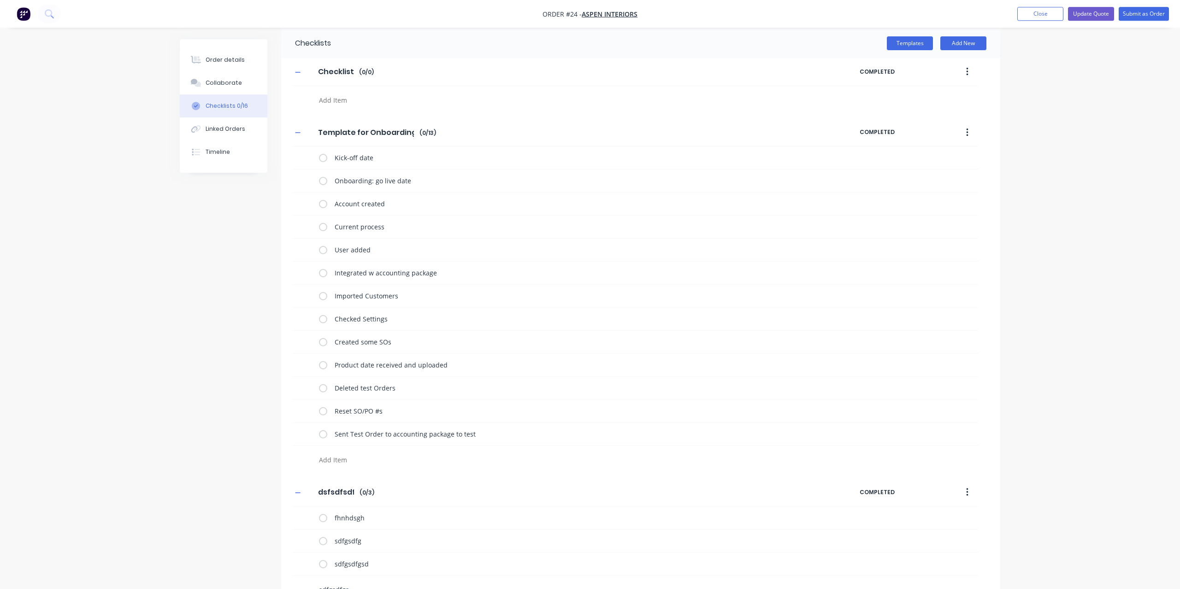
type textarea "x"
type textarea "sdfgsdfgsd"
type textarea "x"
type textarea "s"
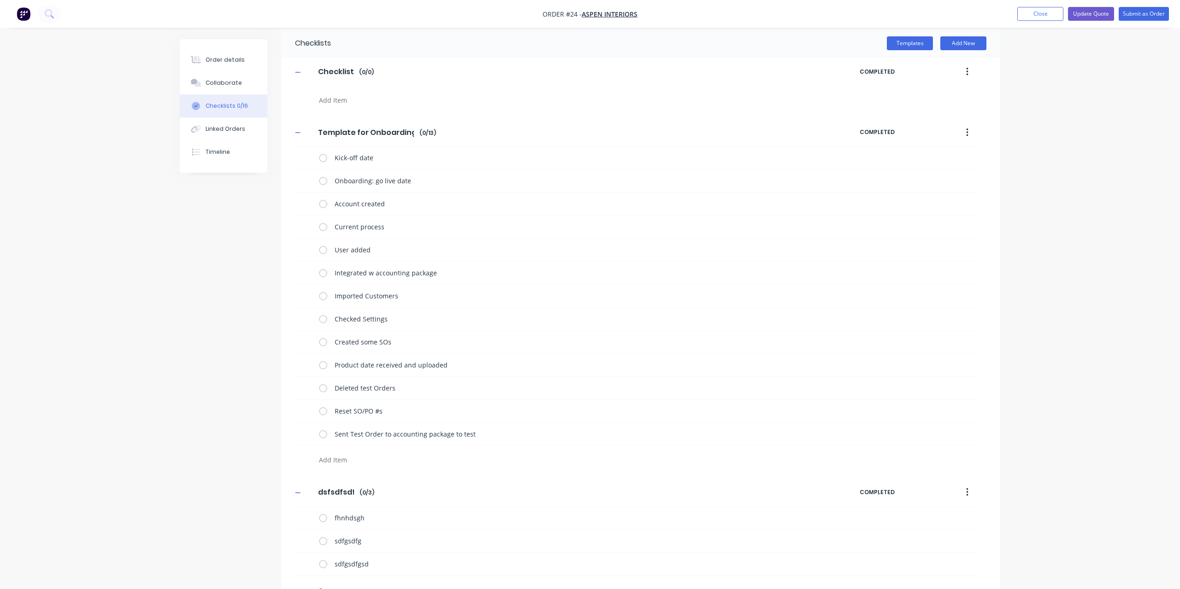
type textarea "x"
type textarea "sd"
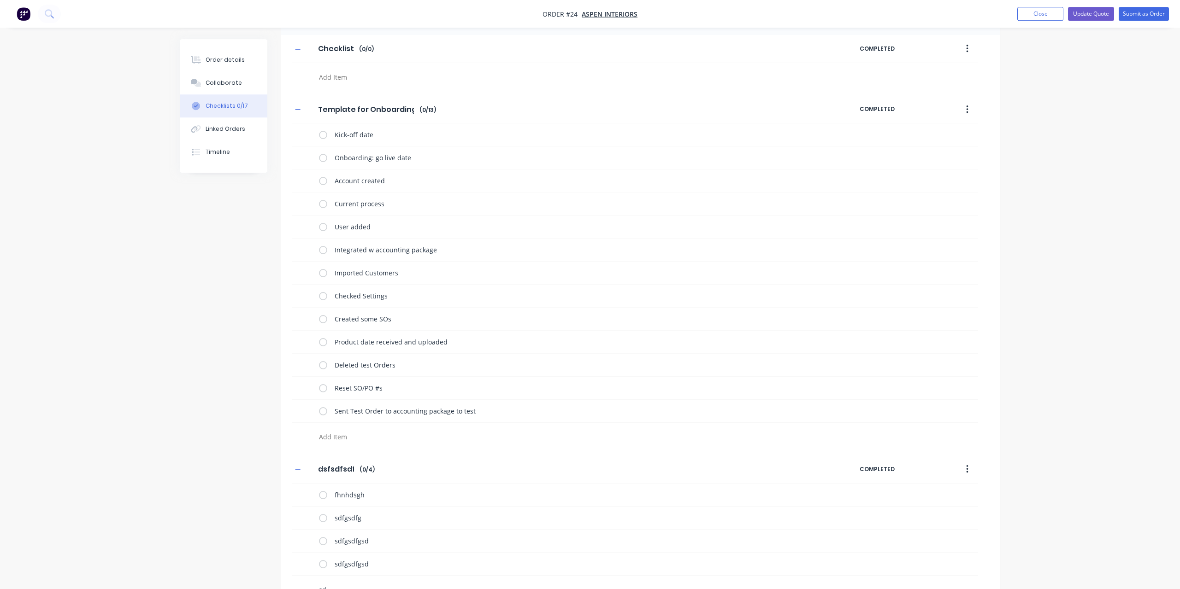
type textarea "x"
type textarea "sdf"
type textarea "x"
type textarea "sdfg"
type textarea "x"
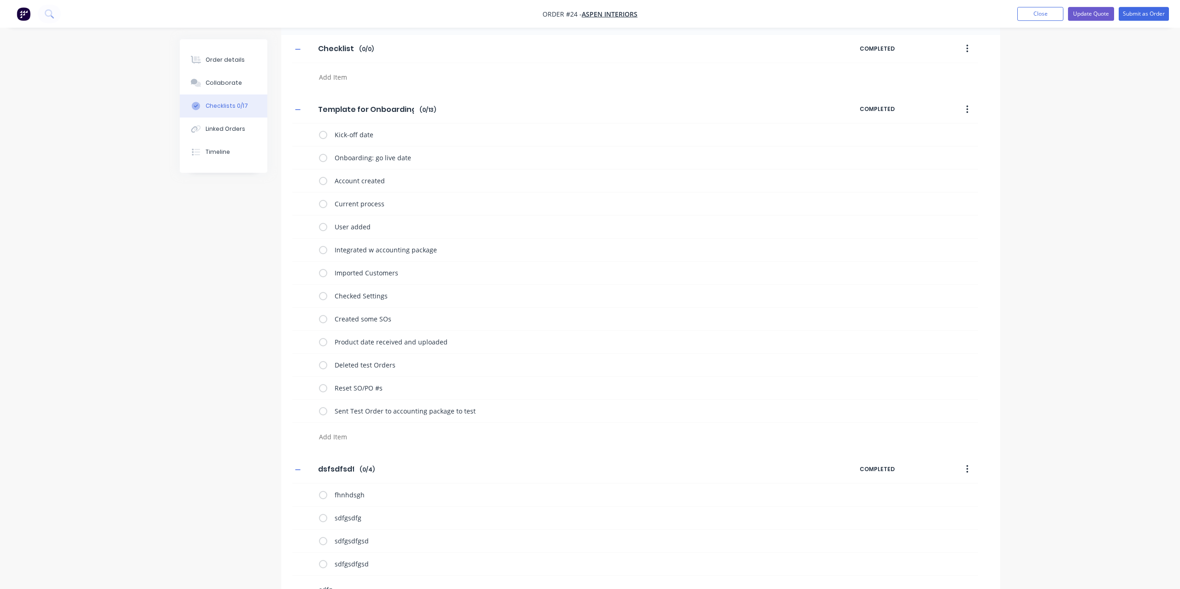
type textarea "sdfgs"
type textarea "x"
type textarea "sdfgsd"
type textarea "x"
type textarea "sdfgsdf"
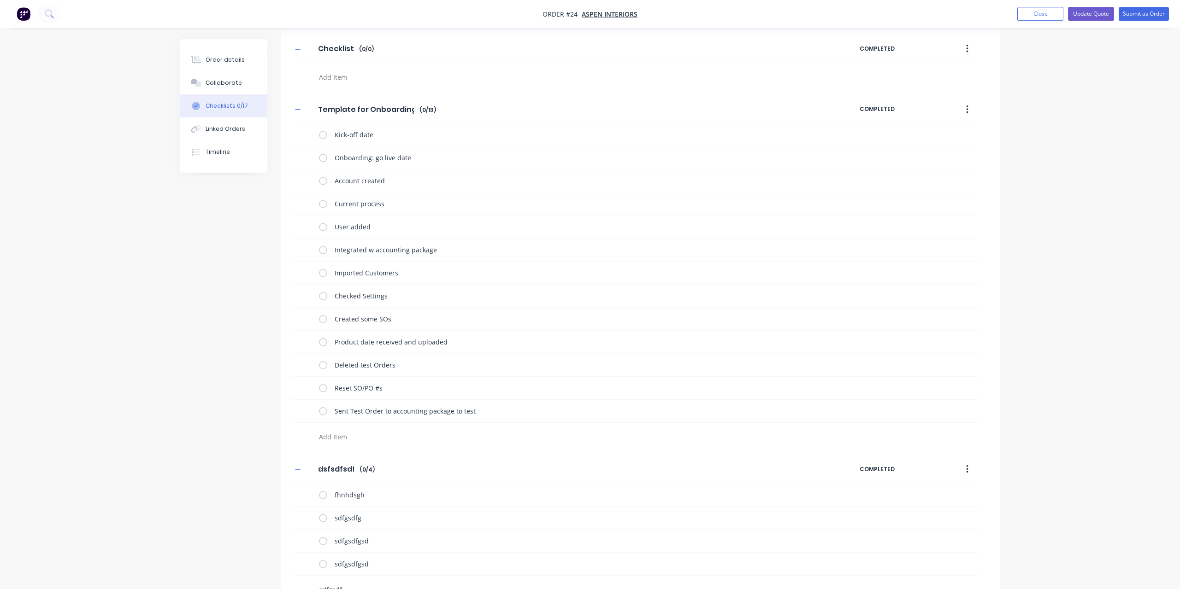
type textarea "x"
type textarea "sdfgsdfg"
type textarea "x"
click at [306, 488] on icon at bounding box center [307, 494] width 12 height 12
click at [303, 490] on input "file" at bounding box center [303, 490] width 0 height 0
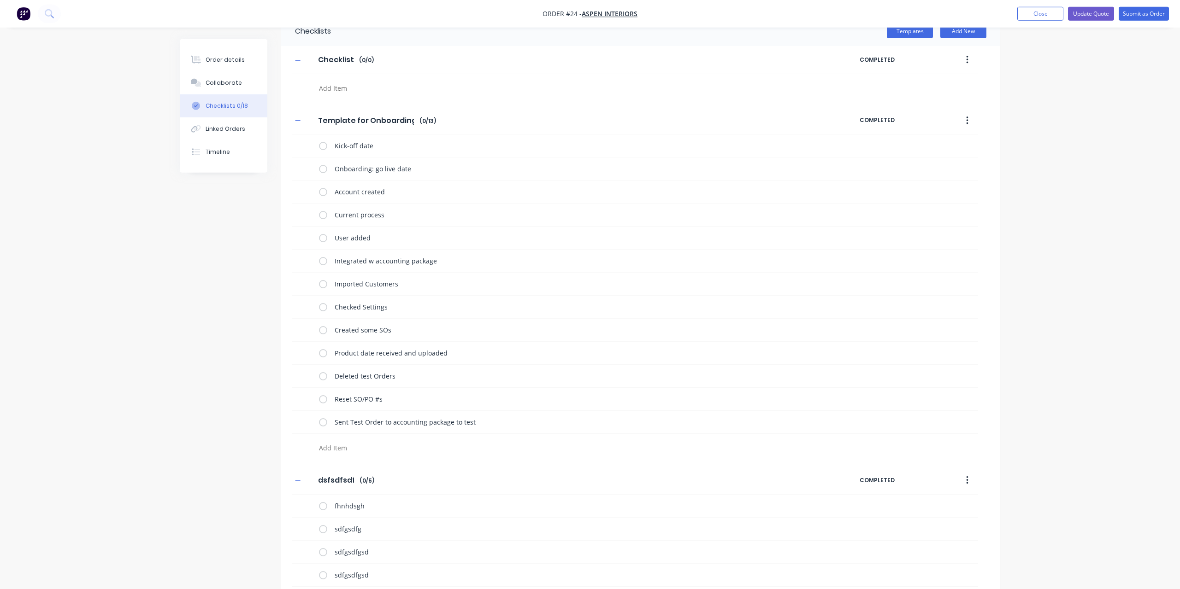
scroll to position [0, 0]
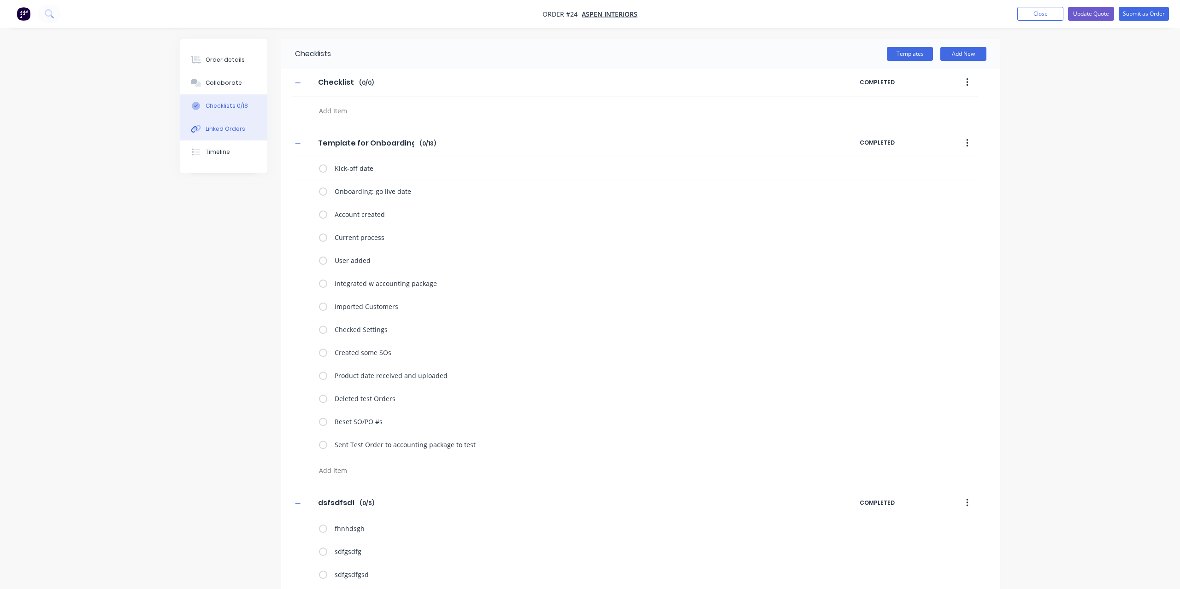
click at [216, 135] on button "Linked Orders" at bounding box center [224, 129] width 88 height 23
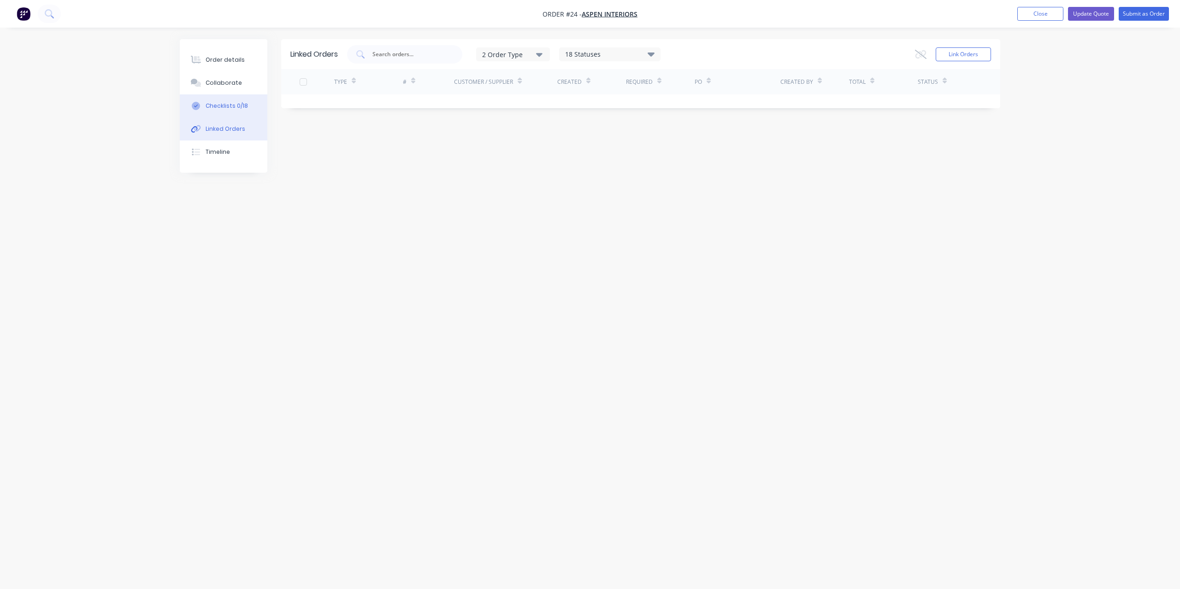
click at [223, 110] on div "Checklists 0/18" at bounding box center [227, 106] width 42 height 8
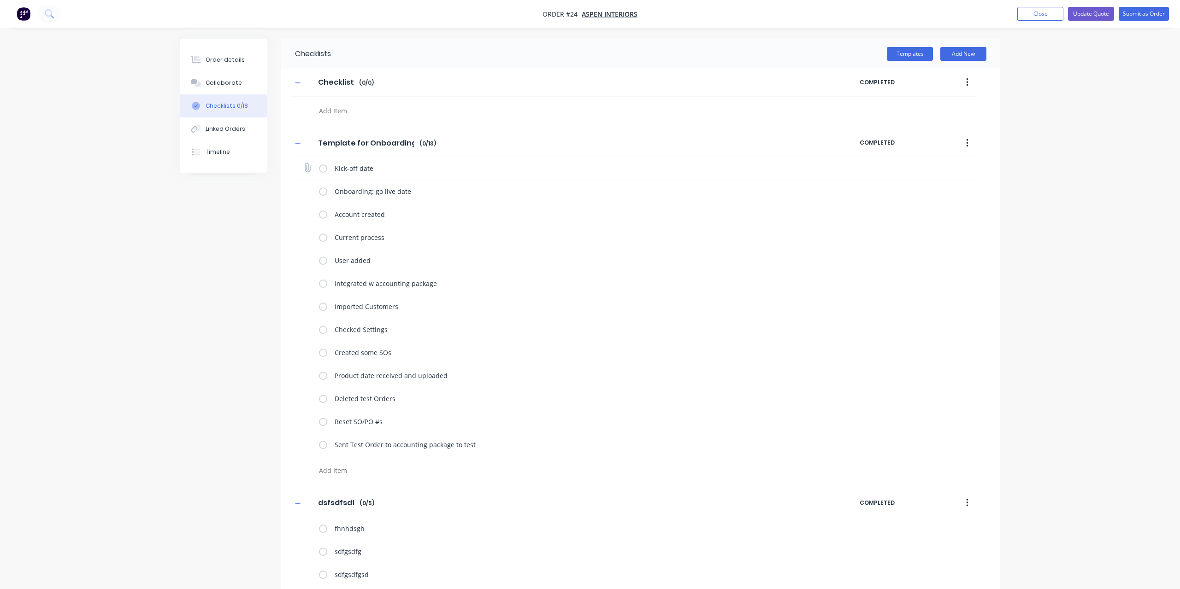
click at [326, 166] on label at bounding box center [323, 169] width 8 height 10
click at [0, 0] on input "checkbox" at bounding box center [0, 0] width 0 height 0
click at [323, 190] on label at bounding box center [323, 192] width 8 height 10
click at [0, 0] on input "checkbox" at bounding box center [0, 0] width 0 height 0
click at [322, 213] on label at bounding box center [323, 215] width 8 height 10
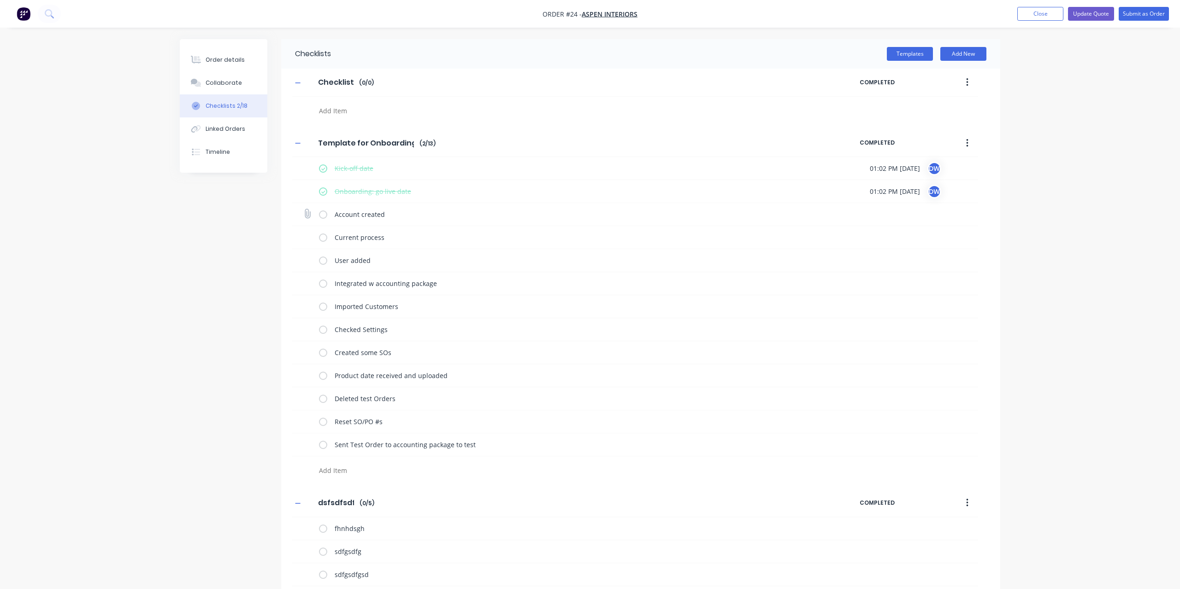
click at [0, 0] on input "checkbox" at bounding box center [0, 0] width 0 height 0
type textarea "x"
click at [229, 127] on div "Linked Orders" at bounding box center [226, 129] width 40 height 8
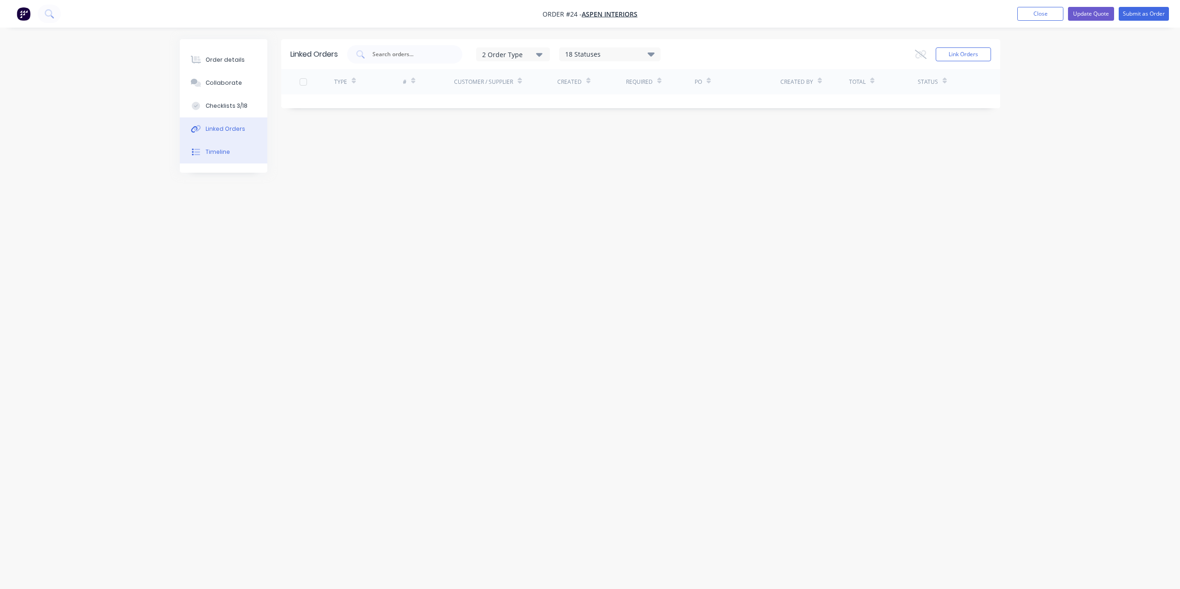
click at [217, 154] on div "Timeline" at bounding box center [218, 152] width 24 height 8
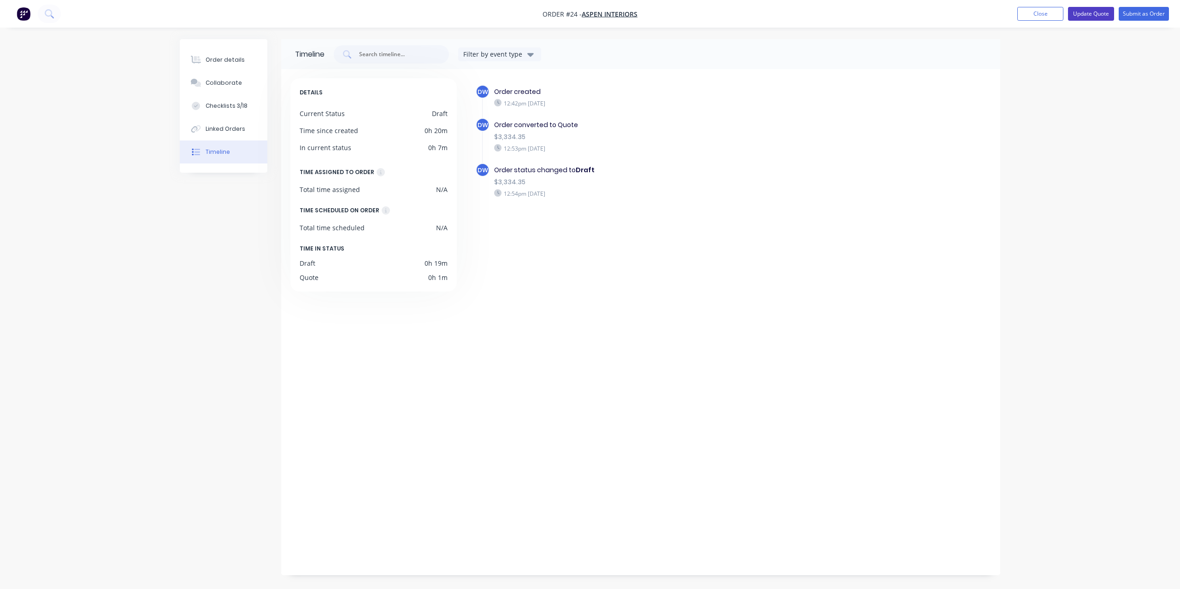
click at [1091, 18] on button "Update Quote" at bounding box center [1091, 14] width 46 height 14
click at [222, 58] on div "Order details" at bounding box center [225, 60] width 39 height 8
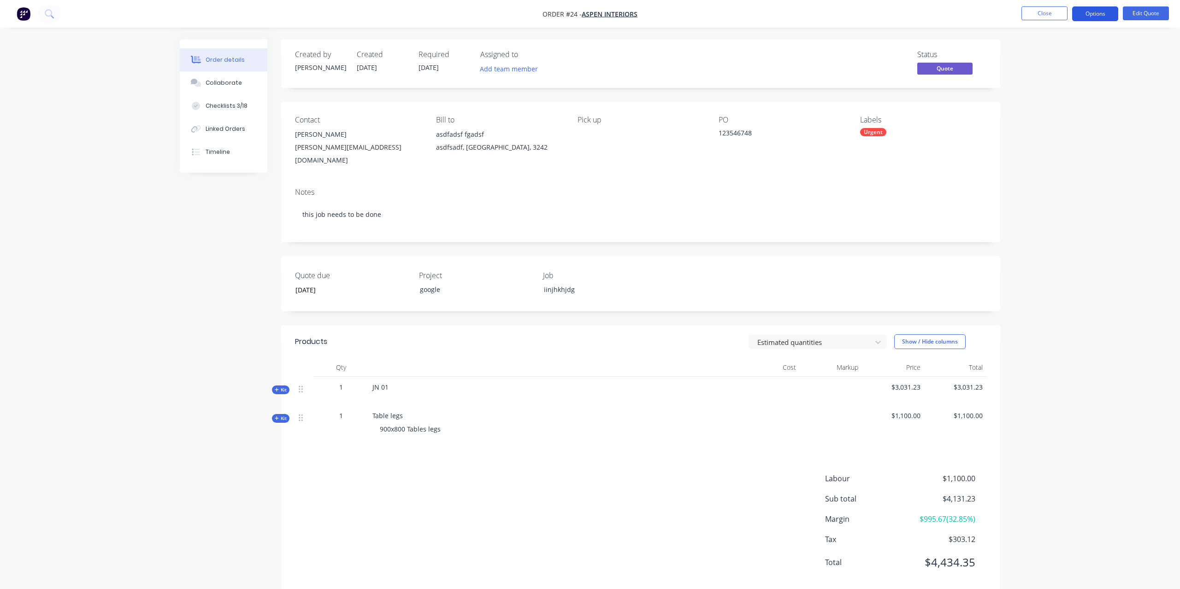
click at [1093, 16] on button "Options" at bounding box center [1095, 13] width 46 height 15
click at [1074, 53] on div "Quote" at bounding box center [1067, 55] width 85 height 13
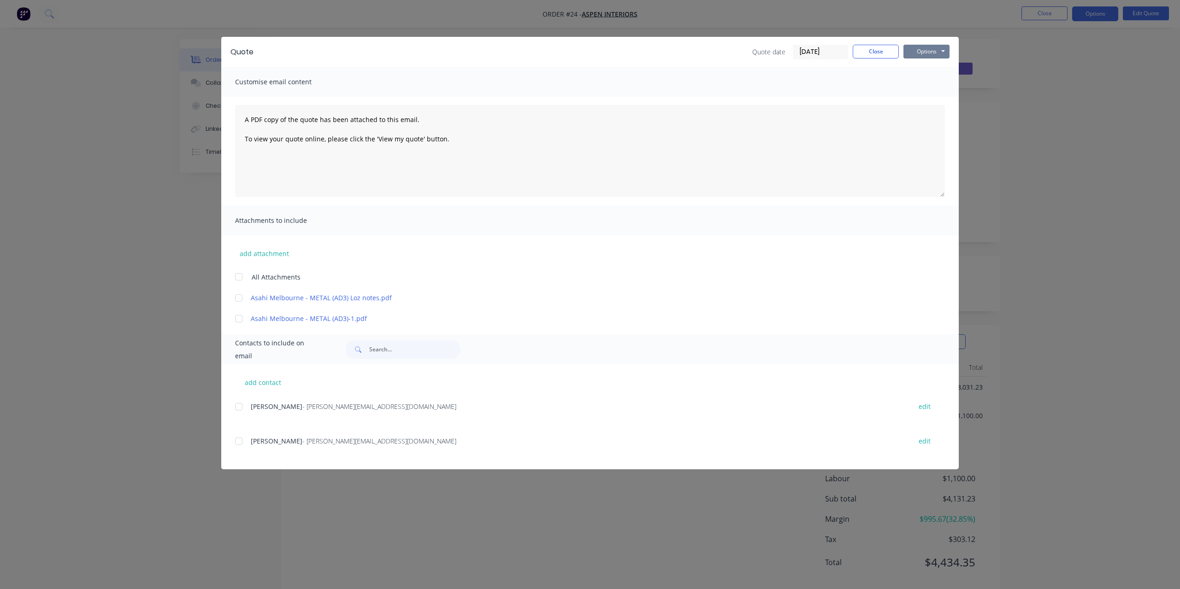
click at [918, 50] on button "Options" at bounding box center [926, 52] width 46 height 14
click at [931, 70] on button "Preview" at bounding box center [932, 67] width 59 height 15
click at [882, 54] on button "Close" at bounding box center [875, 52] width 46 height 14
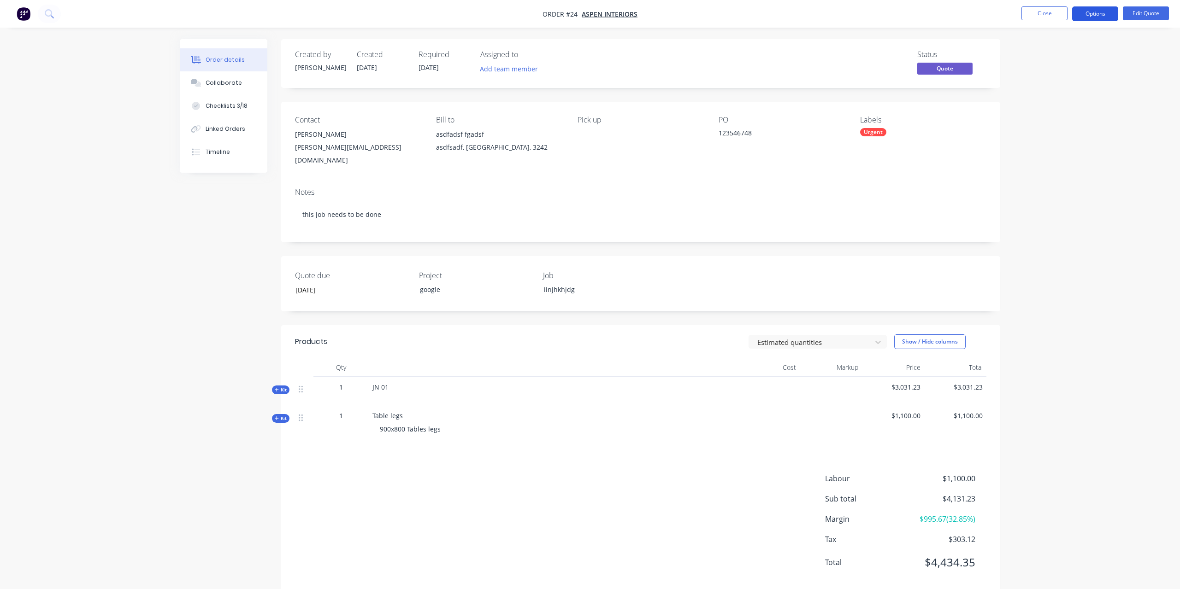
click at [1087, 19] on button "Options" at bounding box center [1095, 13] width 46 height 15
click at [1064, 78] on div "Proforma Invoice" at bounding box center [1067, 74] width 85 height 13
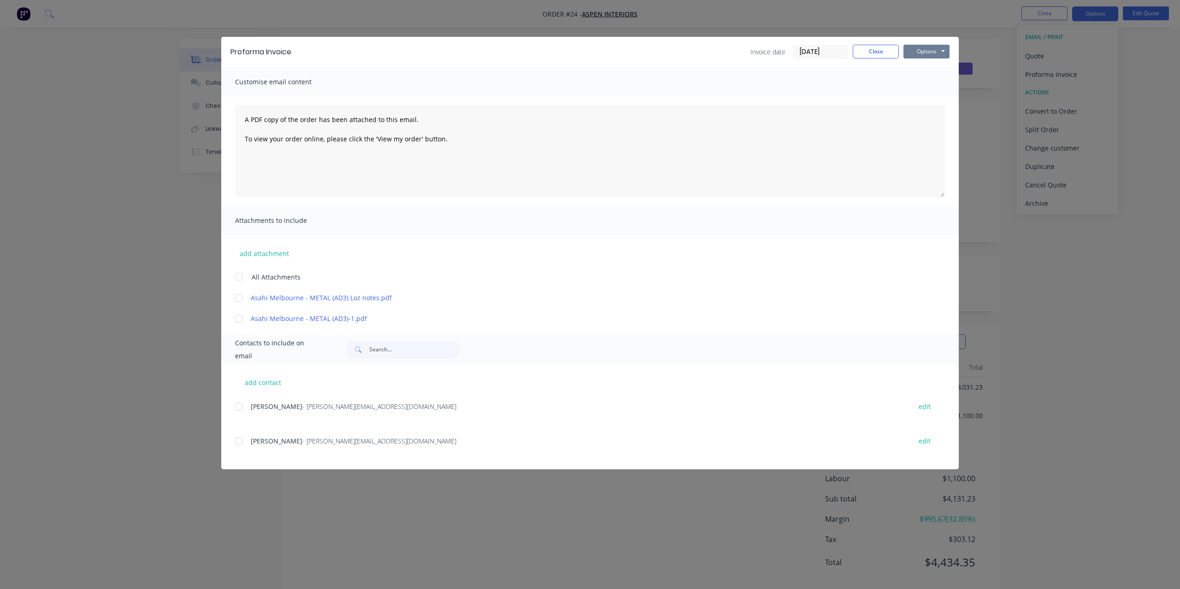
click at [926, 55] on button "Options" at bounding box center [926, 52] width 46 height 14
click at [929, 72] on button "Preview" at bounding box center [932, 67] width 59 height 15
click at [396, 352] on input "text" at bounding box center [414, 350] width 91 height 18
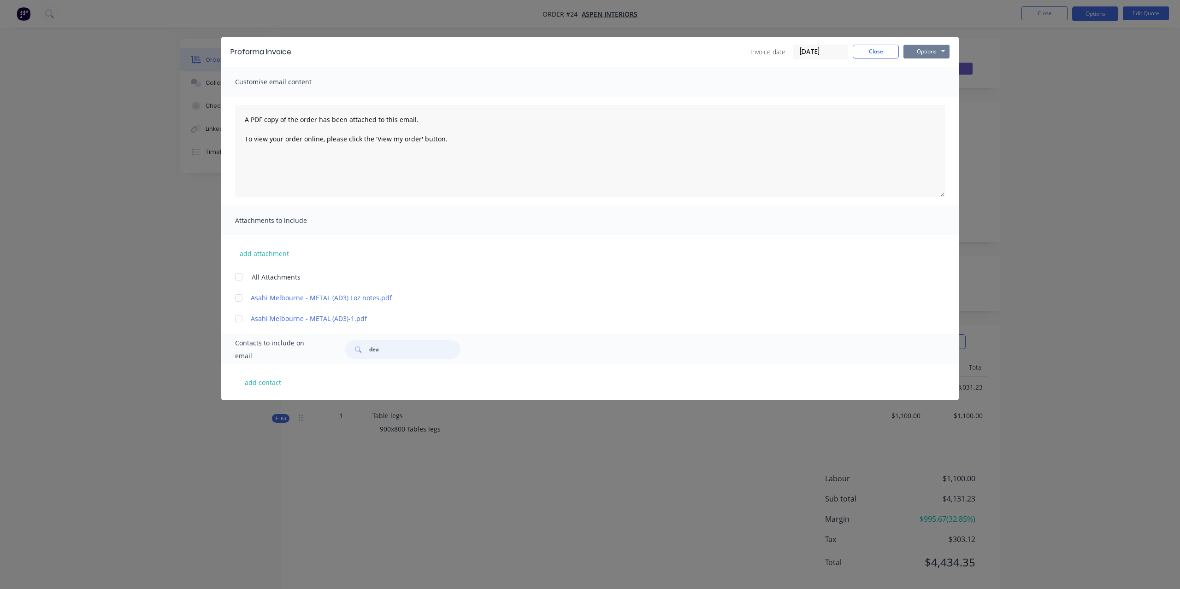
type input "dea"
click at [934, 52] on button "Options" at bounding box center [926, 52] width 46 height 14
click at [753, 114] on textarea "A PDF copy of the order has been attached to this email. To view your order onl…" at bounding box center [590, 151] width 710 height 92
click at [755, 79] on div "Customise email content" at bounding box center [589, 82] width 737 height 30
click at [330, 79] on span "Customise email content" at bounding box center [285, 82] width 101 height 13
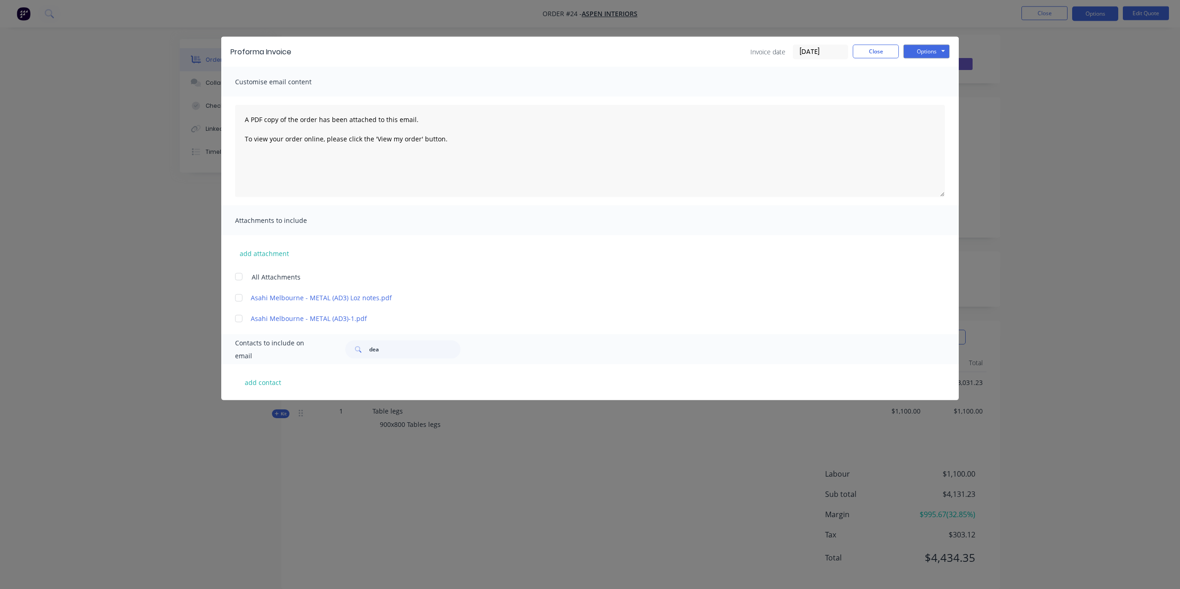
scroll to position [9, 0]
click at [927, 55] on button "Options" at bounding box center [926, 52] width 46 height 14
click at [873, 51] on button "Close" at bounding box center [875, 52] width 46 height 14
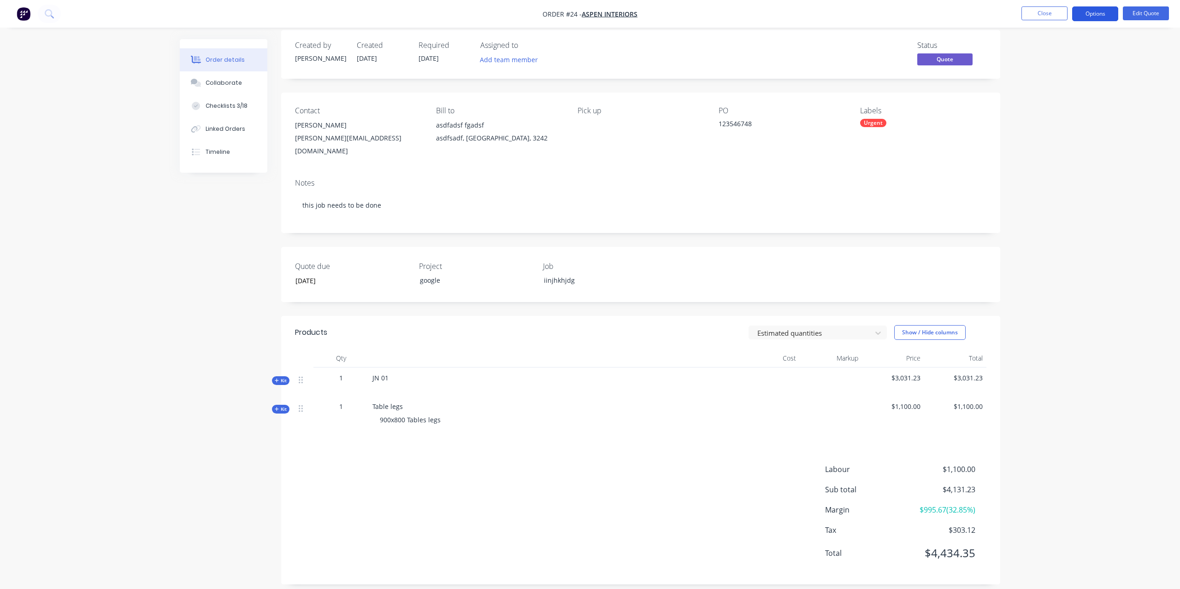
click at [1089, 13] on button "Options" at bounding box center [1095, 13] width 46 height 15
click at [1071, 109] on div "Convert to Order" at bounding box center [1067, 111] width 85 height 13
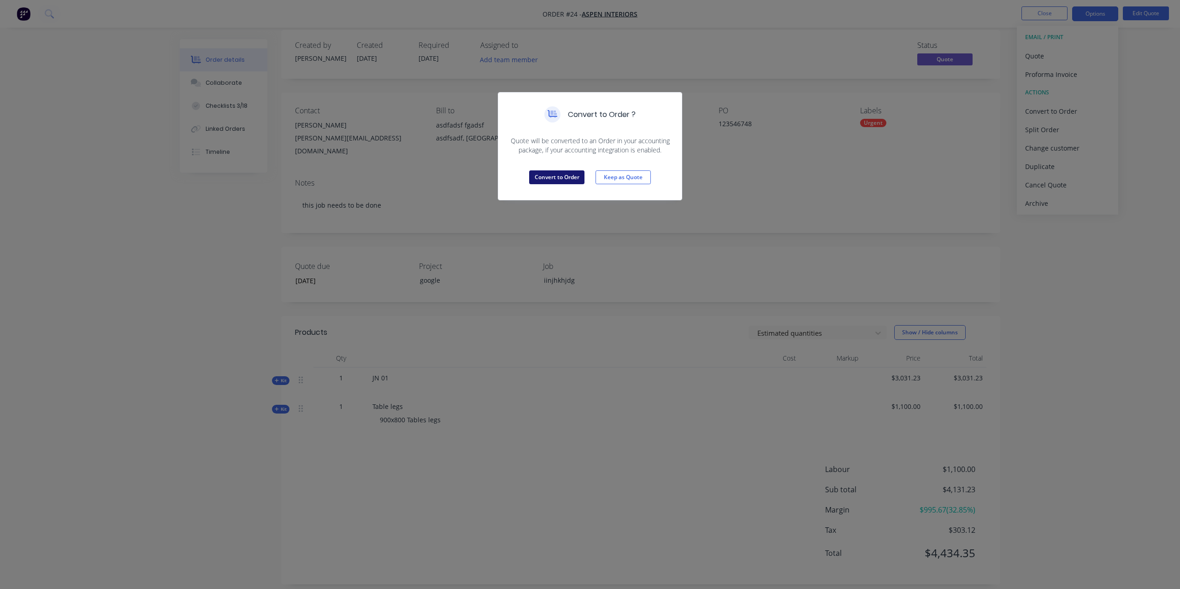
click at [564, 179] on button "Convert to Order" at bounding box center [556, 177] width 55 height 14
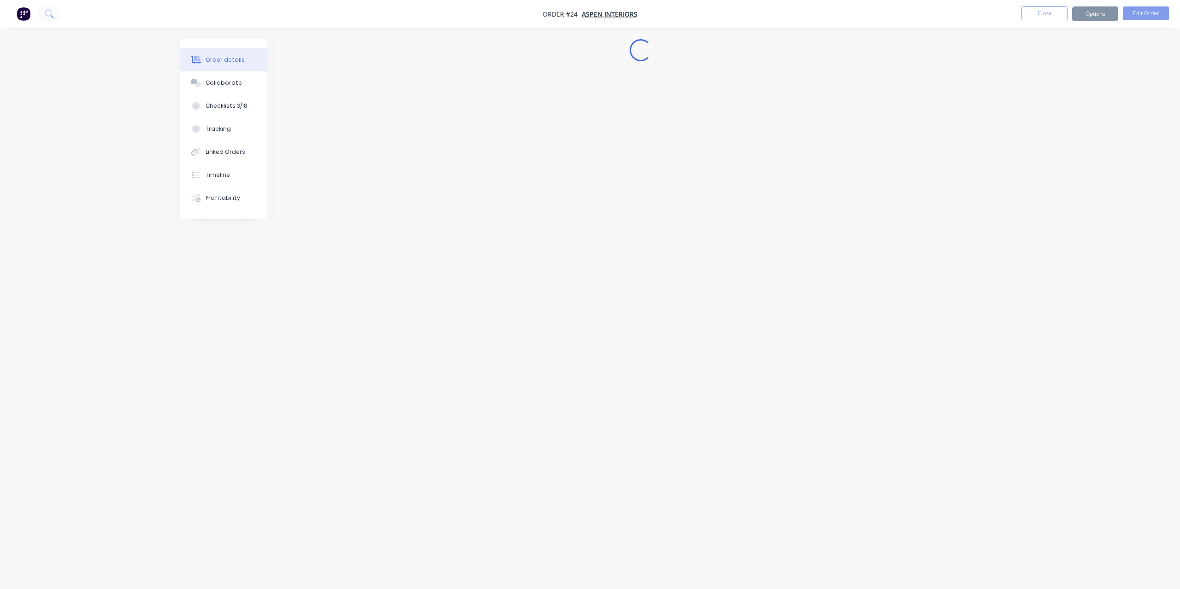
scroll to position [0, 0]
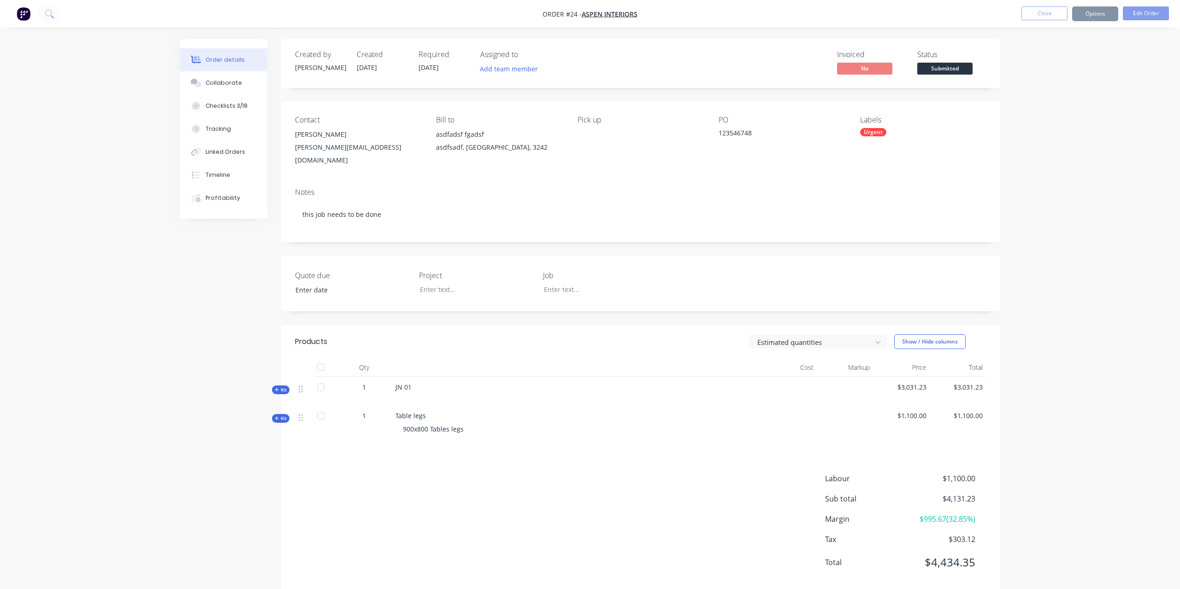
type input "[DATE]"
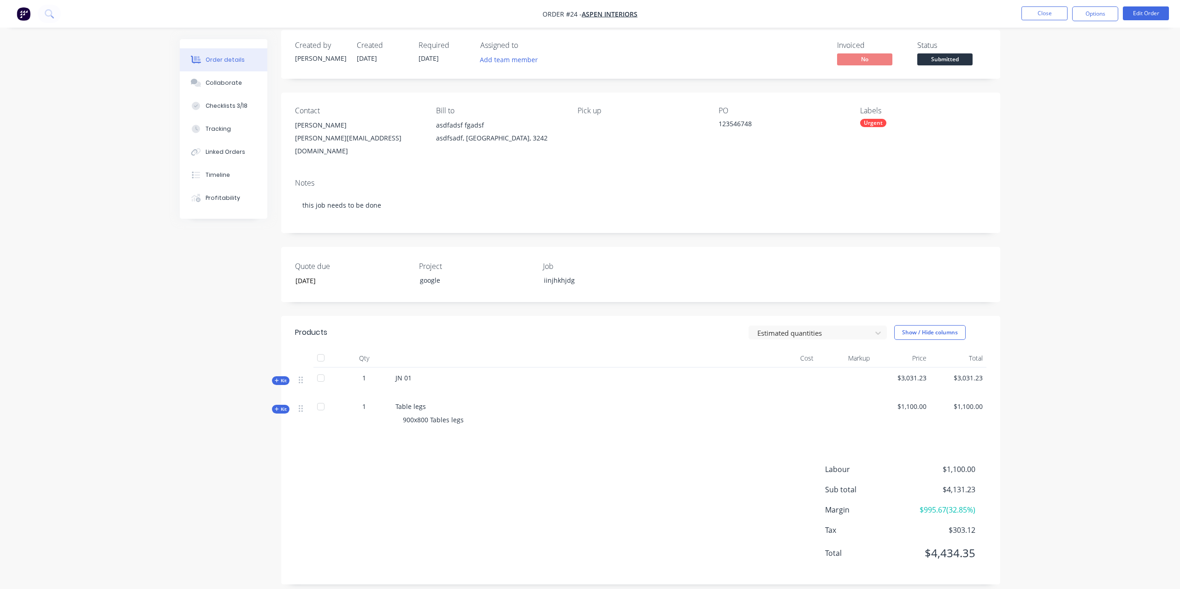
click at [403, 374] on span "JN 01" at bounding box center [403, 378] width 16 height 9
click at [273, 376] on button "Kit" at bounding box center [281, 380] width 18 height 9
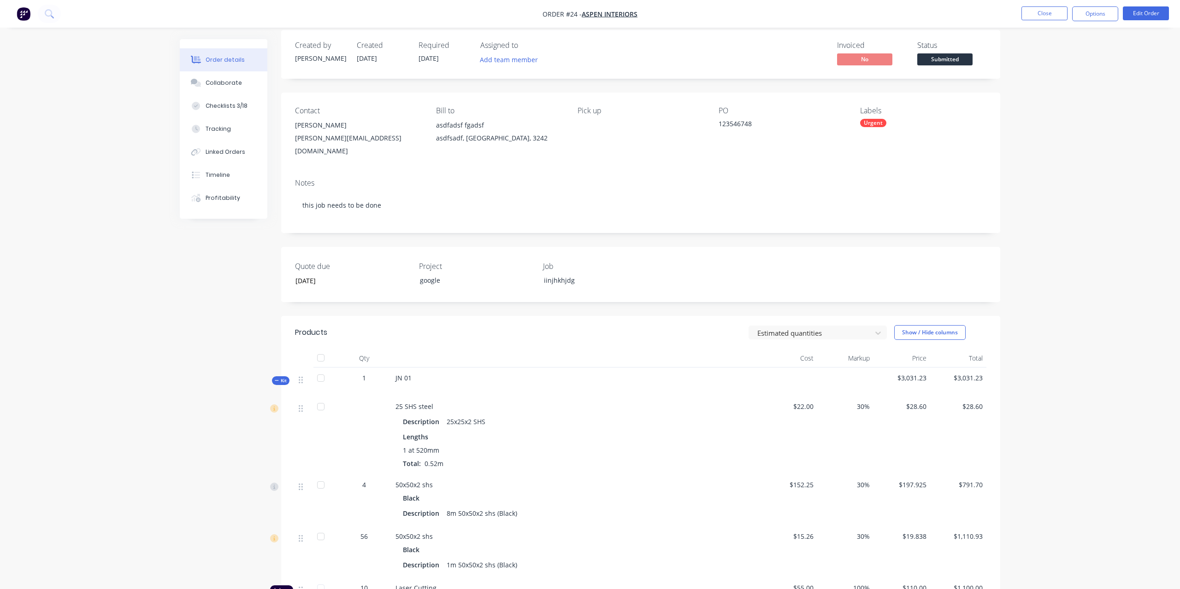
click at [417, 402] on span "25 SHS steel" at bounding box center [414, 406] width 38 height 9
click at [418, 432] on span "Lengths" at bounding box center [415, 437] width 25 height 10
drag, startPoint x: 422, startPoint y: 447, endPoint x: 440, endPoint y: 444, distance: 17.7
click at [440, 446] on div "1 at 520mm Total: 0.52m" at bounding box center [576, 457] width 347 height 23
click at [442, 447] on div "1 at 520mm Total: 0.52m" at bounding box center [576, 457] width 347 height 23
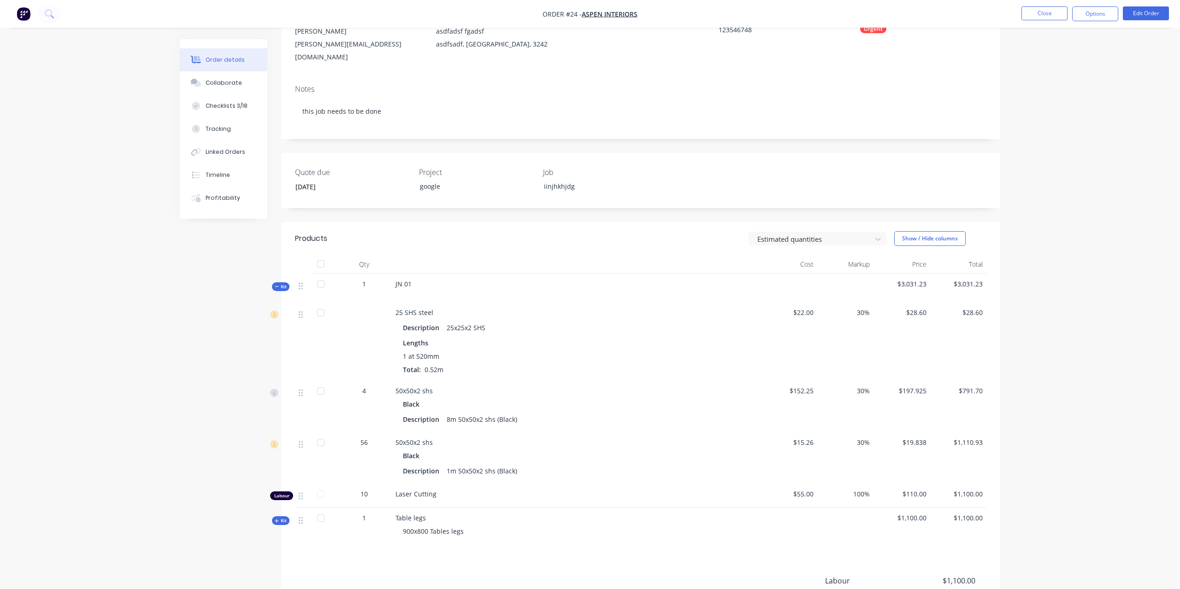
scroll to position [0, 0]
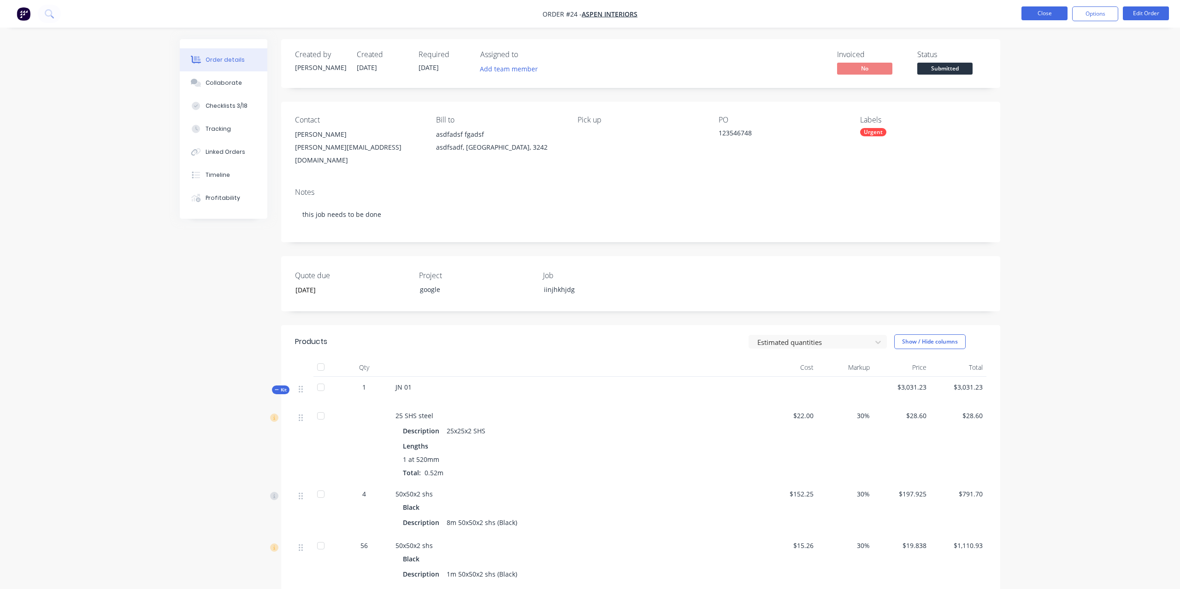
click at [1041, 16] on button "Close" at bounding box center [1044, 13] width 46 height 14
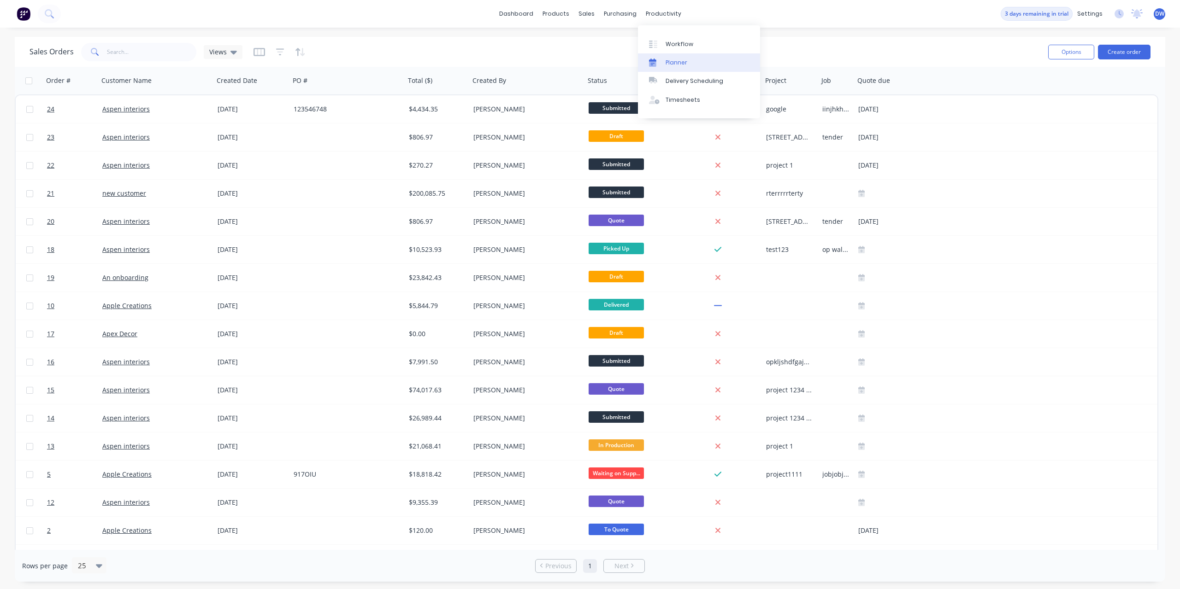
click at [653, 62] on icon at bounding box center [652, 64] width 7 height 5
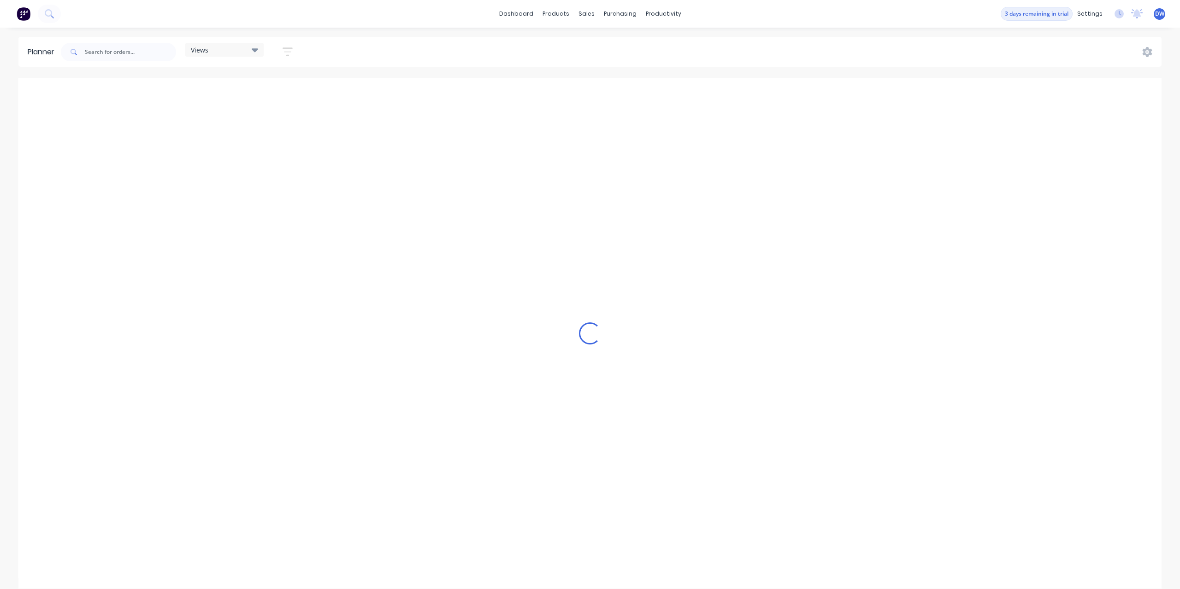
scroll to position [0, 1917]
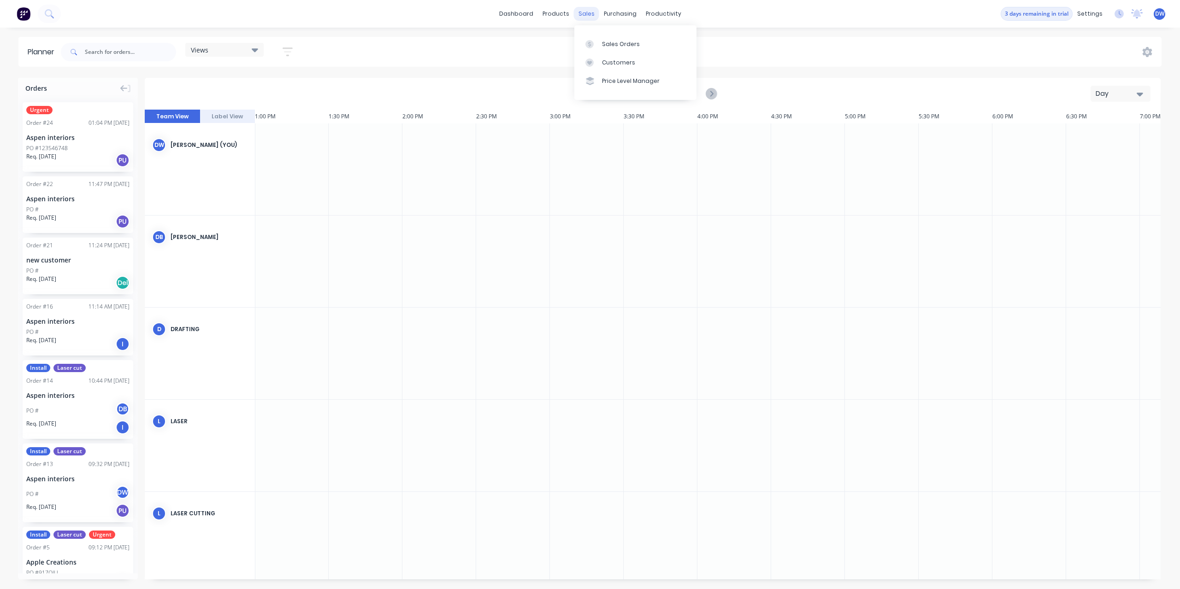
click at [588, 16] on div "sales" at bounding box center [586, 14] width 25 height 14
click at [597, 42] on div at bounding box center [592, 44] width 14 height 8
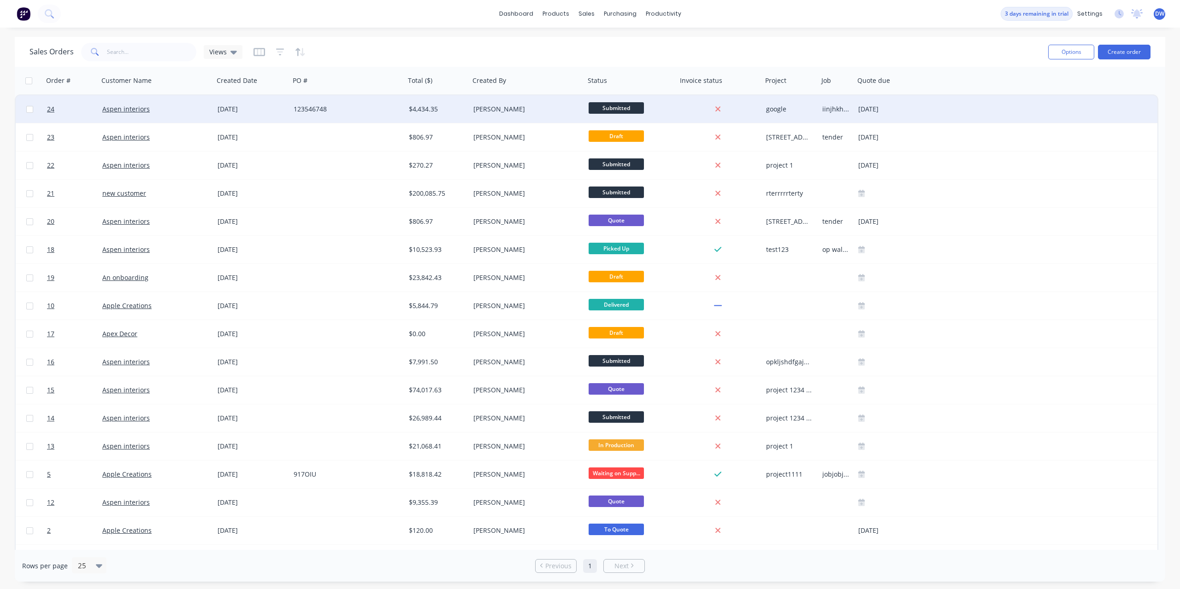
click at [511, 107] on div "[PERSON_NAME]" at bounding box center [524, 109] width 102 height 9
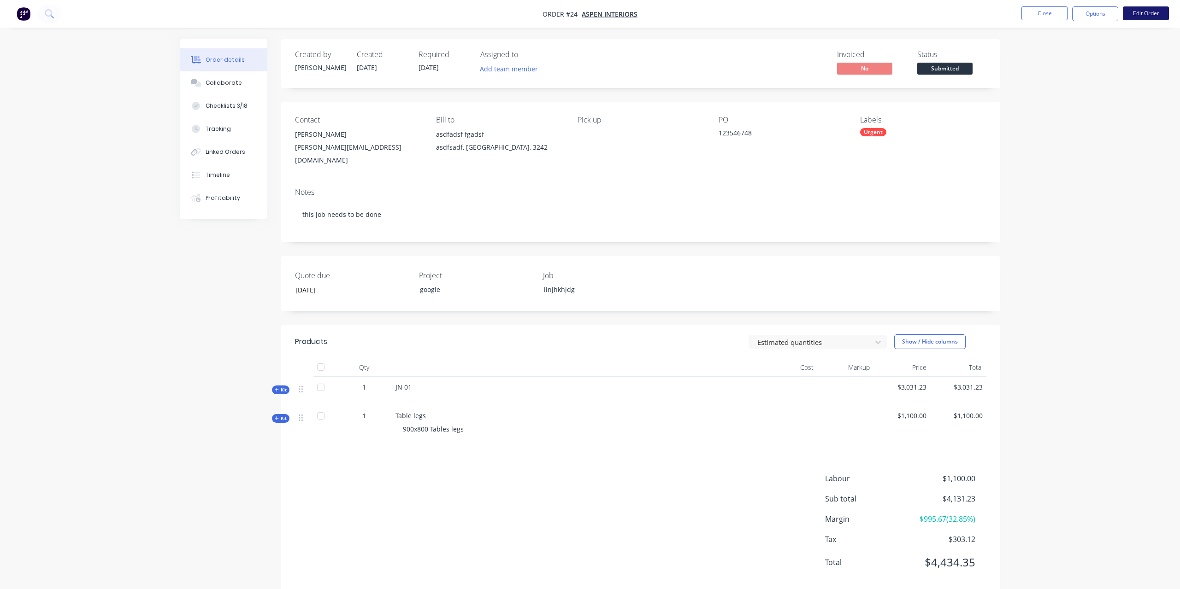
click at [1152, 16] on button "Edit Order" at bounding box center [1145, 13] width 46 height 14
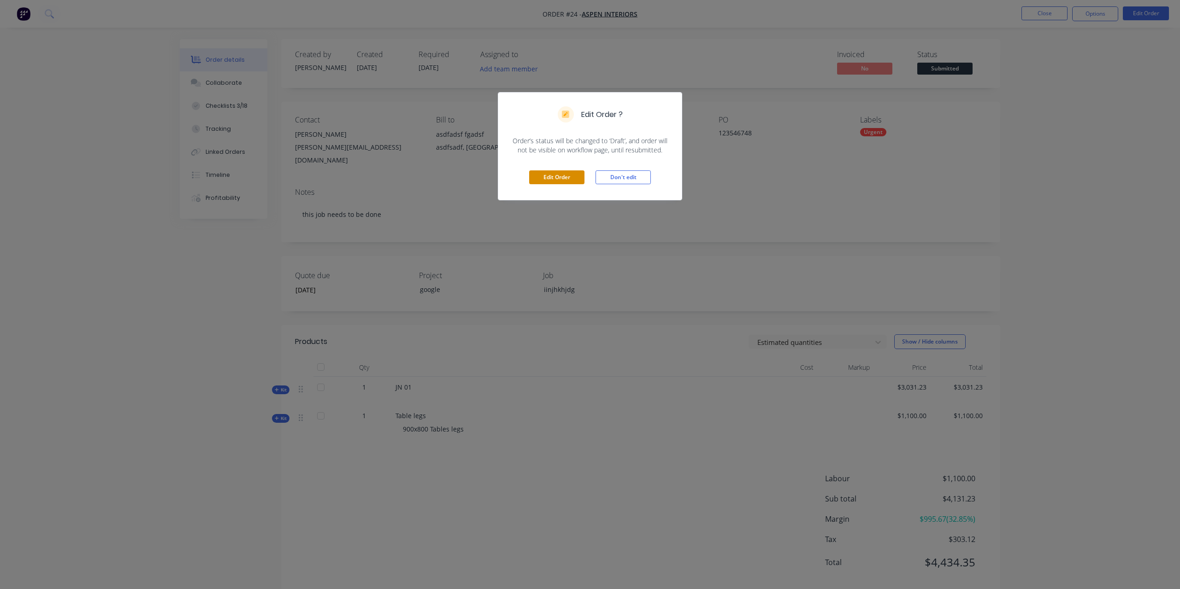
click at [564, 180] on button "Edit Order" at bounding box center [556, 177] width 55 height 14
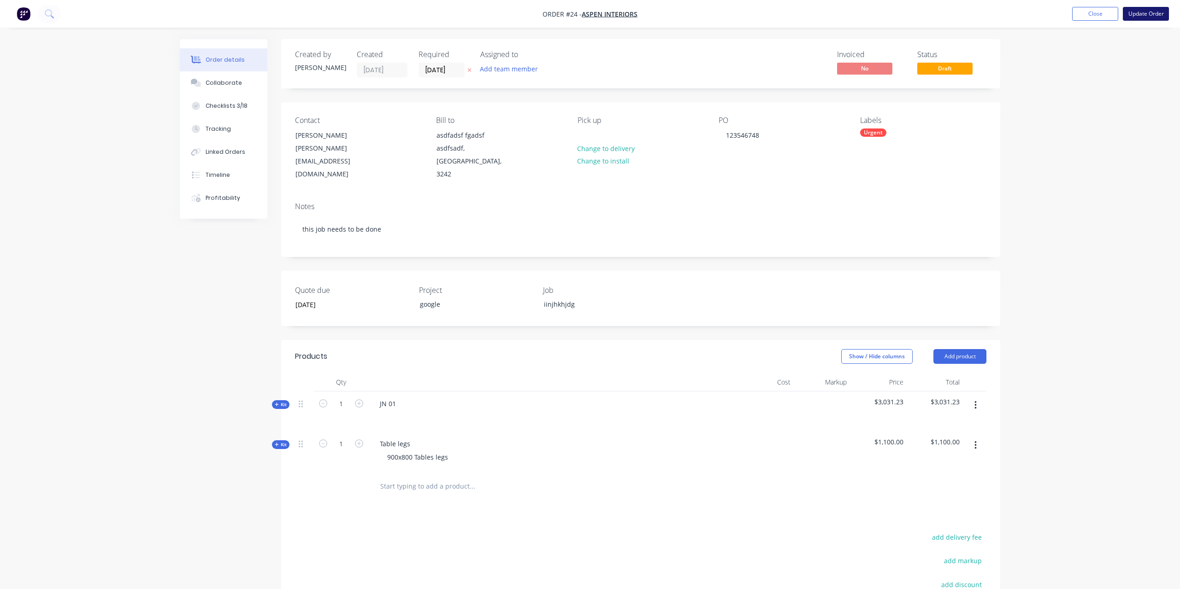
click at [1135, 14] on button "Update Order" at bounding box center [1145, 14] width 46 height 14
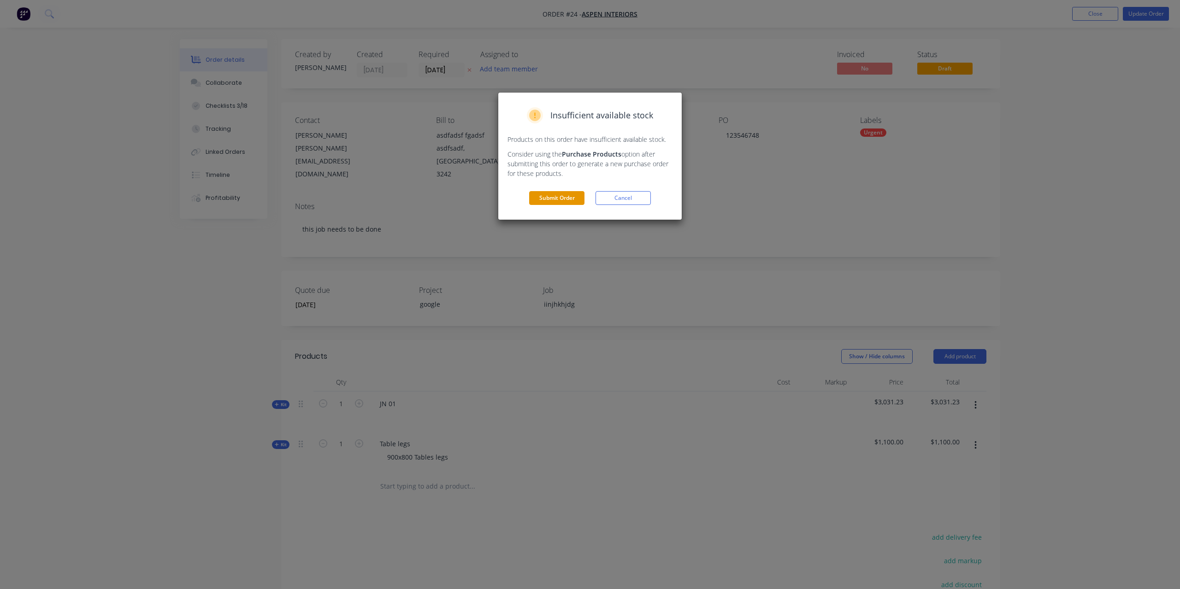
click at [560, 198] on button "Submit Order" at bounding box center [556, 198] width 55 height 14
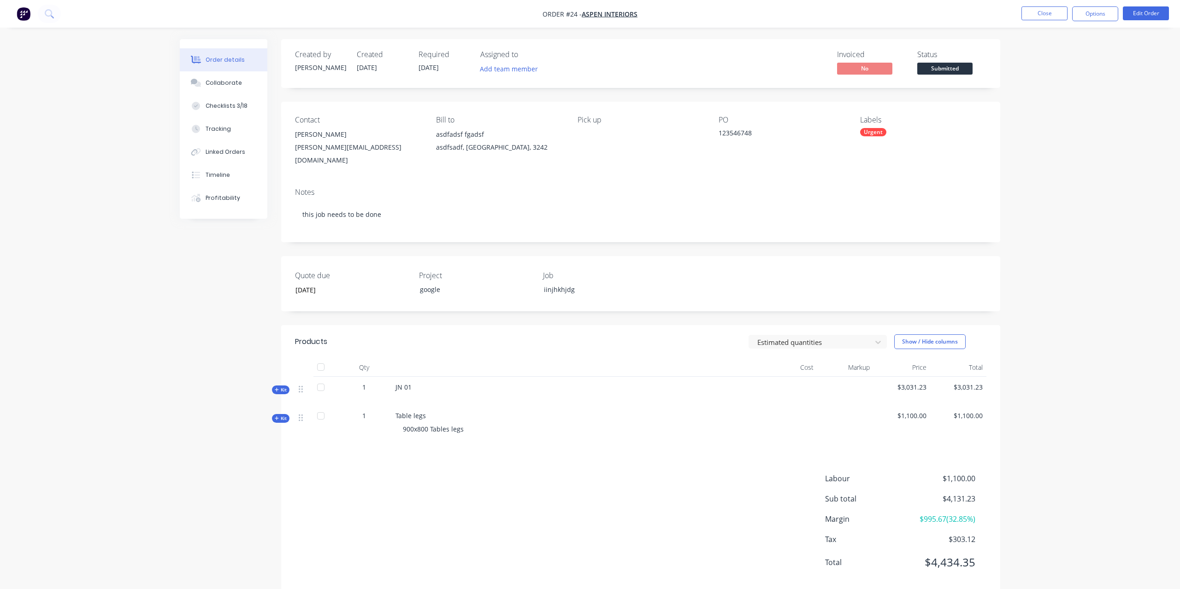
click at [937, 69] on span "Submitted" at bounding box center [944, 69] width 55 height 12
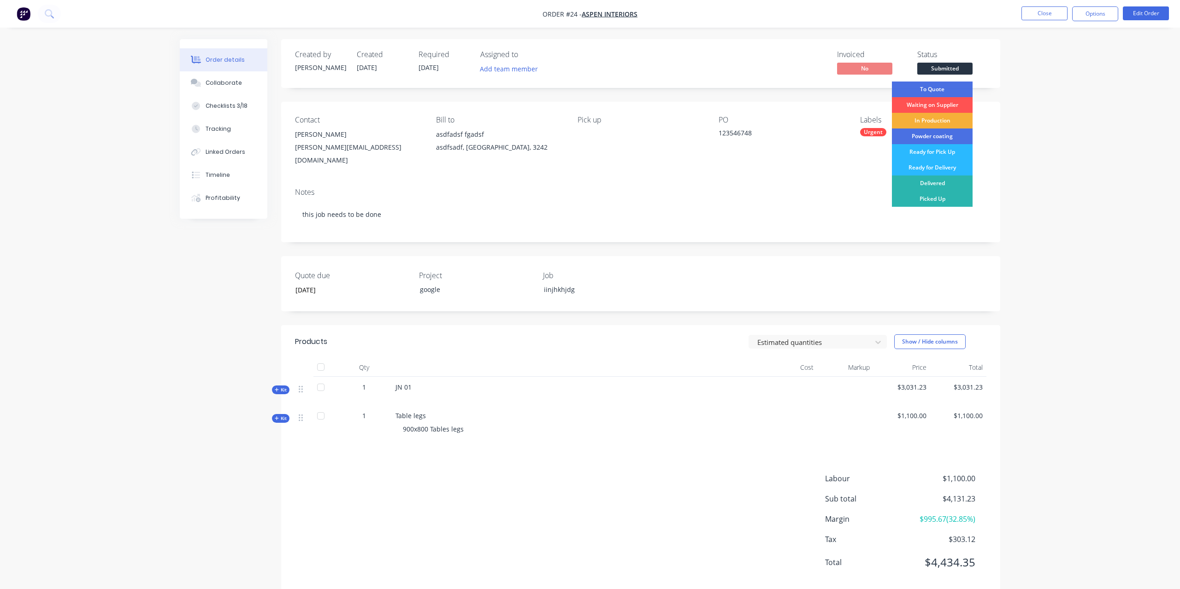
click at [1052, 88] on div "Order details Collaborate Checklists 3/18 Tracking Linked Orders Timeline Profi…" at bounding box center [590, 304] width 1180 height 608
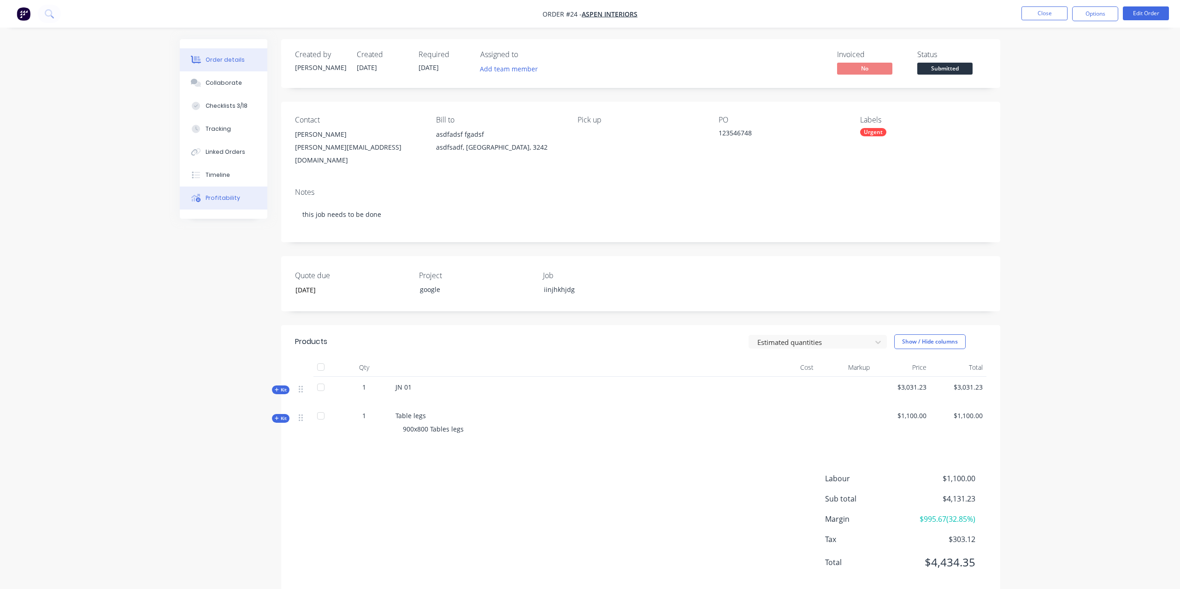
click at [212, 204] on button "Profitability" at bounding box center [224, 198] width 88 height 23
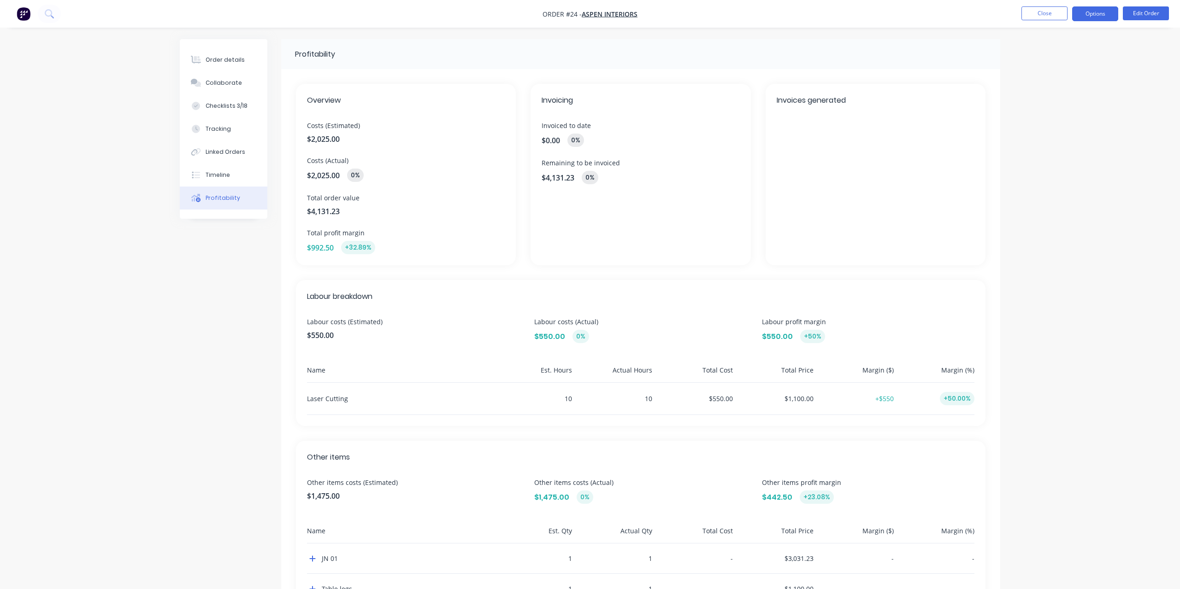
click at [1098, 13] on button "Options" at bounding box center [1095, 13] width 46 height 15
click at [1070, 113] on div "Work Order" at bounding box center [1067, 111] width 85 height 13
click at [1060, 77] on div "With pricing" at bounding box center [1067, 74] width 85 height 13
click at [1058, 115] on div "Work Order" at bounding box center [1067, 111] width 85 height 13
click at [1063, 95] on div "Without pricing" at bounding box center [1067, 92] width 85 height 13
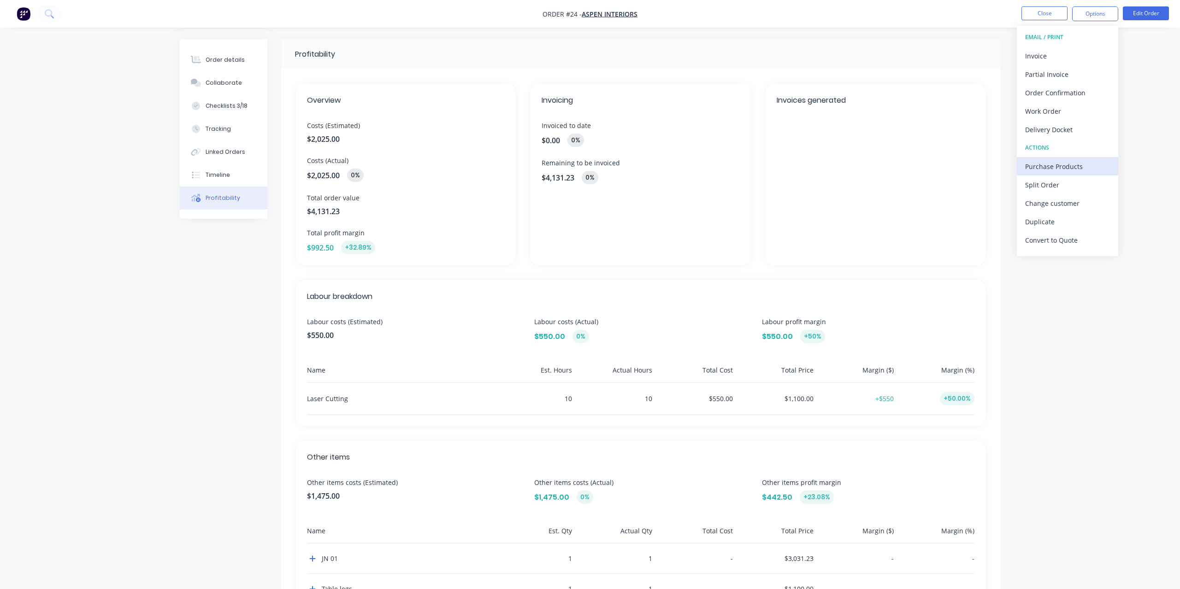
click at [1043, 170] on div "Purchase Products" at bounding box center [1067, 166] width 85 height 13
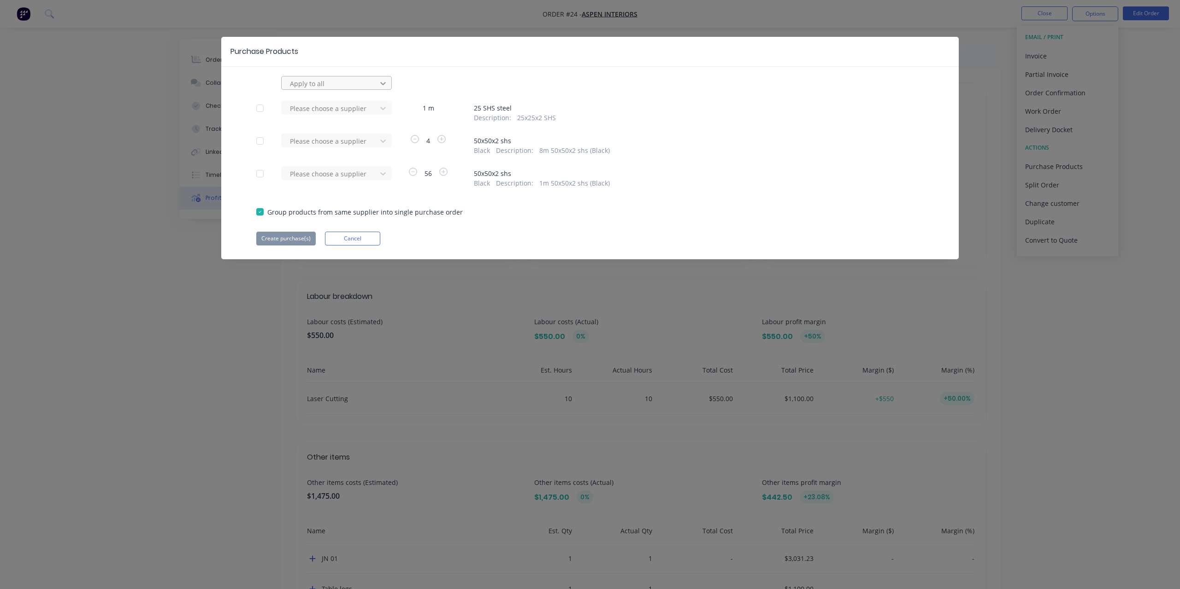
click at [382, 79] on icon at bounding box center [382, 83] width 9 height 9
click at [382, 84] on icon at bounding box center [383, 83] width 6 height 3
click at [262, 105] on div at bounding box center [260, 108] width 18 height 18
click at [259, 134] on div at bounding box center [260, 141] width 18 height 18
click at [263, 173] on div at bounding box center [260, 174] width 18 height 18
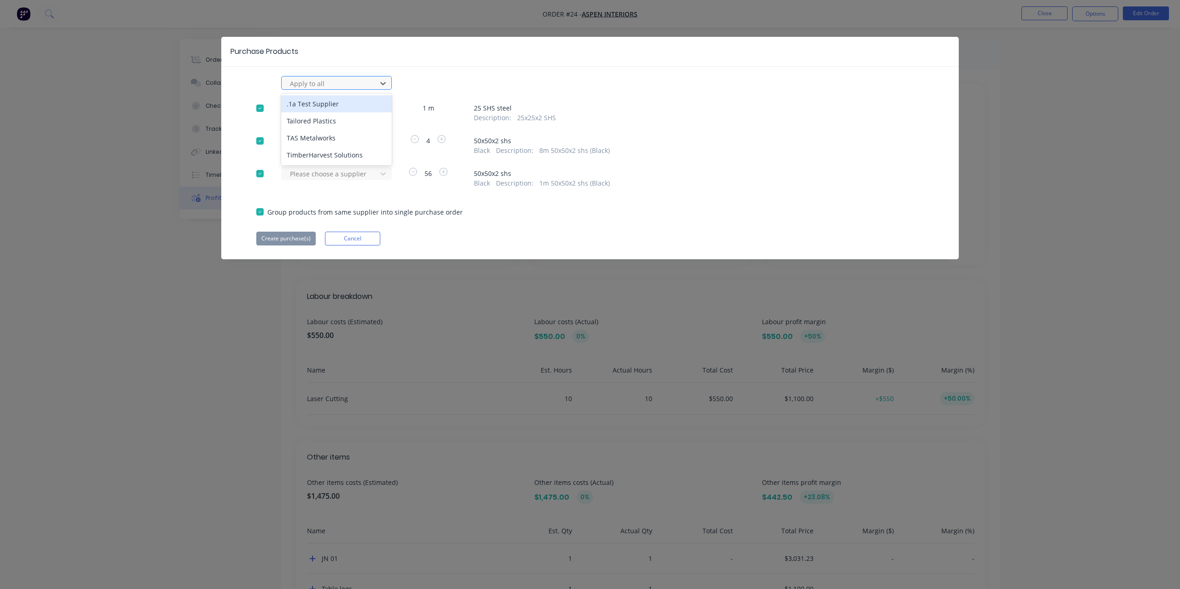
click at [361, 84] on div at bounding box center [330, 84] width 83 height 12
click at [353, 117] on div "Tailored Plastics" at bounding box center [336, 120] width 111 height 17
click at [363, 87] on div at bounding box center [330, 84] width 83 height 12
click at [356, 137] on div "TAS Metalworks" at bounding box center [336, 137] width 111 height 17
click at [295, 237] on button "Create purchase(s)" at bounding box center [285, 239] width 59 height 14
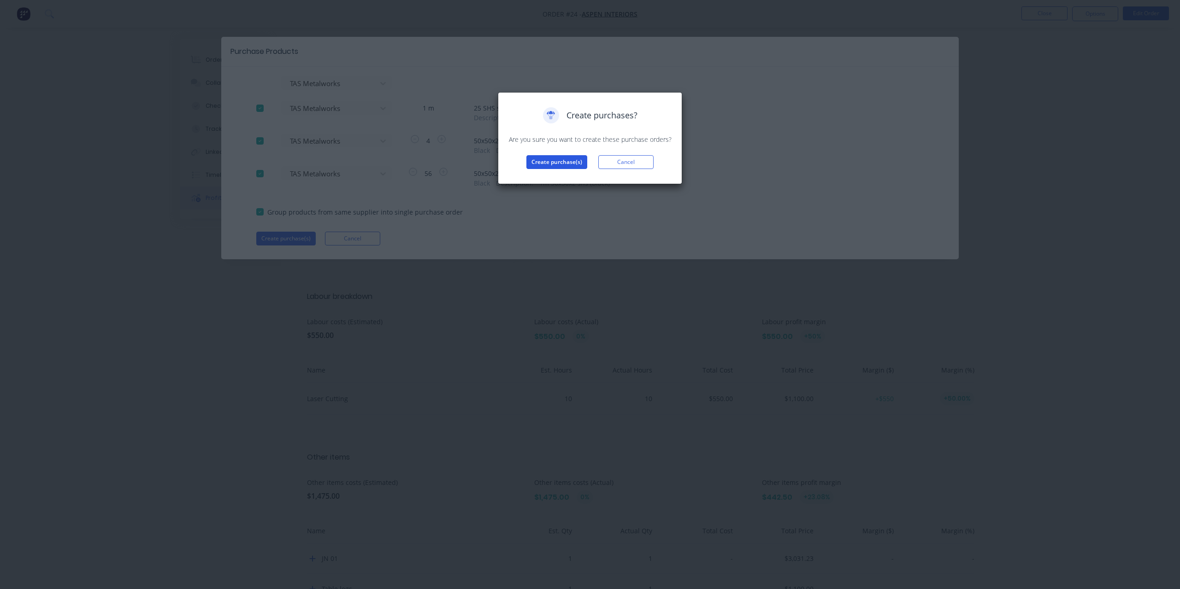
click at [570, 162] on button "Create purchase(s)" at bounding box center [556, 162] width 61 height 14
click at [573, 176] on button "View purchase(s)" at bounding box center [556, 177] width 55 height 14
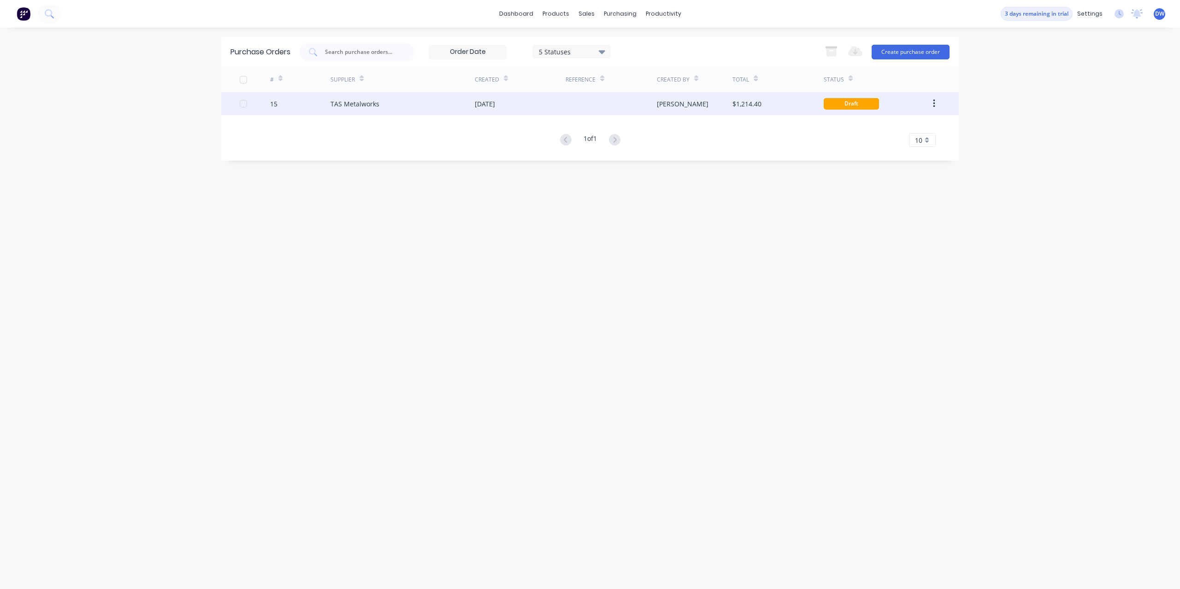
click at [347, 108] on div "TAS Metalworks" at bounding box center [354, 104] width 49 height 10
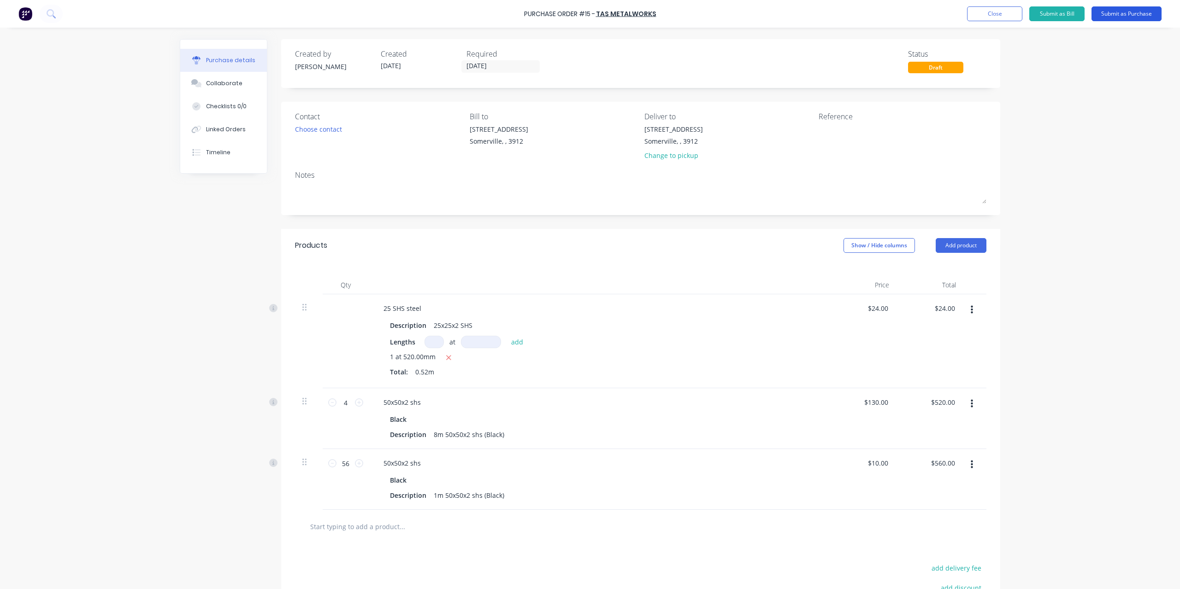
click at [1127, 17] on button "Submit as Purchase" at bounding box center [1126, 13] width 70 height 15
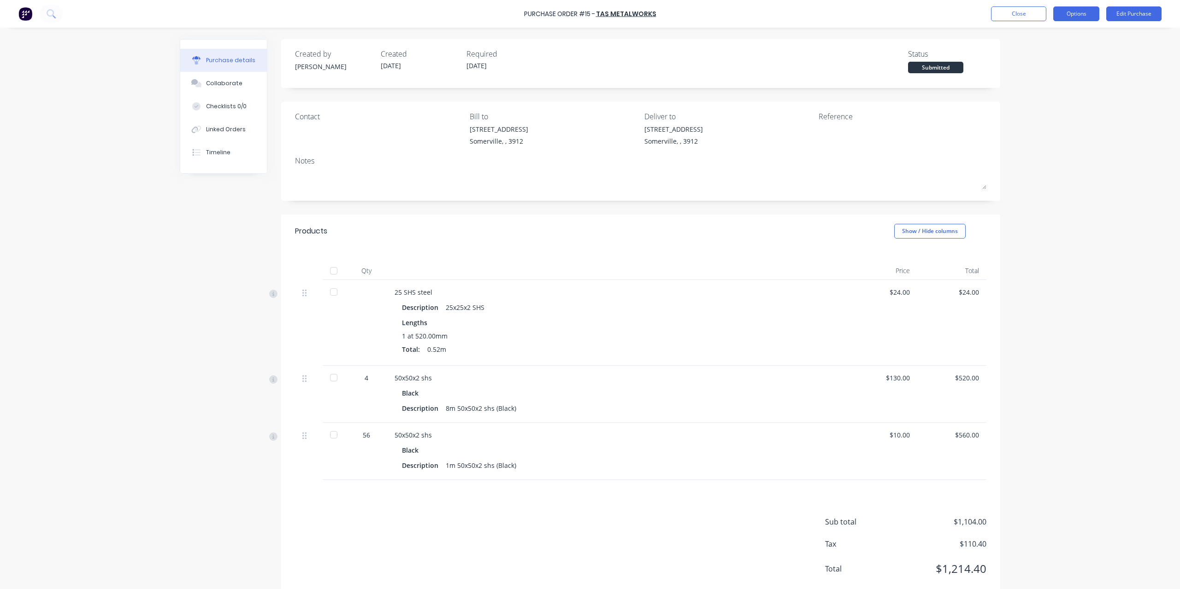
click at [1081, 16] on button "Options" at bounding box center [1076, 13] width 46 height 15
click at [1058, 41] on div "Print / Email" at bounding box center [1055, 37] width 71 height 13
click at [1052, 75] on div "Without pricing" at bounding box center [1055, 74] width 71 height 13
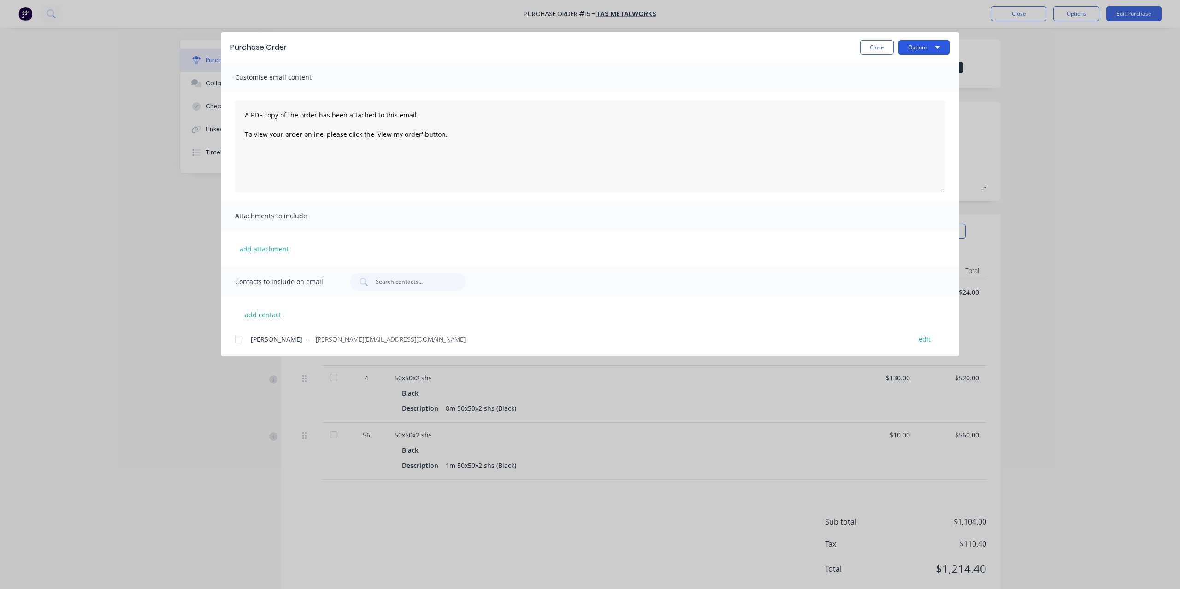
click at [925, 51] on button "Options" at bounding box center [923, 47] width 51 height 15
click at [899, 73] on div "Preview" at bounding box center [905, 70] width 71 height 13
click at [876, 53] on button "Close" at bounding box center [877, 47] width 34 height 15
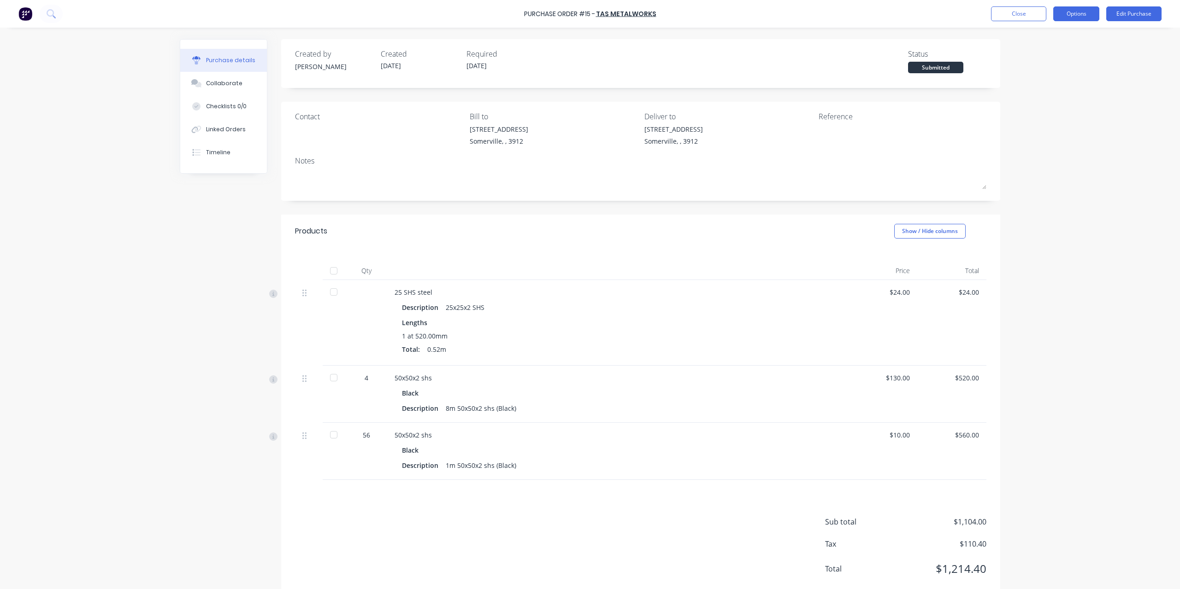
click at [1077, 16] on button "Options" at bounding box center [1076, 13] width 46 height 15
click at [1071, 59] on div "Convert to Bill" at bounding box center [1055, 55] width 71 height 13
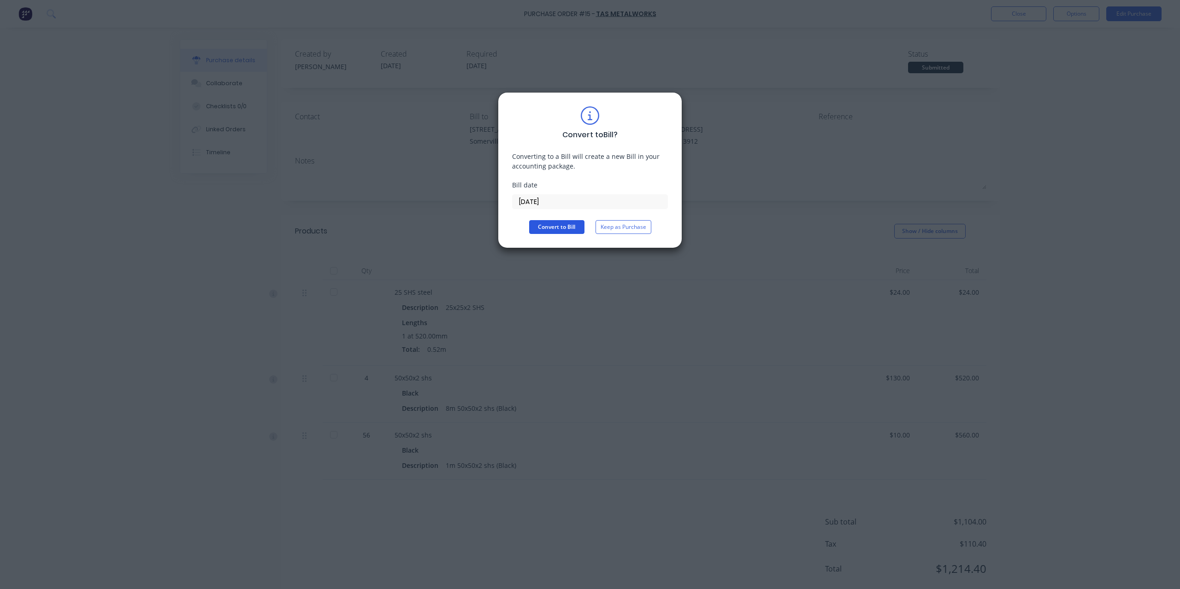
click at [558, 225] on button "Convert to Bill" at bounding box center [556, 227] width 55 height 14
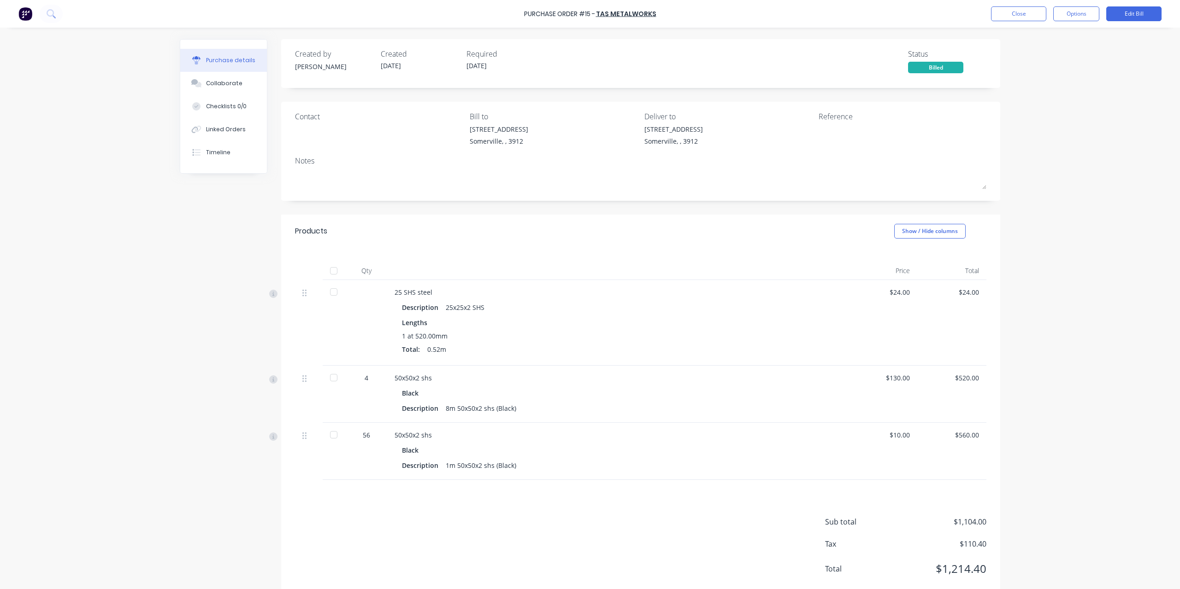
scroll to position [20, 0]
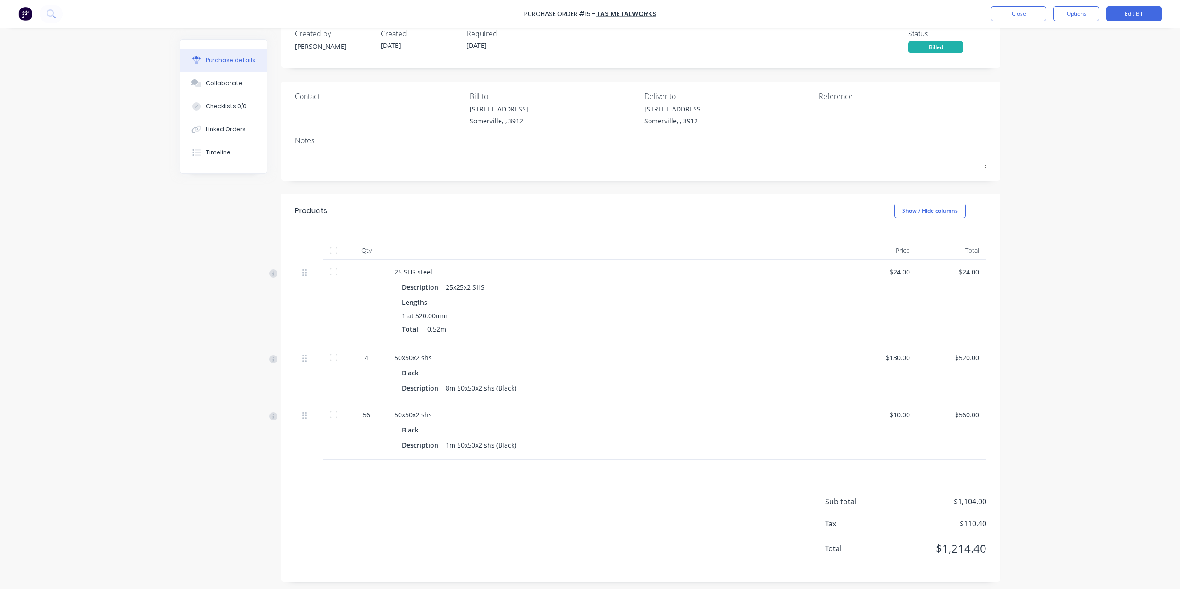
click at [973, 357] on div "$520.00" at bounding box center [951, 358] width 54 height 10
click at [969, 356] on div "$520.00" at bounding box center [951, 358] width 54 height 10
click at [972, 269] on div "$24.00" at bounding box center [951, 272] width 54 height 10
click at [1076, 15] on button "Options" at bounding box center [1076, 13] width 46 height 15
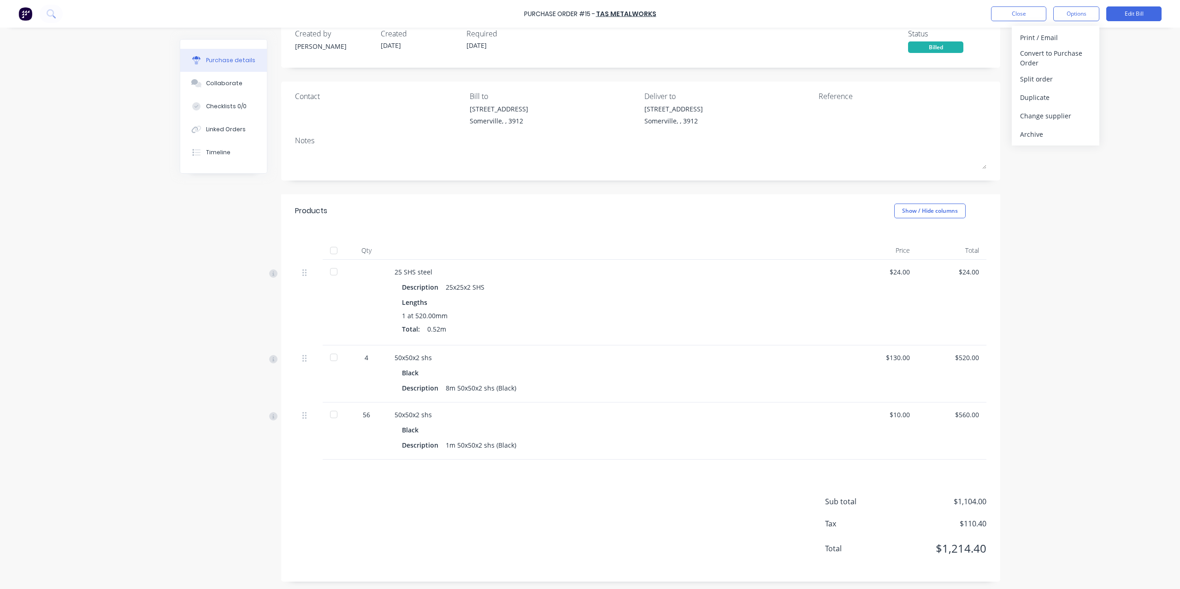
click at [1123, 37] on div "Purchase Order #15 - TAS Metalworks Close Options Print / Email Convert to Purc…" at bounding box center [590, 294] width 1180 height 589
click at [1128, 12] on button "Edit Bill" at bounding box center [1133, 13] width 55 height 15
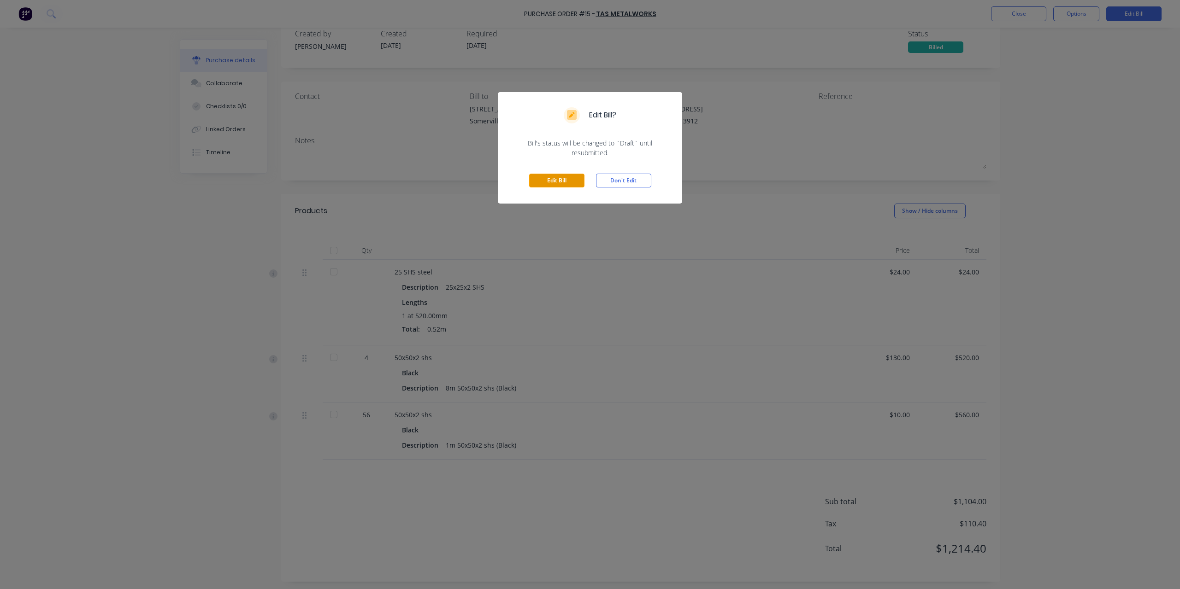
click at [567, 183] on button "Edit Bill" at bounding box center [556, 181] width 55 height 14
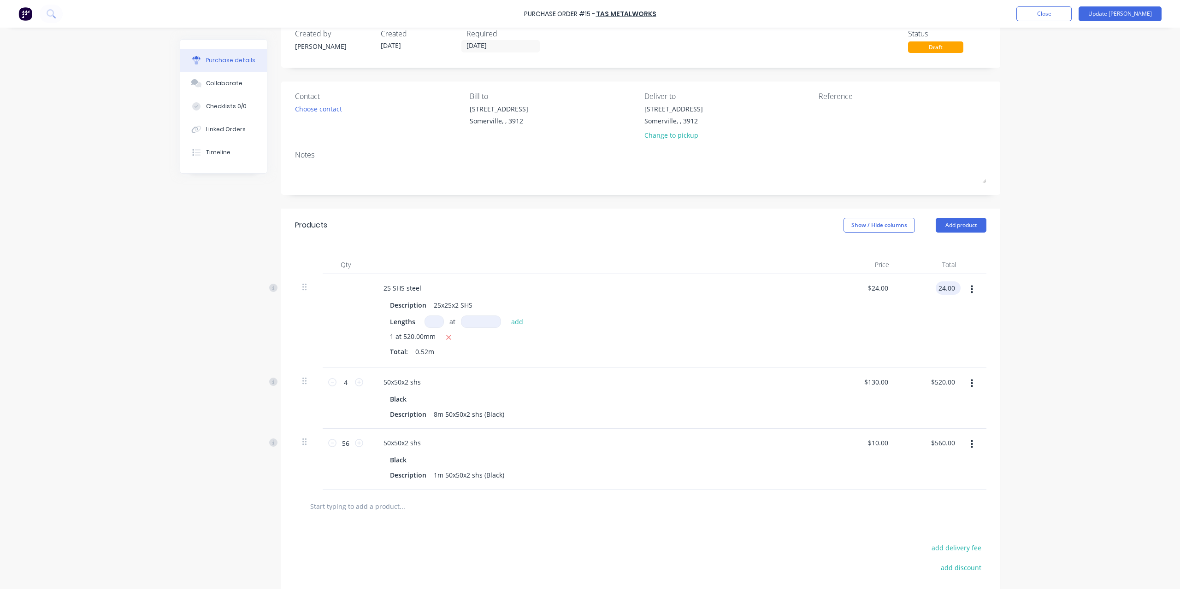
click at [944, 288] on input "24.00" at bounding box center [945, 288] width 21 height 13
drag, startPoint x: 939, startPoint y: 285, endPoint x: 965, endPoint y: 282, distance: 26.4
click at [957, 283] on input "24.00" at bounding box center [945, 288] width 21 height 13
type input "26"
type input "$50.00"
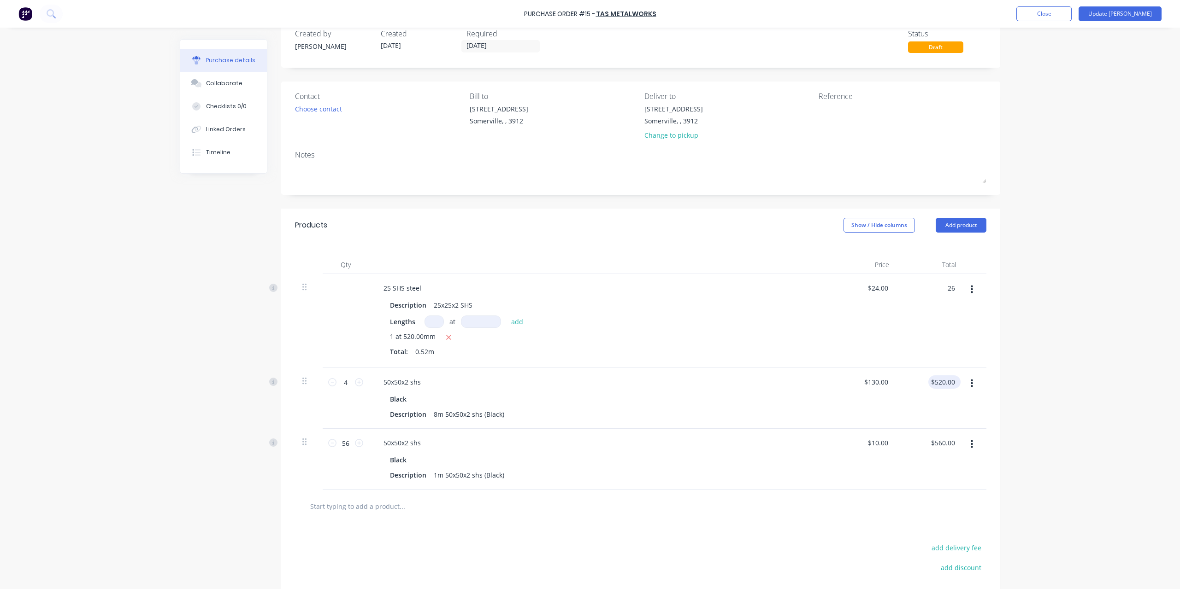
type input "$26.00"
type input "520.00"
click at [946, 379] on input "520.00" at bounding box center [944, 382] width 25 height 13
type input "130.00"
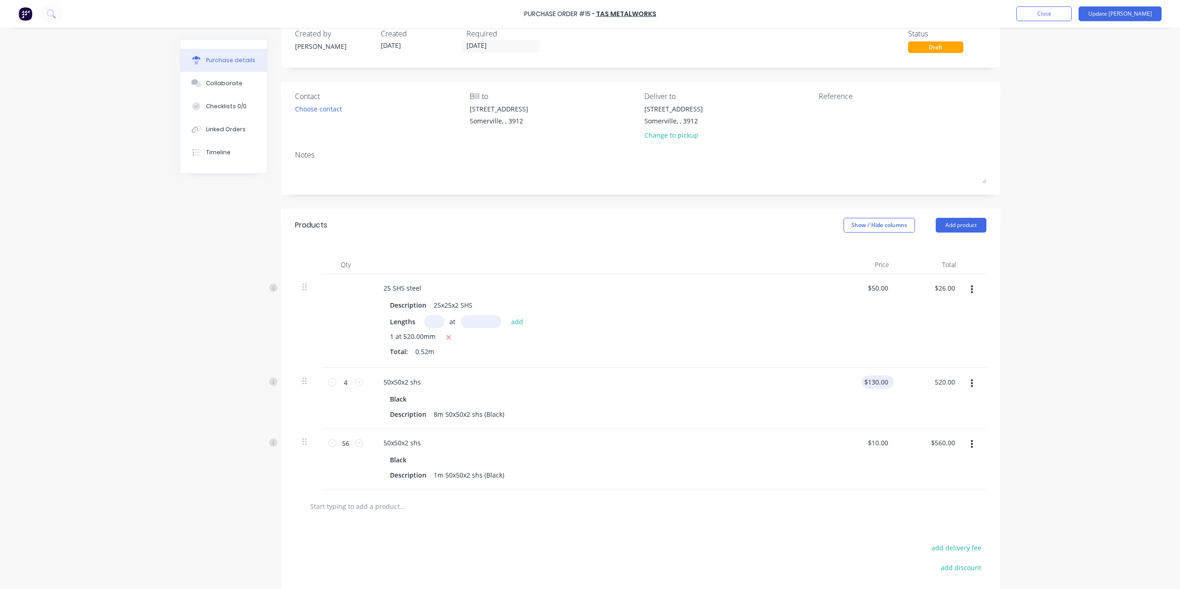
type input "$520.00"
click at [871, 384] on input "130.00" at bounding box center [875, 382] width 29 height 13
drag, startPoint x: 867, startPoint y: 378, endPoint x: 901, endPoint y: 372, distance: 34.6
click at [901, 372] on div "4 4 50x50x2 shs Black Description 8m 50x50x2 shs (Black) 130.00 130.00 $520.00 …" at bounding box center [640, 398] width 691 height 61
type input "$1,220.00"
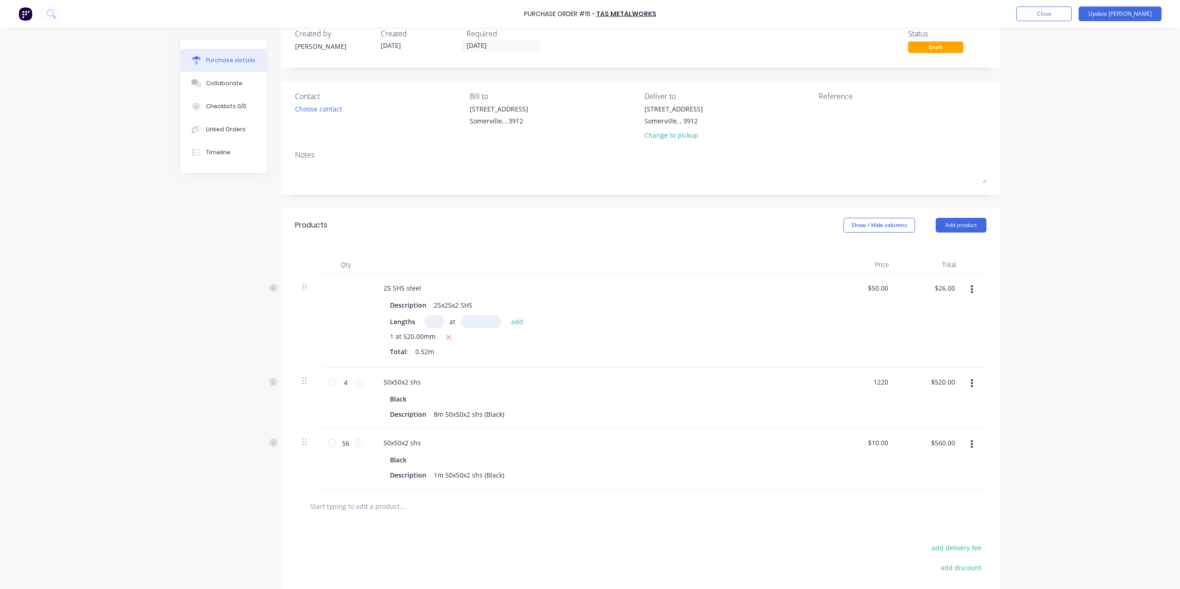
type input "$4,880.00"
click at [846, 508] on div at bounding box center [640, 506] width 676 height 18
click at [875, 382] on input "1220.00" at bounding box center [873, 382] width 34 height 13
click at [878, 380] on input "1220.00" at bounding box center [875, 382] width 29 height 13
type input "$122.00"
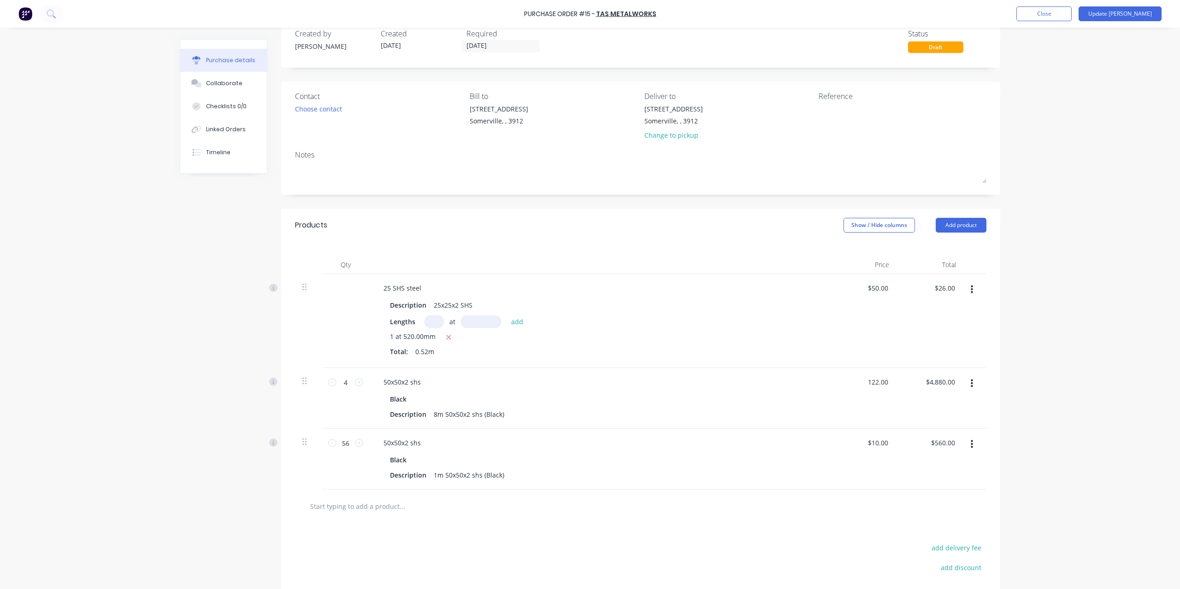
type input "$488.00"
click at [865, 537] on div "add delivery fee add discount Sub total $5,466.00 Tax $546.60 Total $6,012.60" at bounding box center [640, 599] width 719 height 152
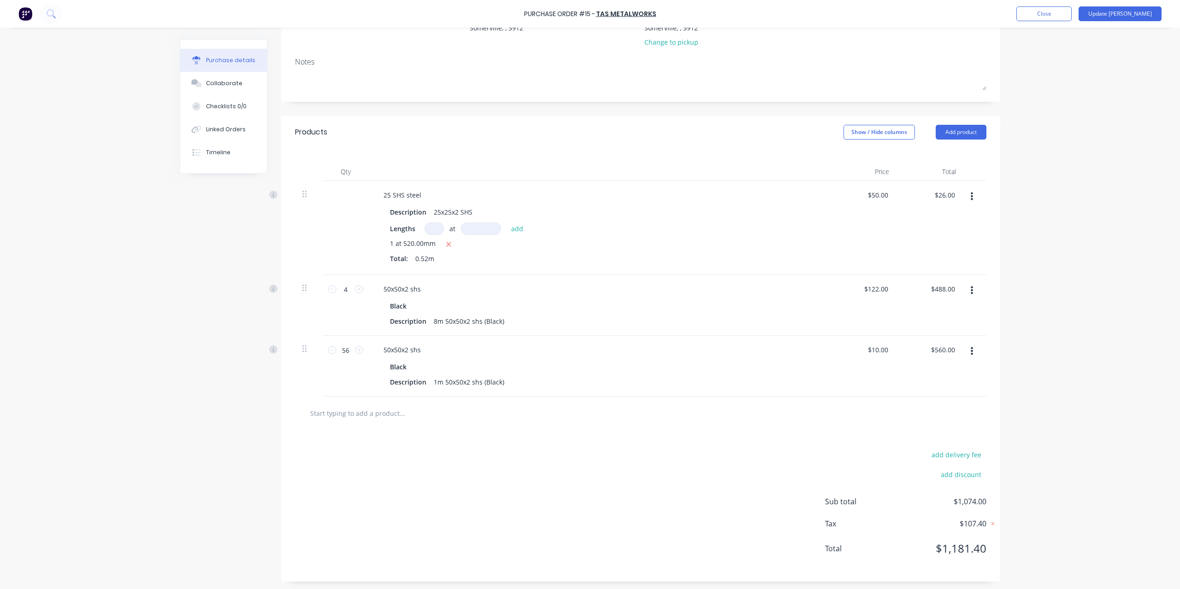
scroll to position [0, 0]
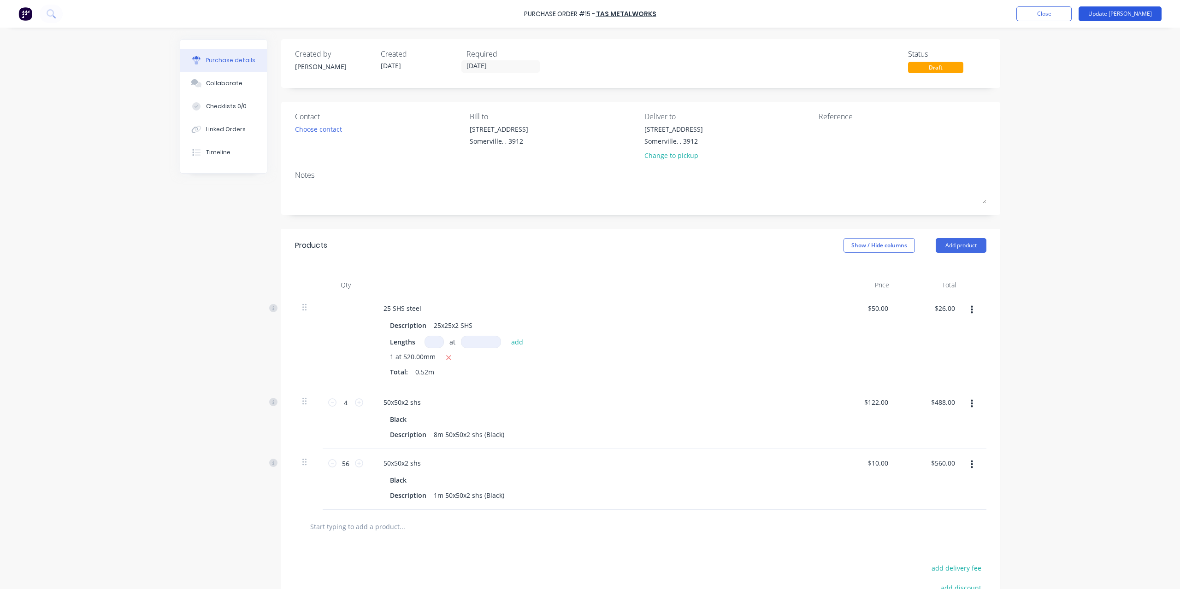
click at [1118, 17] on button "Update Bill" at bounding box center [1119, 13] width 83 height 15
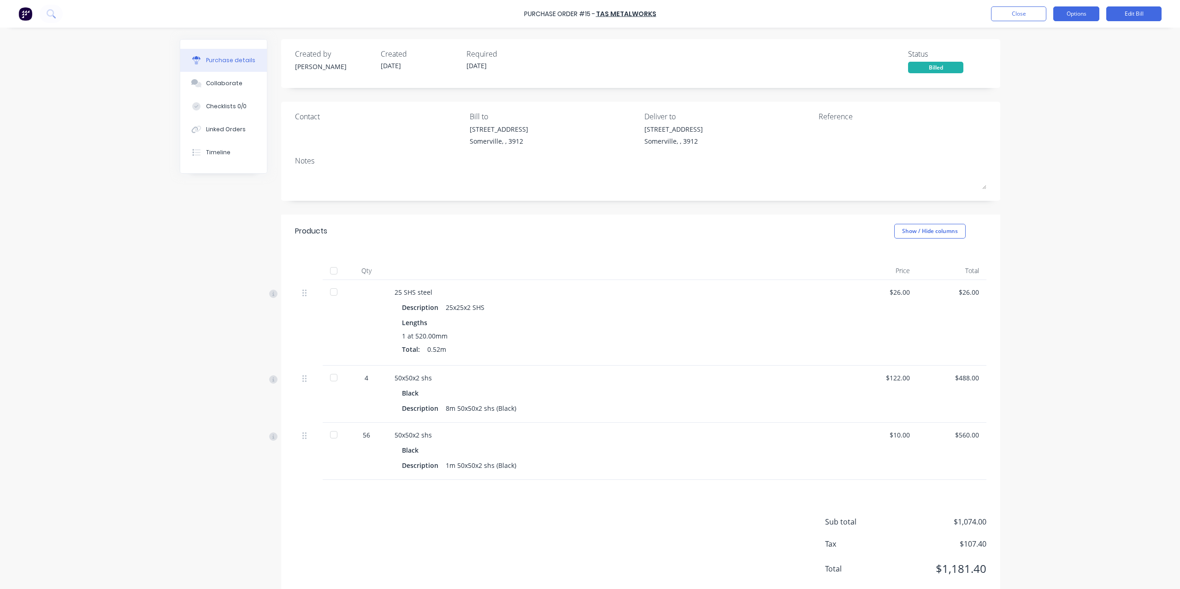
click at [1071, 13] on button "Options" at bounding box center [1076, 13] width 46 height 15
click at [1028, 17] on button "Close" at bounding box center [1018, 13] width 55 height 15
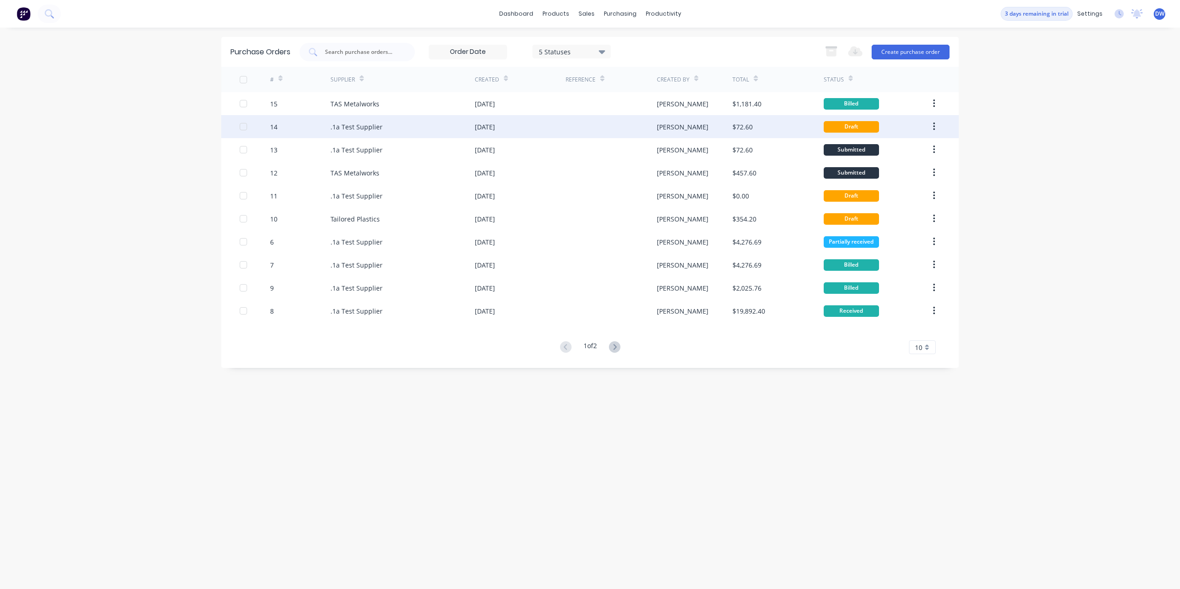
click at [495, 123] on div "[DATE]" at bounding box center [485, 127] width 20 height 10
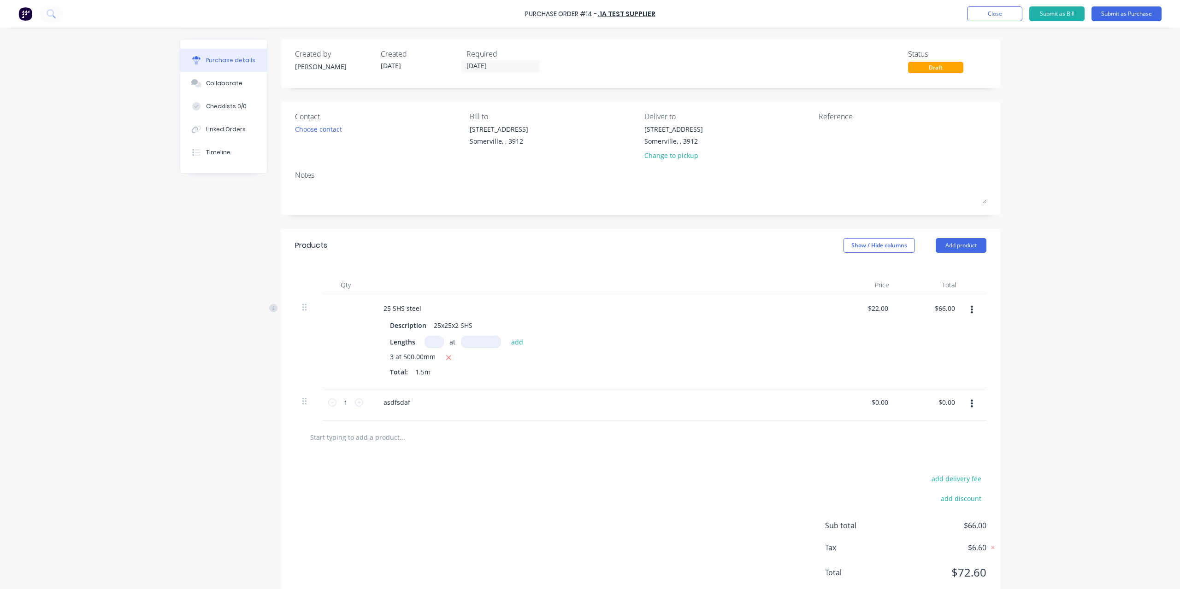
click at [939, 68] on div "Draft" at bounding box center [935, 68] width 55 height 12
click at [933, 68] on div "Draft" at bounding box center [935, 68] width 55 height 12
click at [930, 64] on div "Draft" at bounding box center [935, 68] width 55 height 12
click at [939, 61] on div "Status Draft" at bounding box center [947, 60] width 78 height 25
click at [951, 60] on div "Status Draft" at bounding box center [947, 60] width 78 height 25
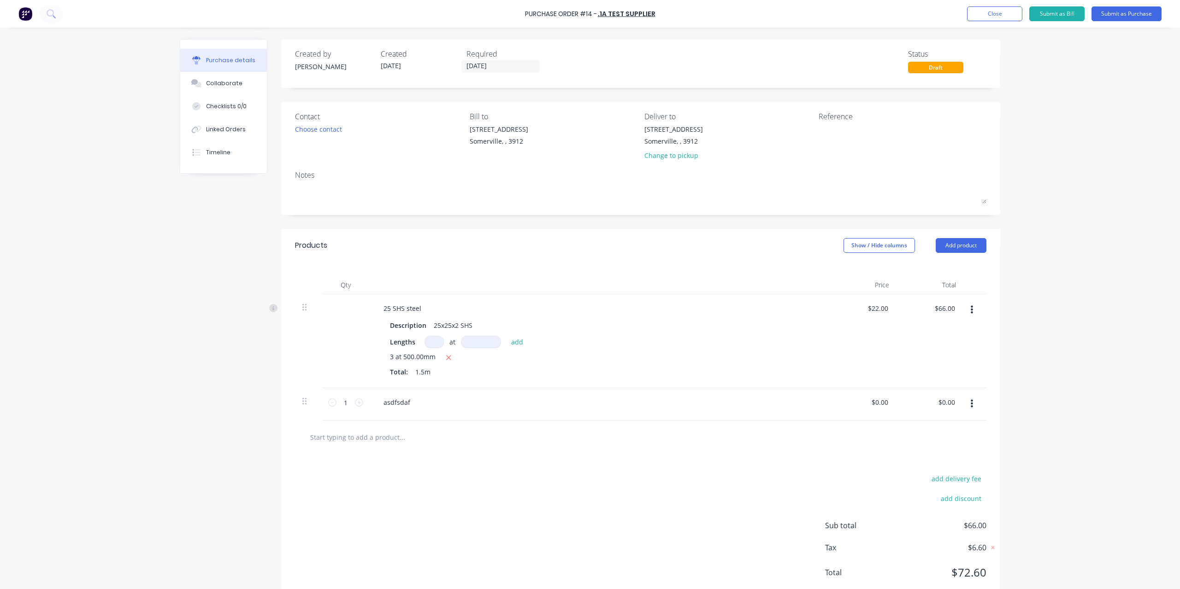
click at [938, 65] on div "Draft" at bounding box center [935, 68] width 55 height 12
click at [998, 17] on button "Close" at bounding box center [994, 13] width 55 height 15
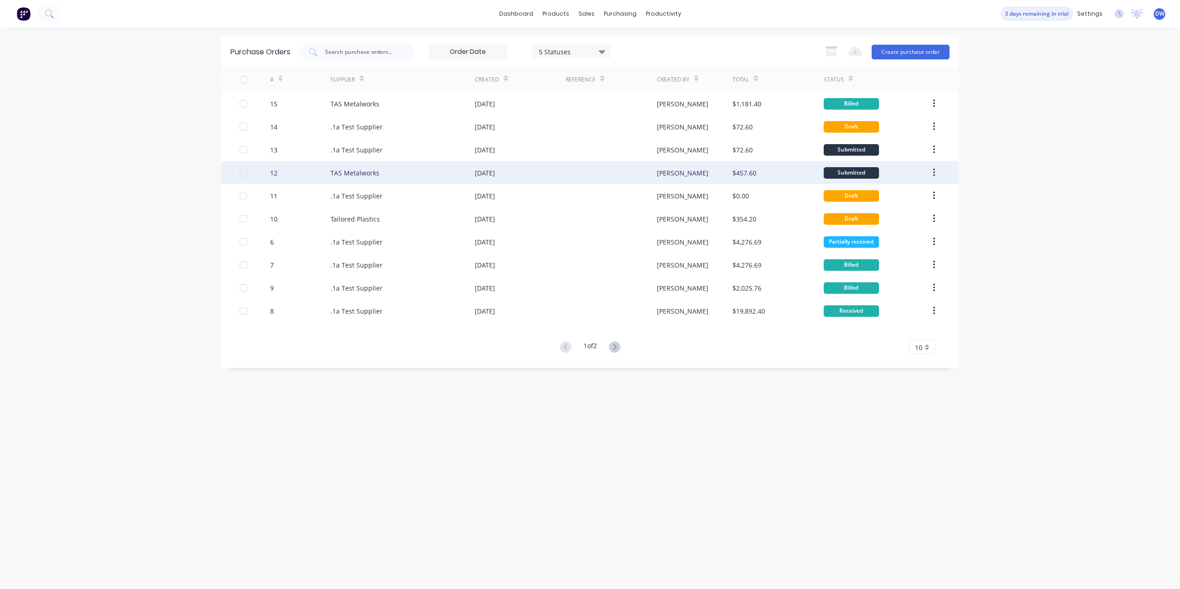
click at [659, 172] on div "[PERSON_NAME]" at bounding box center [683, 173] width 52 height 10
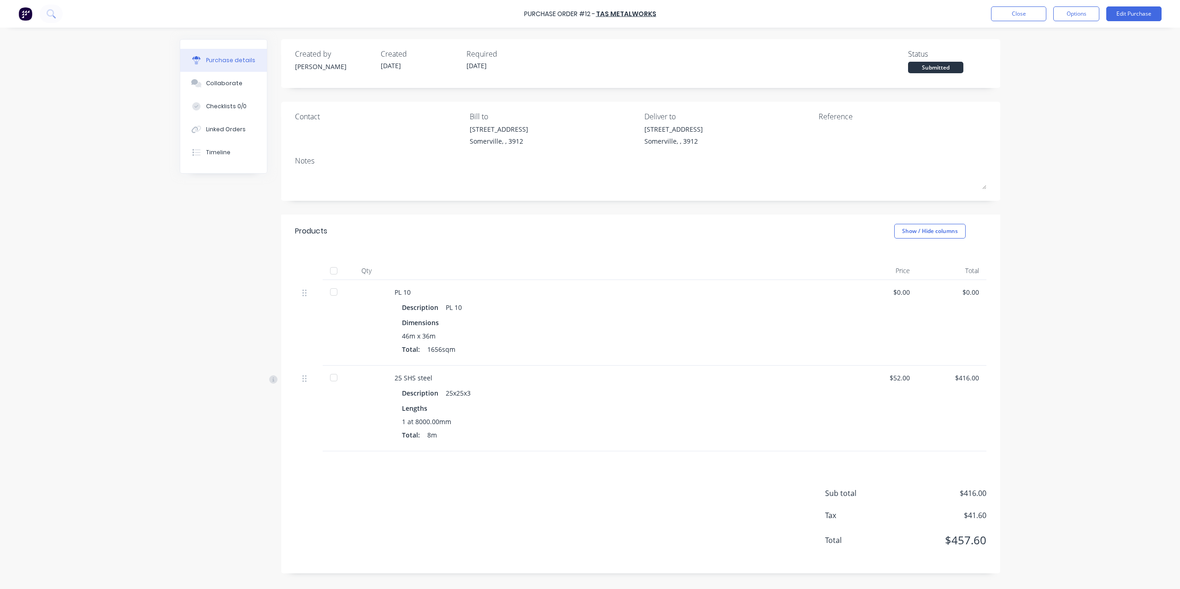
click at [928, 70] on div "Submitted" at bounding box center [935, 68] width 55 height 12
click at [936, 66] on div "Submitted" at bounding box center [935, 68] width 55 height 12
click at [915, 232] on button "Show / Hide columns" at bounding box center [929, 231] width 71 height 15
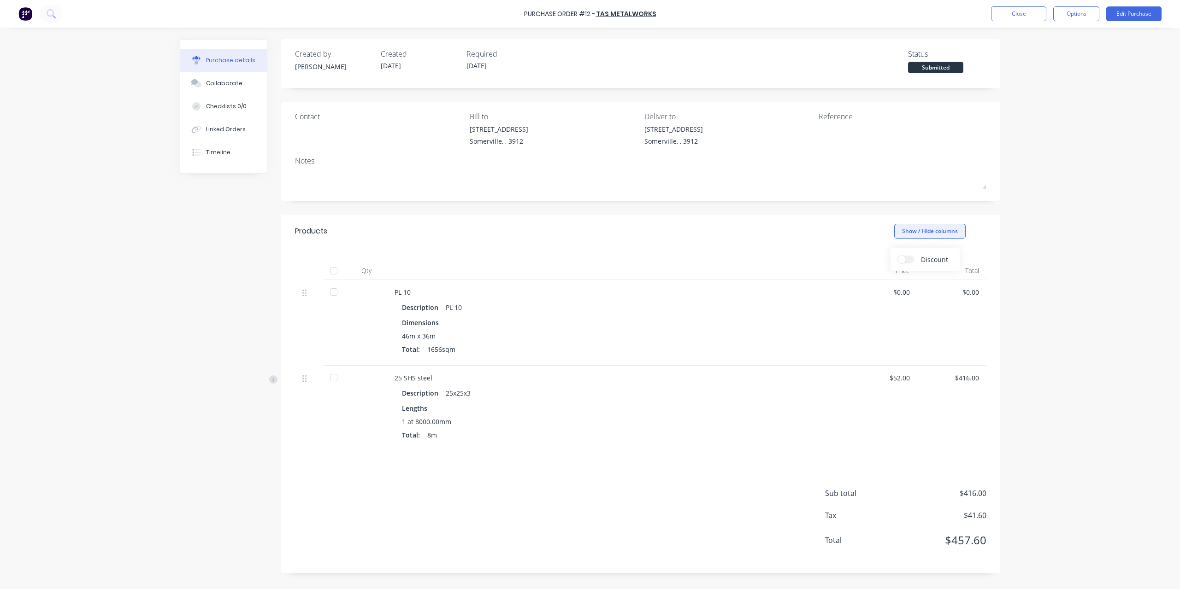
click at [909, 232] on button "Show / Hide columns" at bounding box center [929, 231] width 71 height 15
click at [332, 271] on div at bounding box center [333, 271] width 18 height 18
click at [1034, 15] on button "Close" at bounding box center [1018, 13] width 55 height 15
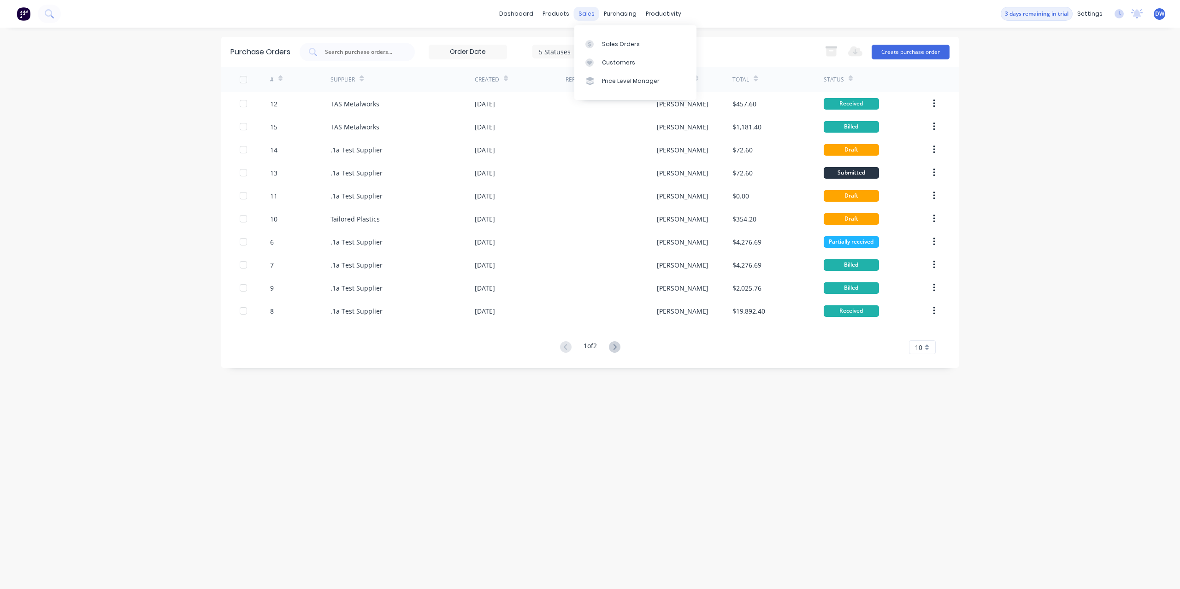
click at [584, 12] on div "sales" at bounding box center [586, 14] width 25 height 14
click at [599, 38] on link "Sales Orders" at bounding box center [635, 44] width 122 height 18
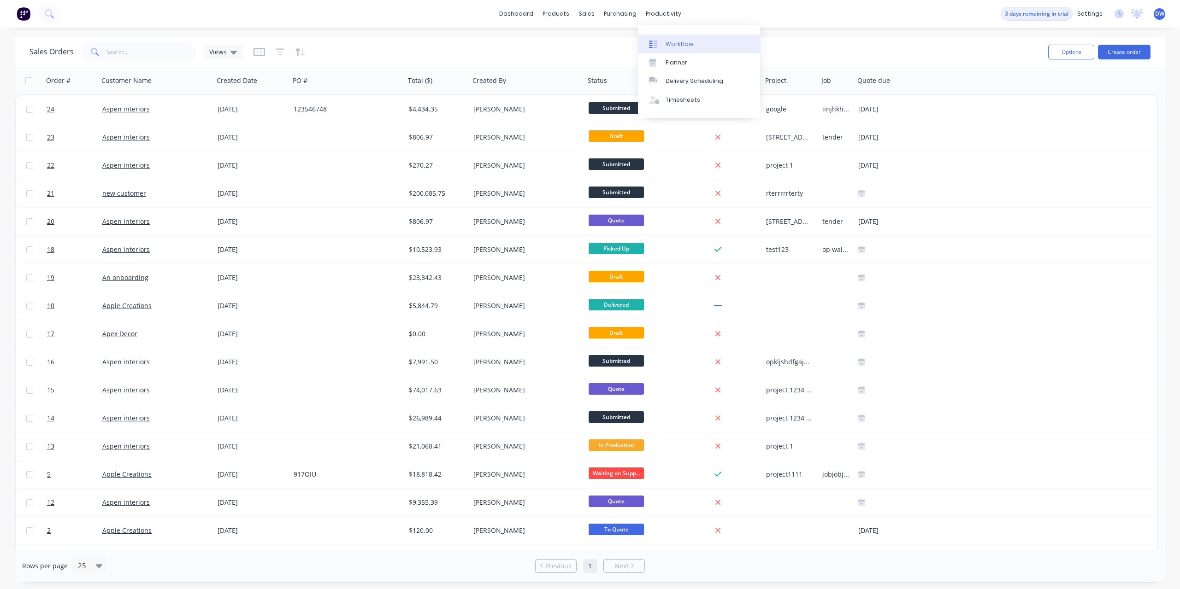
click at [668, 44] on div "Workflow" at bounding box center [679, 44] width 28 height 8
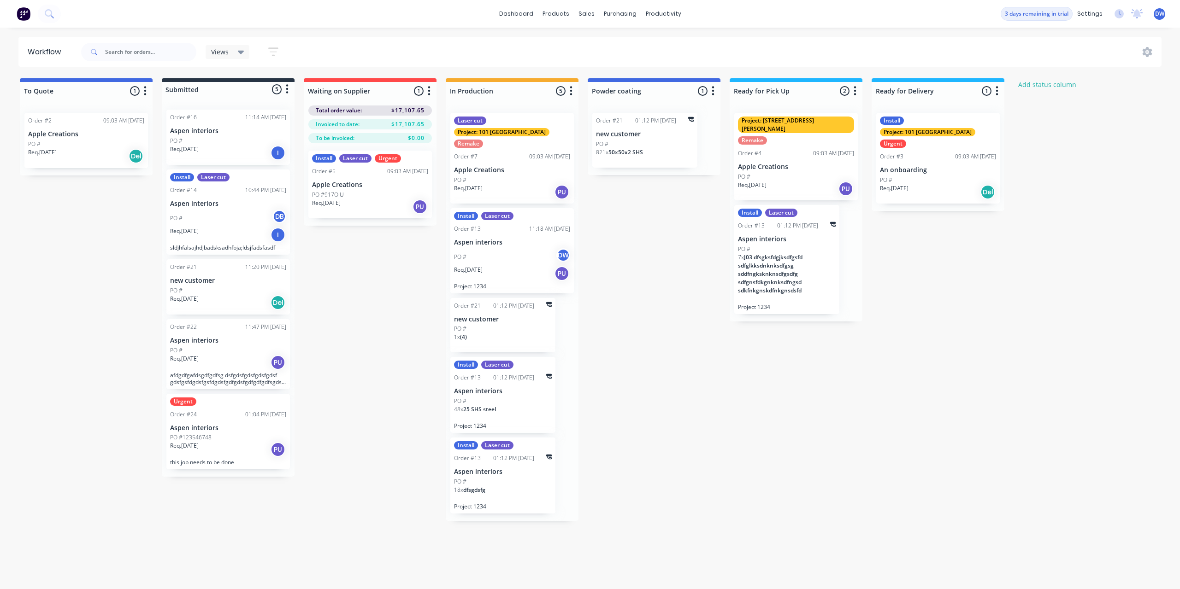
click at [87, 147] on div "PO #" at bounding box center [86, 144] width 116 height 8
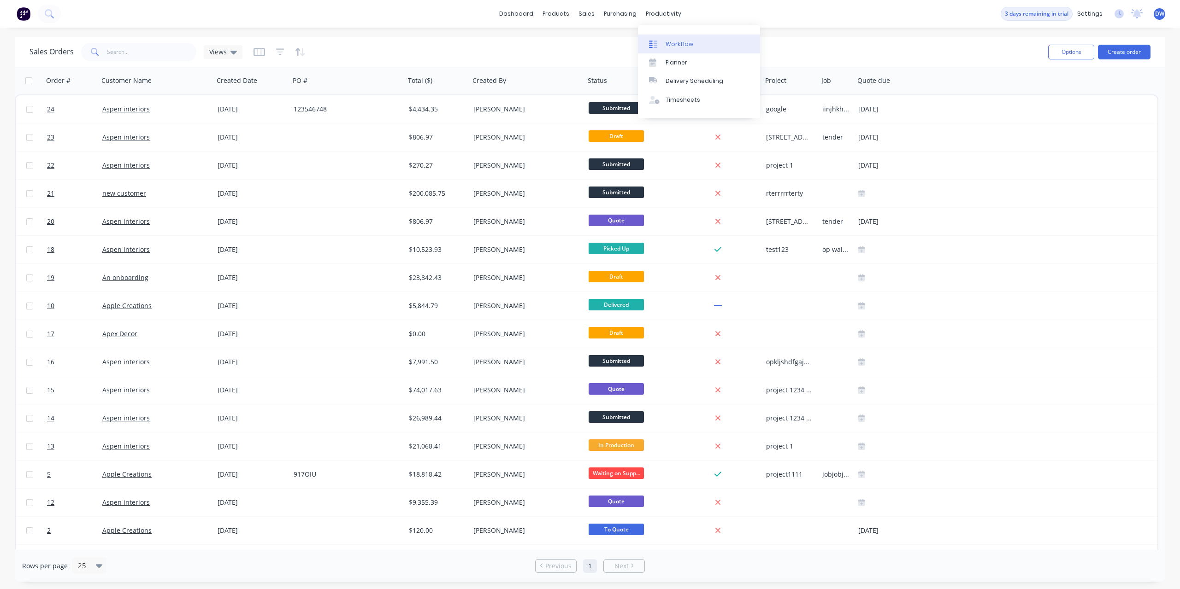
click at [668, 41] on div "Workflow" at bounding box center [679, 44] width 28 height 8
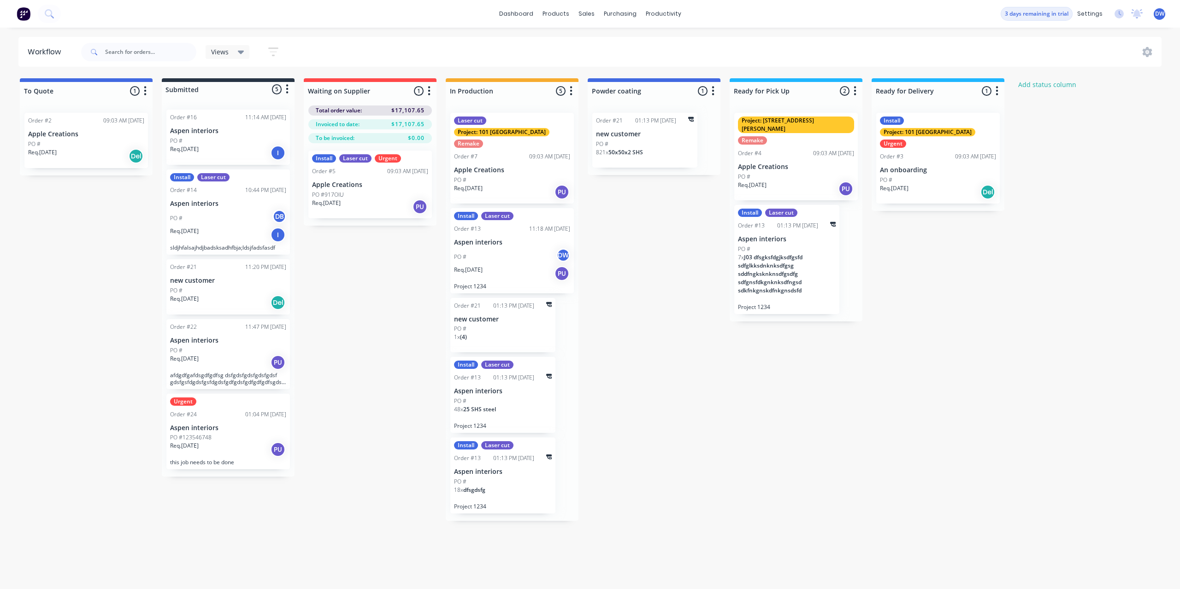
click at [85, 129] on div "Order #2 09:03 AM 27/08/25 Apple Creations PO # Req. 17/02/25 Del" at bounding box center [85, 140] width 123 height 55
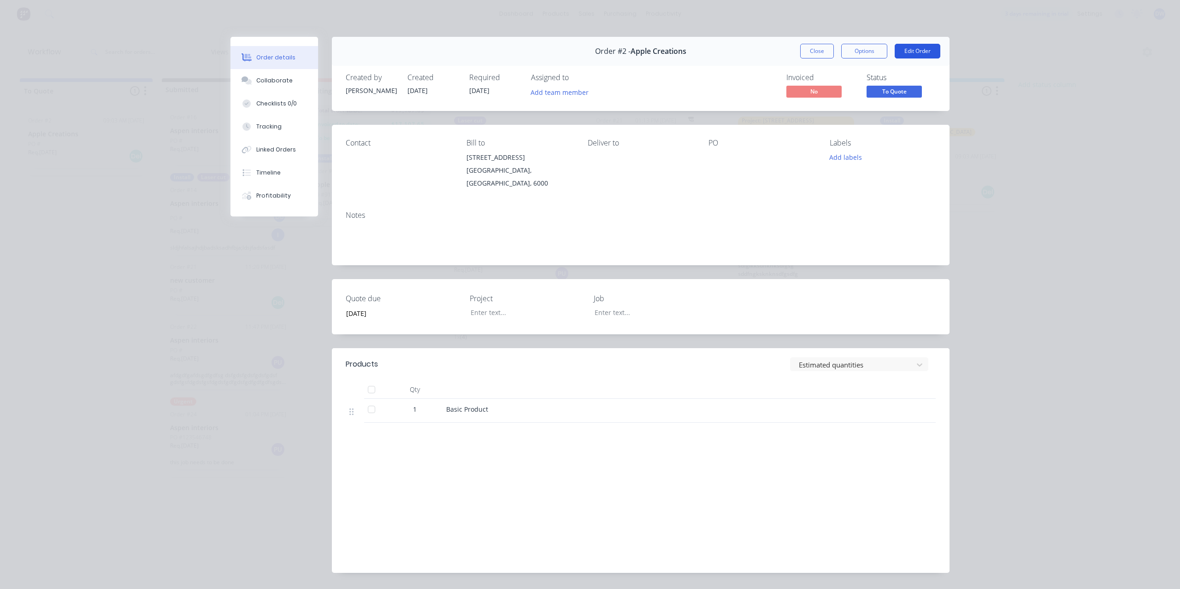
click at [912, 50] on button "Edit Order" at bounding box center [917, 51] width 46 height 15
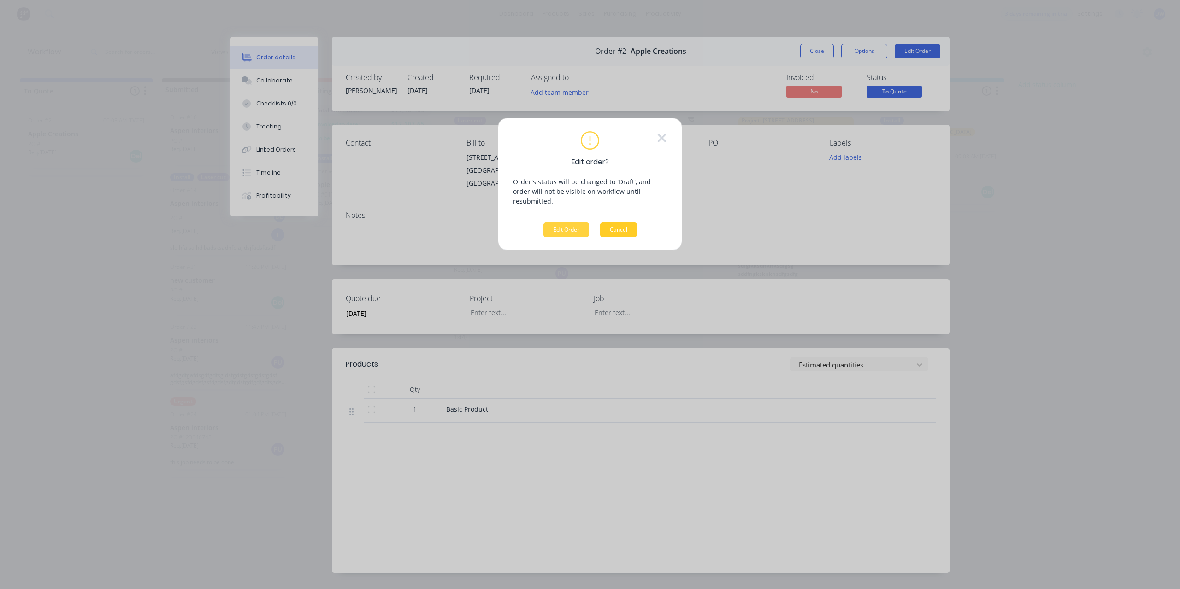
click at [611, 223] on button "Cancel" at bounding box center [618, 230] width 37 height 15
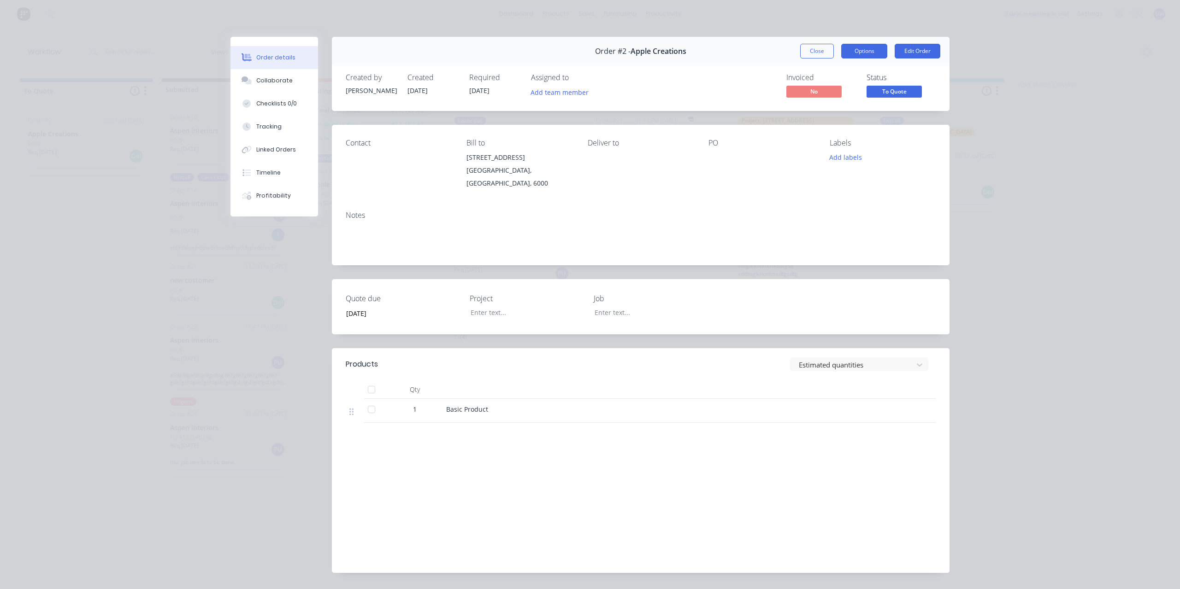
click at [880, 57] on button "Options" at bounding box center [864, 51] width 46 height 15
click at [871, 53] on button "Options" at bounding box center [864, 51] width 46 height 15
click at [908, 51] on button "Edit Order" at bounding box center [917, 51] width 46 height 15
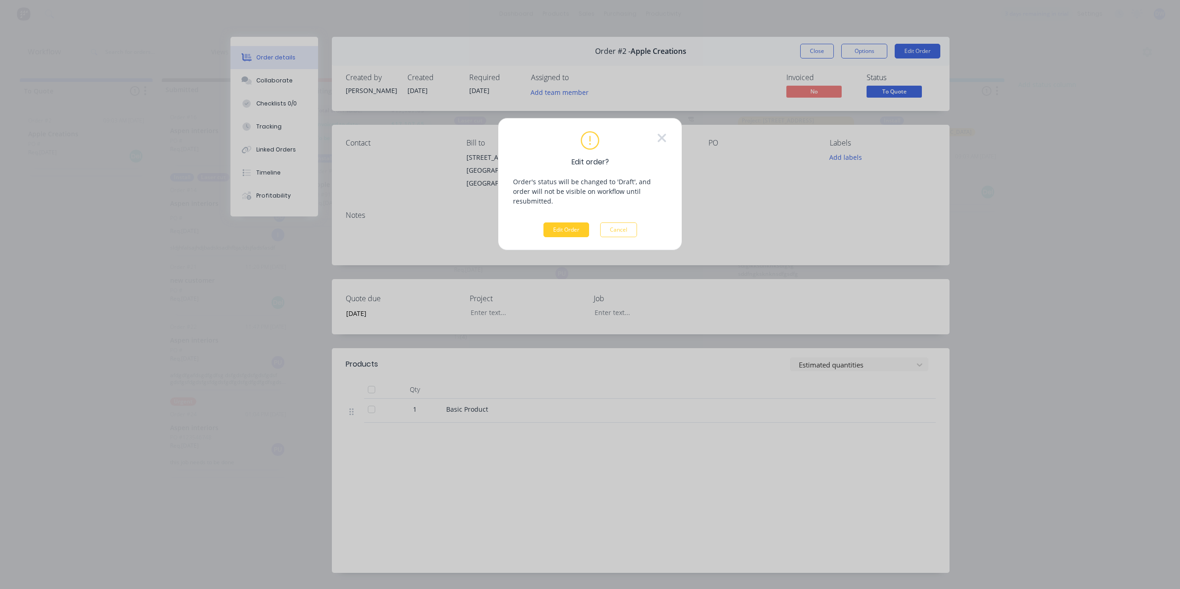
click at [574, 223] on button "Edit Order" at bounding box center [566, 230] width 46 height 15
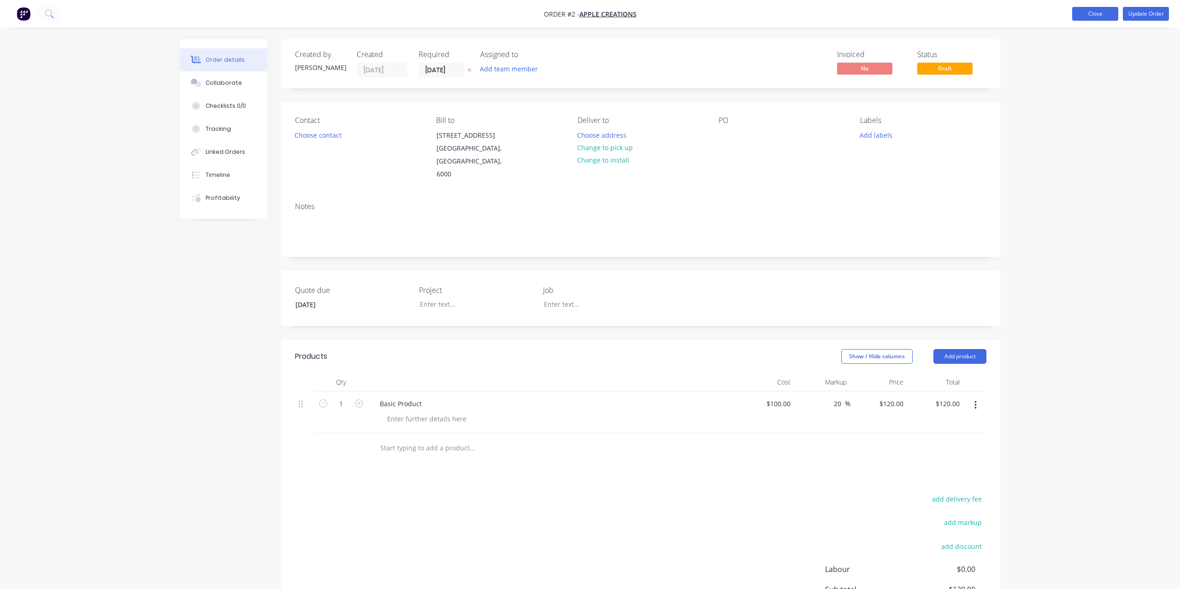
click at [1095, 14] on button "Close" at bounding box center [1095, 14] width 46 height 14
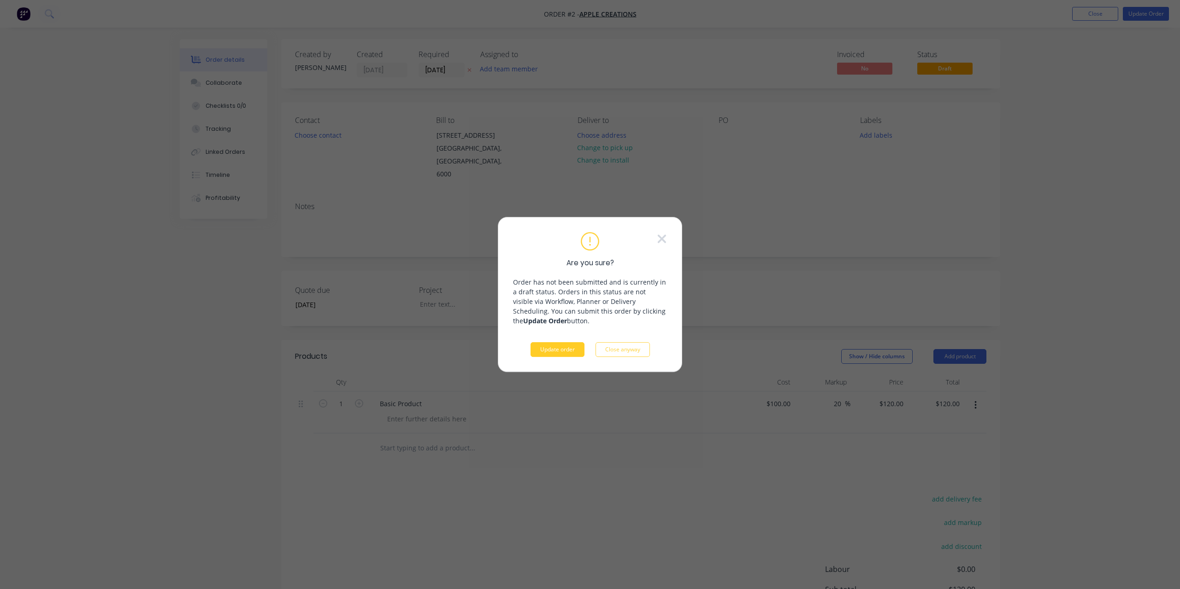
click at [552, 348] on button "Update order" at bounding box center [557, 349] width 54 height 15
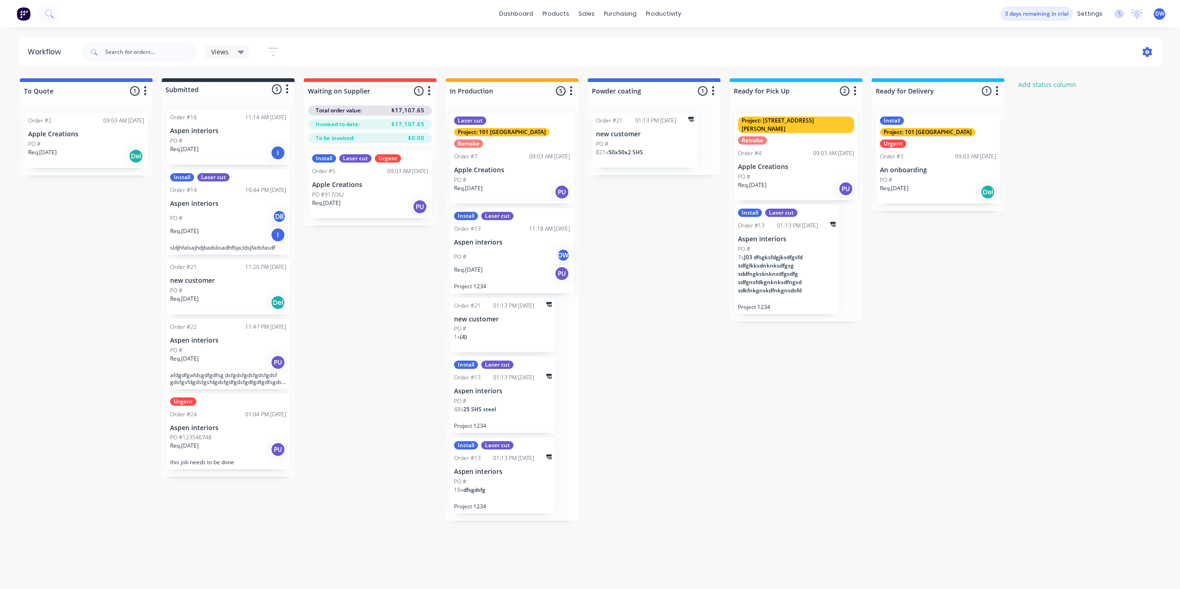
click at [1146, 55] on icon at bounding box center [1147, 52] width 10 height 10
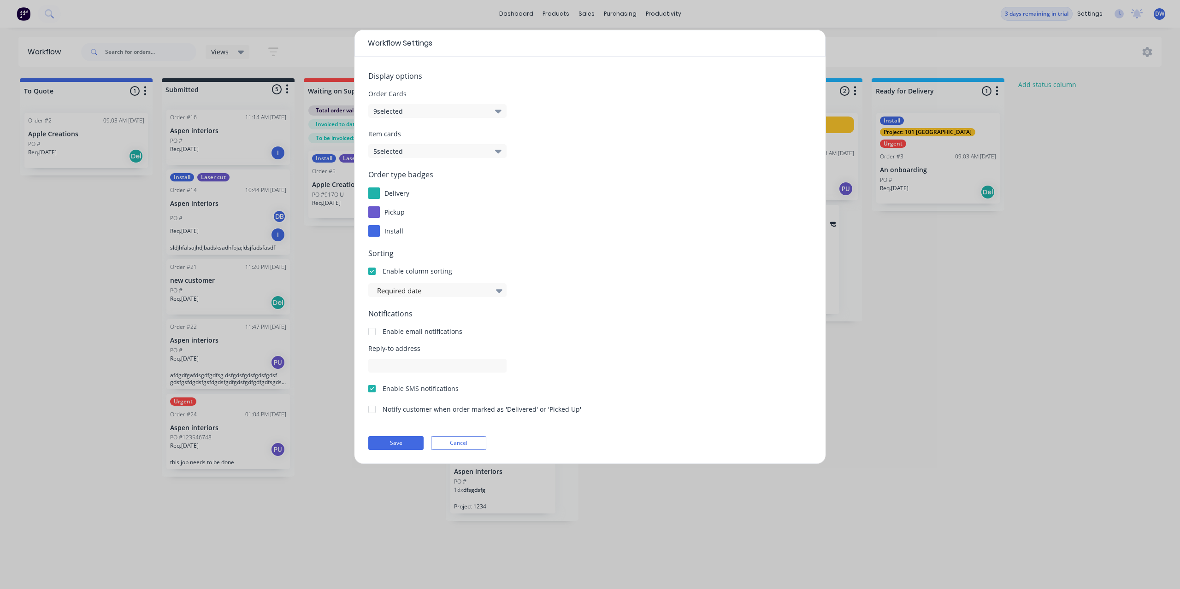
click at [502, 112] on button "9 selected" at bounding box center [437, 111] width 138 height 14
click at [500, 110] on icon "button" at bounding box center [498, 111] width 6 height 10
click at [499, 154] on icon "button" at bounding box center [498, 151] width 6 height 10
click at [496, 290] on icon at bounding box center [499, 291] width 6 height 4
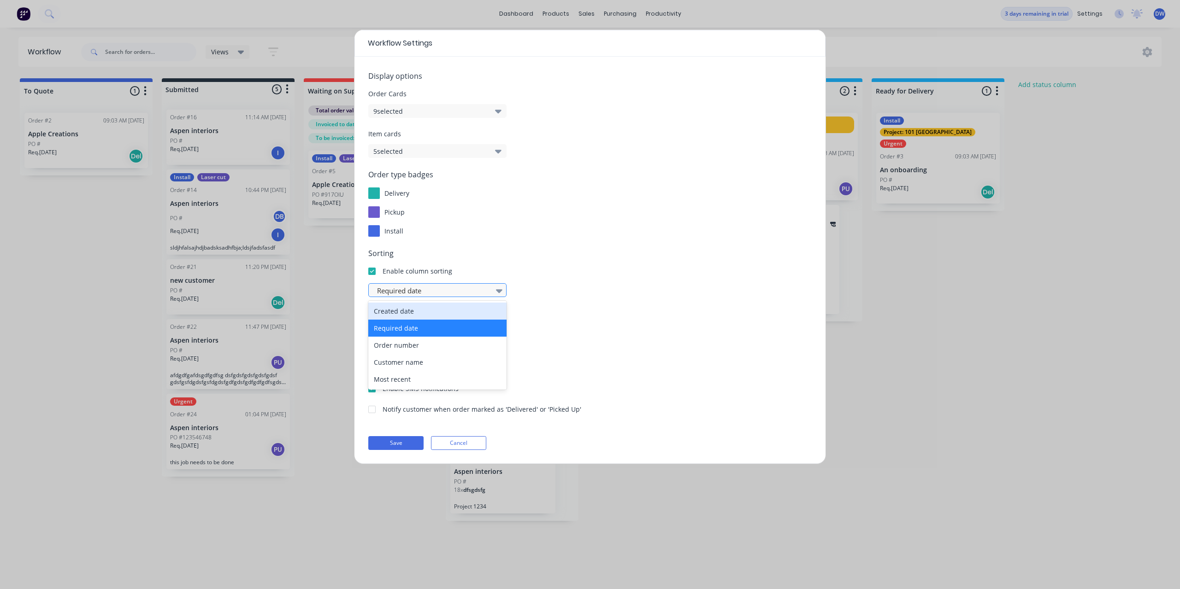
click at [496, 290] on icon at bounding box center [499, 291] width 6 height 4
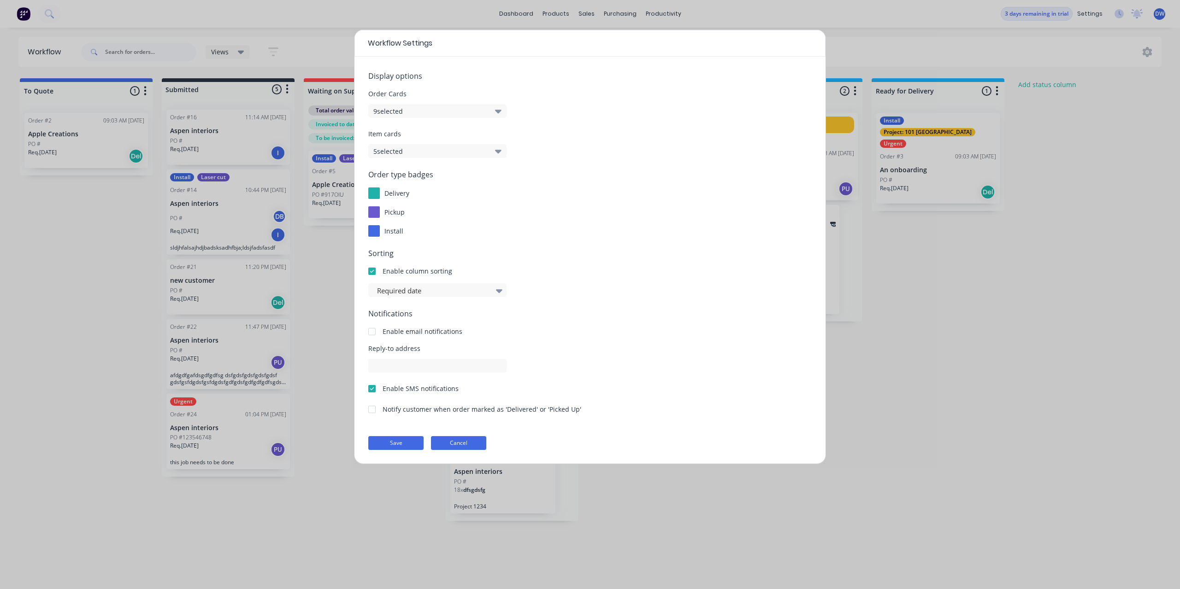
click at [445, 441] on button "Cancel" at bounding box center [458, 443] width 55 height 14
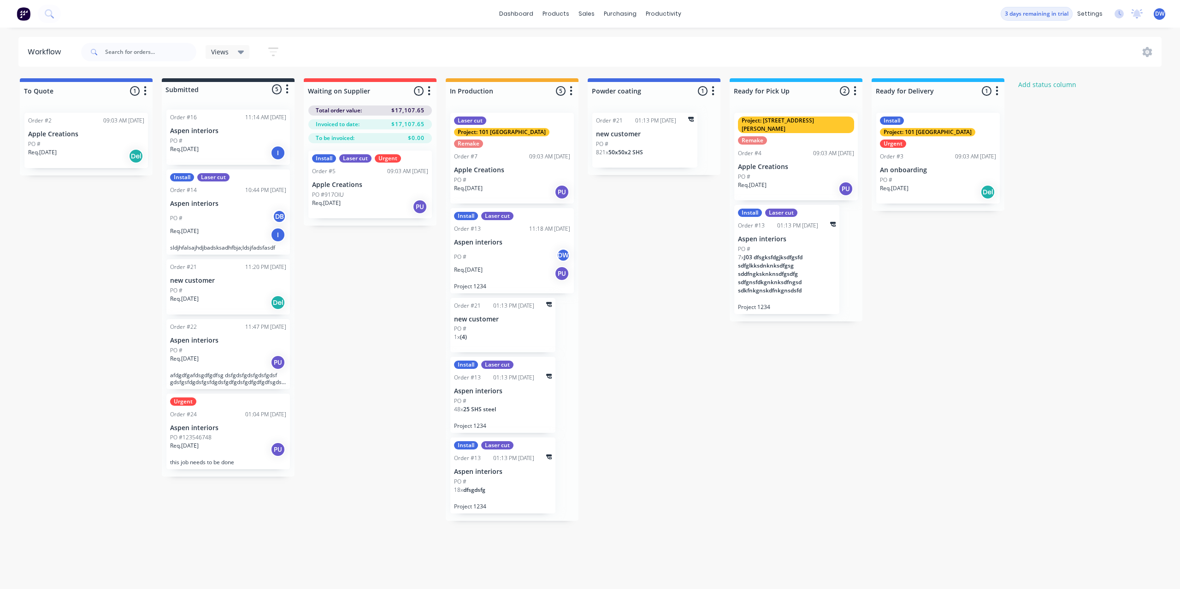
click at [287, 90] on icon "button" at bounding box center [287, 89] width 3 height 12
click at [256, 110] on button "Status colour" at bounding box center [246, 109] width 92 height 15
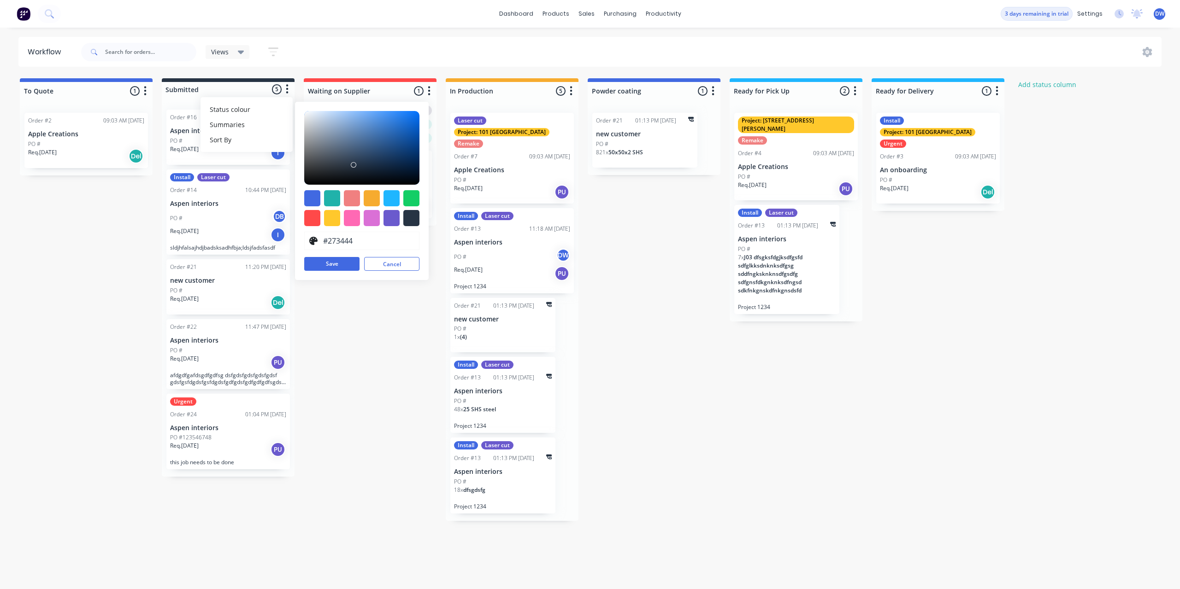
drag, startPoint x: 364, startPoint y: 323, endPoint x: 360, endPoint y: 308, distance: 14.8
click at [364, 323] on div "To Quote 1 Status colour #4169E1 hex #4169E1 Save Cancel Notifications Email SM…" at bounding box center [627, 299] width 1269 height 443
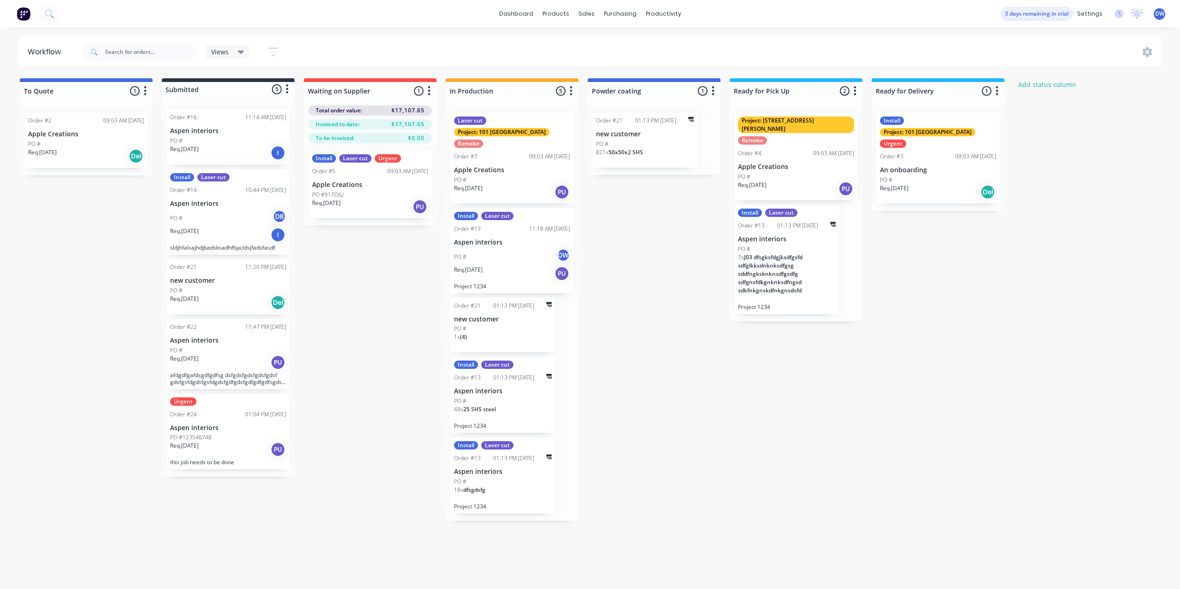
click at [287, 88] on icon "button" at bounding box center [287, 89] width 3 height 12
click at [264, 127] on button "Summaries" at bounding box center [246, 124] width 92 height 15
click at [326, 124] on label at bounding box center [326, 124] width 0 height 0
click at [311, 131] on input "checkbox" at bounding box center [307, 128] width 7 height 9
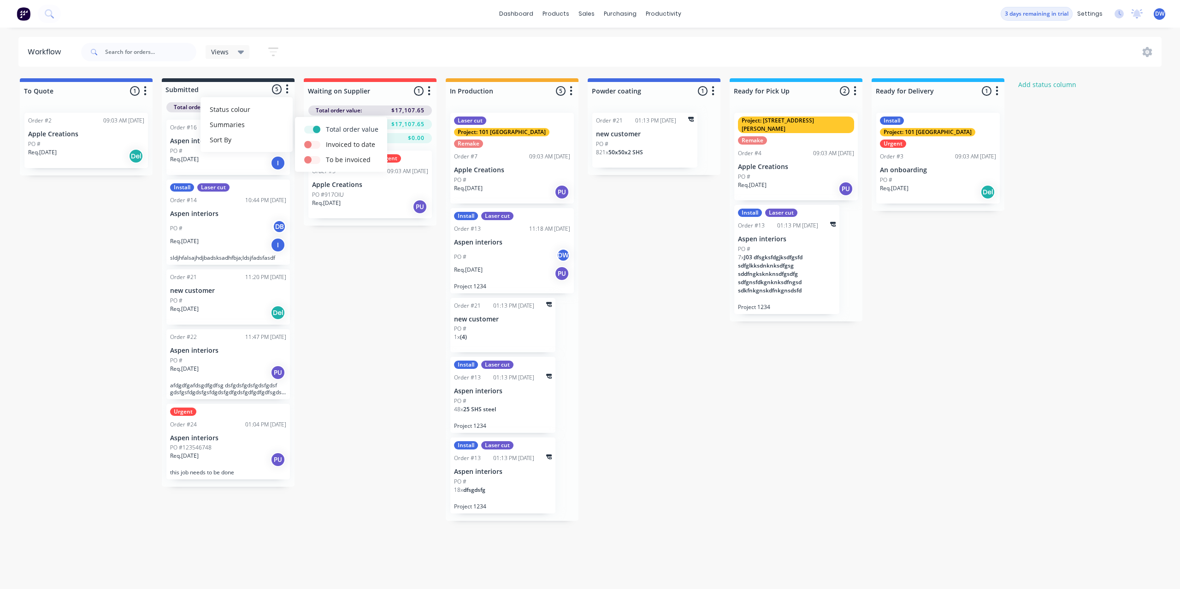
click at [326, 124] on label at bounding box center [326, 124] width 0 height 0
click at [311, 131] on input "checkbox" at bounding box center [307, 128] width 7 height 9
checkbox input "false"
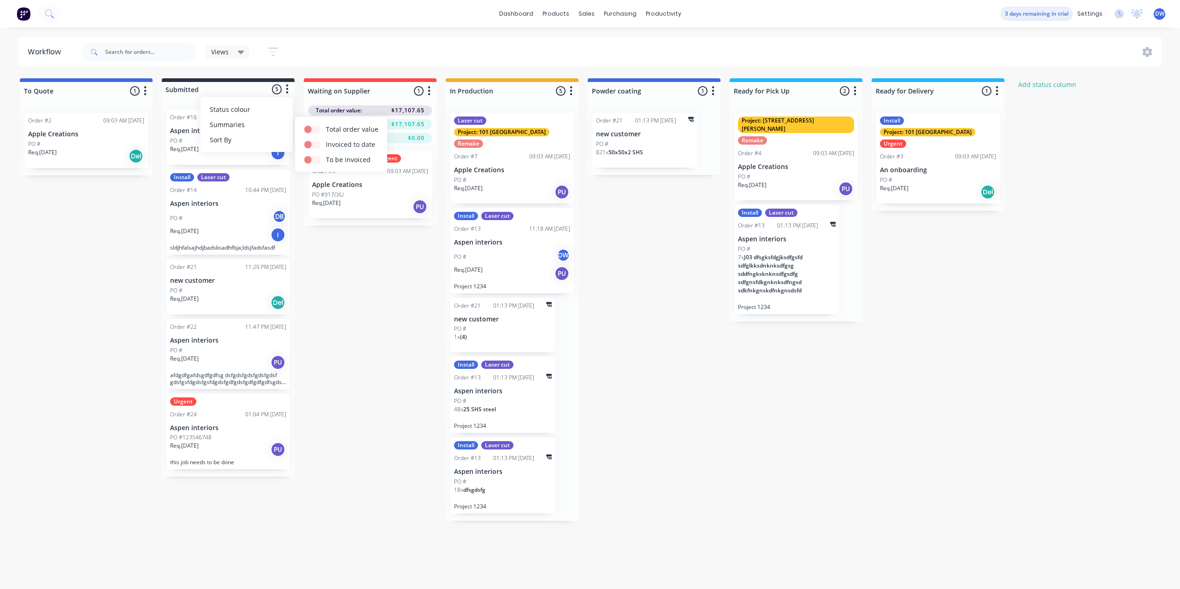
click at [326, 140] on label at bounding box center [326, 140] width 0 height 0
click at [310, 144] on input "checkbox" at bounding box center [307, 144] width 7 height 9
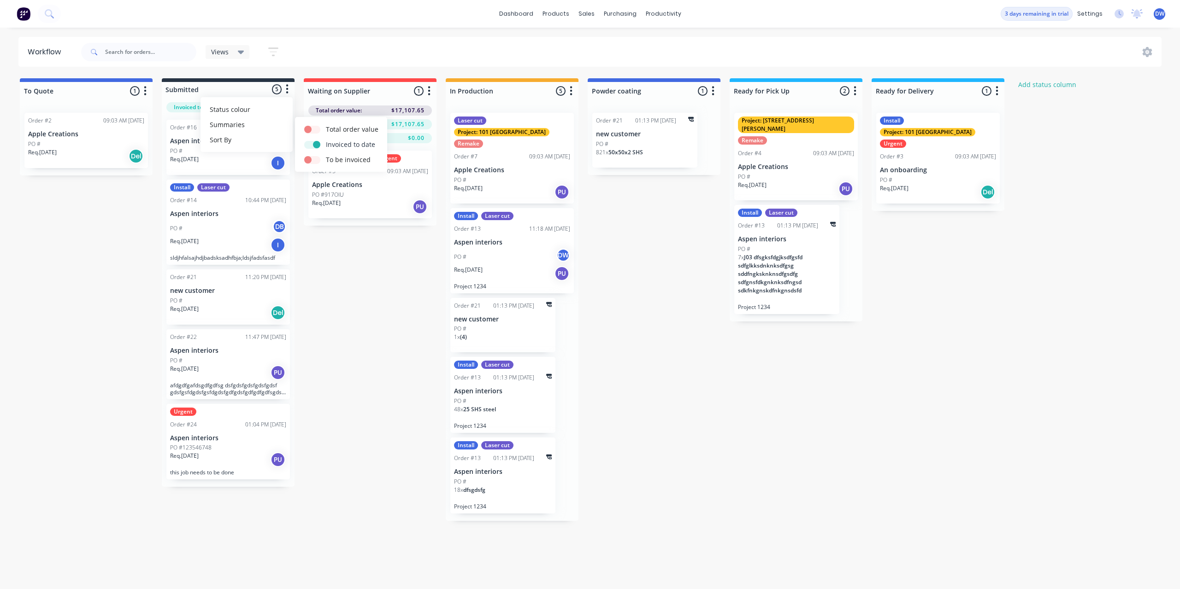
click at [326, 140] on label at bounding box center [326, 140] width 0 height 0
click at [310, 144] on input "checkbox" at bounding box center [307, 144] width 7 height 9
checkbox input "false"
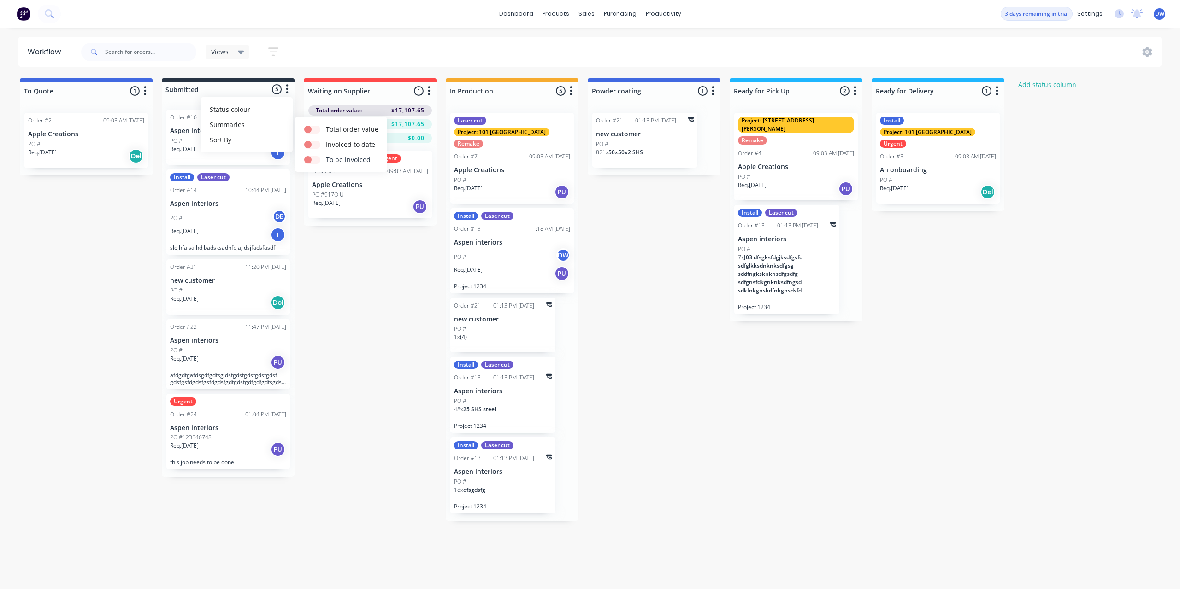
click at [326, 155] on label at bounding box center [326, 155] width 0 height 0
click at [307, 159] on input "checkbox" at bounding box center [307, 159] width 7 height 9
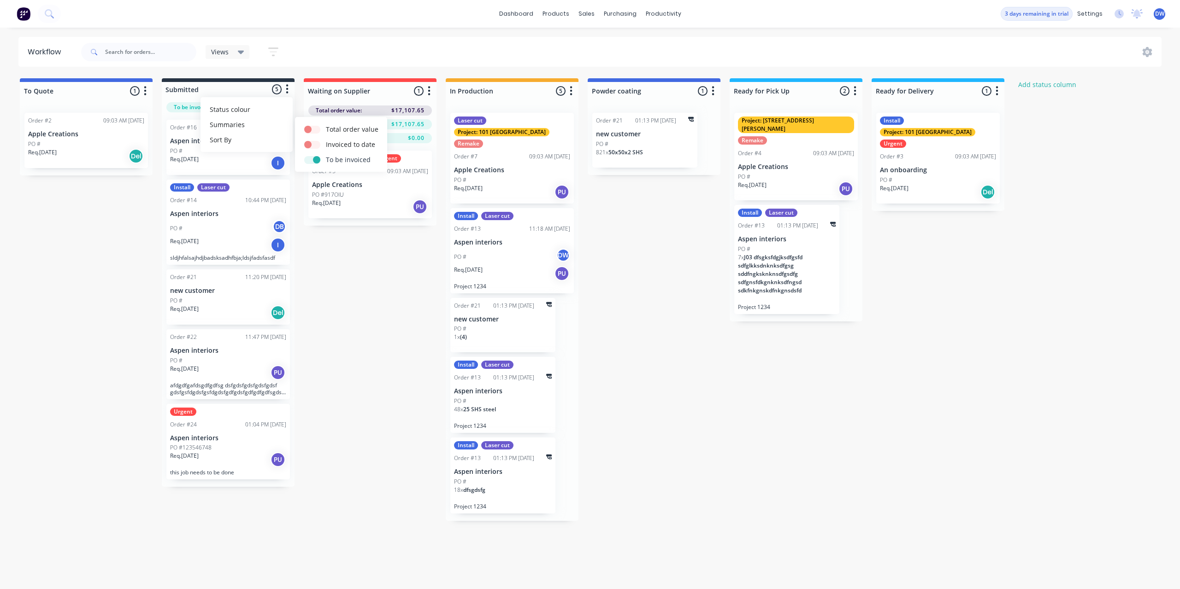
click at [326, 155] on label at bounding box center [326, 155] width 0 height 0
click at [307, 159] on input "checkbox" at bounding box center [307, 159] width 7 height 9
checkbox input "false"
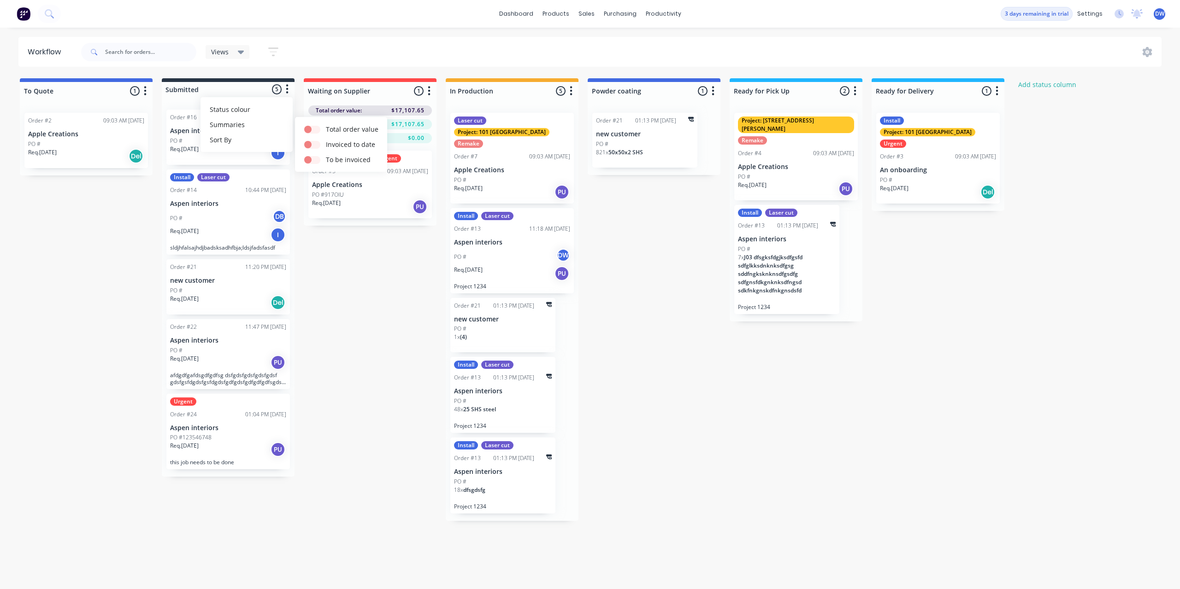
click at [346, 270] on div "To Quote 1 Status colour #4169E1 hex #4169E1 Save Cancel Notifications Email SM…" at bounding box center [627, 299] width 1269 height 443
click at [240, 139] on div "PO #" at bounding box center [228, 141] width 116 height 8
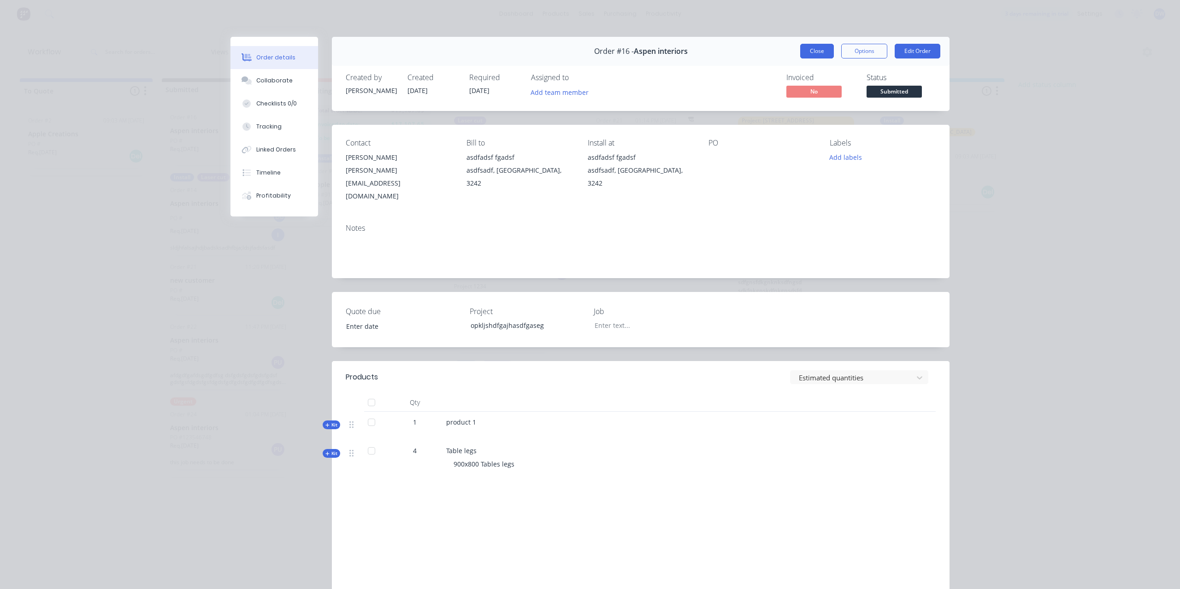
click at [822, 48] on button "Close" at bounding box center [817, 51] width 34 height 15
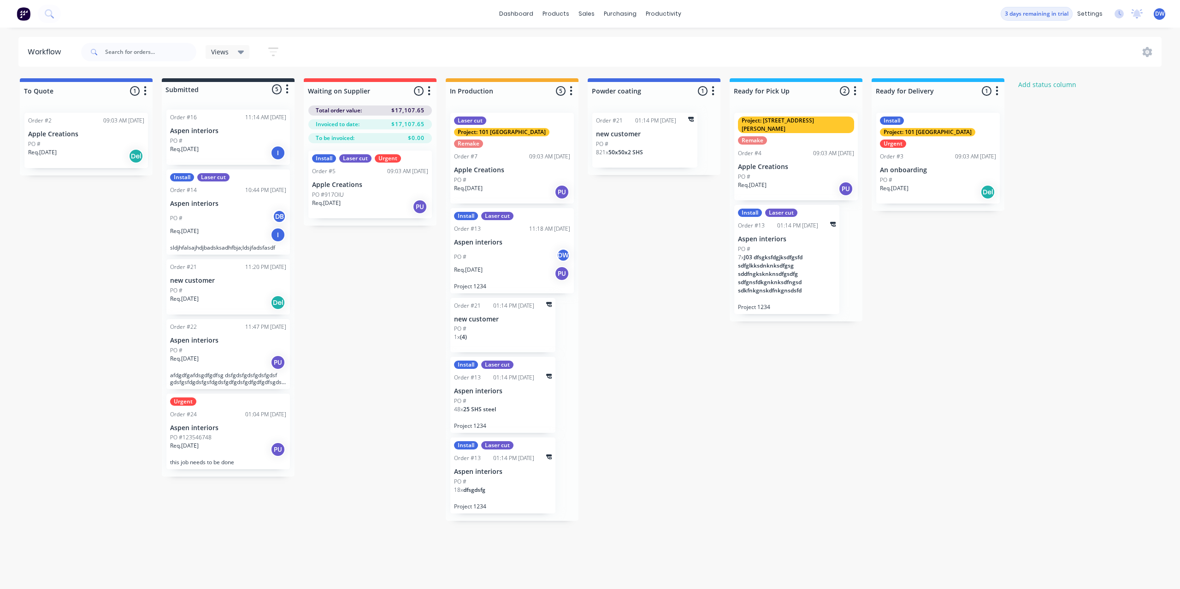
click at [521, 325] on div "PO #" at bounding box center [503, 329] width 98 height 8
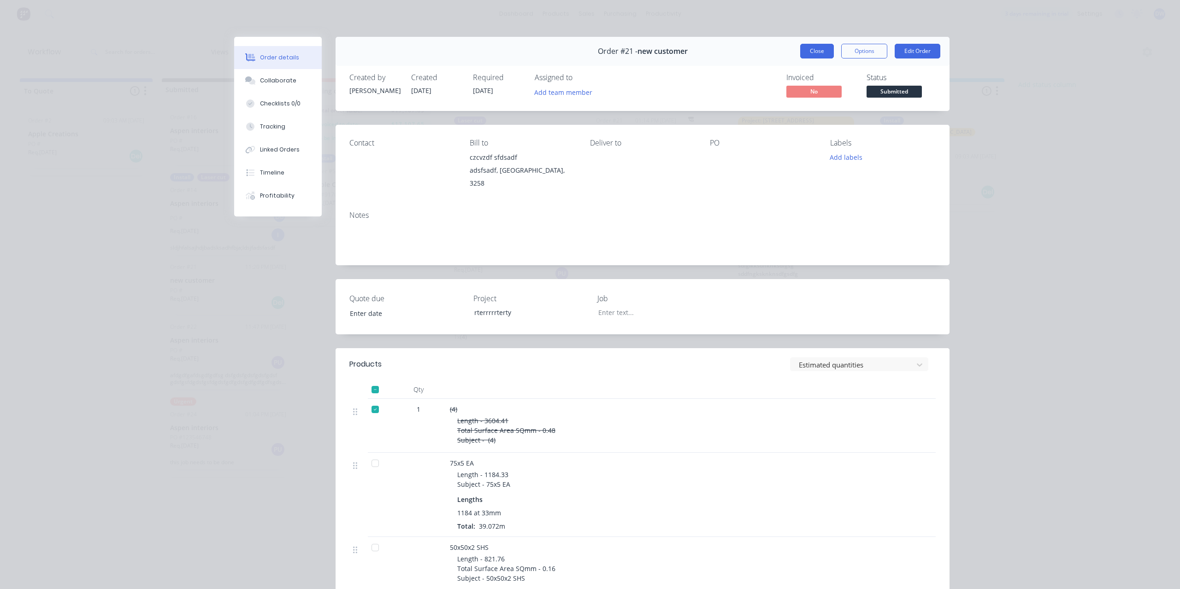
click at [820, 53] on button "Close" at bounding box center [817, 51] width 34 height 15
